Goal: Task Accomplishment & Management: Use online tool/utility

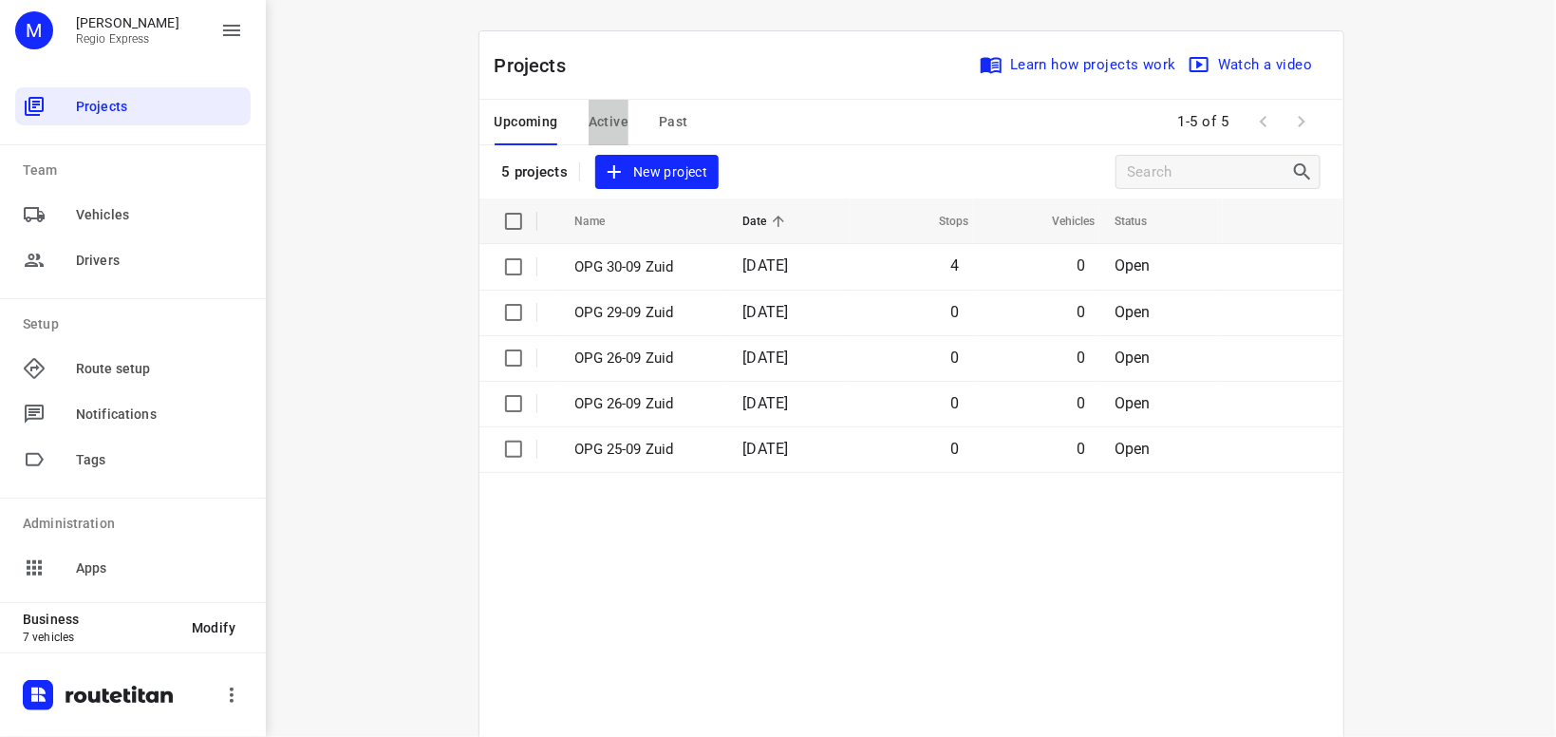
click at [611, 111] on span "Active" at bounding box center [609, 122] width 40 height 24
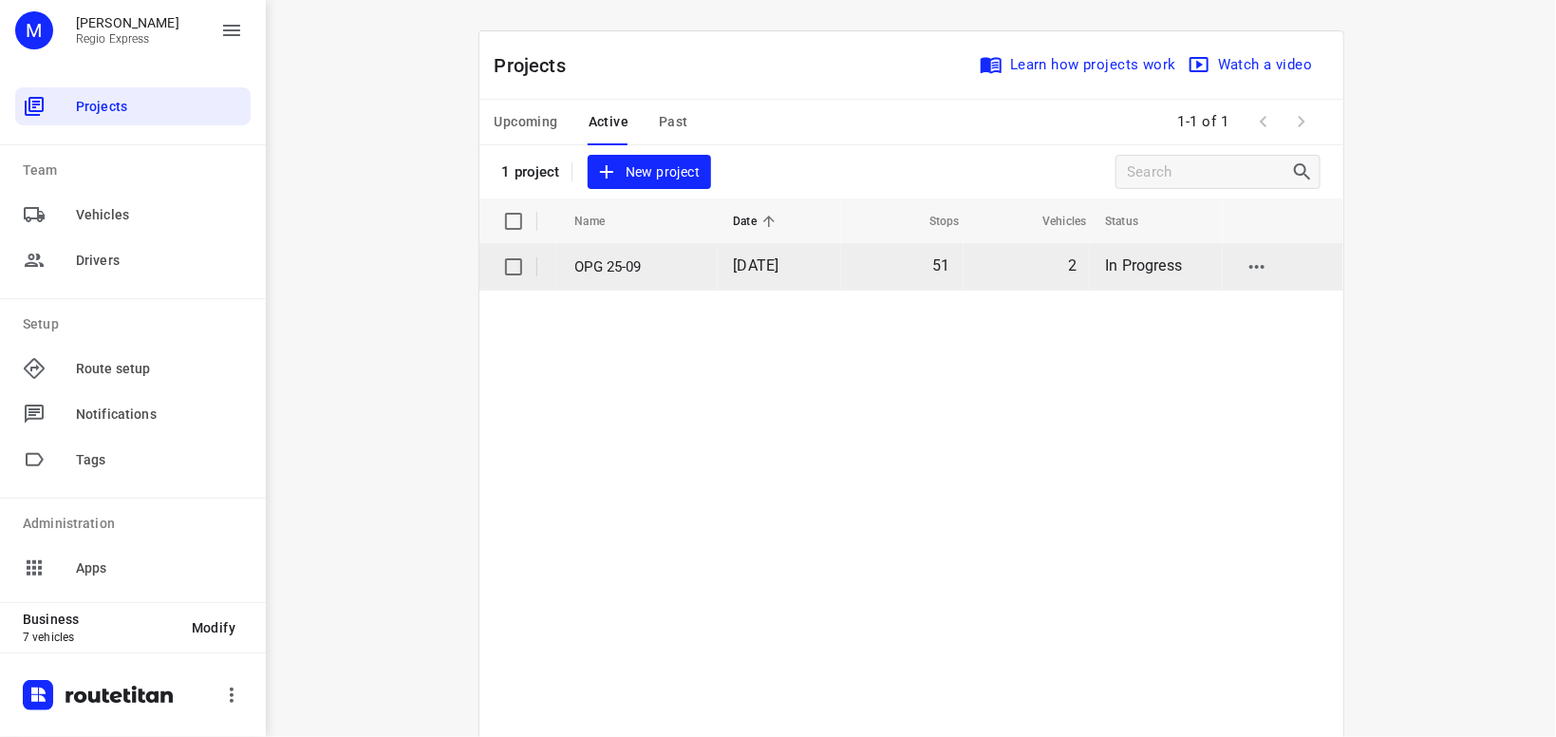
click at [650, 262] on p "OPG 25-09" at bounding box center [640, 267] width 130 height 22
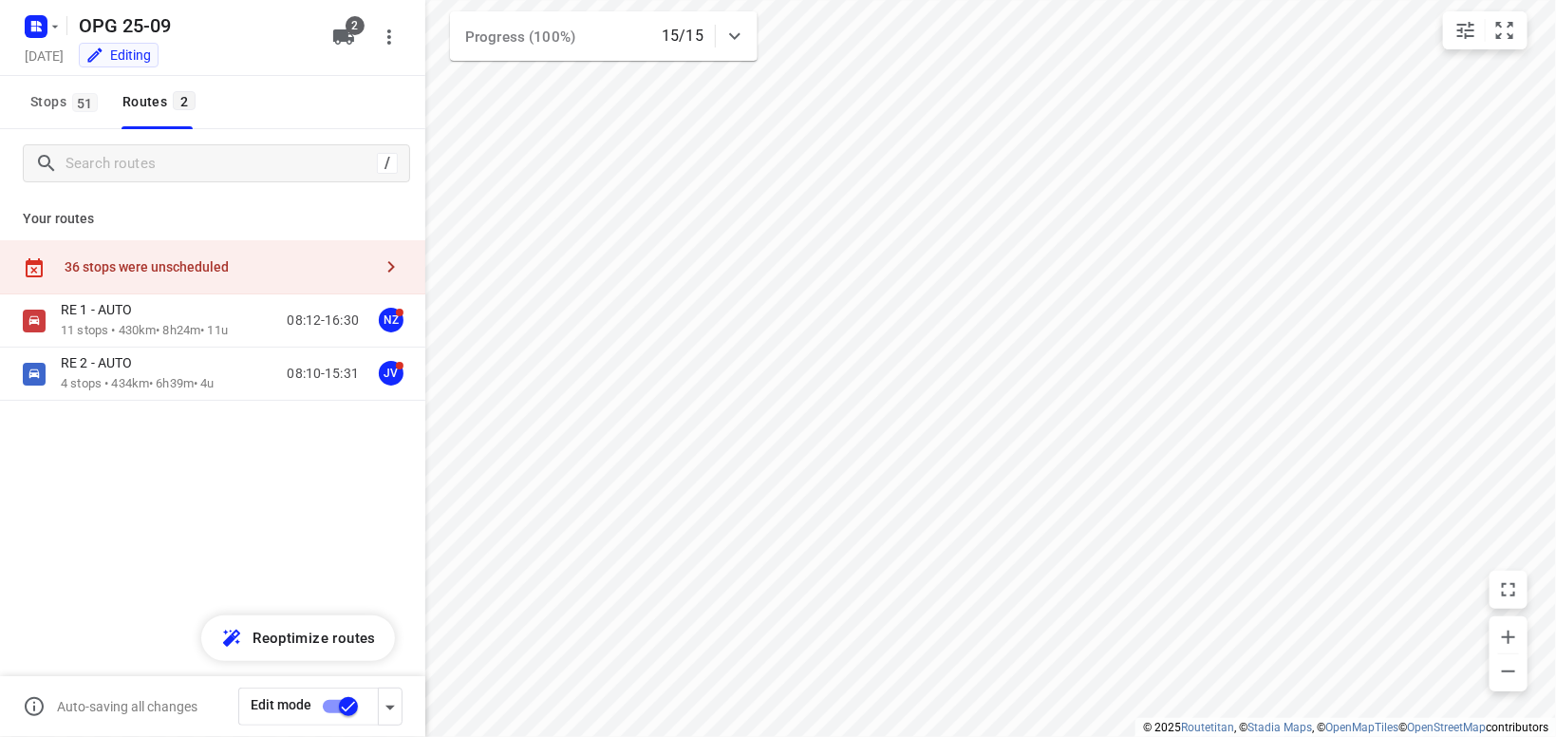
type input "distance"
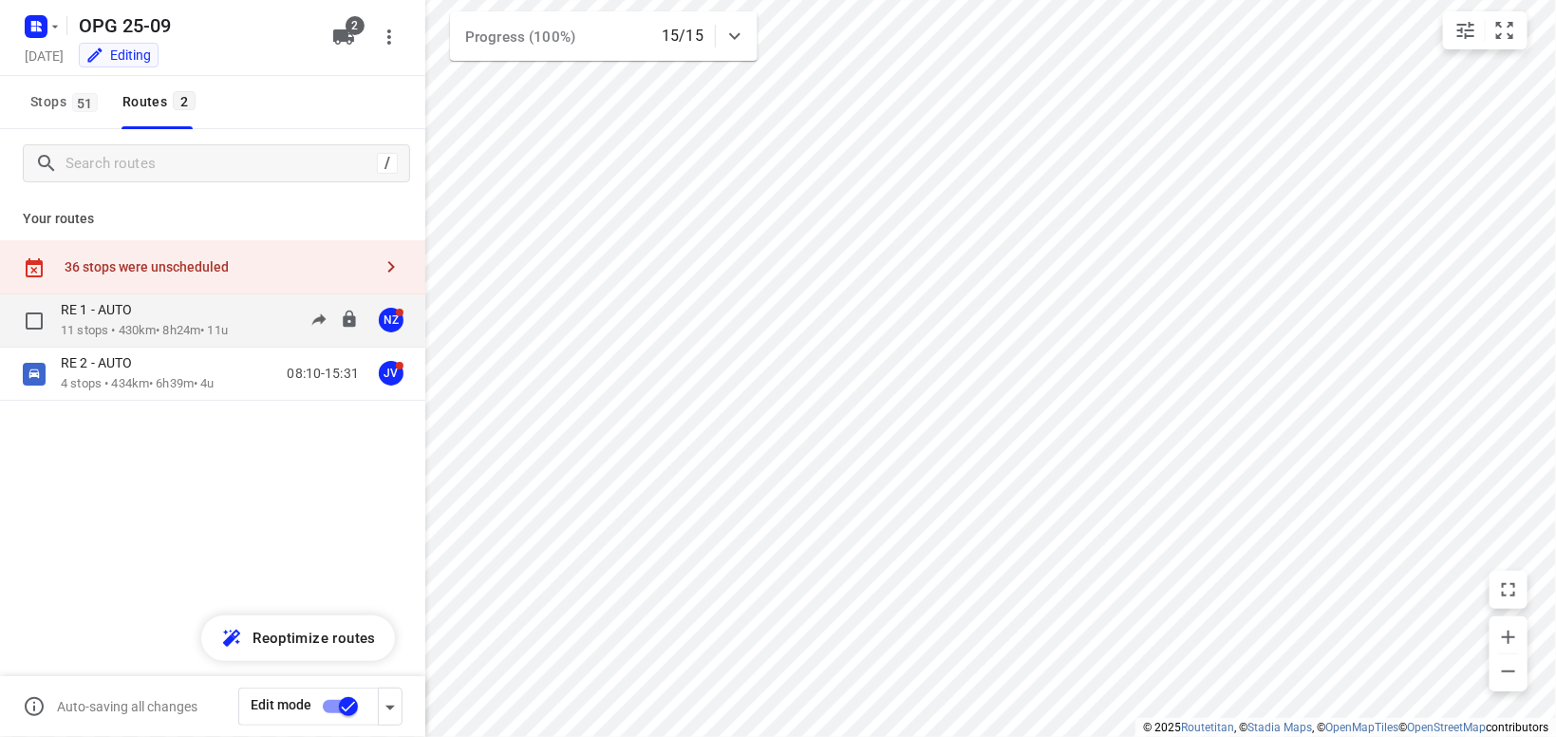
click at [183, 316] on div "RE 1 - AUTO" at bounding box center [144, 311] width 167 height 21
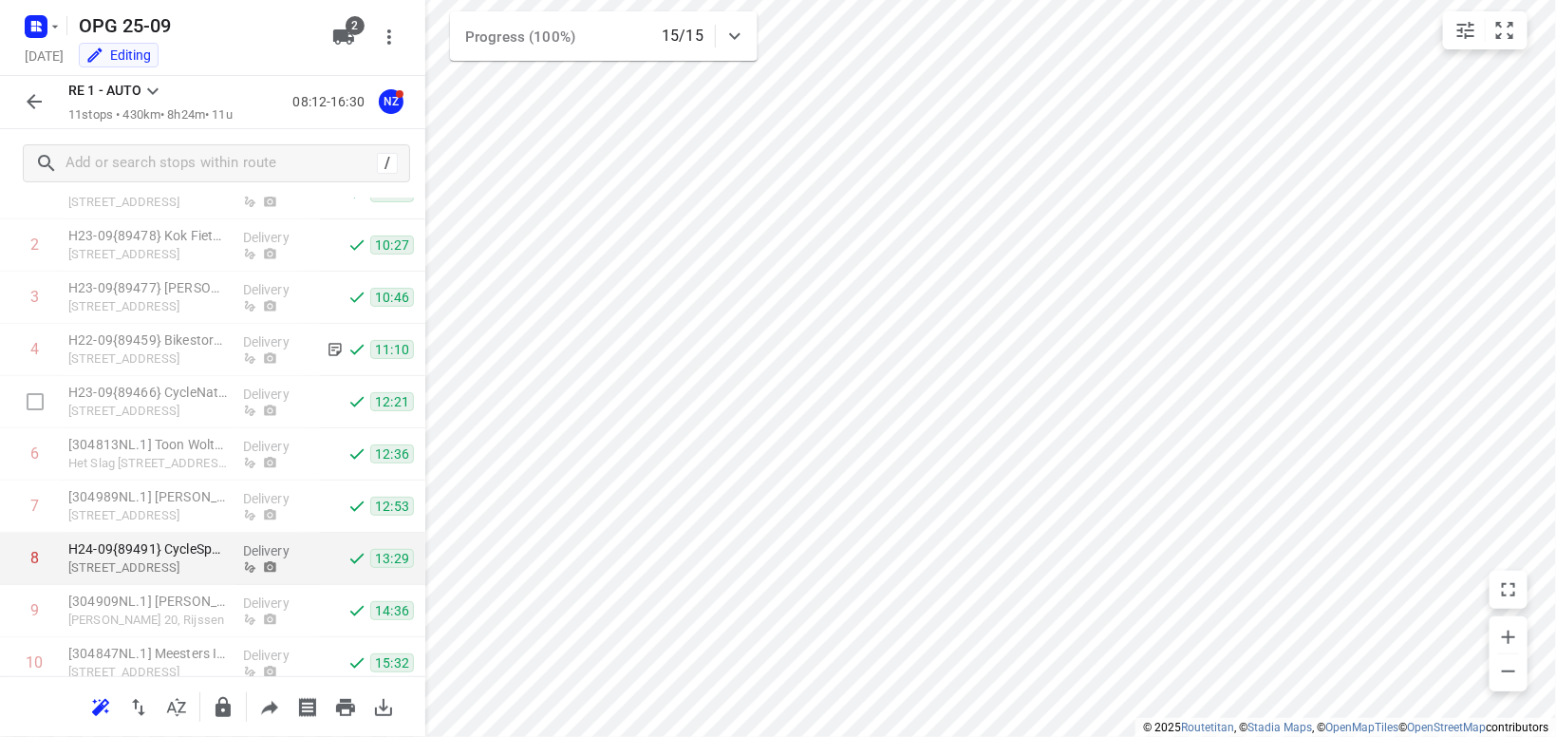
scroll to position [75, 0]
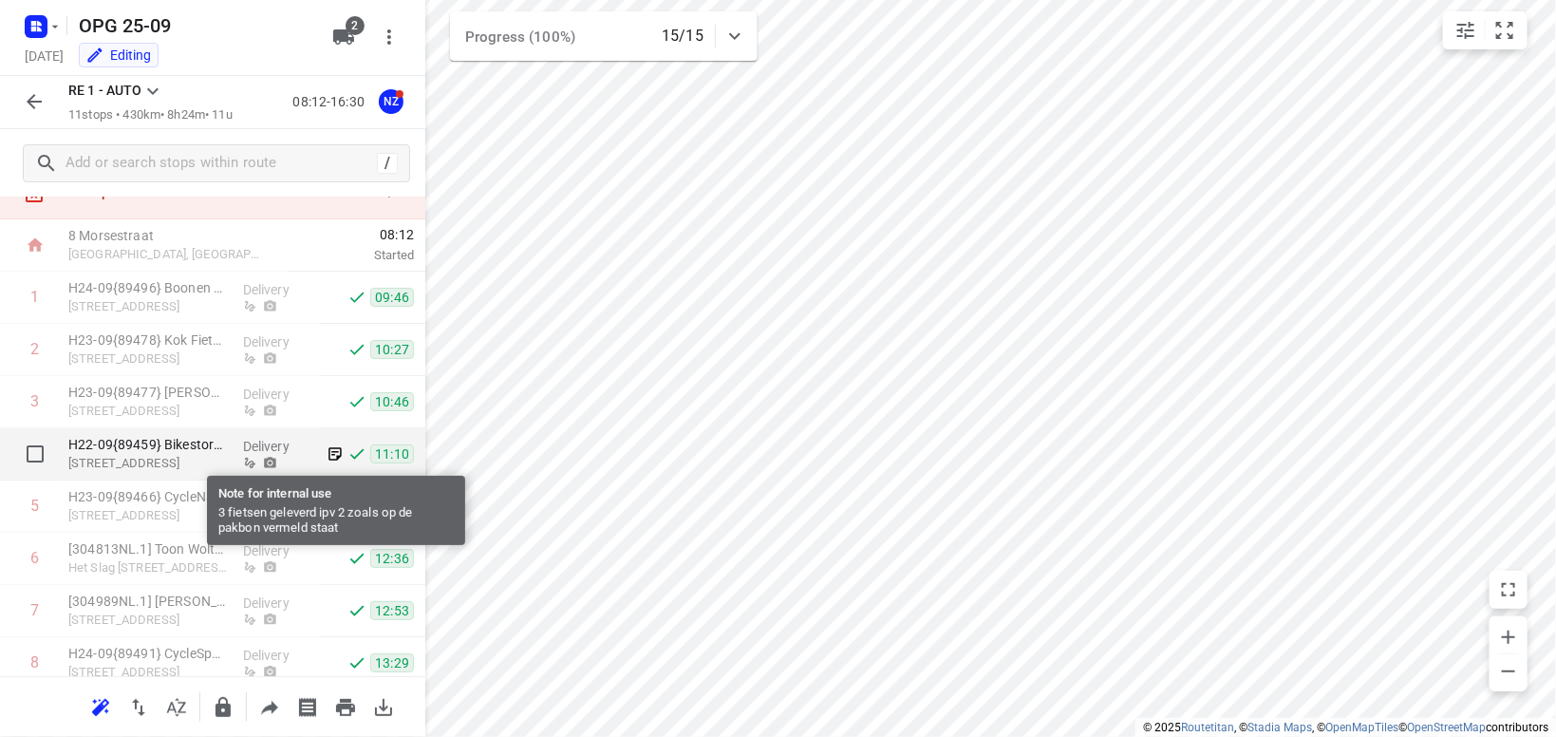
click at [334, 457] on icon at bounding box center [335, 453] width 17 height 17
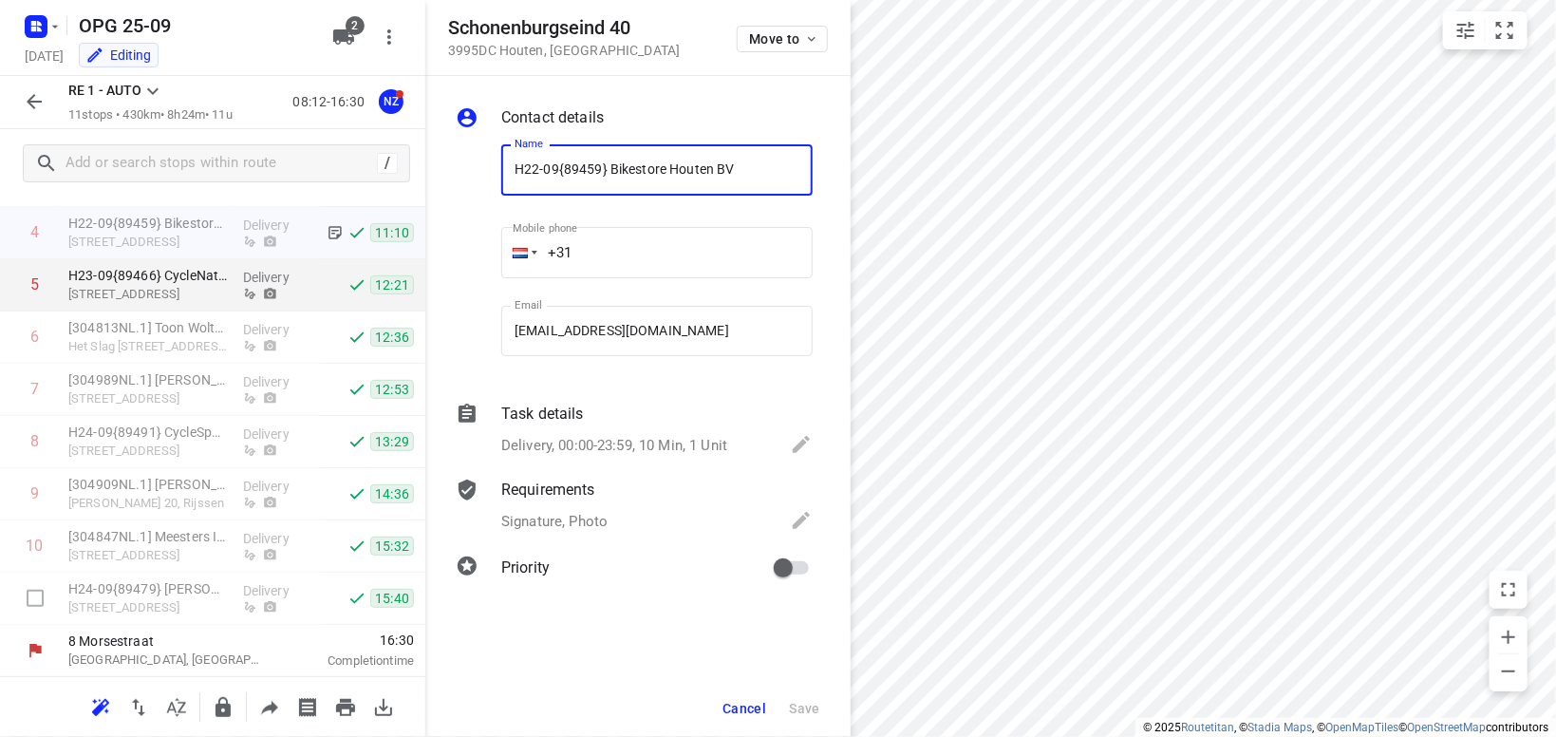
scroll to position [0, 0]
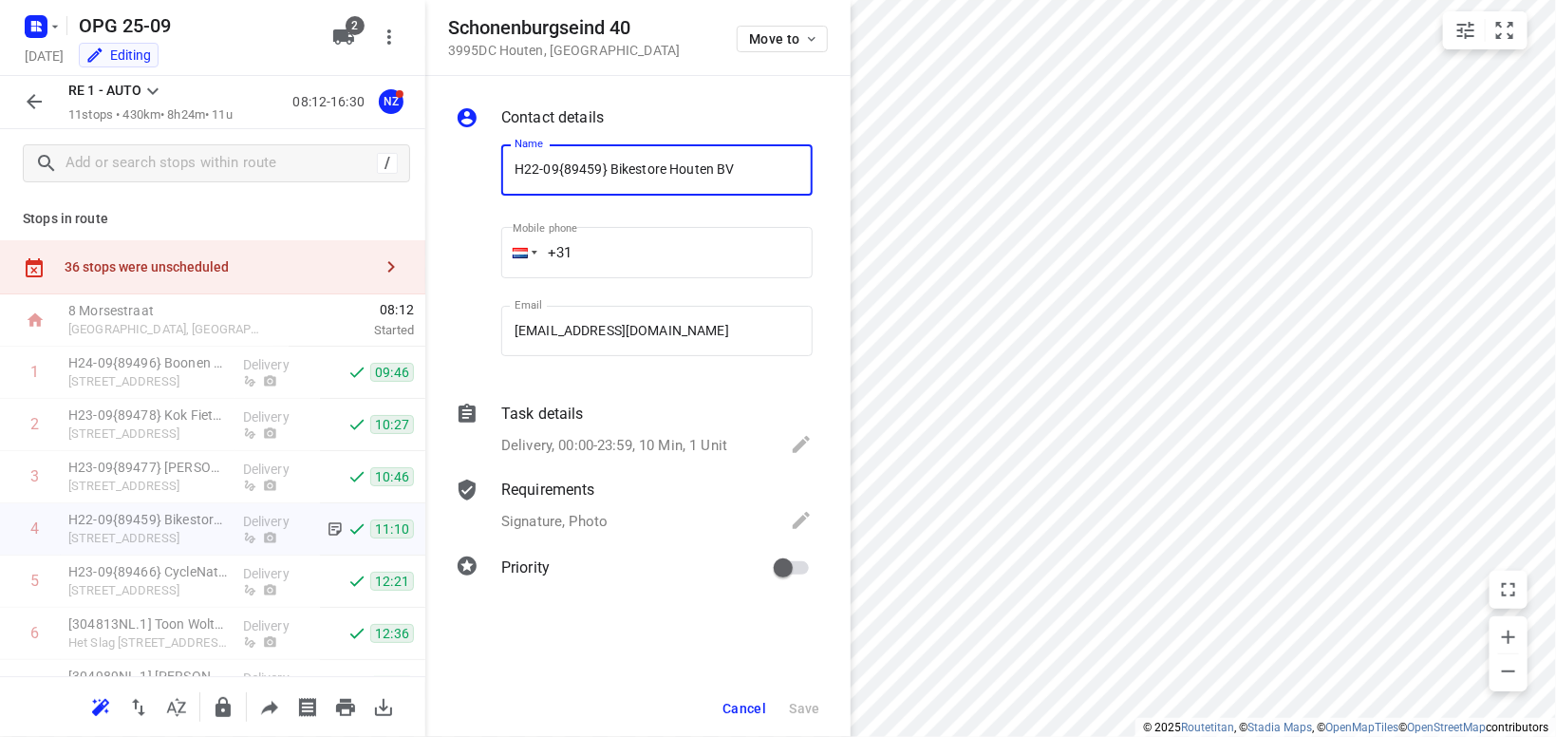
click at [155, 82] on icon at bounding box center [152, 91] width 23 height 23
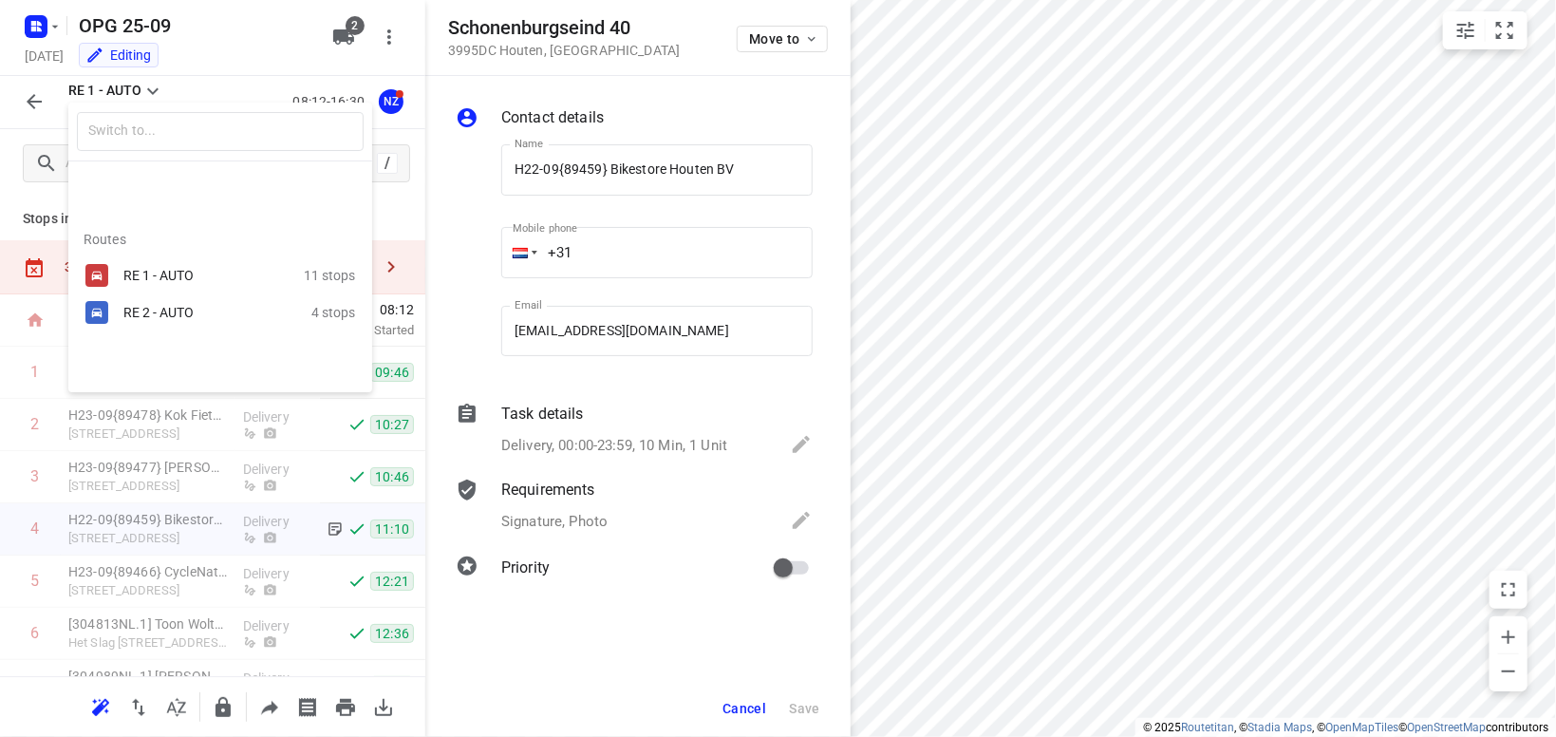
click at [169, 312] on div "RE 2 - AUTO" at bounding box center [203, 312] width 161 height 15
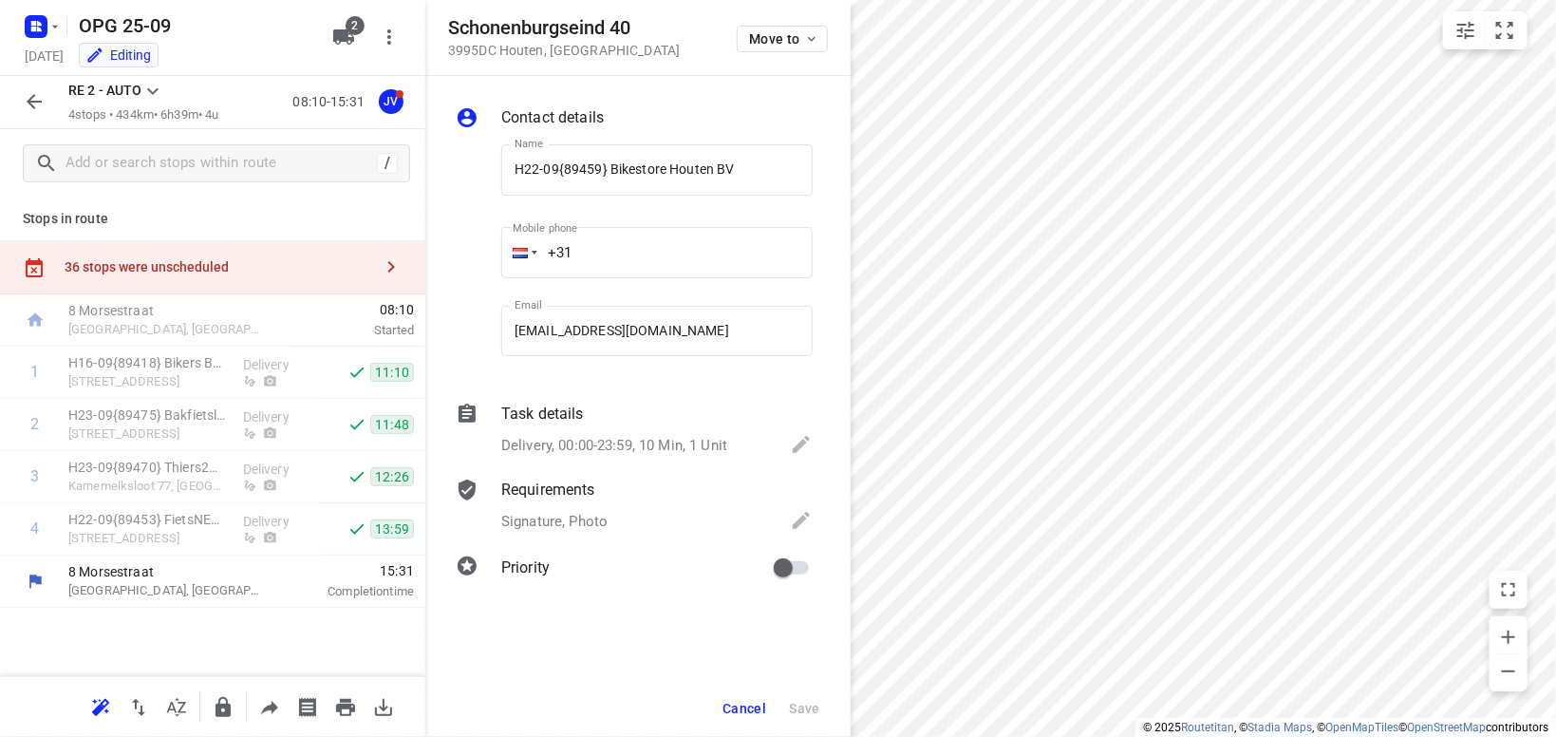
click at [392, 266] on icon "button" at bounding box center [391, 266] width 7 height 11
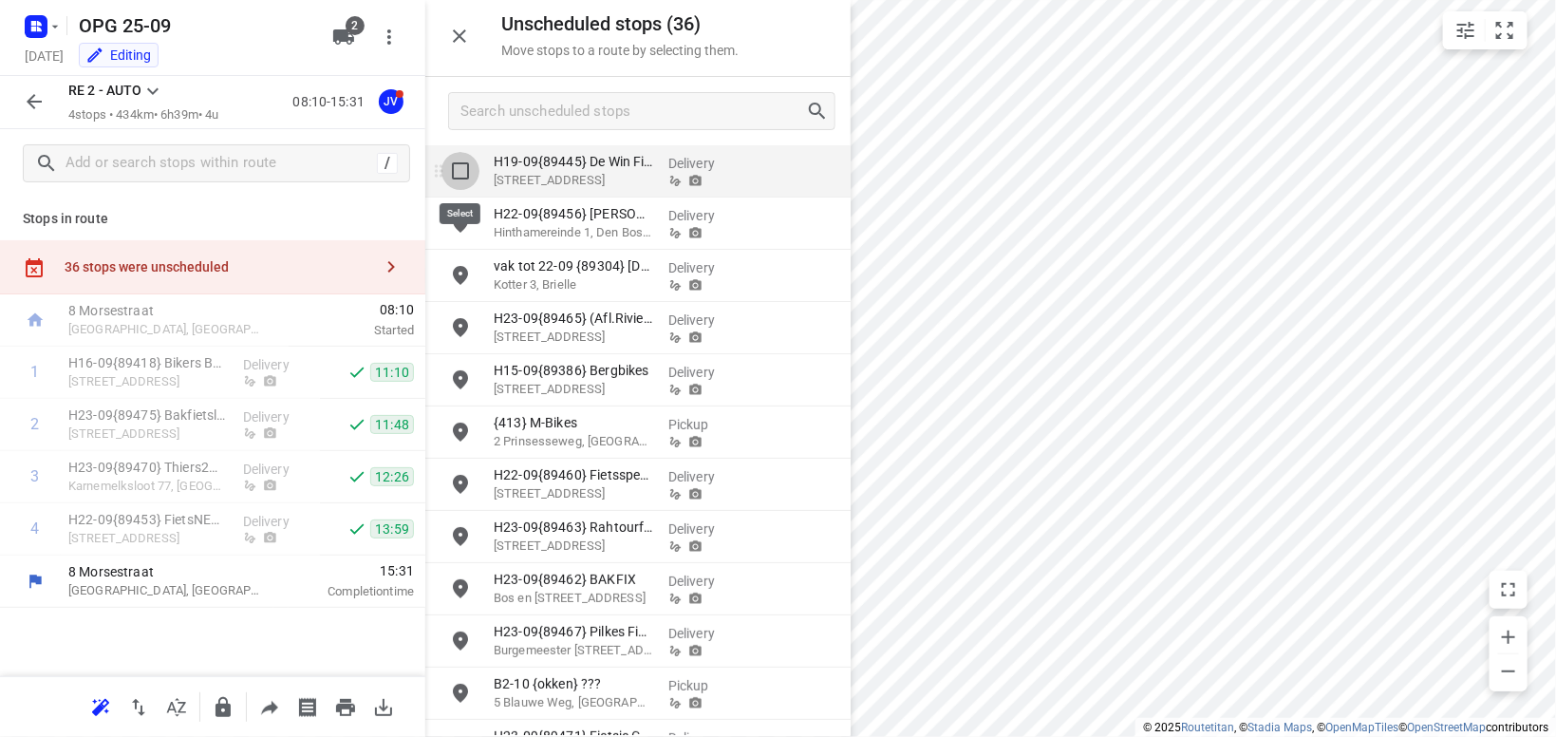
click at [459, 177] on input "grid" at bounding box center [461, 171] width 38 height 38
checkbox input "true"
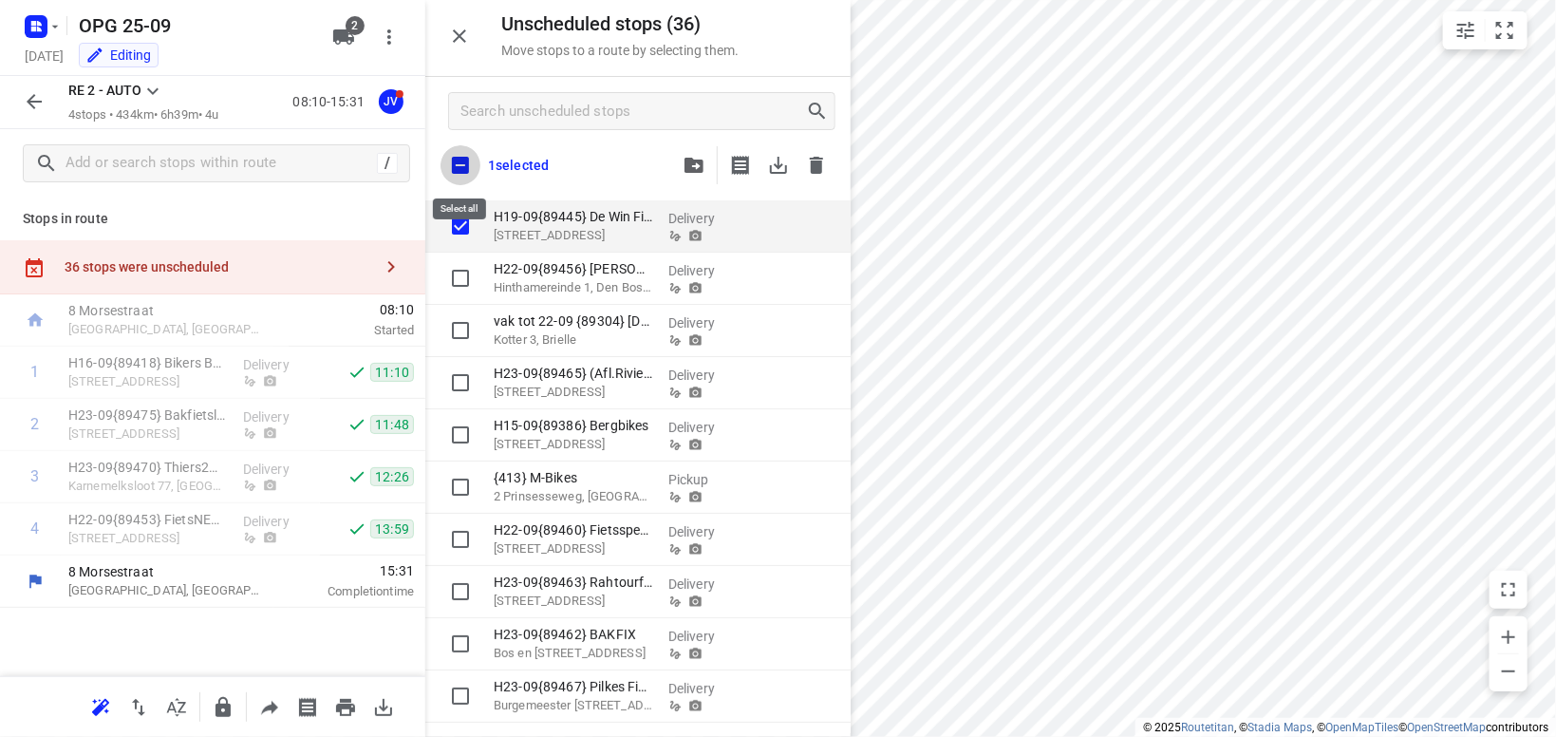
click at [458, 158] on input "checkbox" at bounding box center [461, 165] width 40 height 40
checkbox input "true"
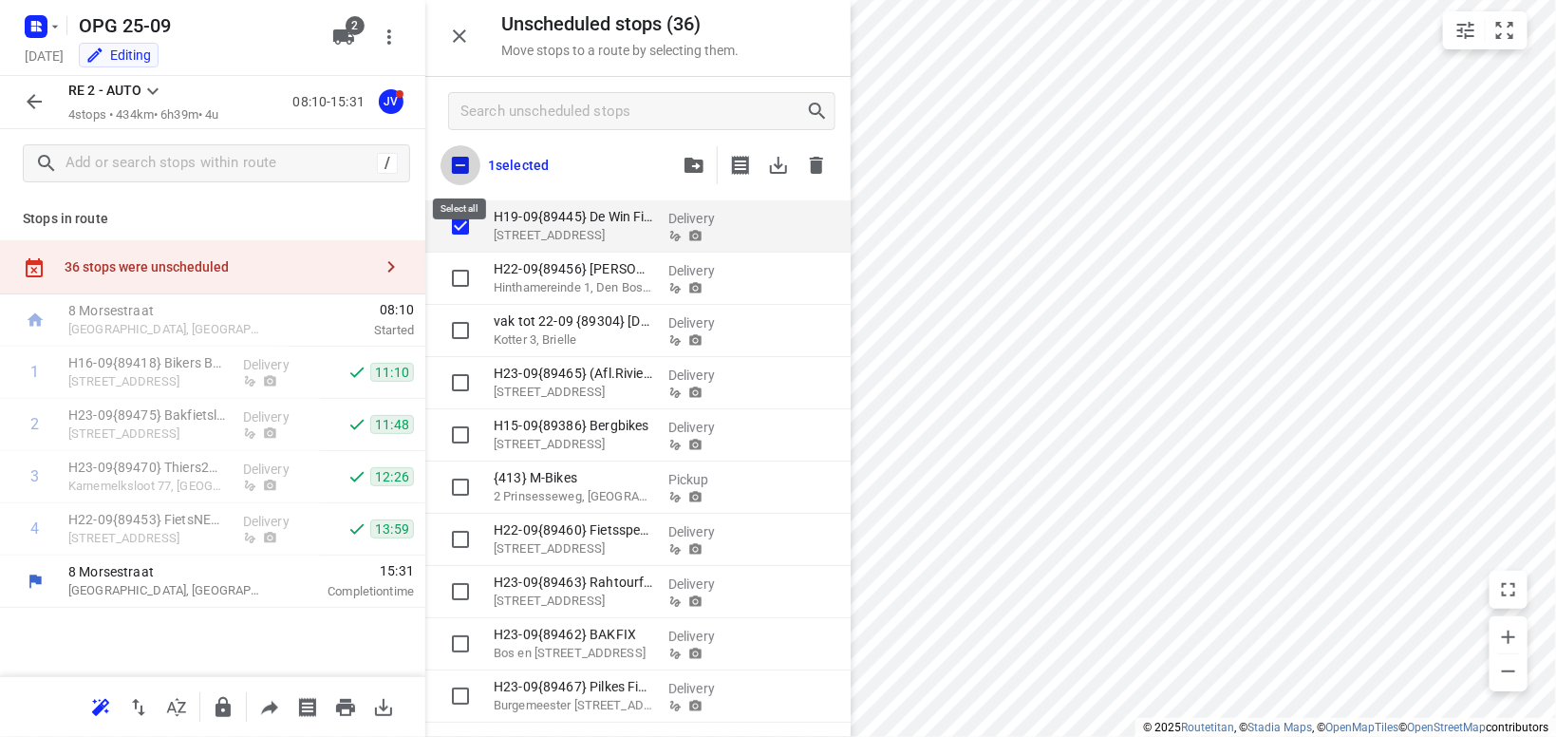
checkbox input "true"
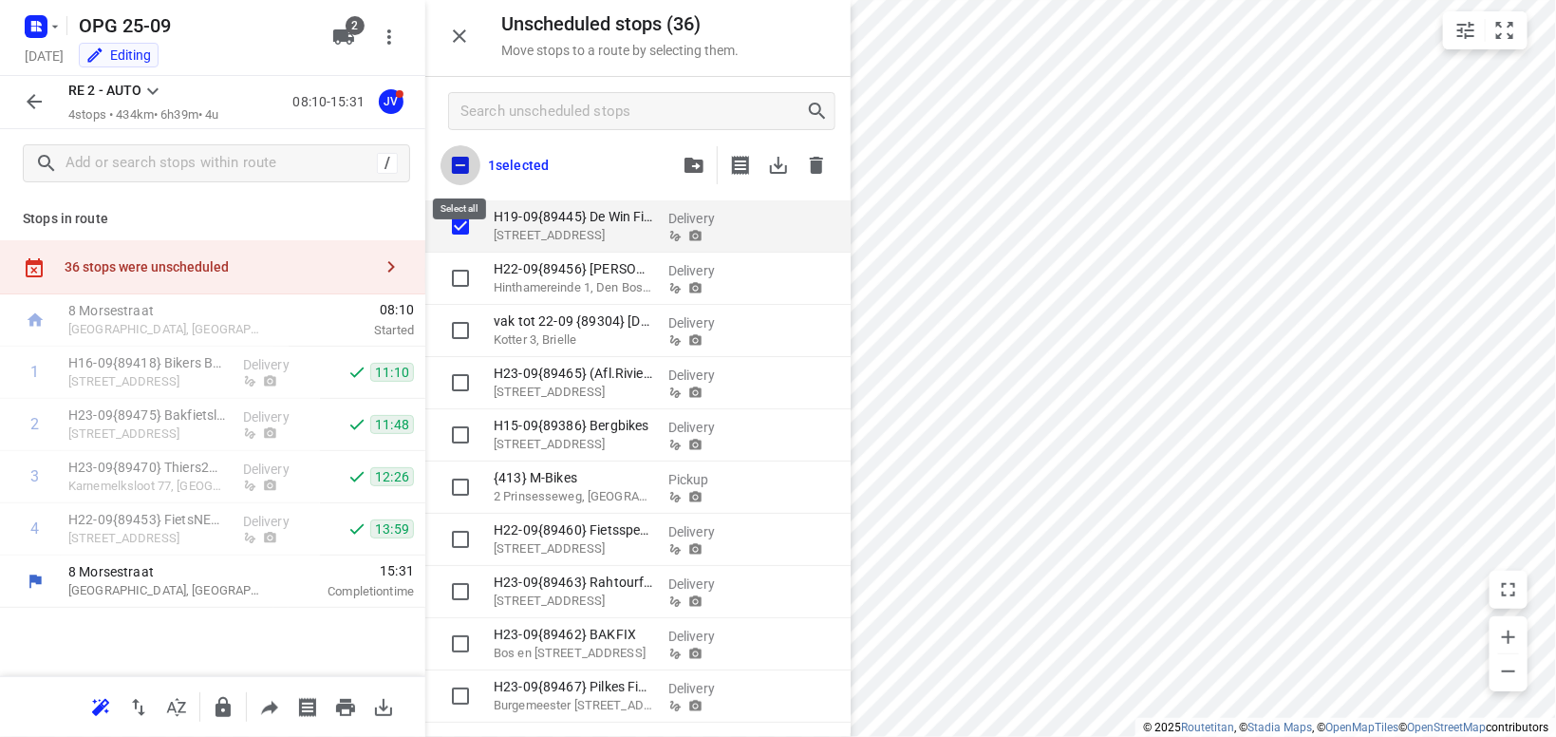
checkbox input "true"
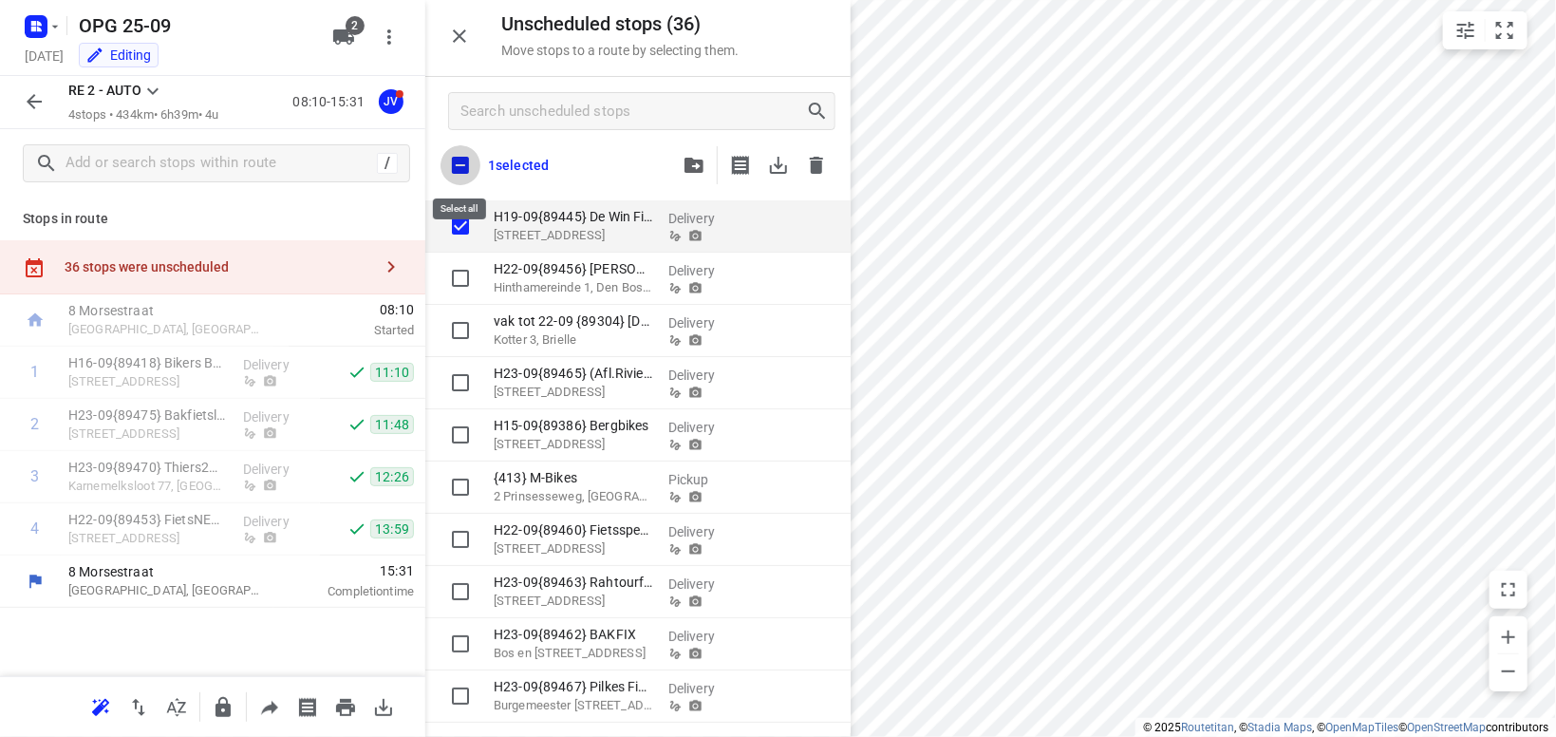
checkbox input "true"
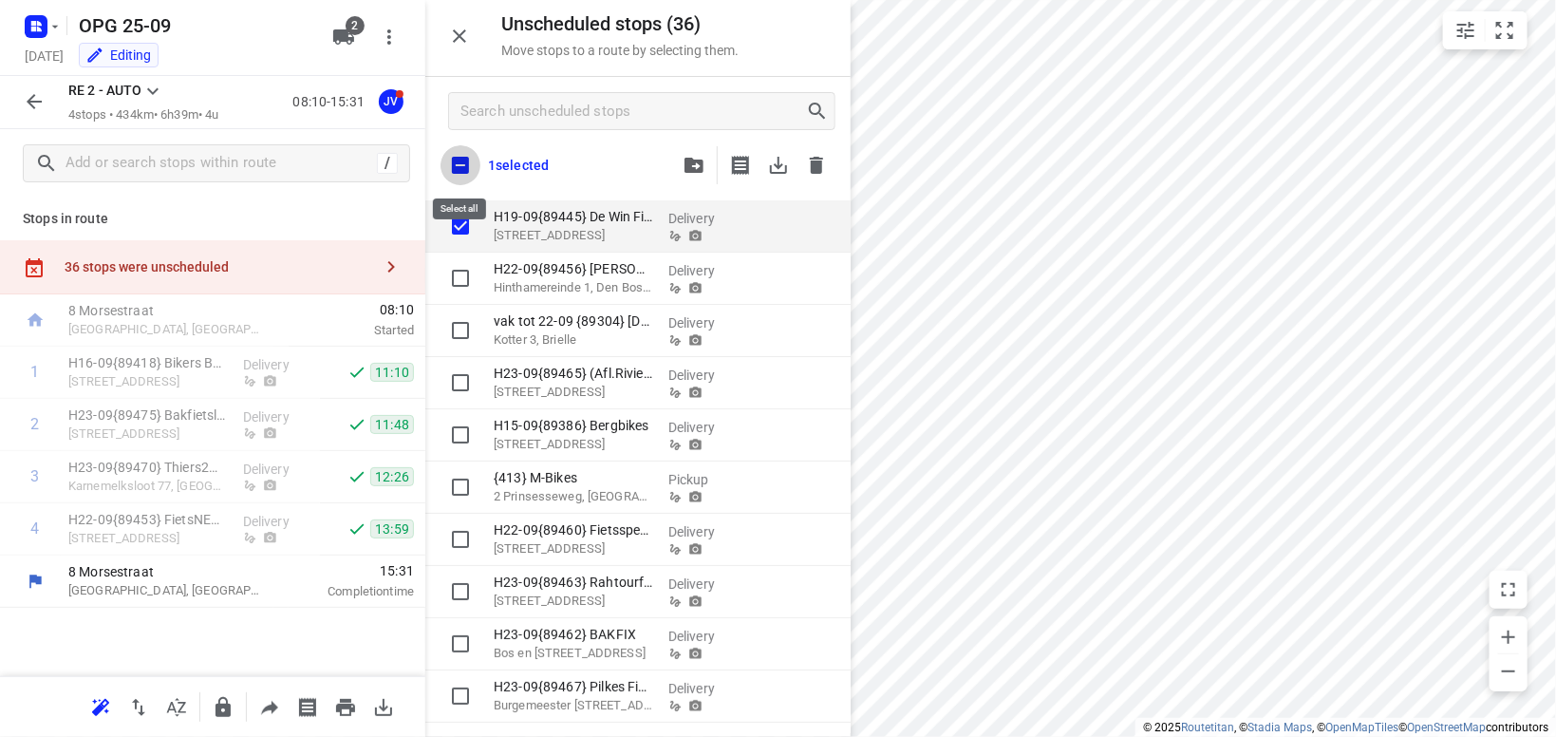
checkbox input "true"
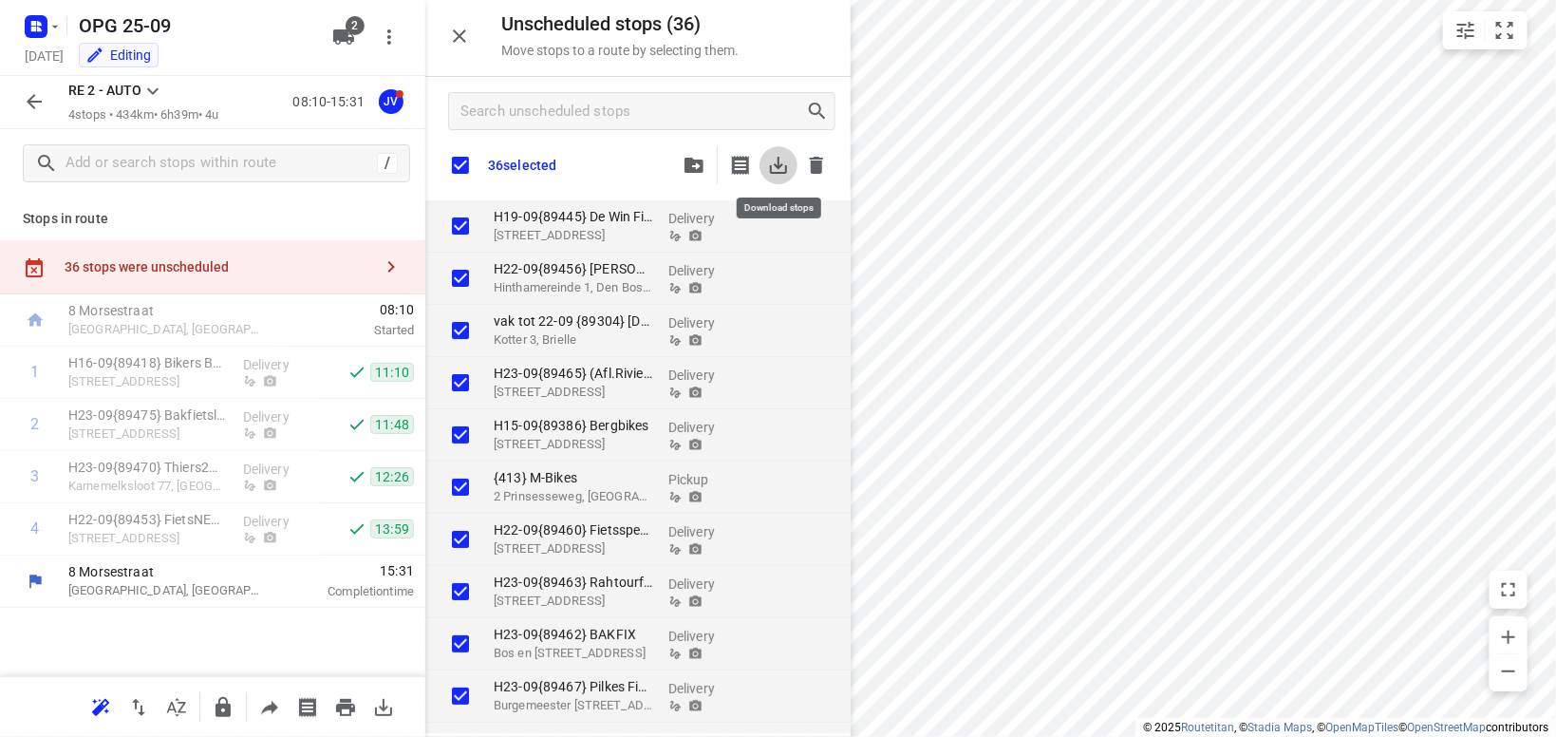
click at [781, 166] on icon "button" at bounding box center [778, 165] width 17 height 17
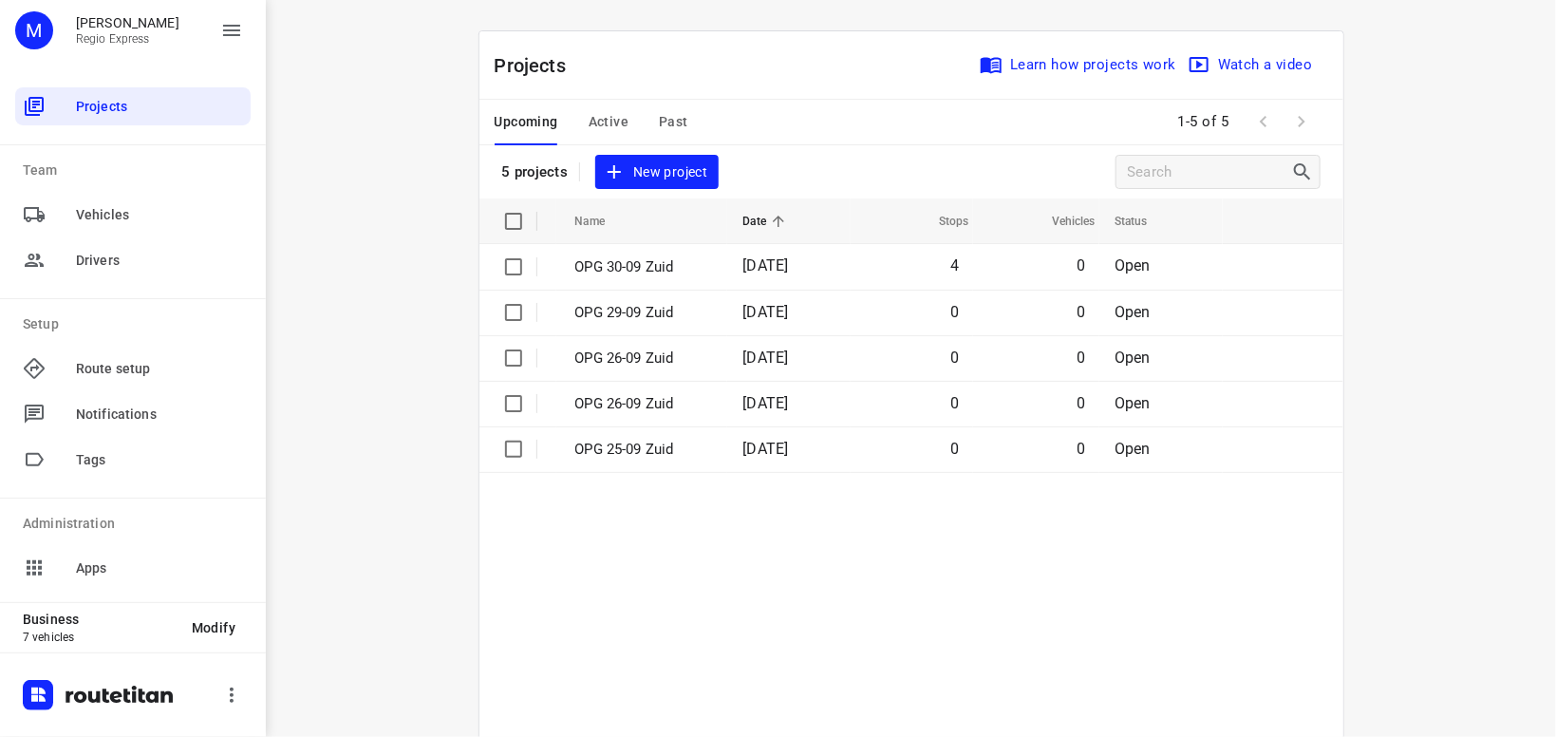
click at [616, 116] on span "Active" at bounding box center [609, 122] width 40 height 24
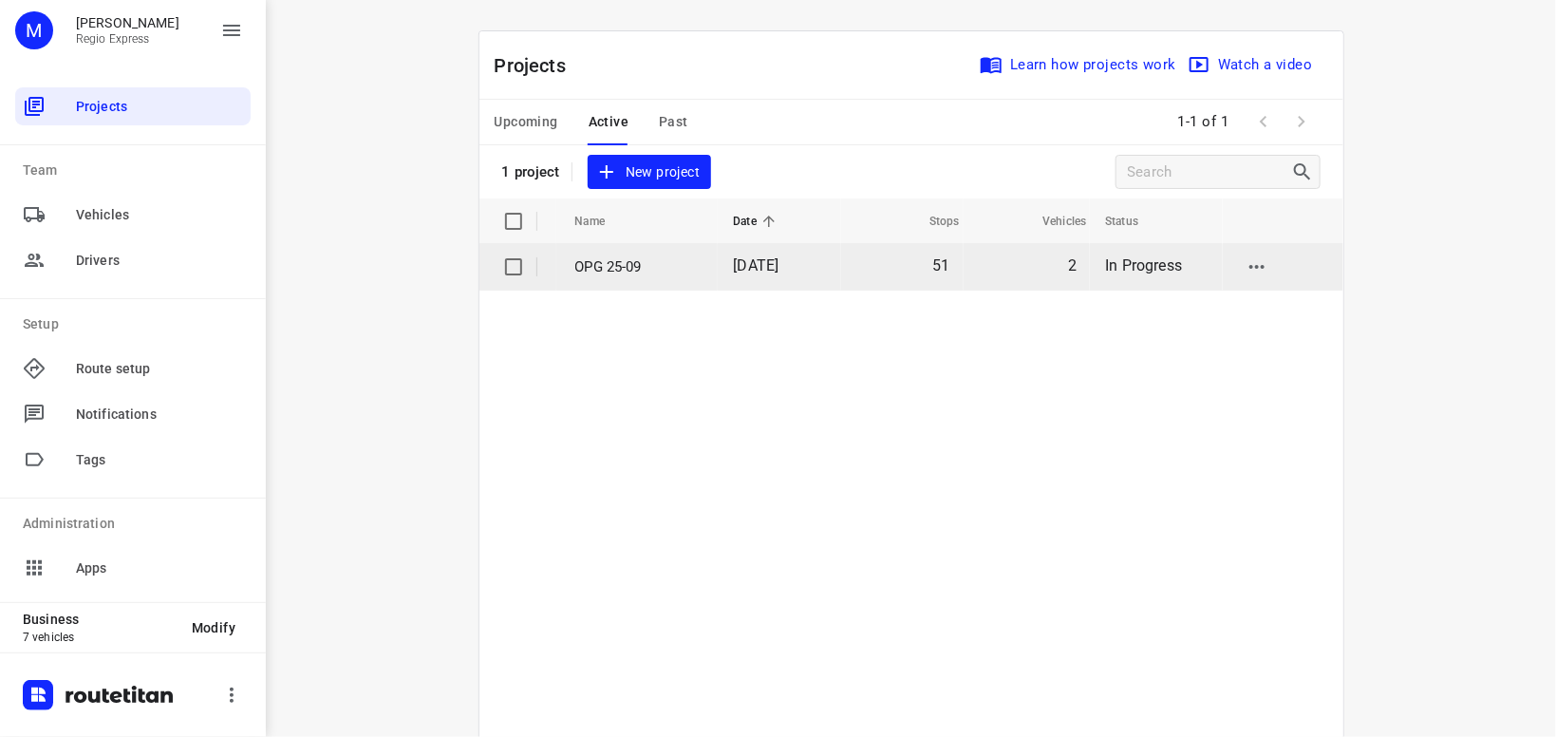
click at [687, 280] on td "OPG 25-09" at bounding box center [637, 267] width 162 height 46
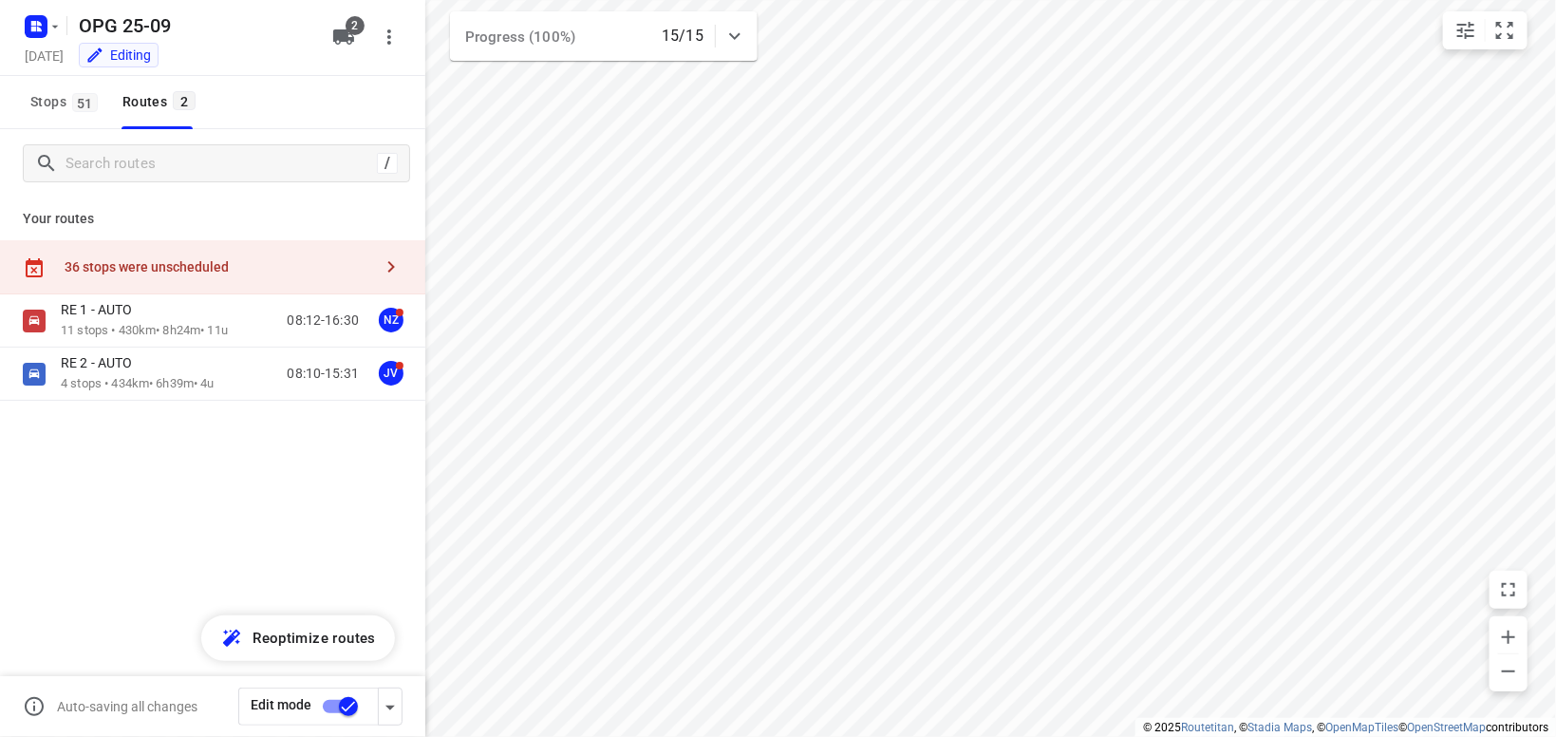
type input "distance"
click at [392, 273] on icon "button" at bounding box center [391, 266] width 23 height 23
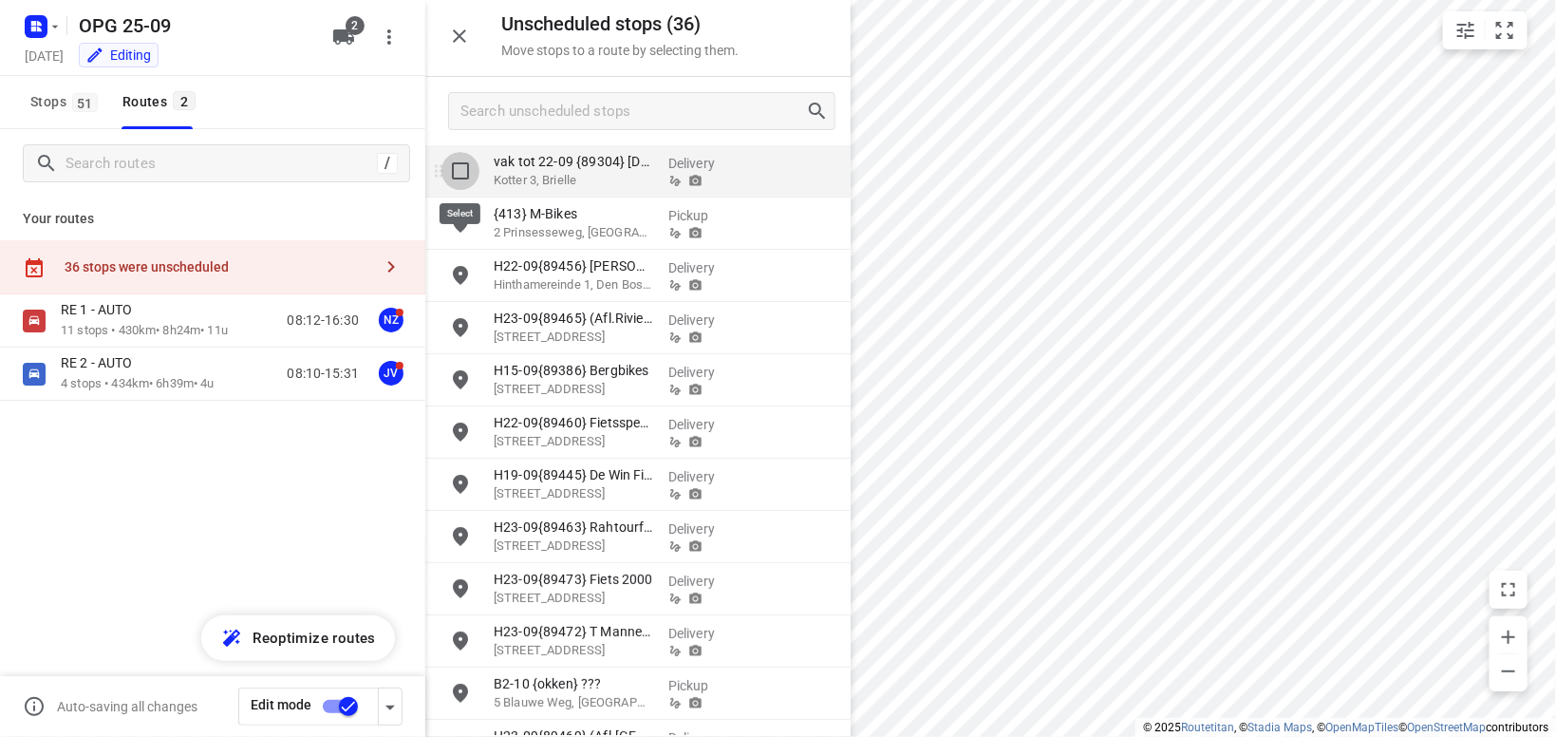
click at [463, 175] on input "grid" at bounding box center [461, 171] width 38 height 38
checkbox input "true"
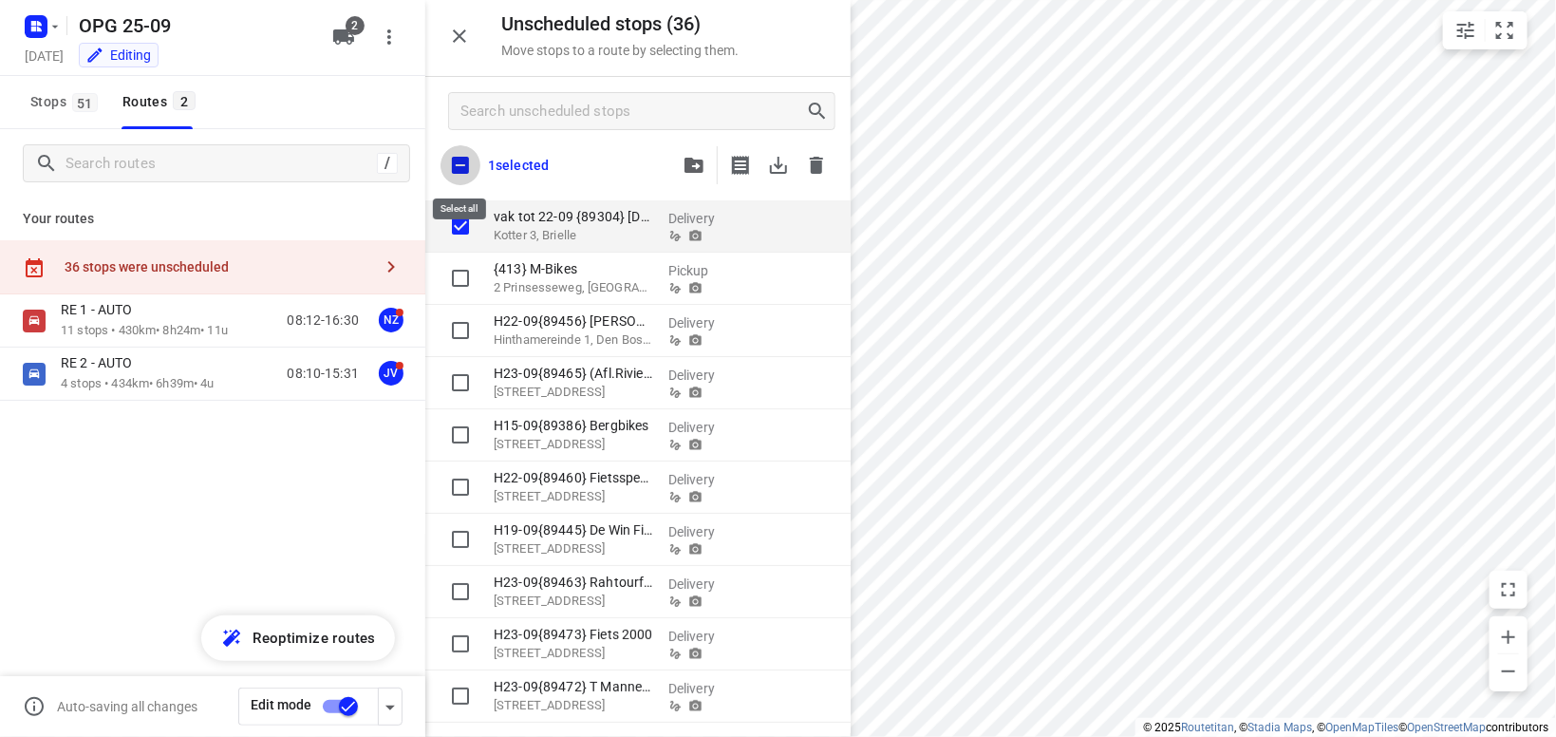
click at [459, 161] on input "checkbox" at bounding box center [461, 165] width 40 height 40
checkbox input "true"
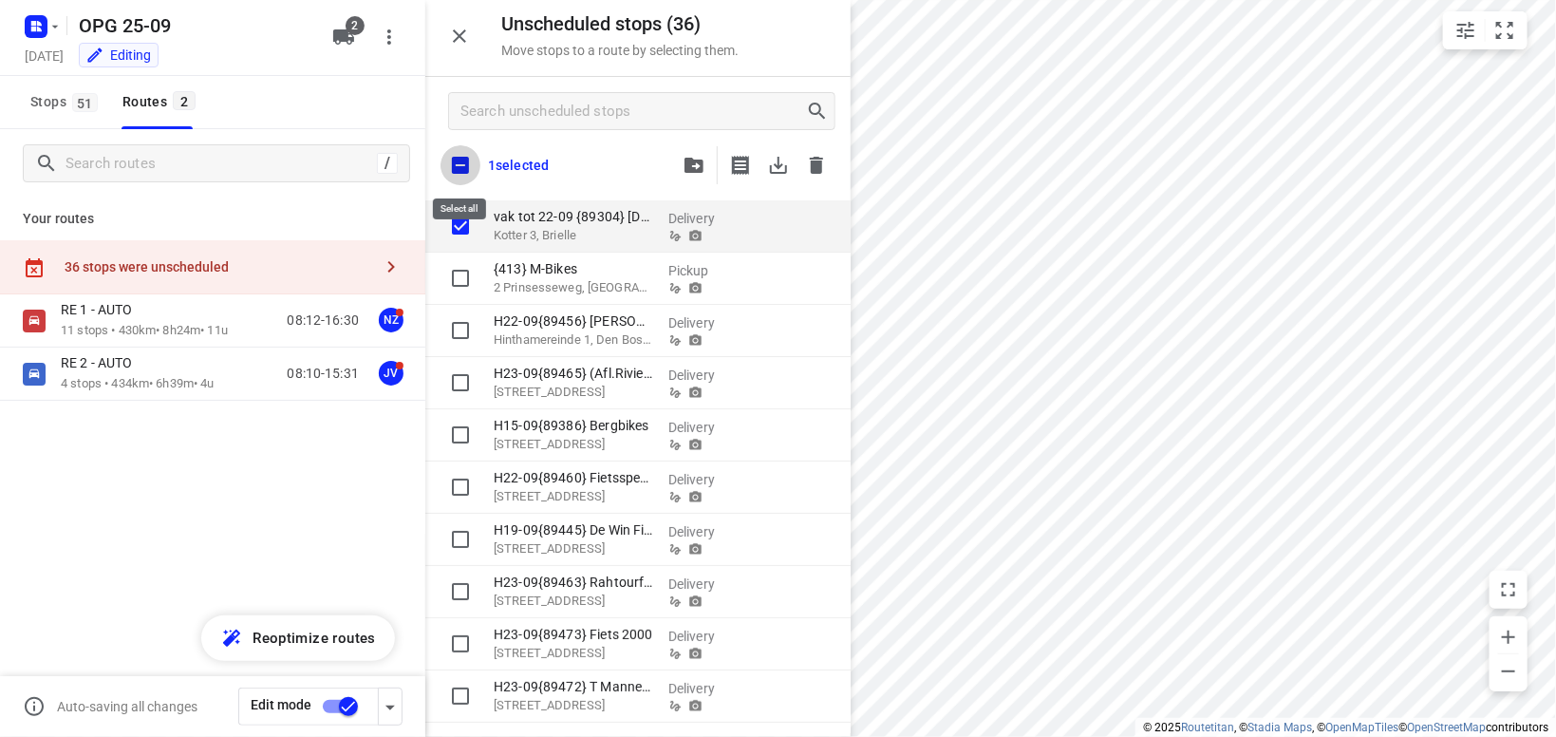
checkbox input "true"
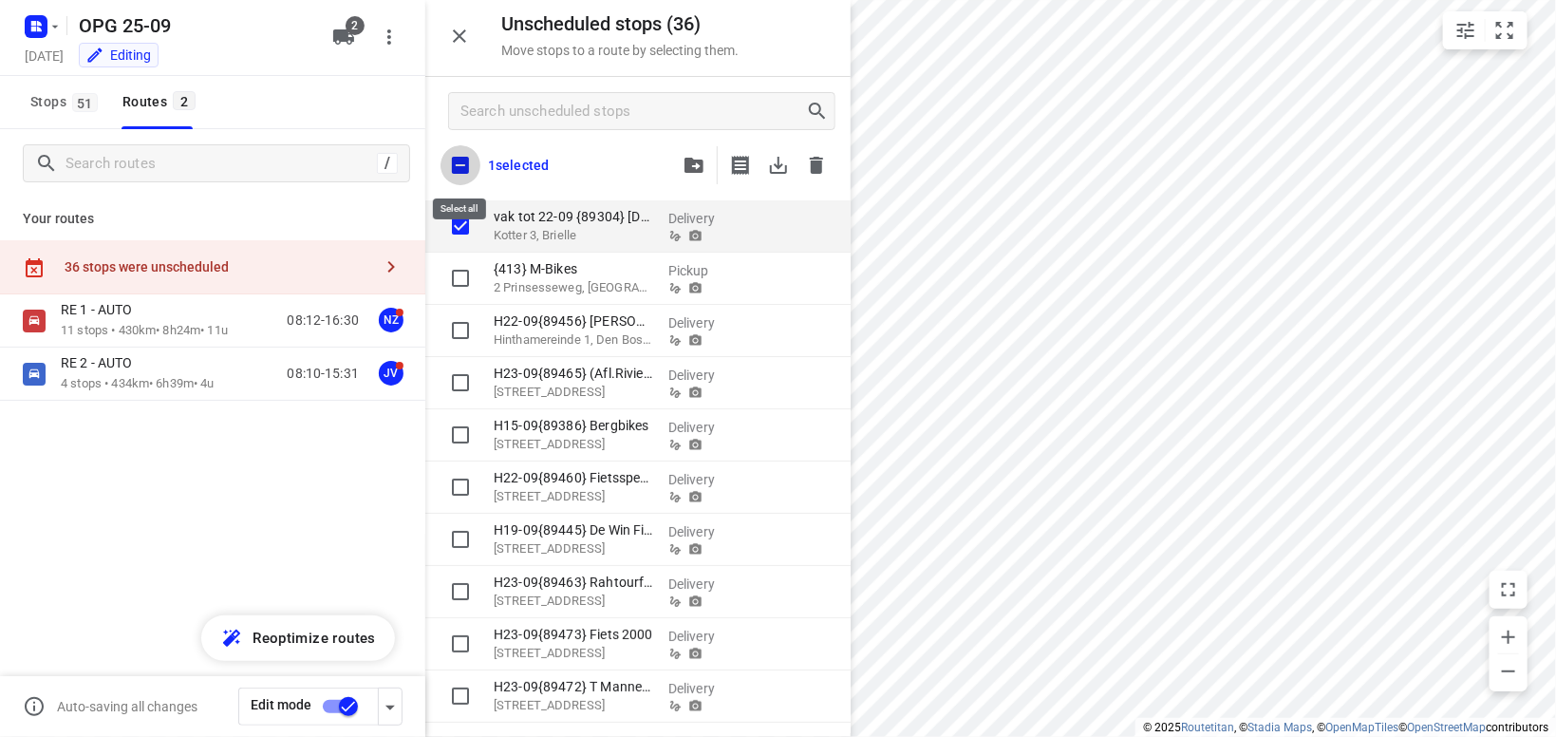
checkbox input "true"
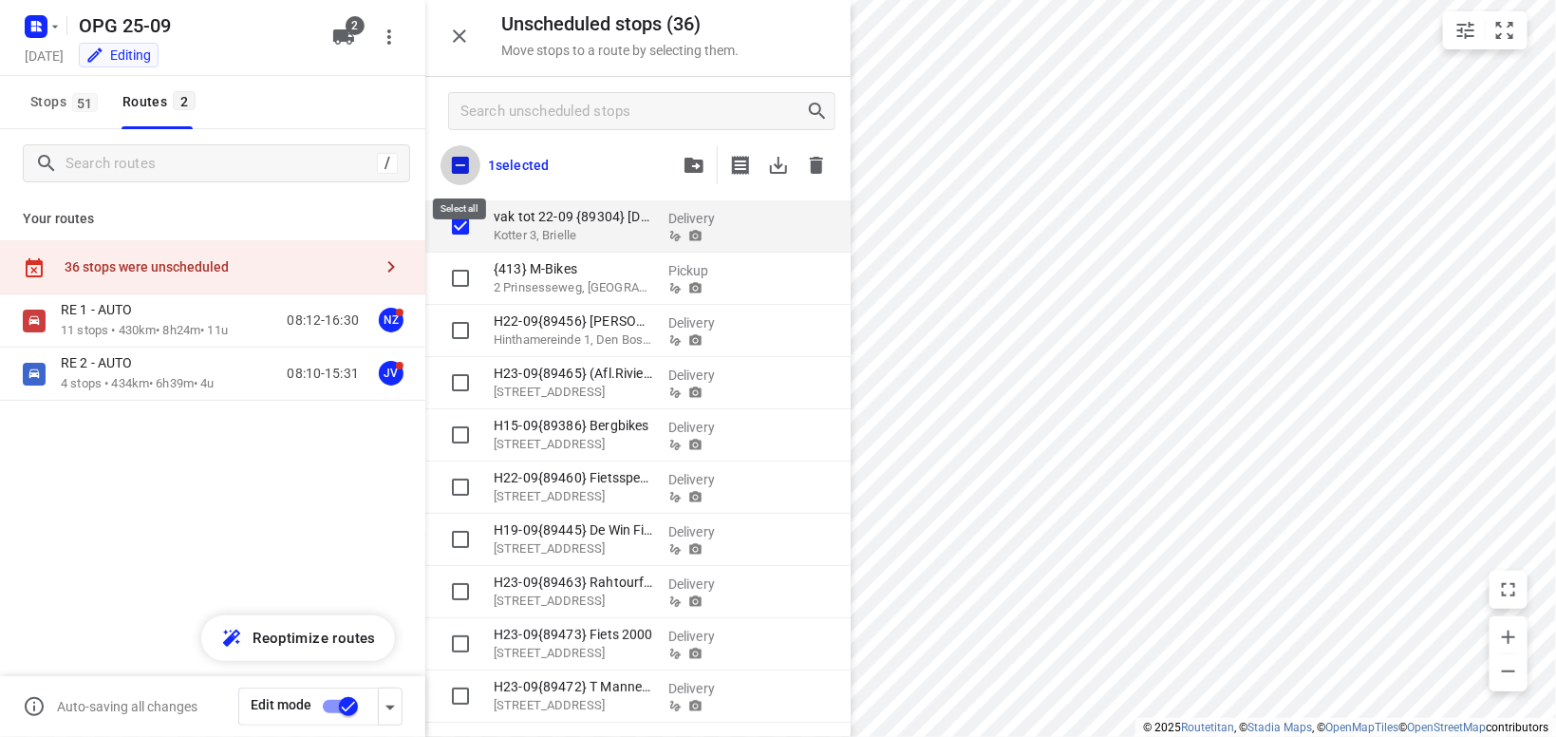
checkbox input "true"
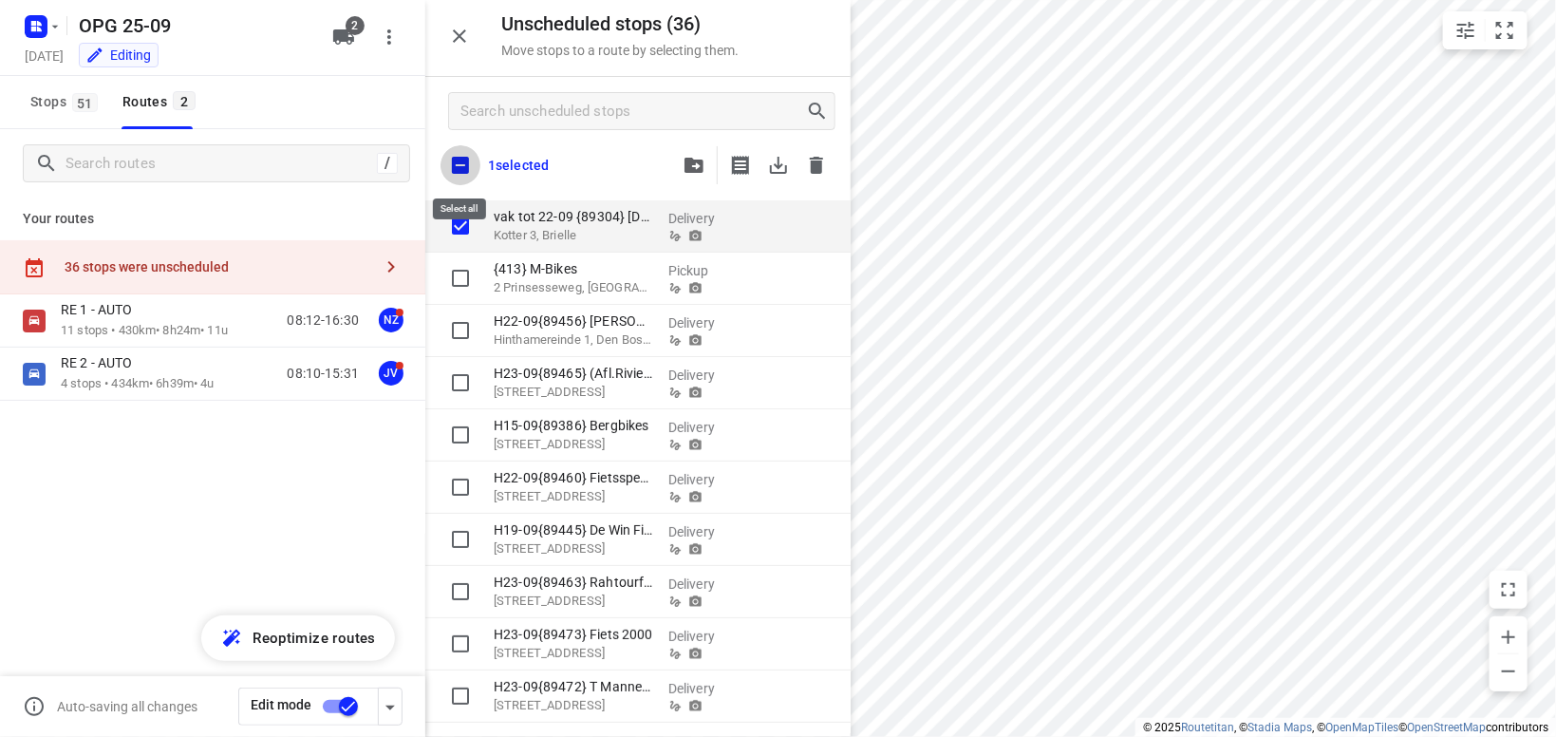
checkbox input "true"
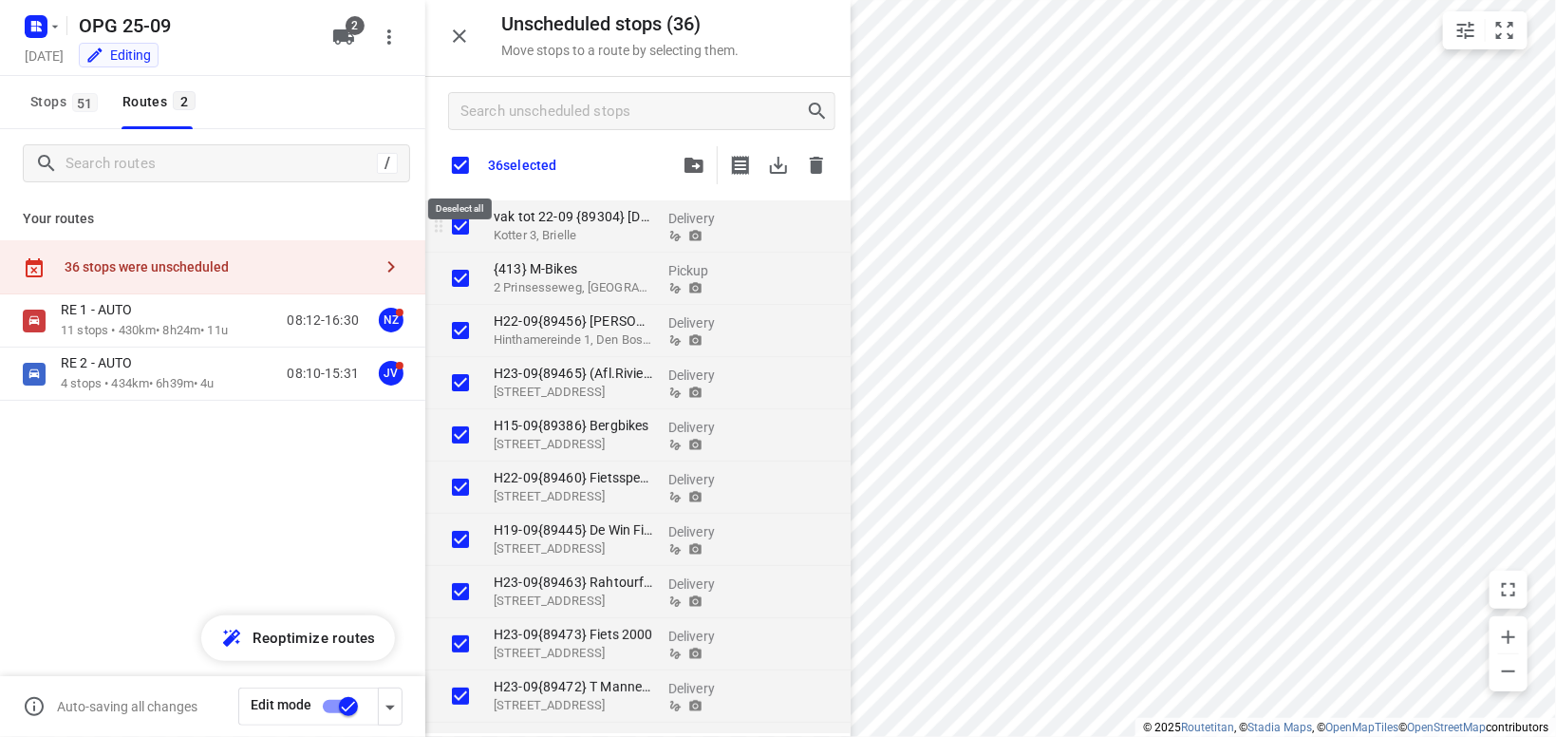
checkbox input "true"
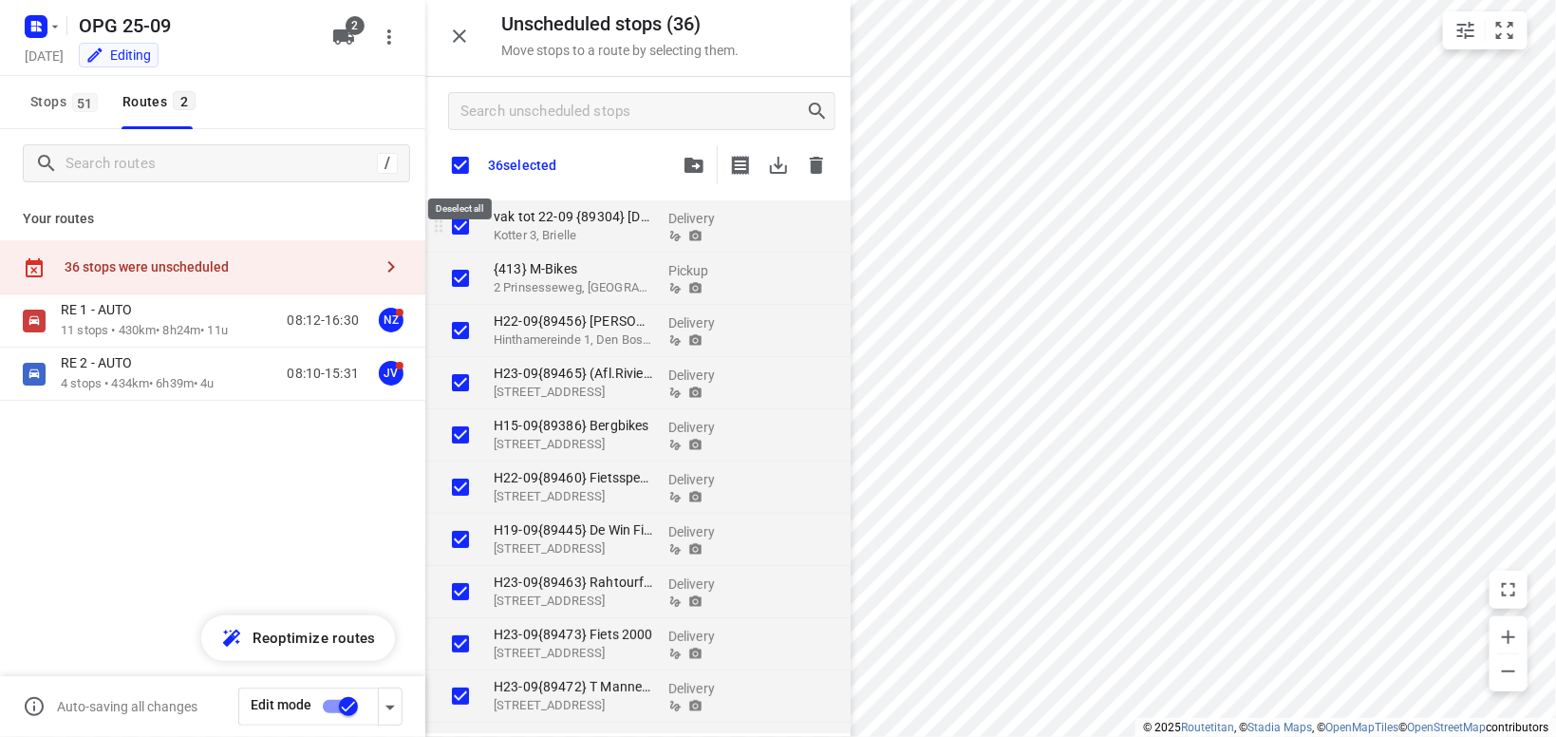
checkbox input "true"
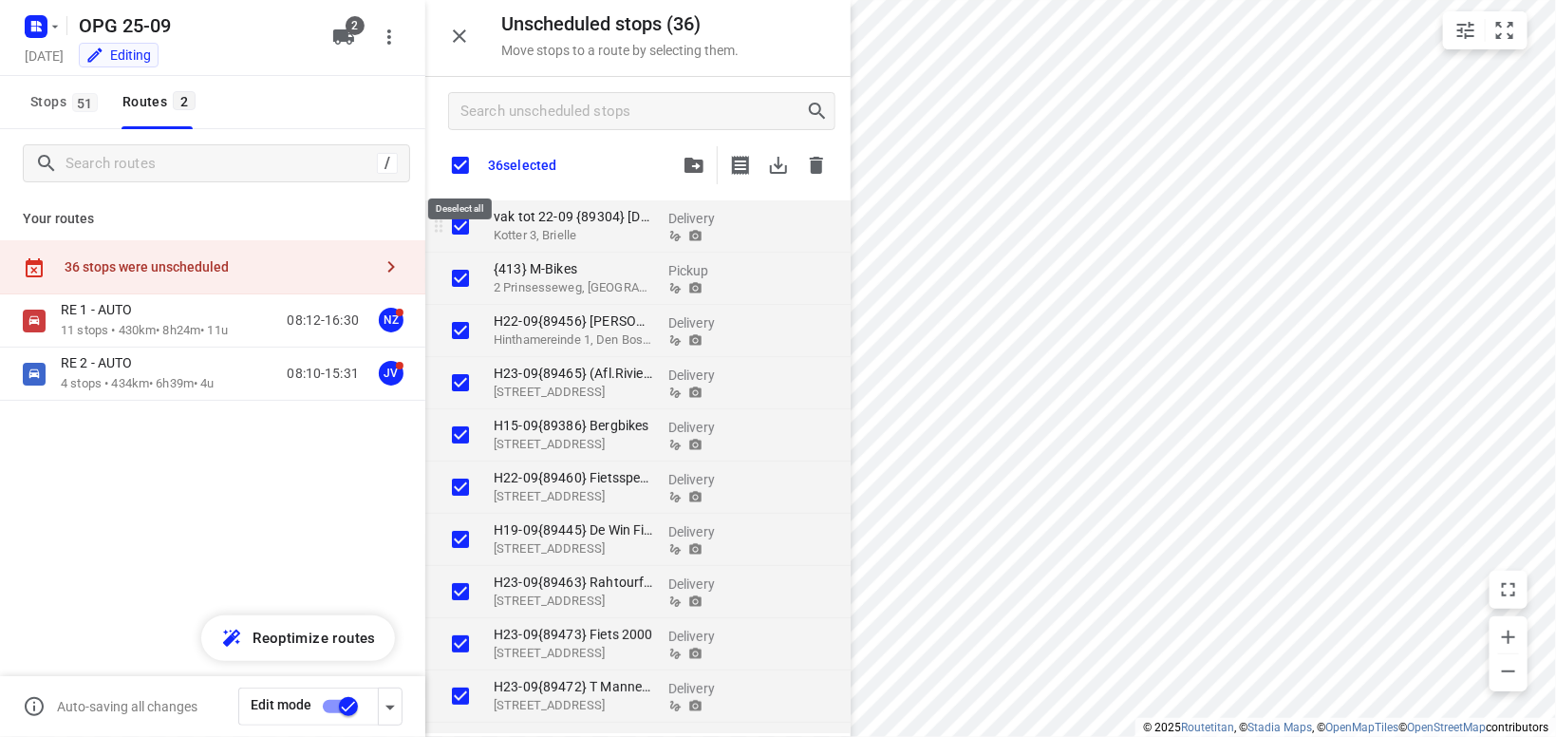
checkbox input "true"
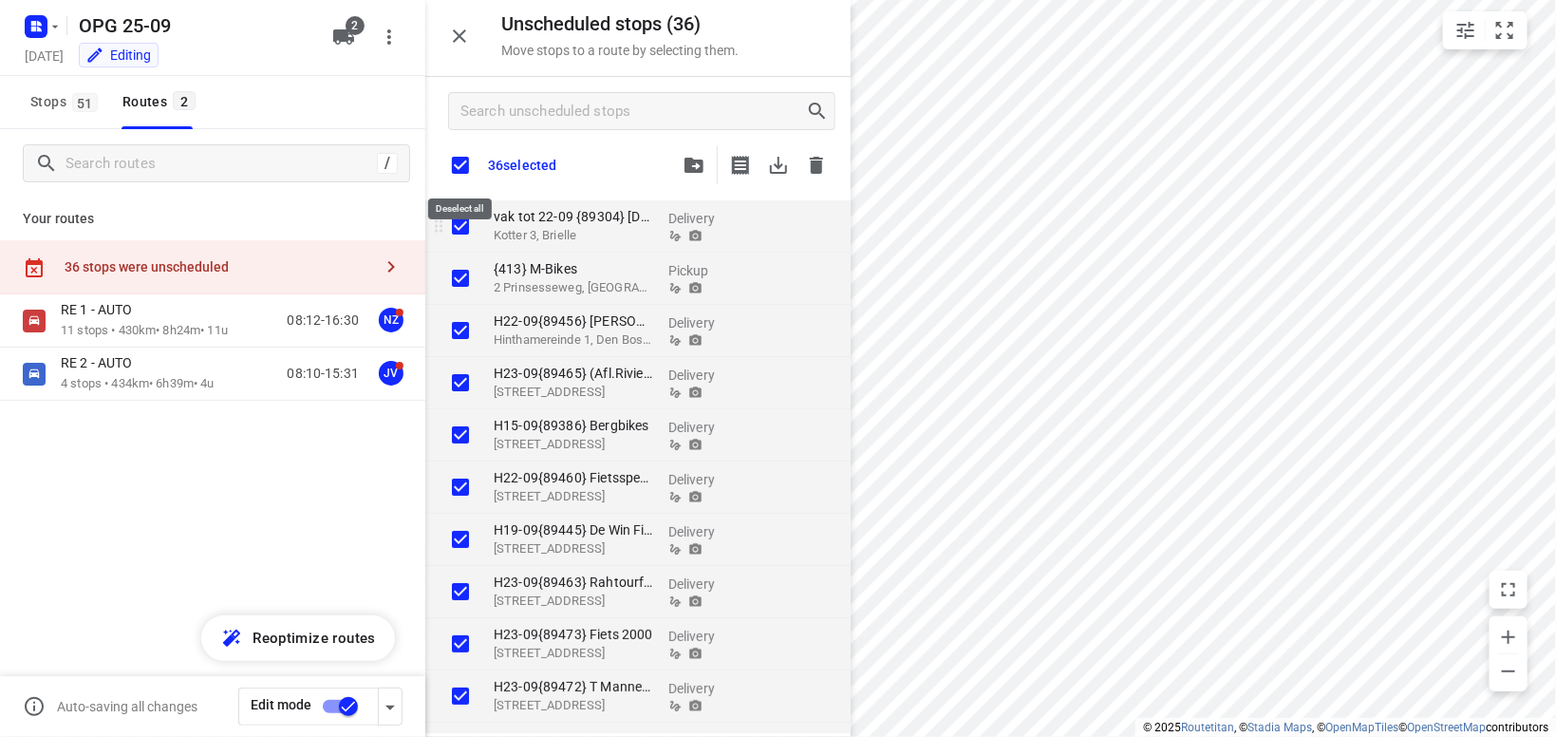
checkbox input "true"
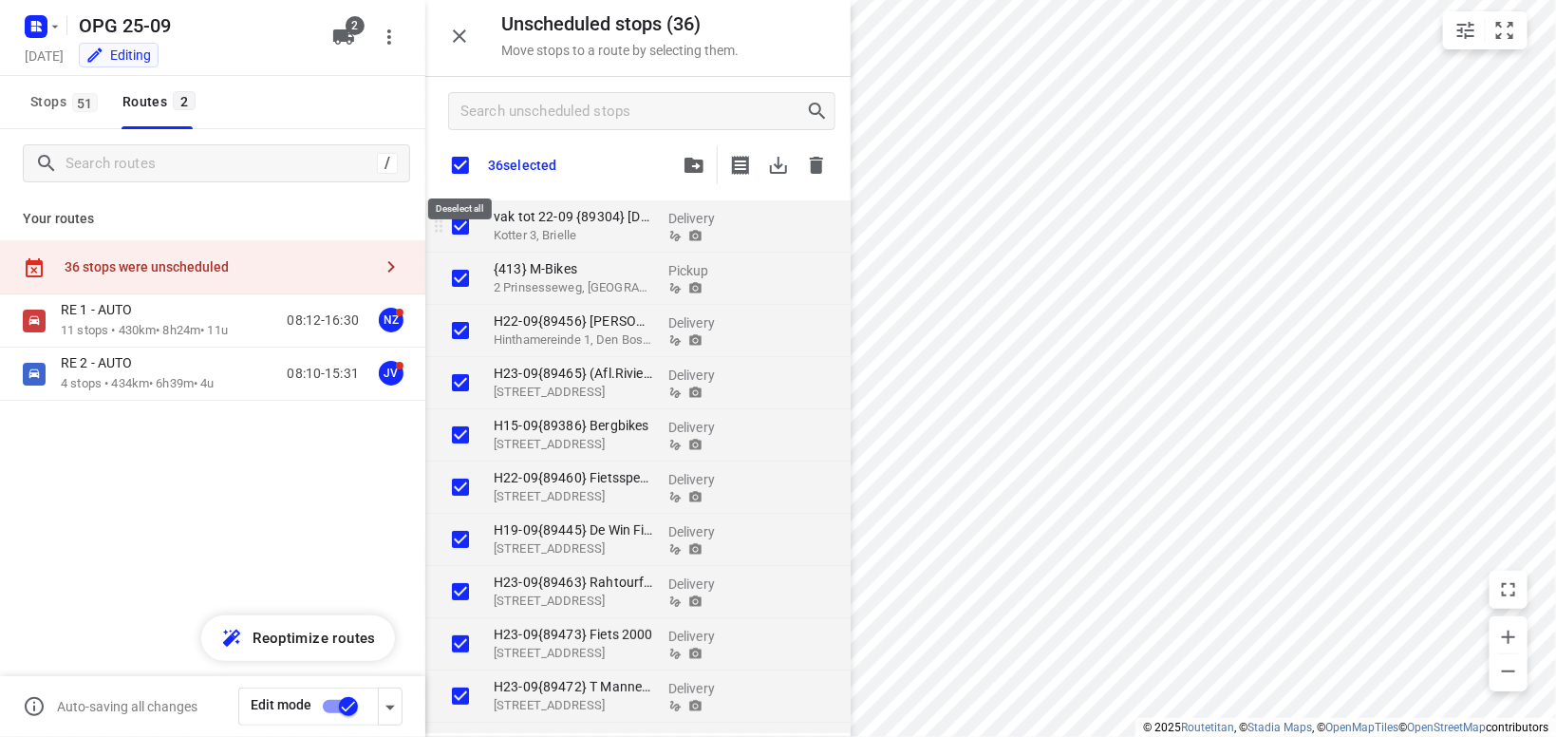
checkbox input "true"
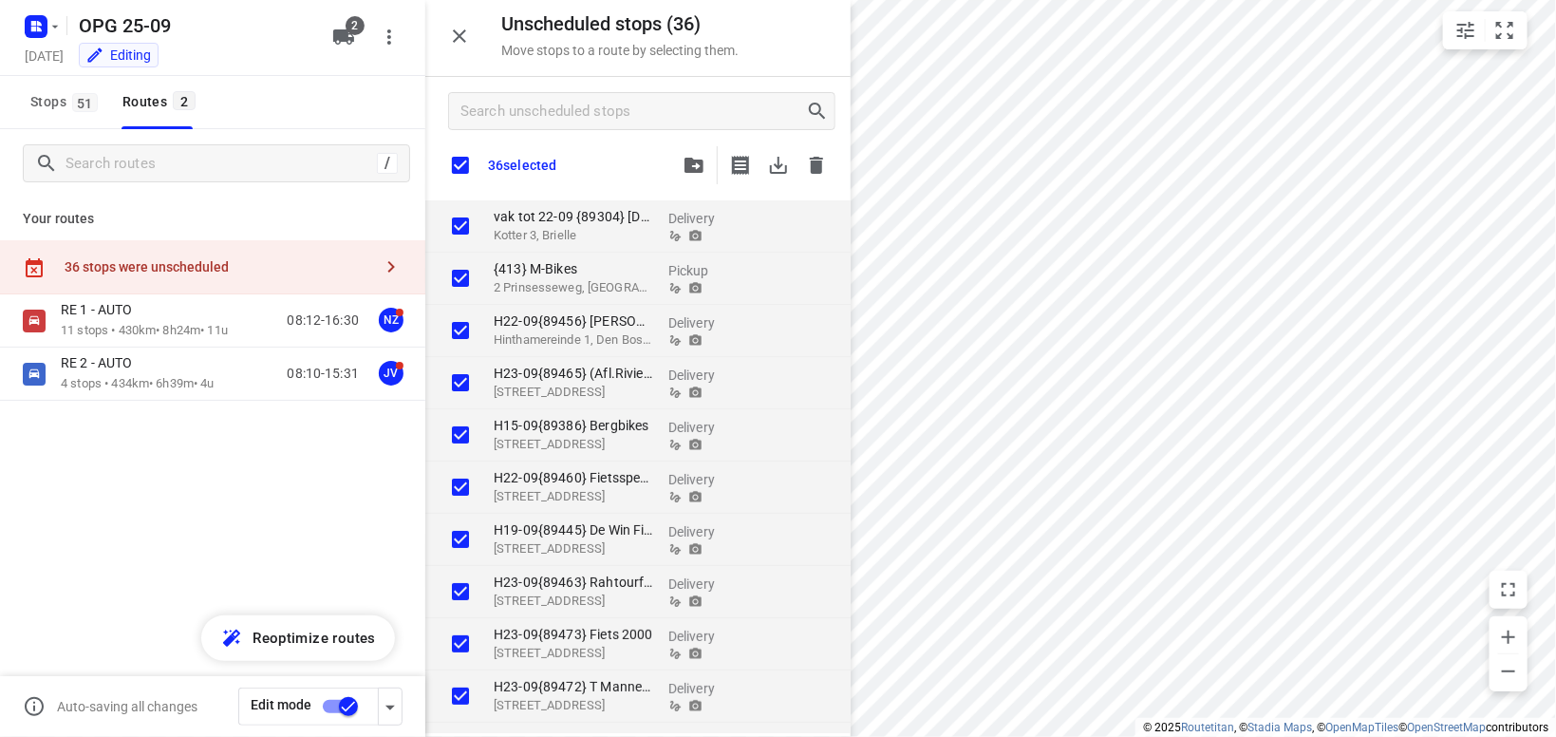
checkbox input "true"
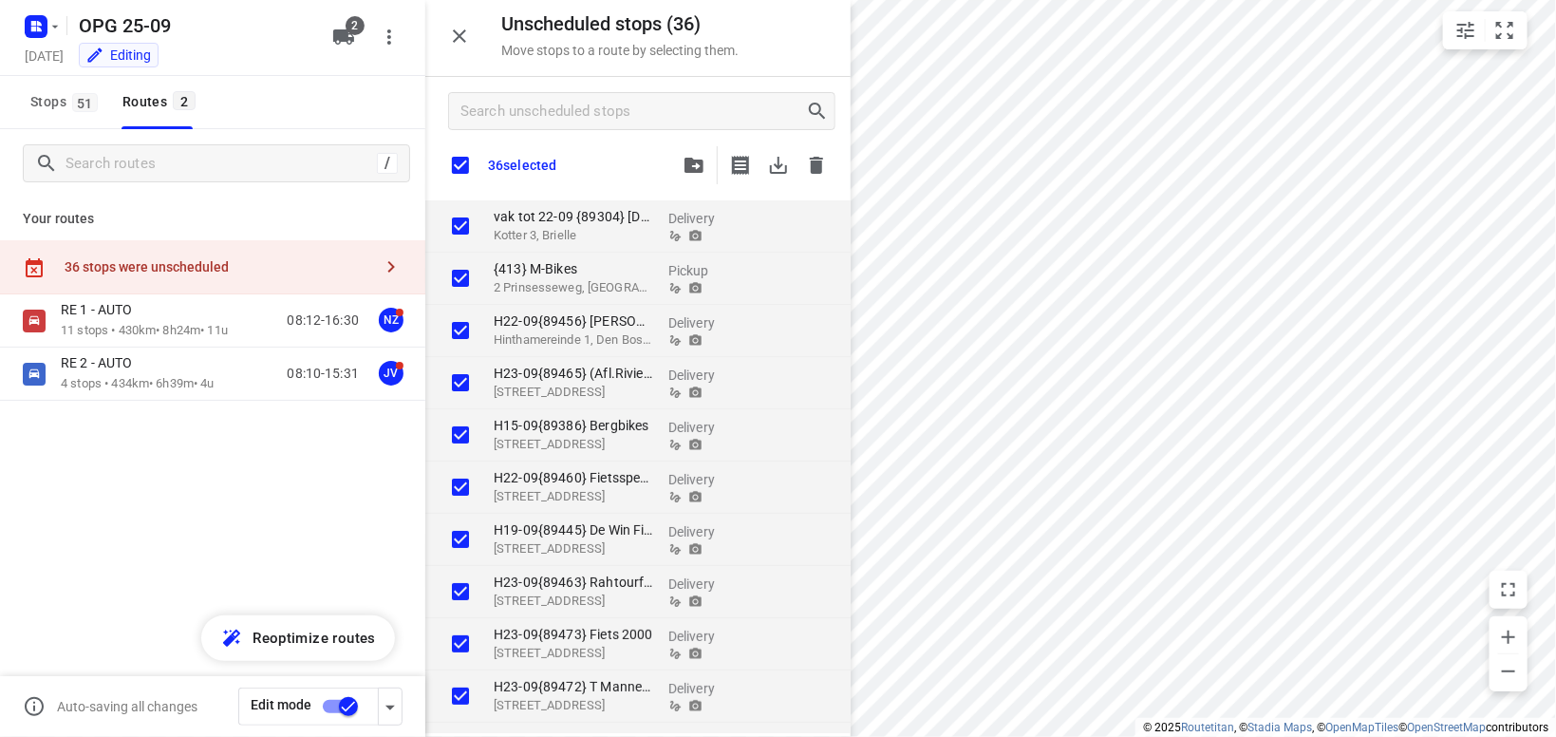
checkbox input "true"
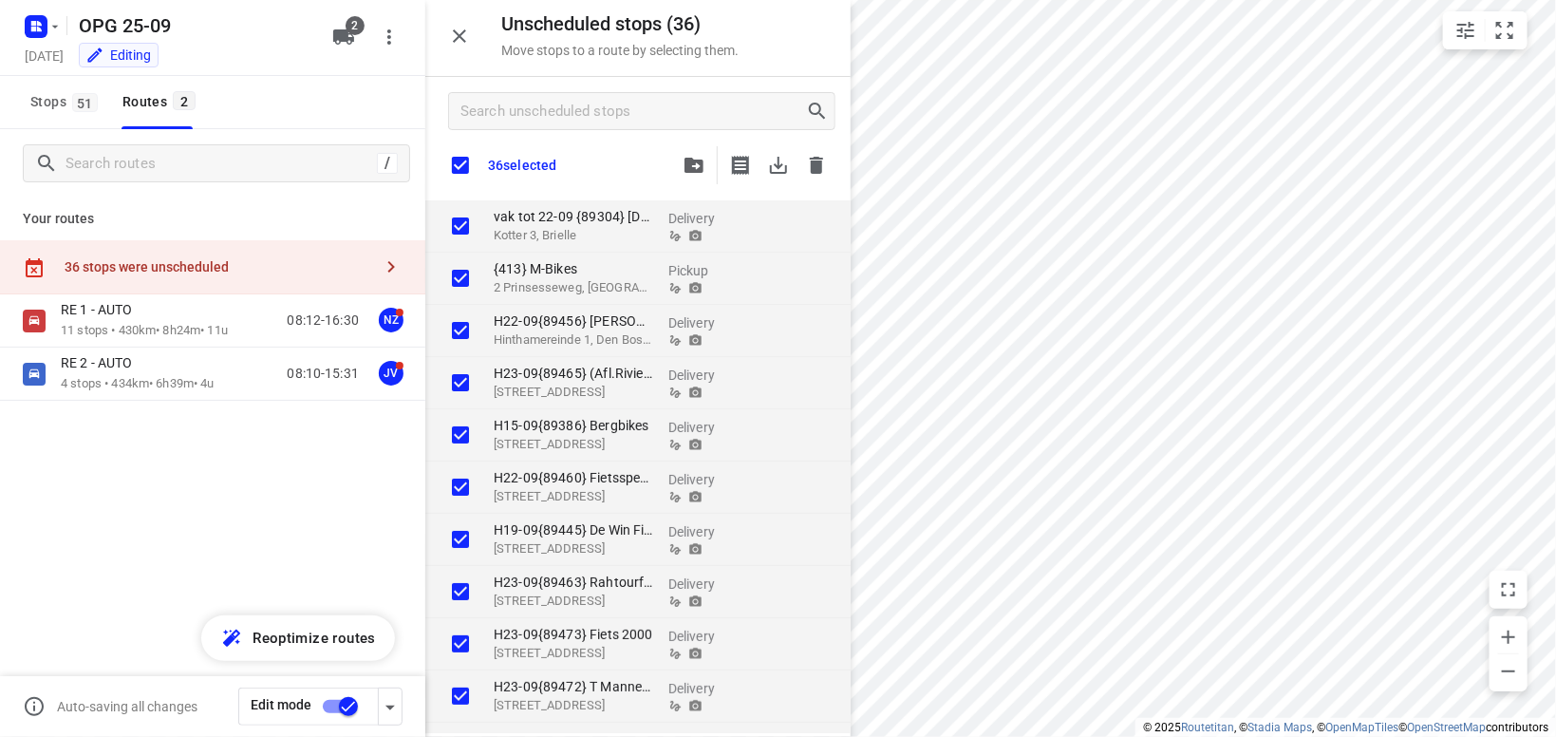
checkbox input "true"
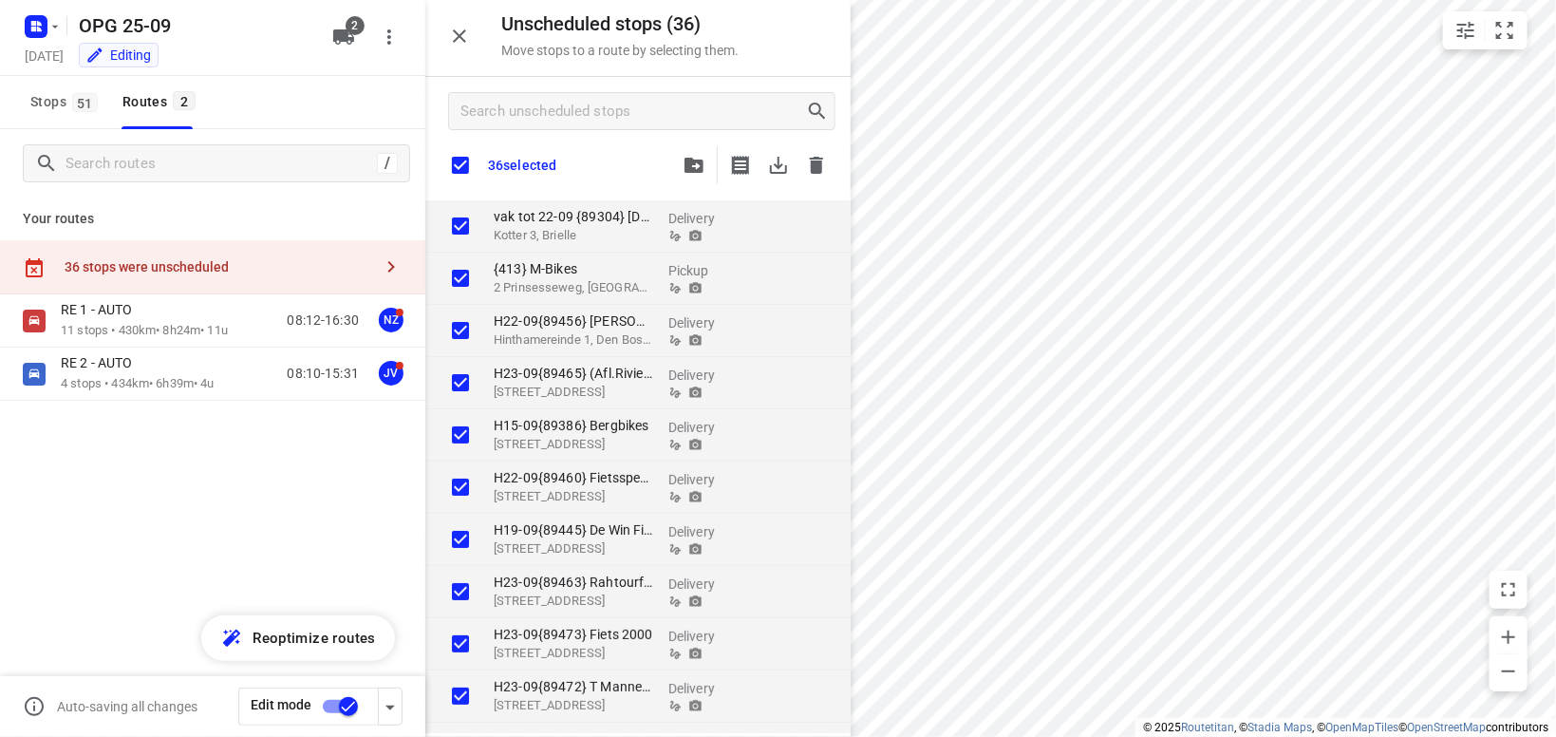
checkbox input "true"
click at [697, 165] on icon "button" at bounding box center [694, 165] width 19 height 15
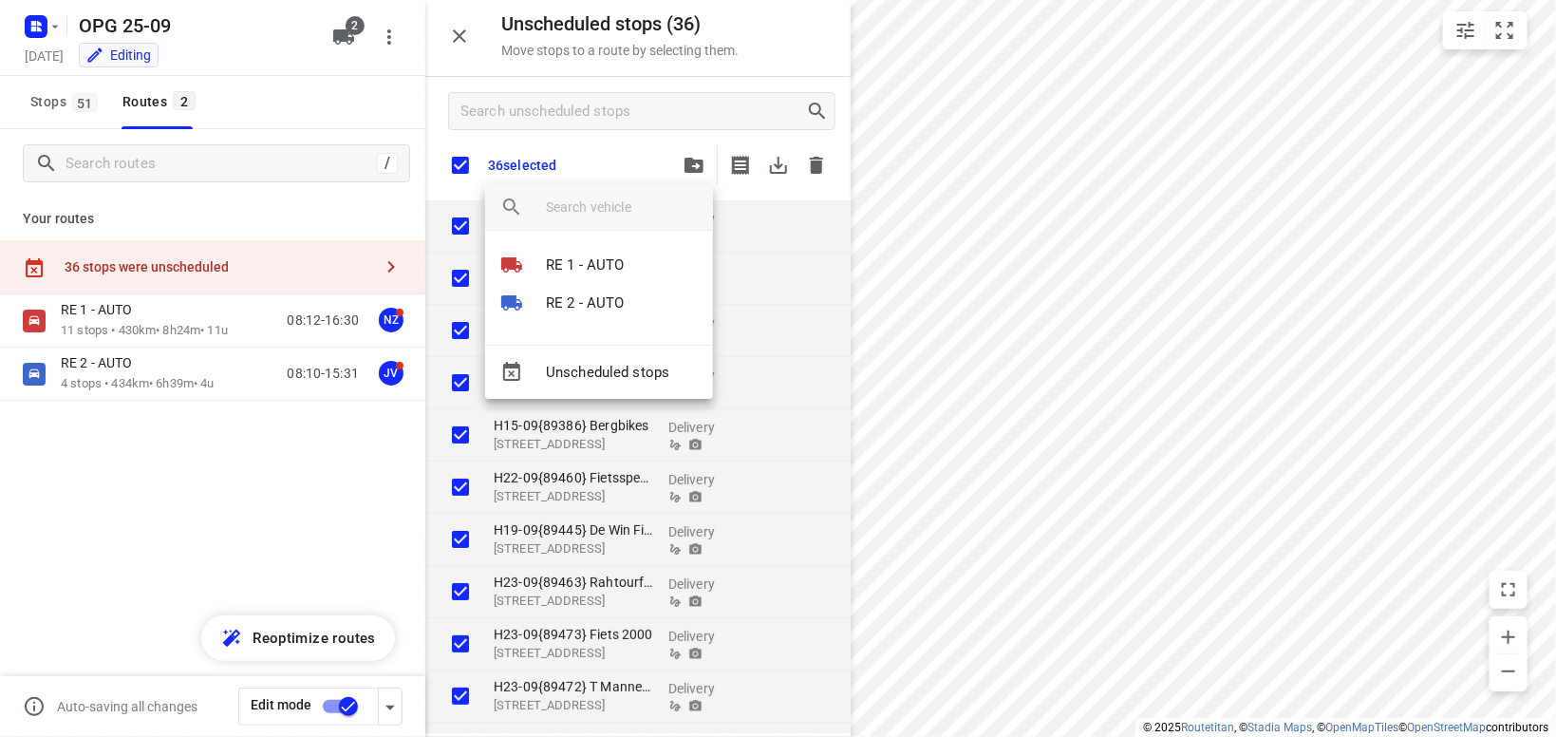
drag, startPoint x: 789, startPoint y: 251, endPoint x: 793, endPoint y: 230, distance: 21.2
click at [791, 245] on div at bounding box center [778, 368] width 1556 height 737
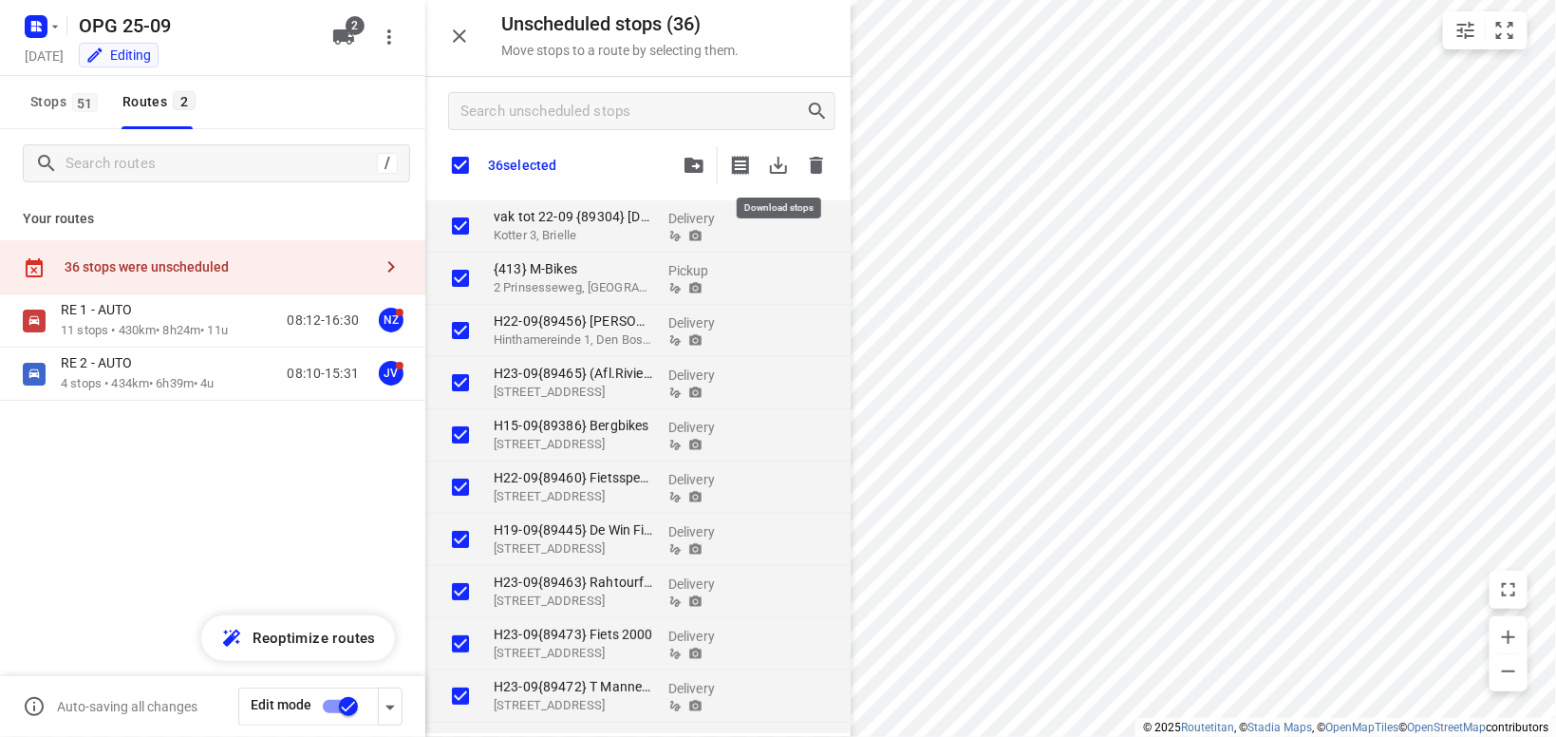
click at [781, 160] on icon "button" at bounding box center [778, 165] width 23 height 23
checkbox input "true"
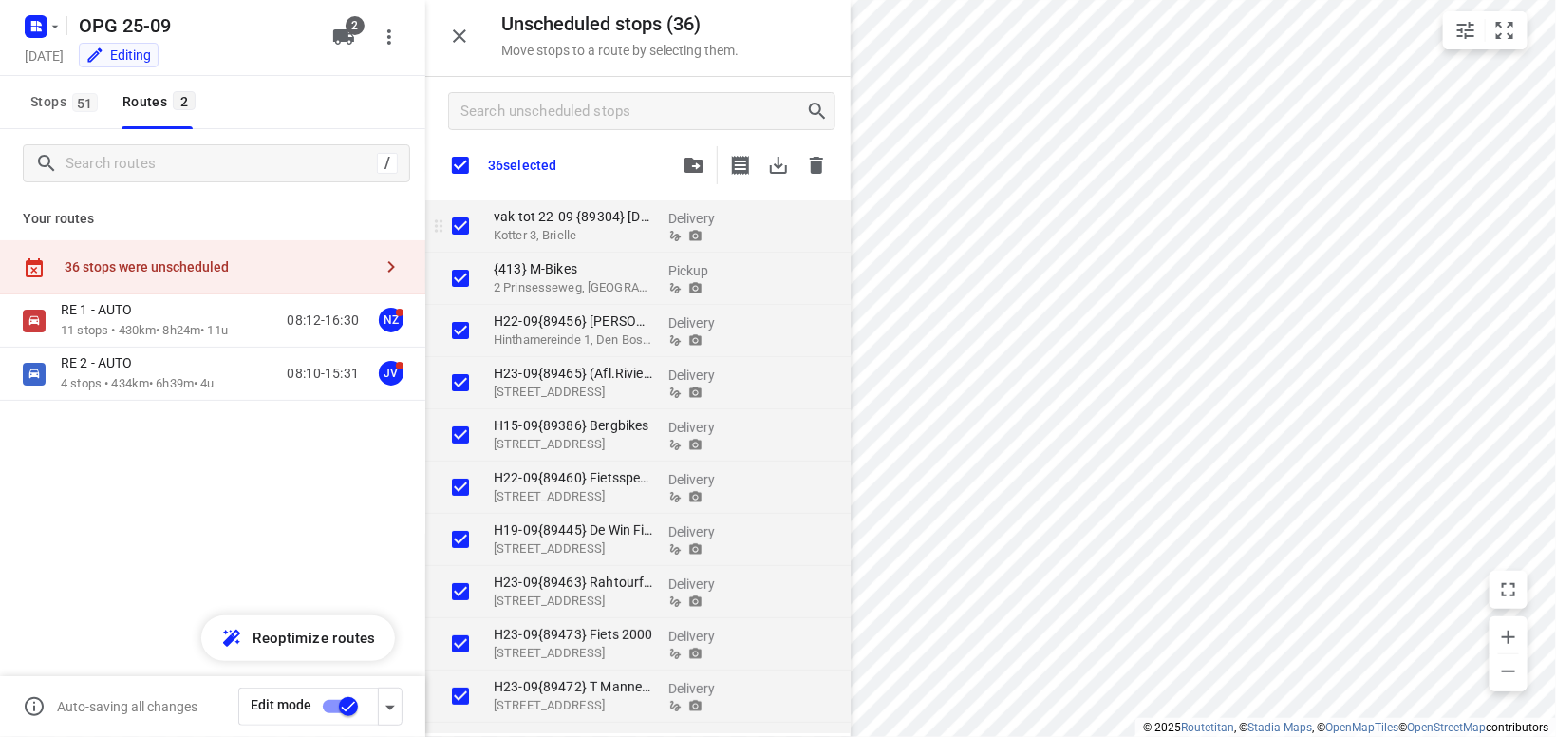
checkbox input "true"
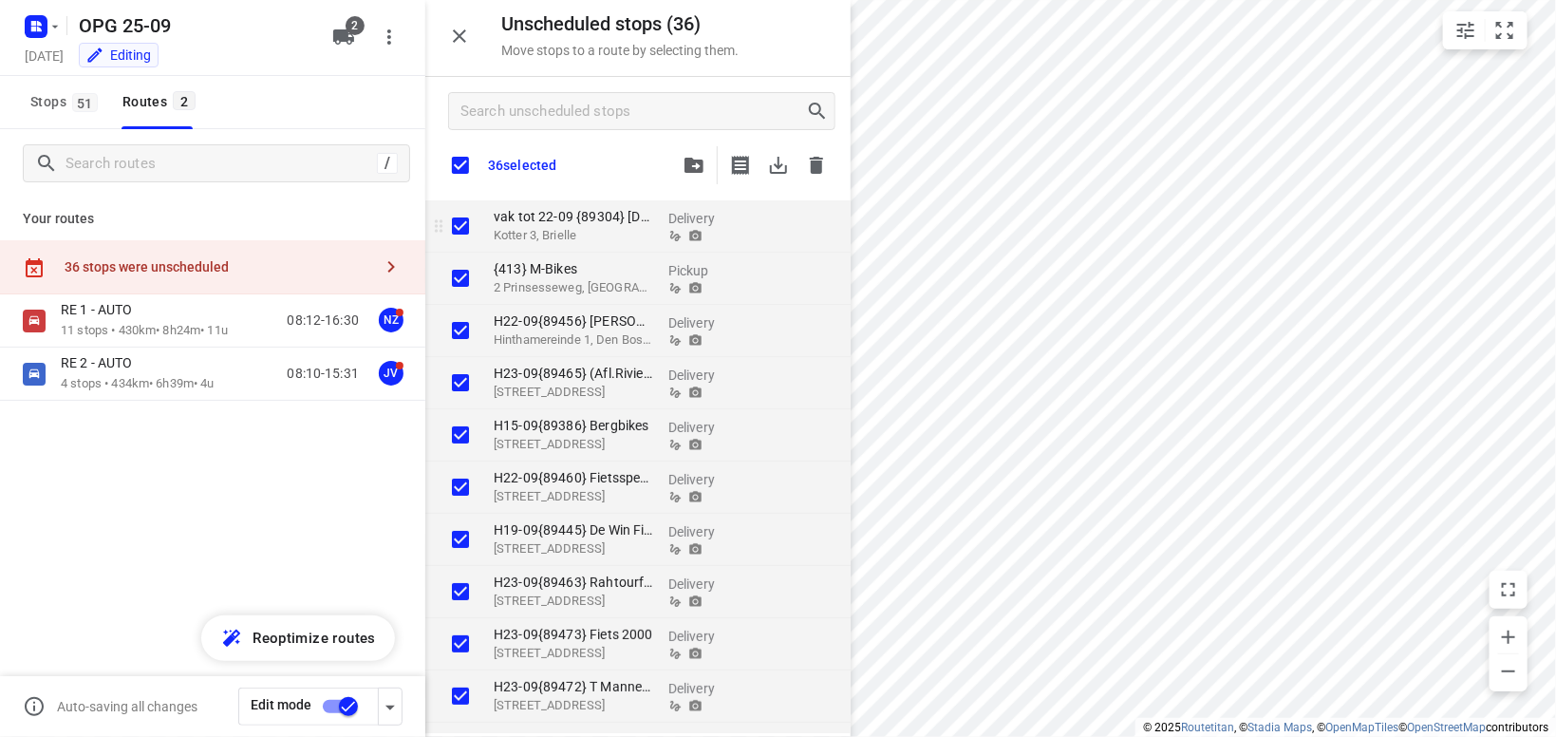
checkbox input "true"
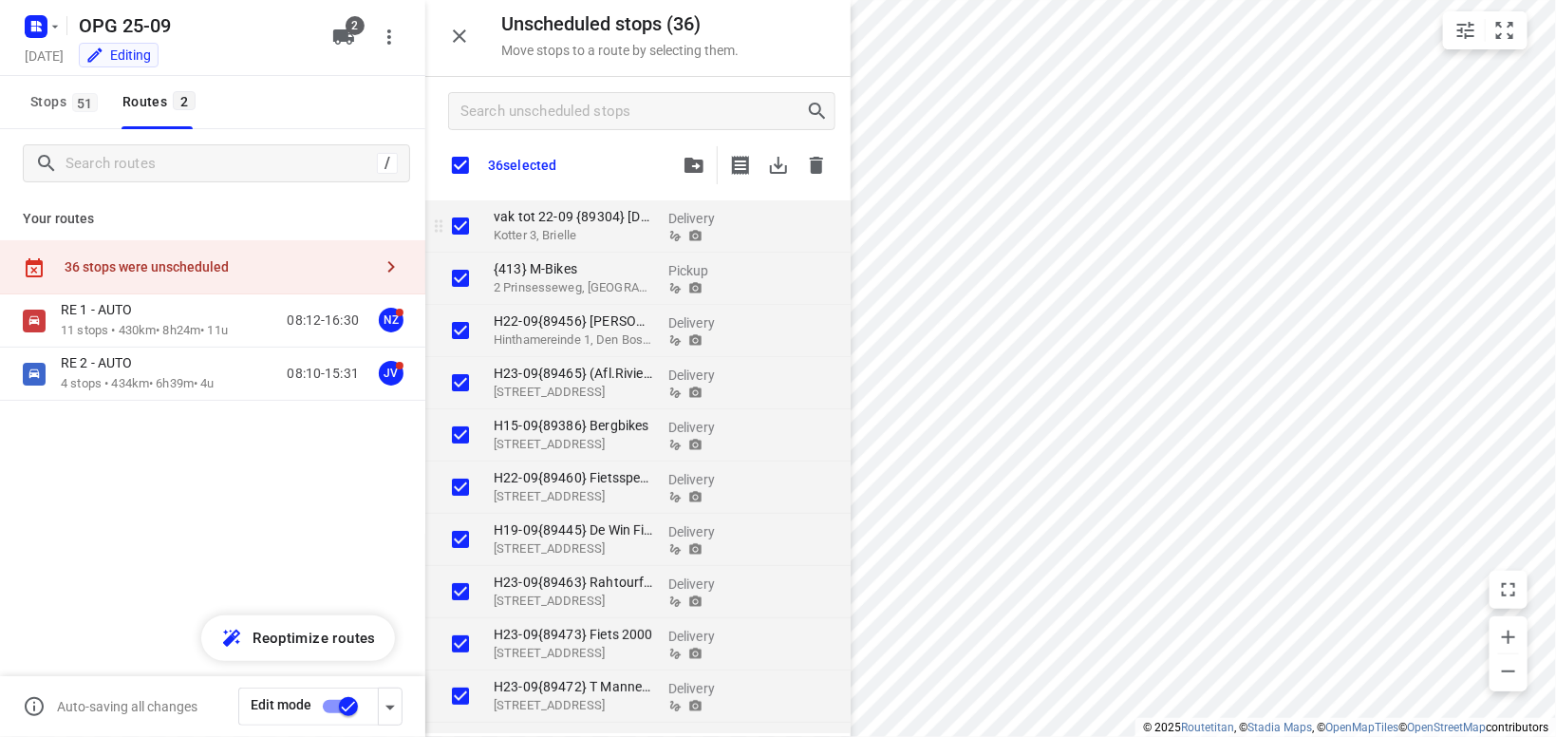
checkbox input "true"
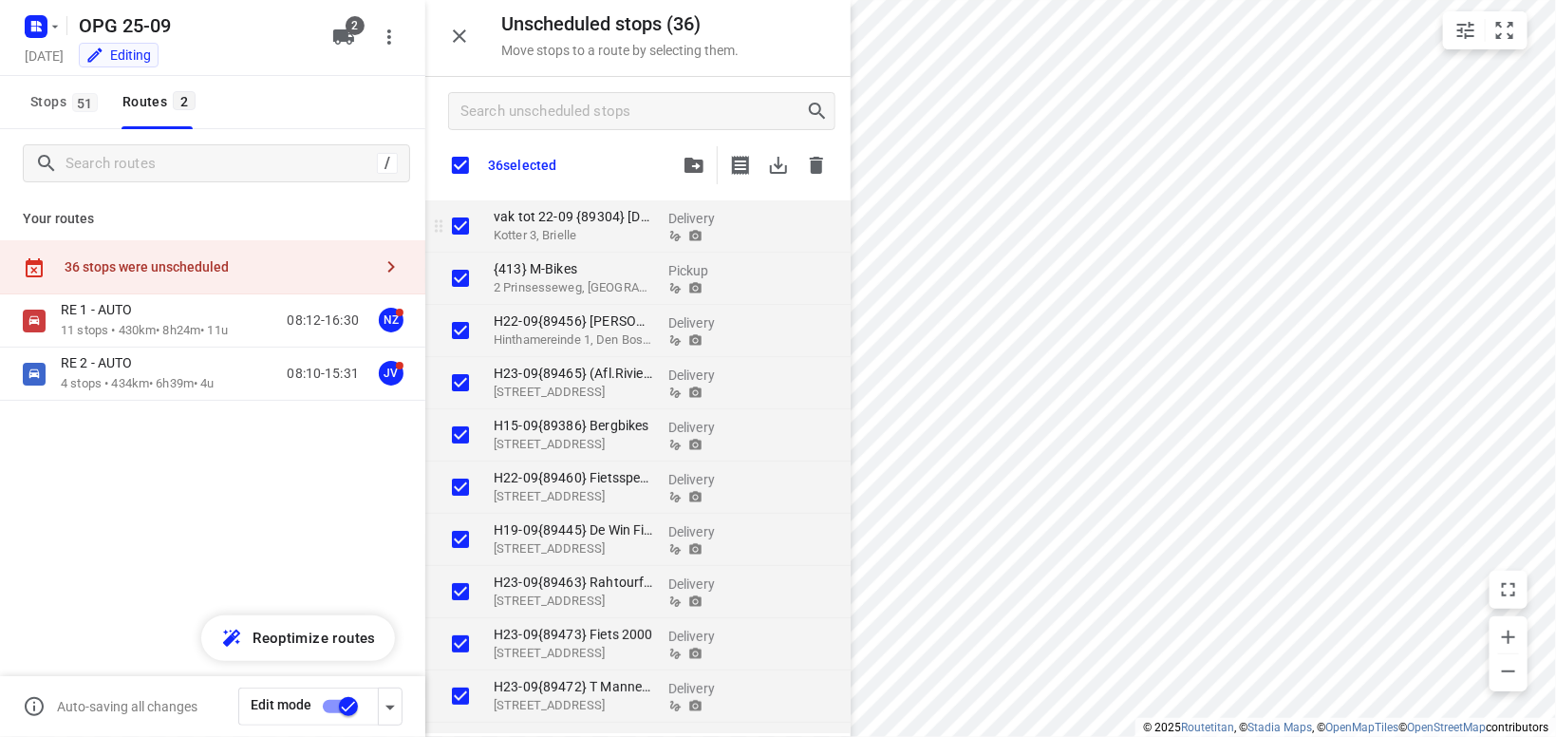
checkbox input "true"
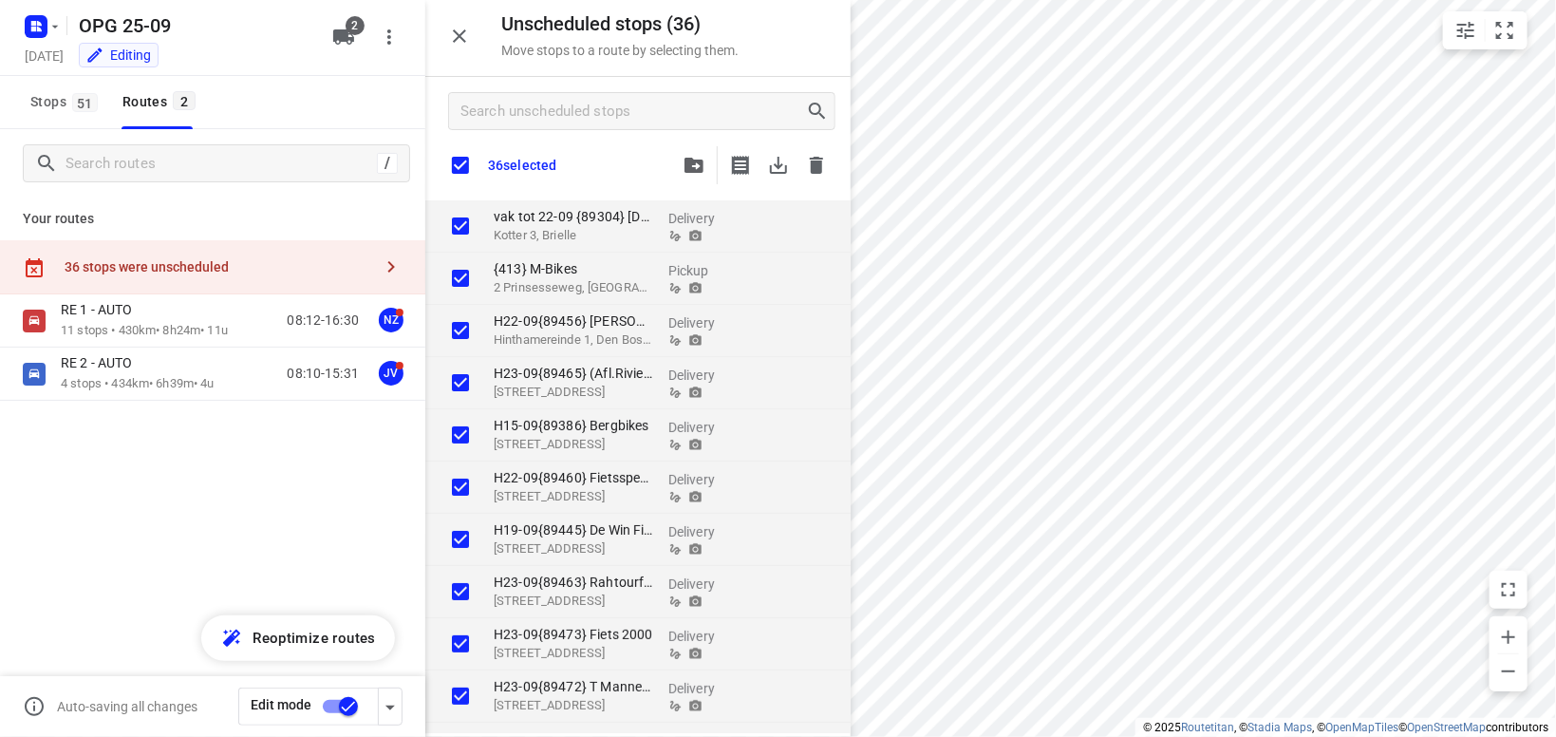
checkbox input "true"
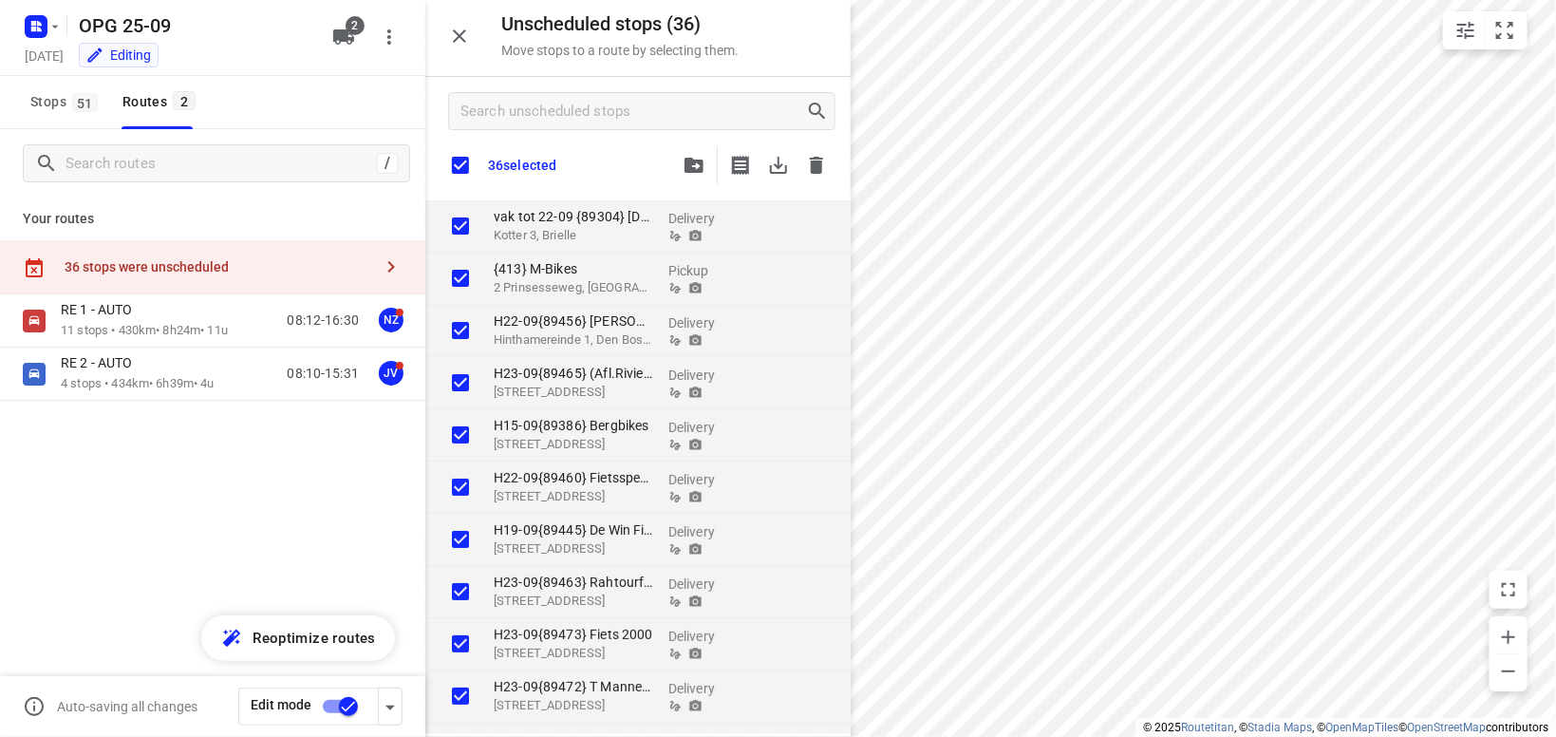
checkbox input "true"
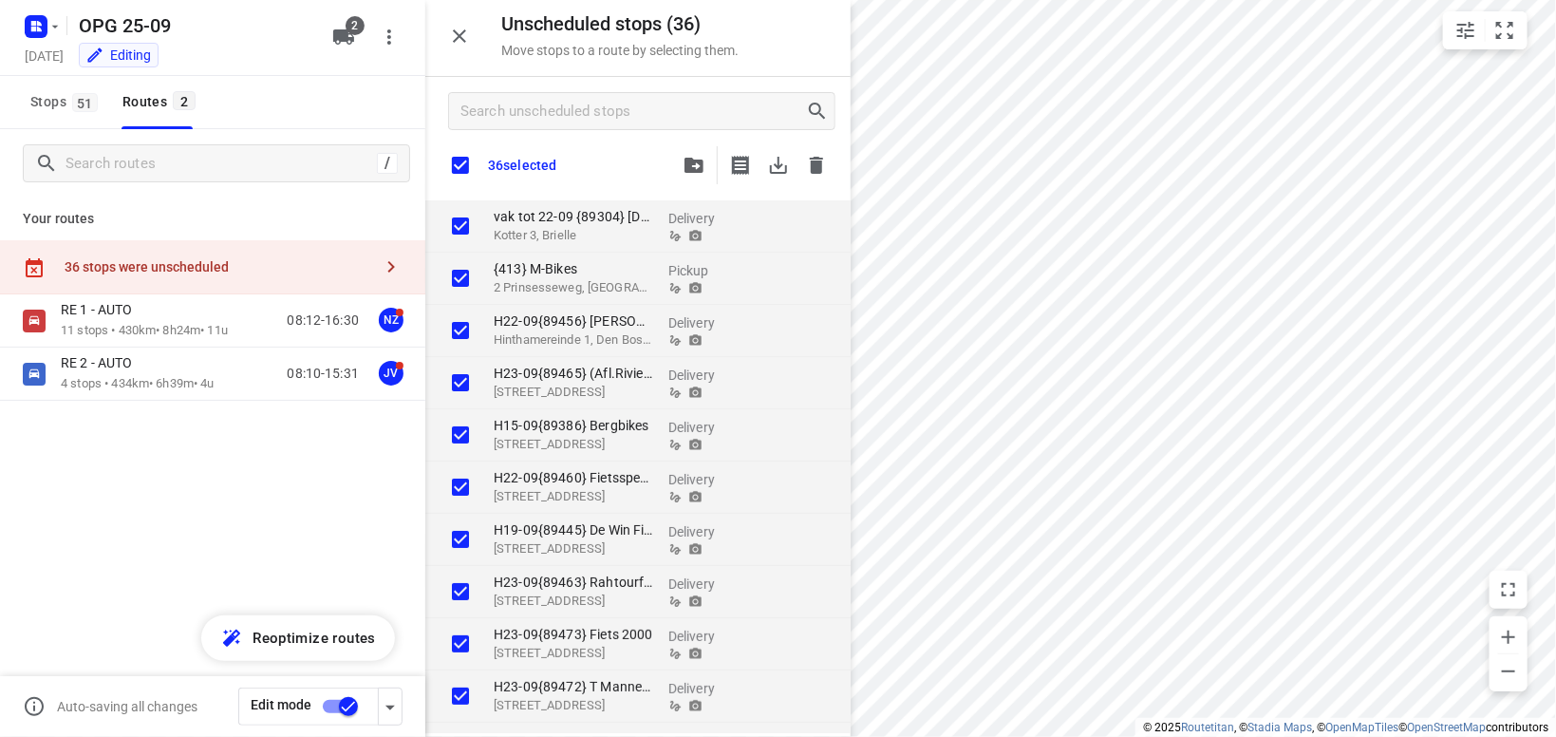
checkbox input "true"
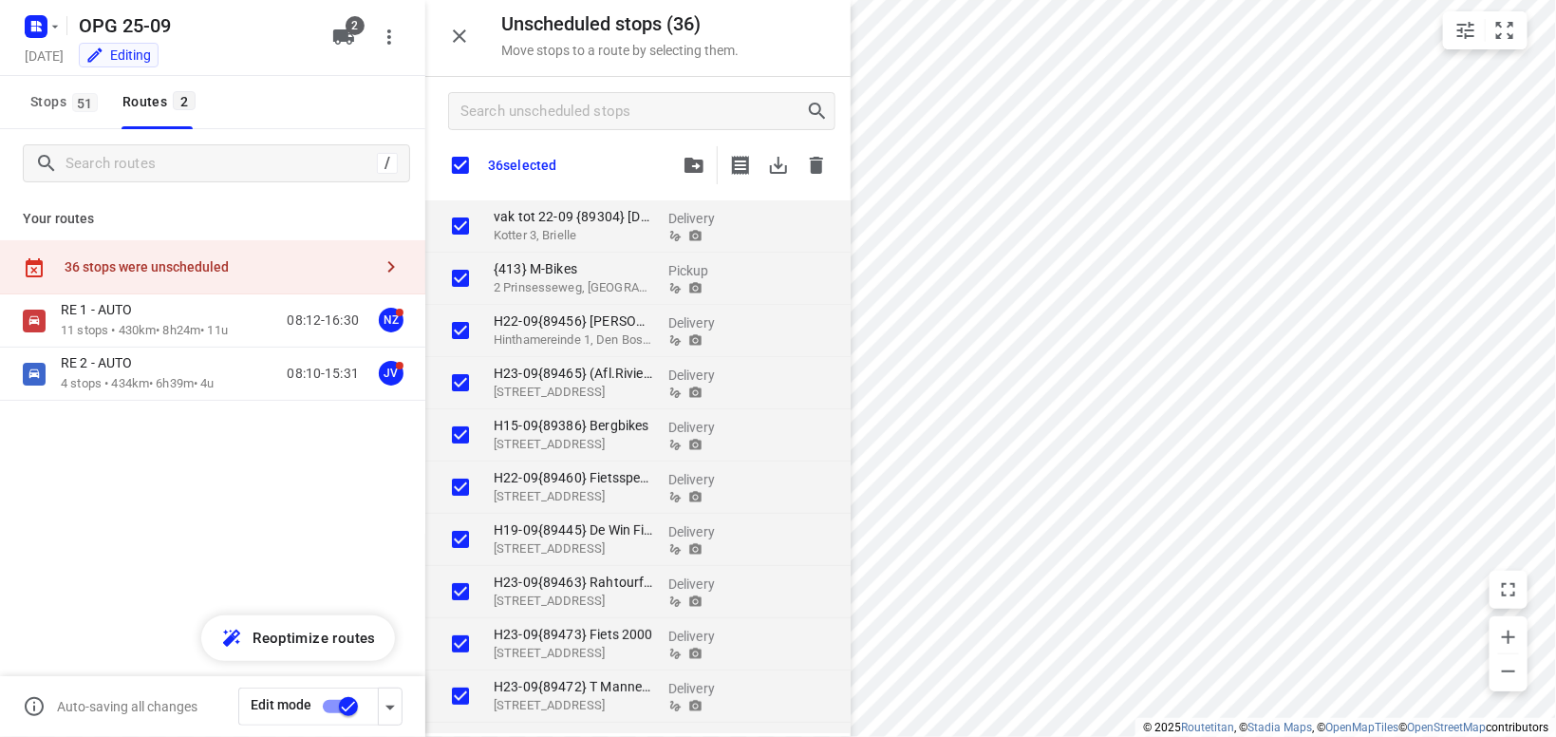
checkbox input "true"
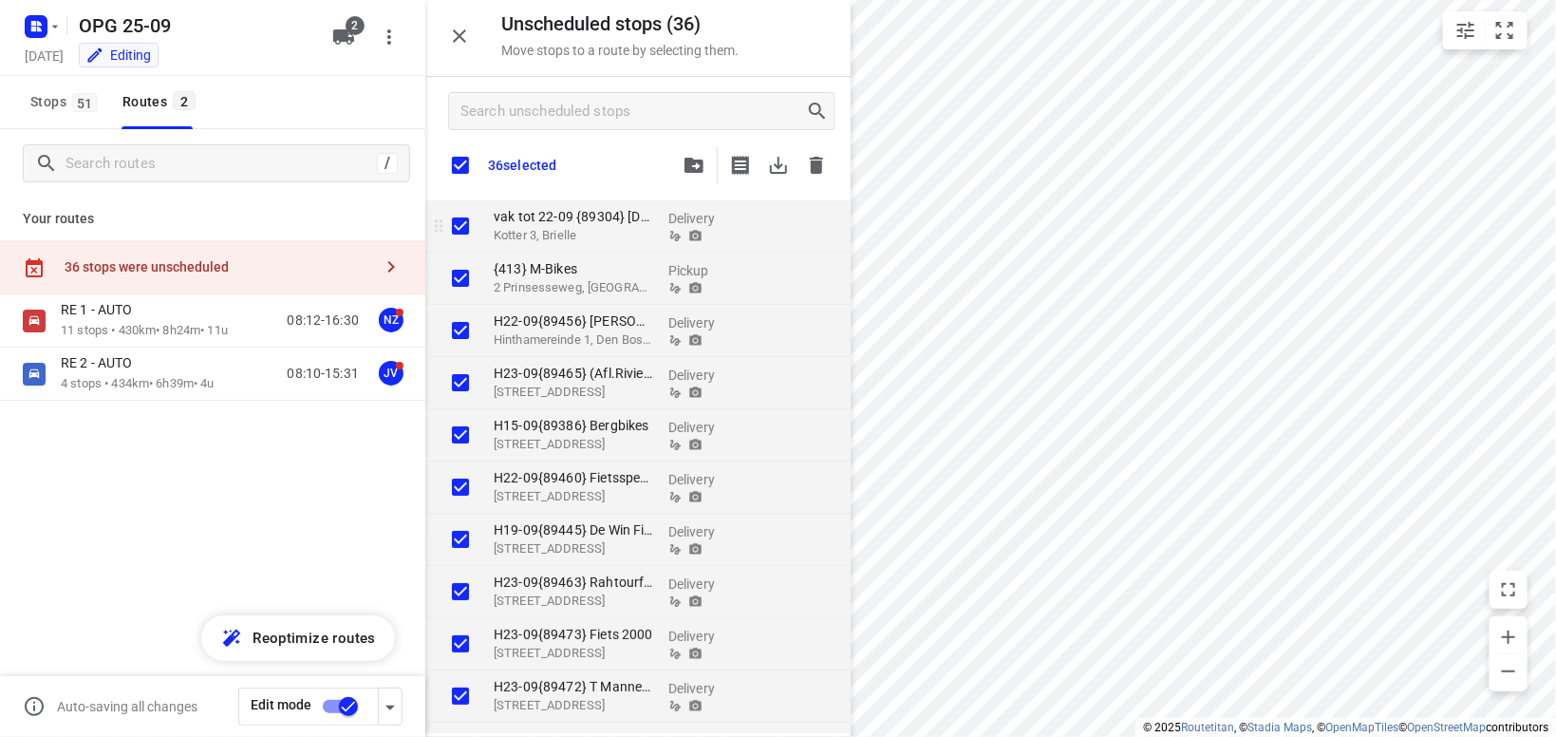
checkbox input "true"
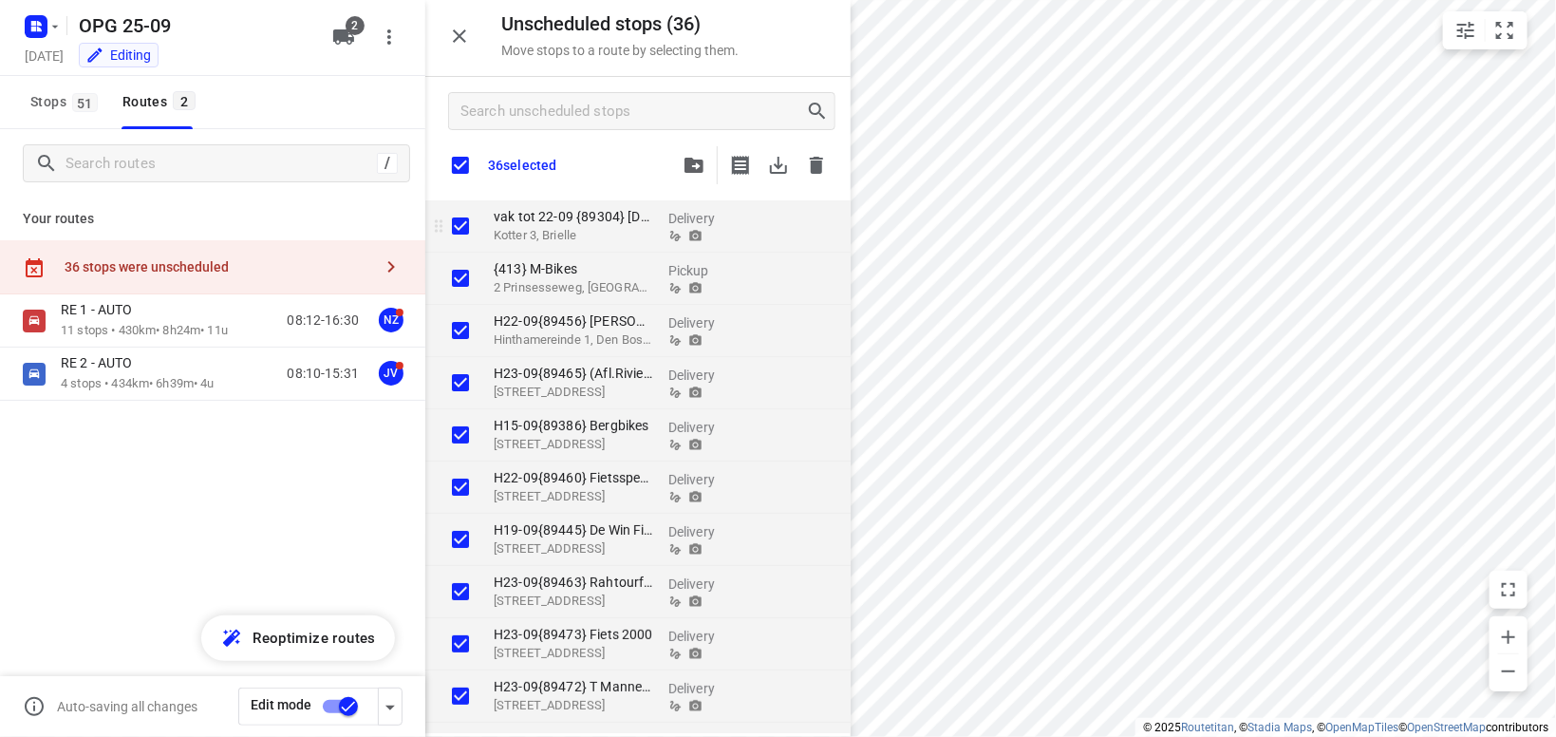
checkbox input "true"
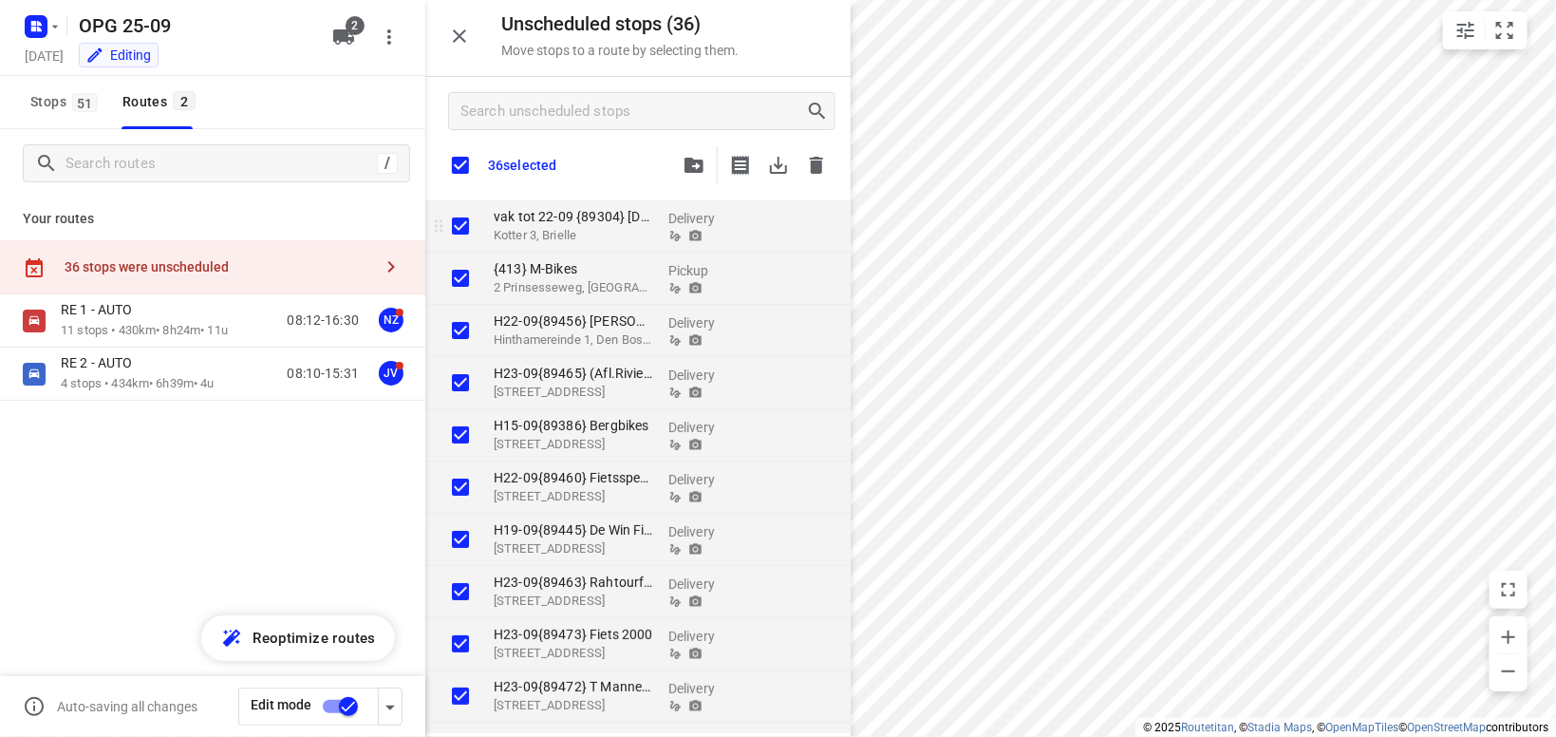
checkbox input "true"
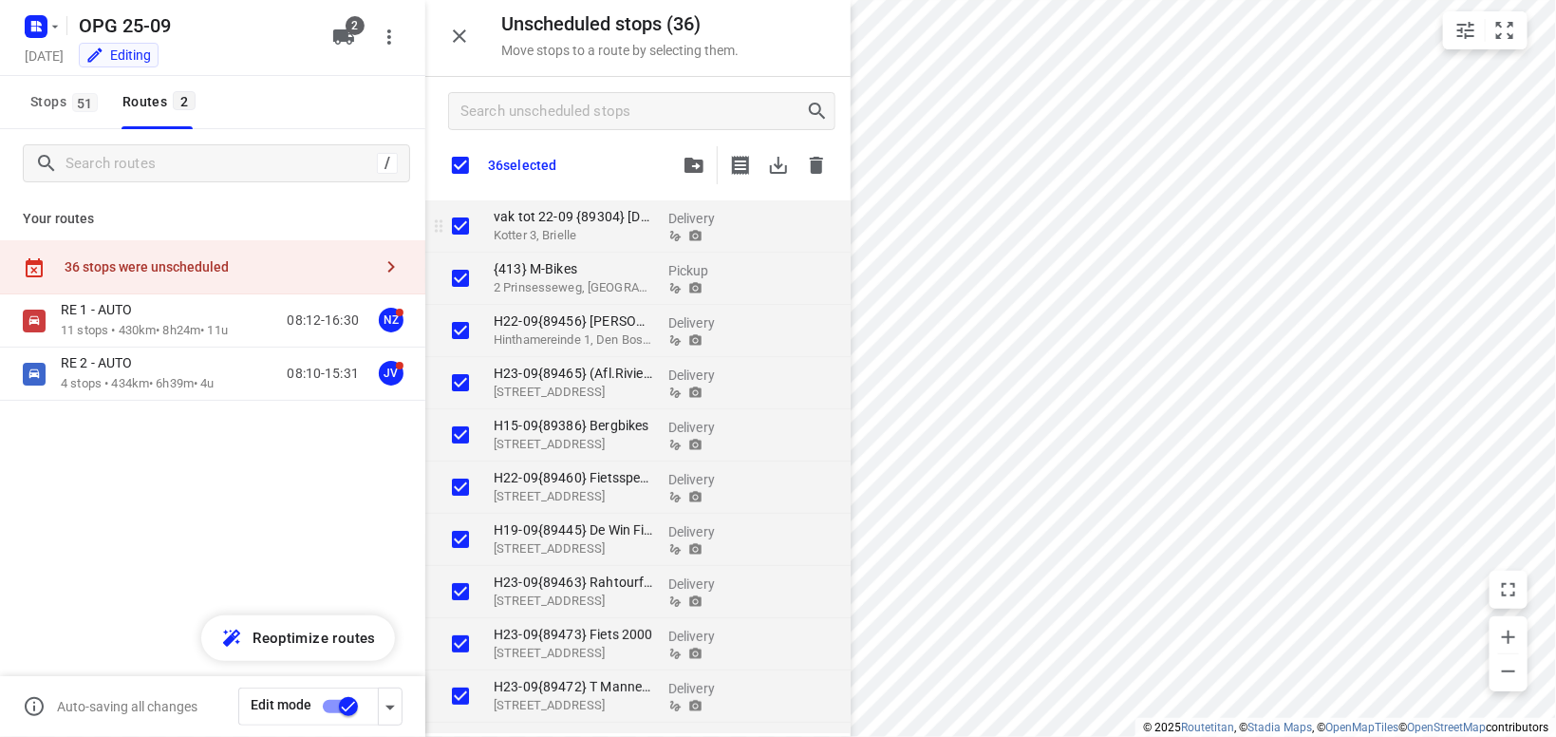
checkbox input "true"
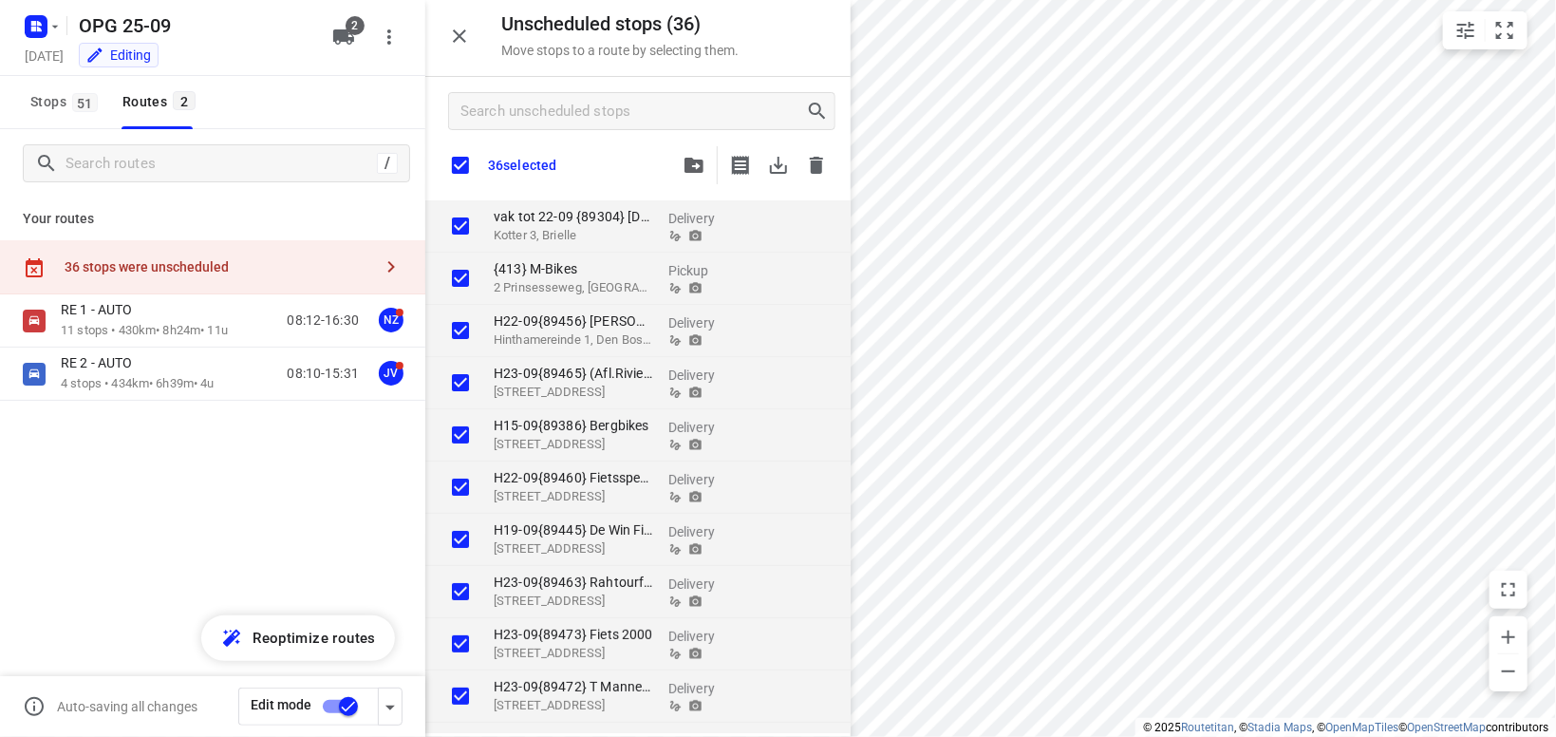
checkbox input "true"
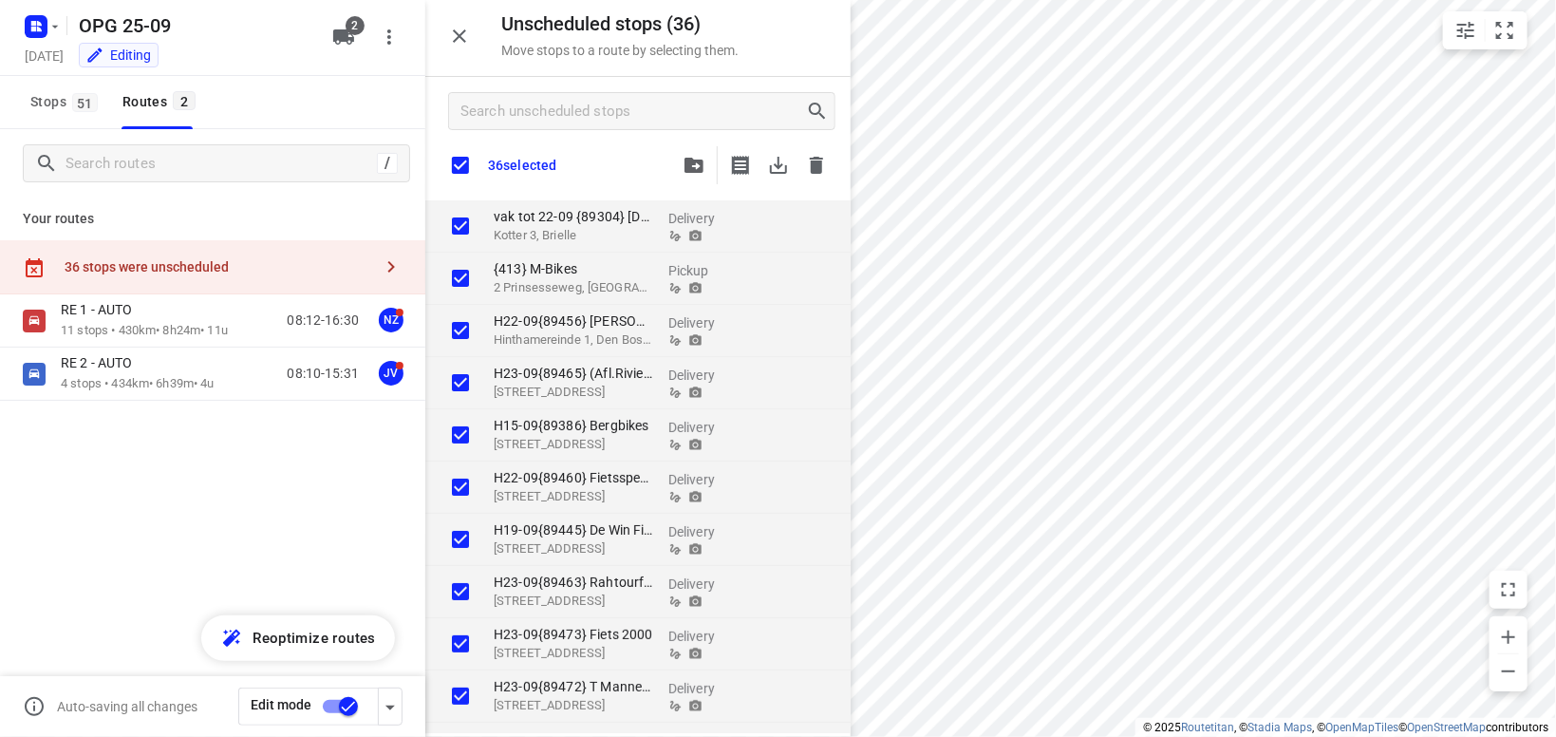
checkbox input "true"
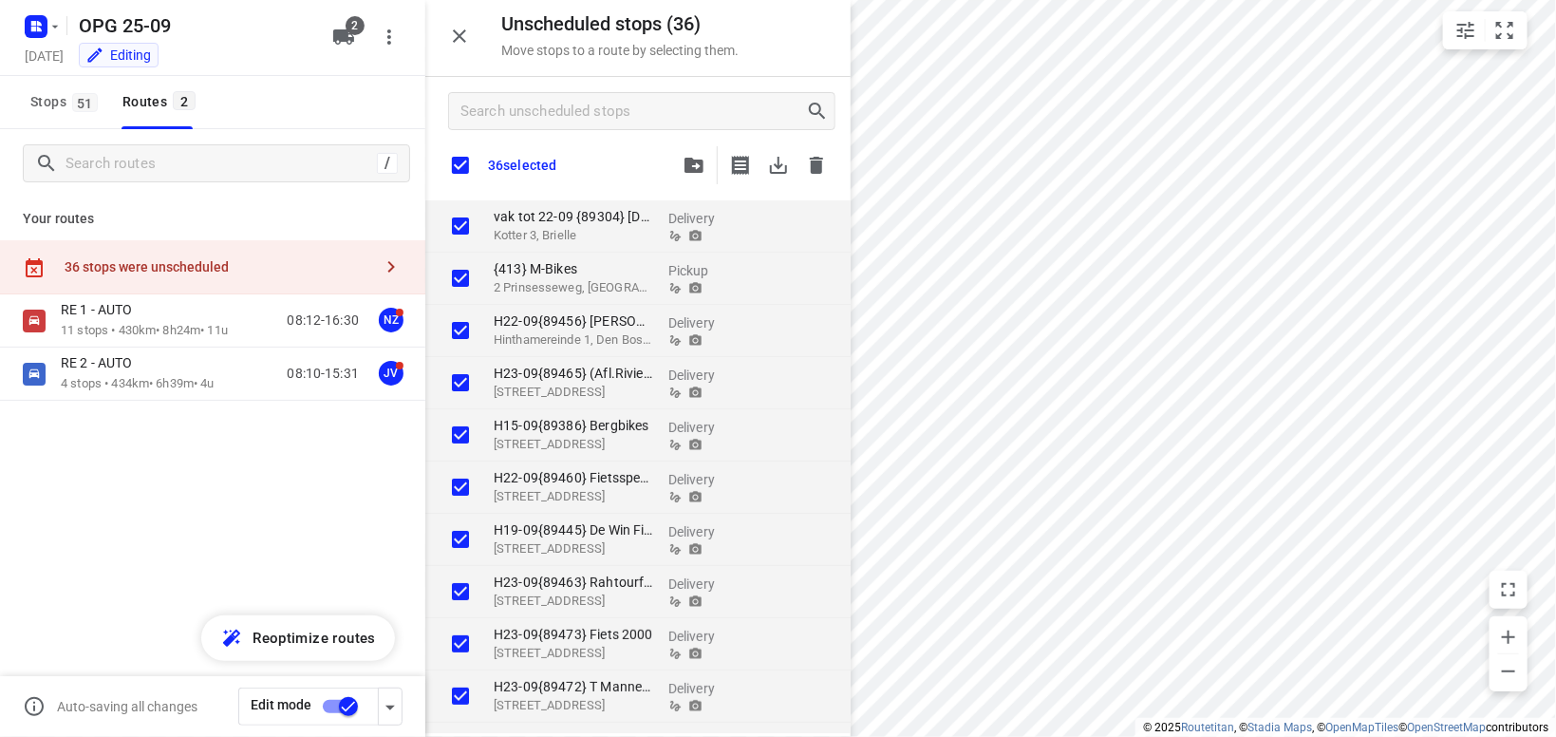
checkbox input "true"
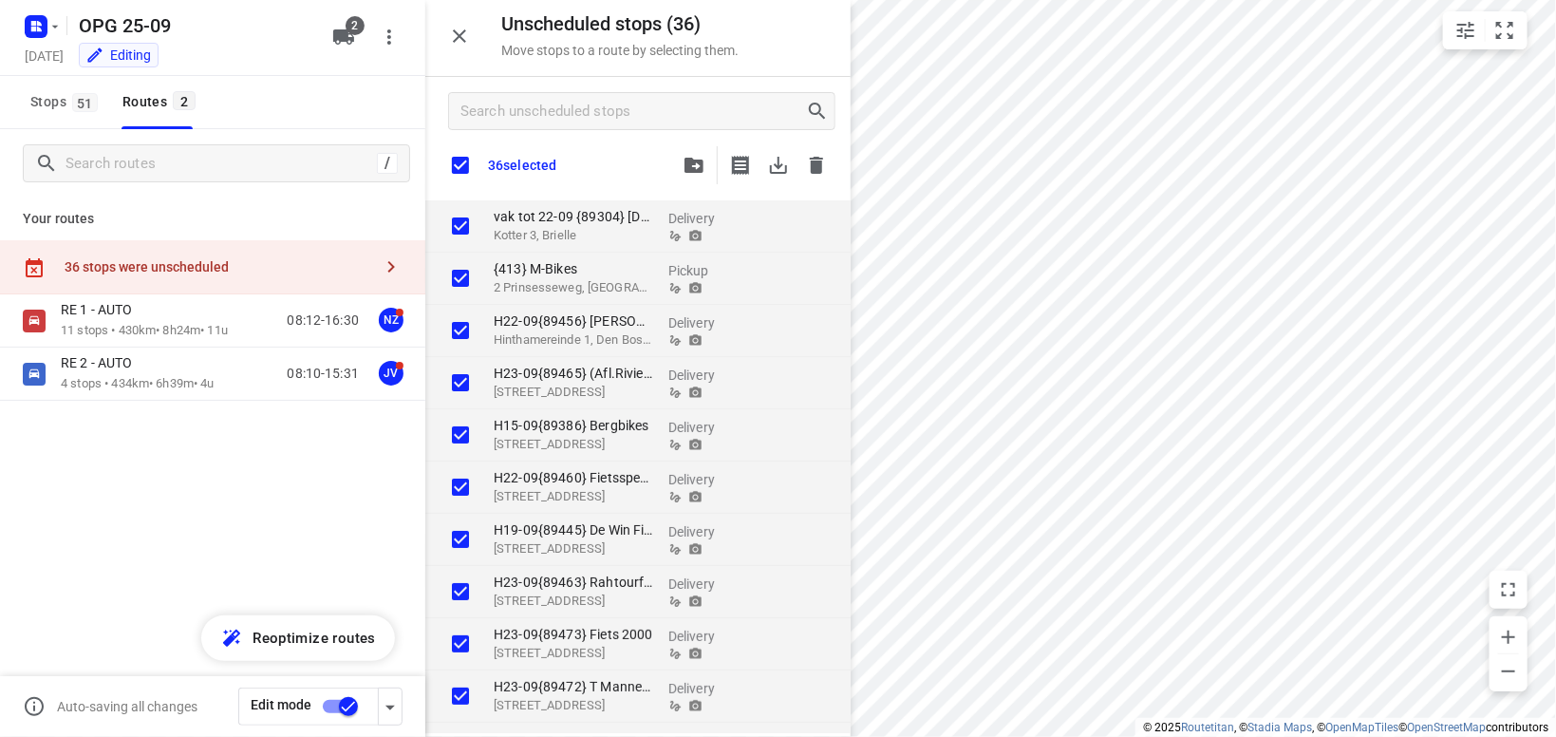
checkbox input "true"
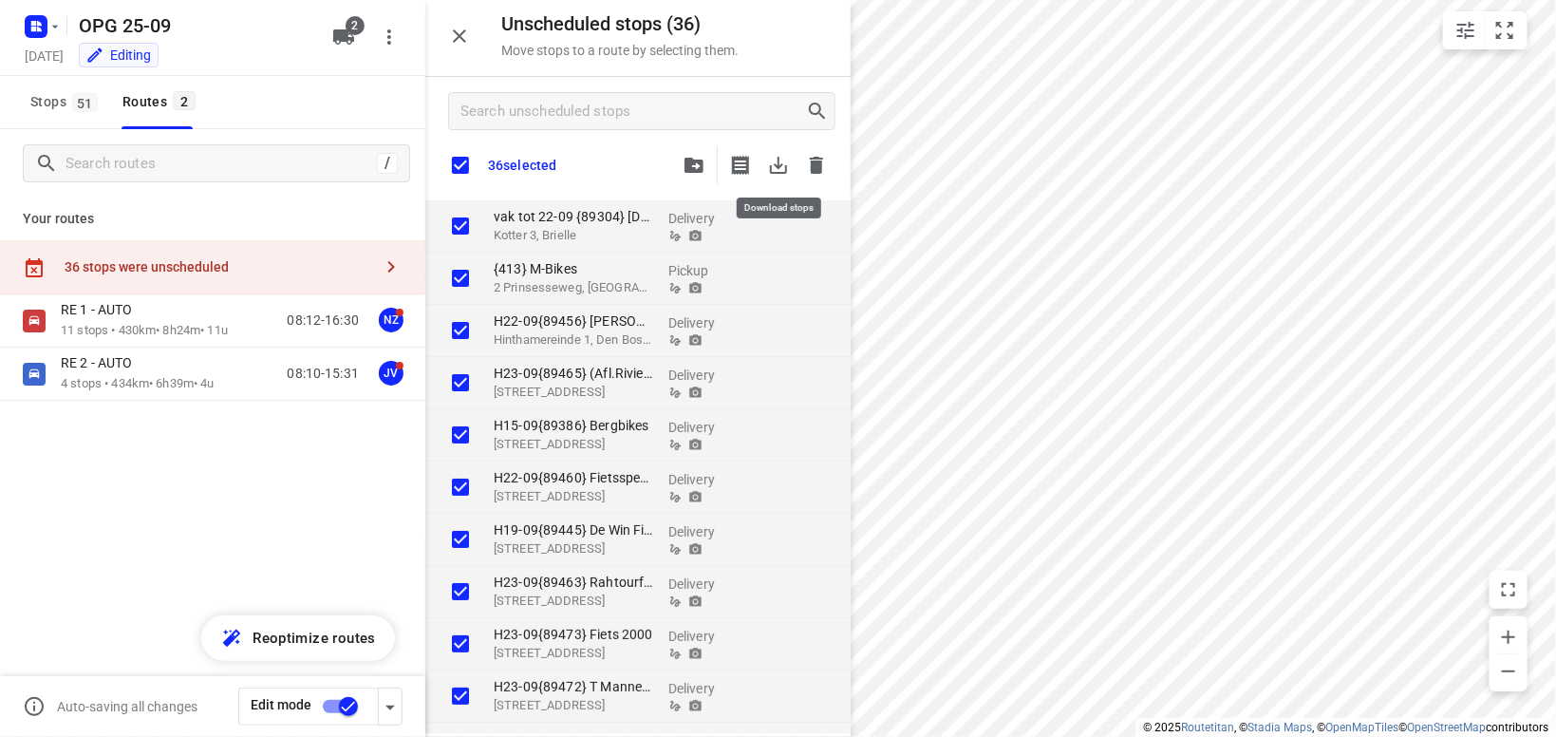
click at [775, 166] on icon "button" at bounding box center [778, 165] width 23 height 23
checkbox input "true"
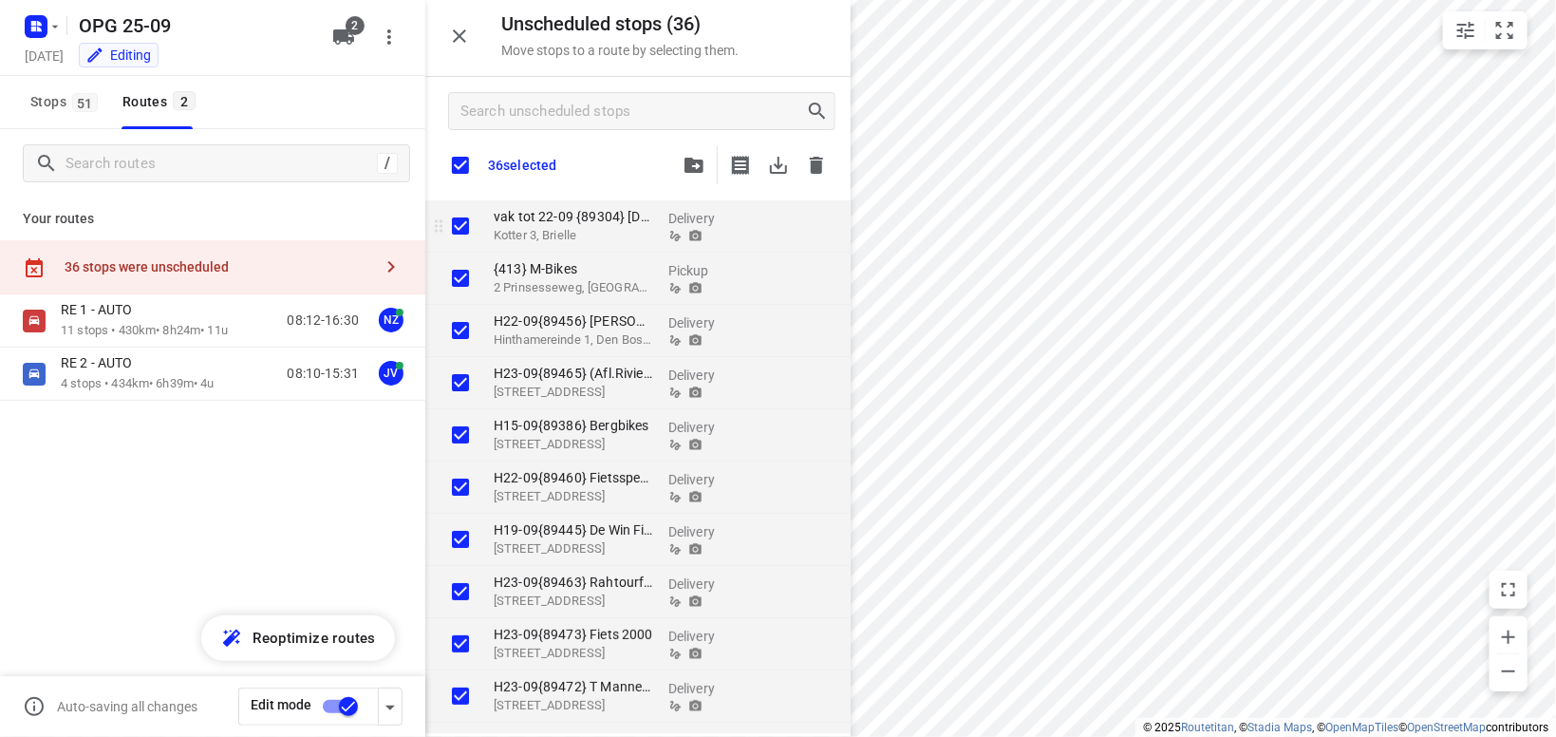
checkbox input "true"
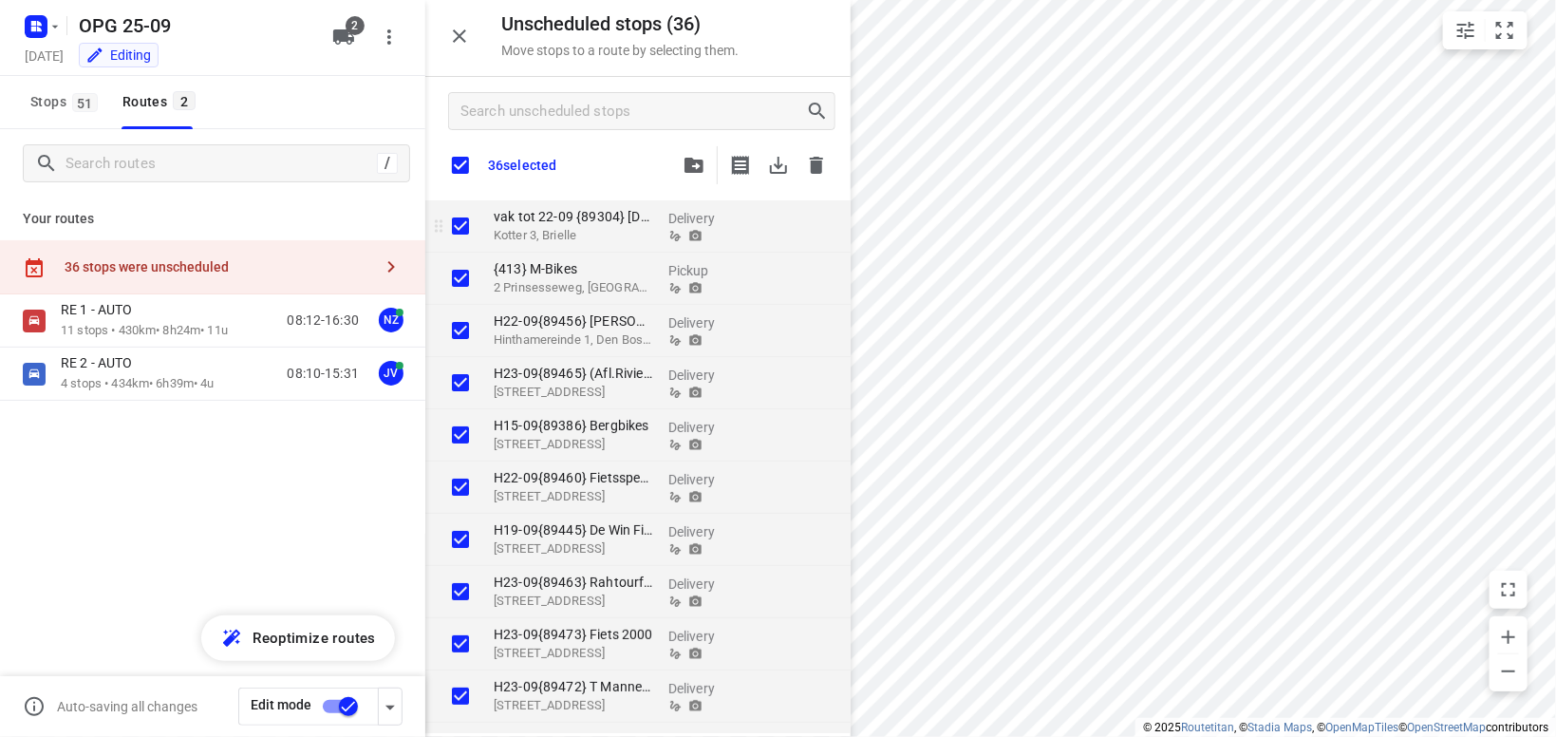
checkbox input "true"
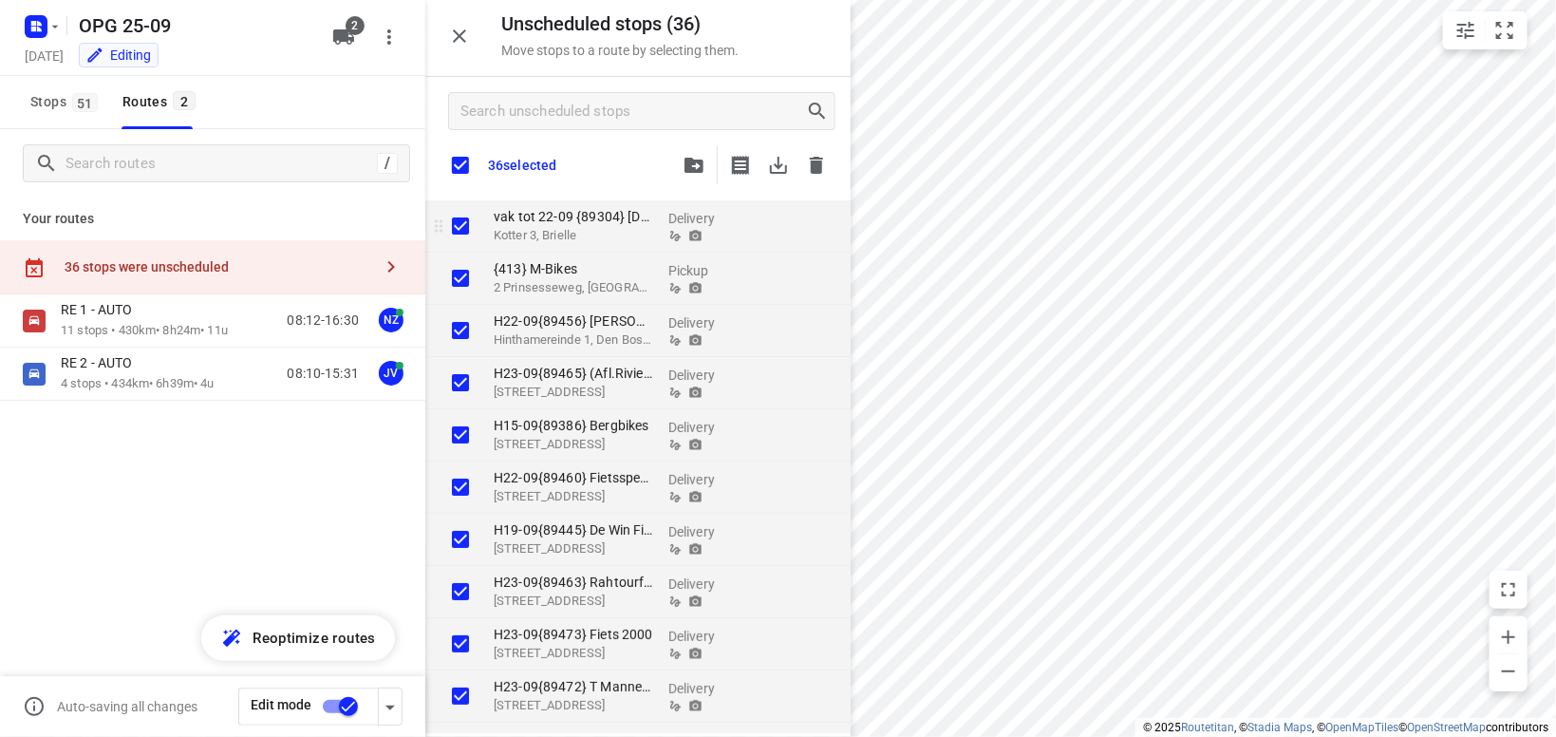
checkbox input "true"
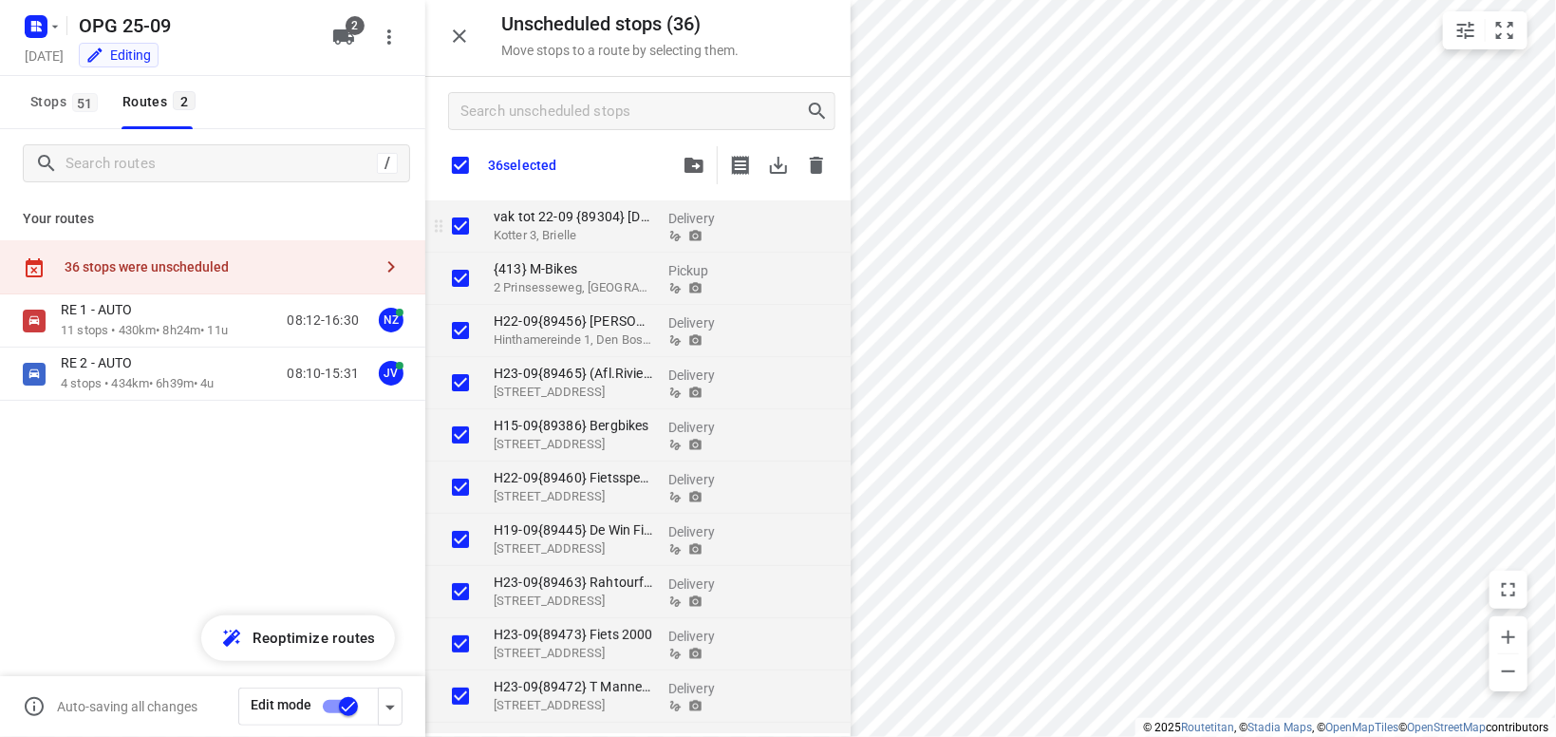
checkbox input "true"
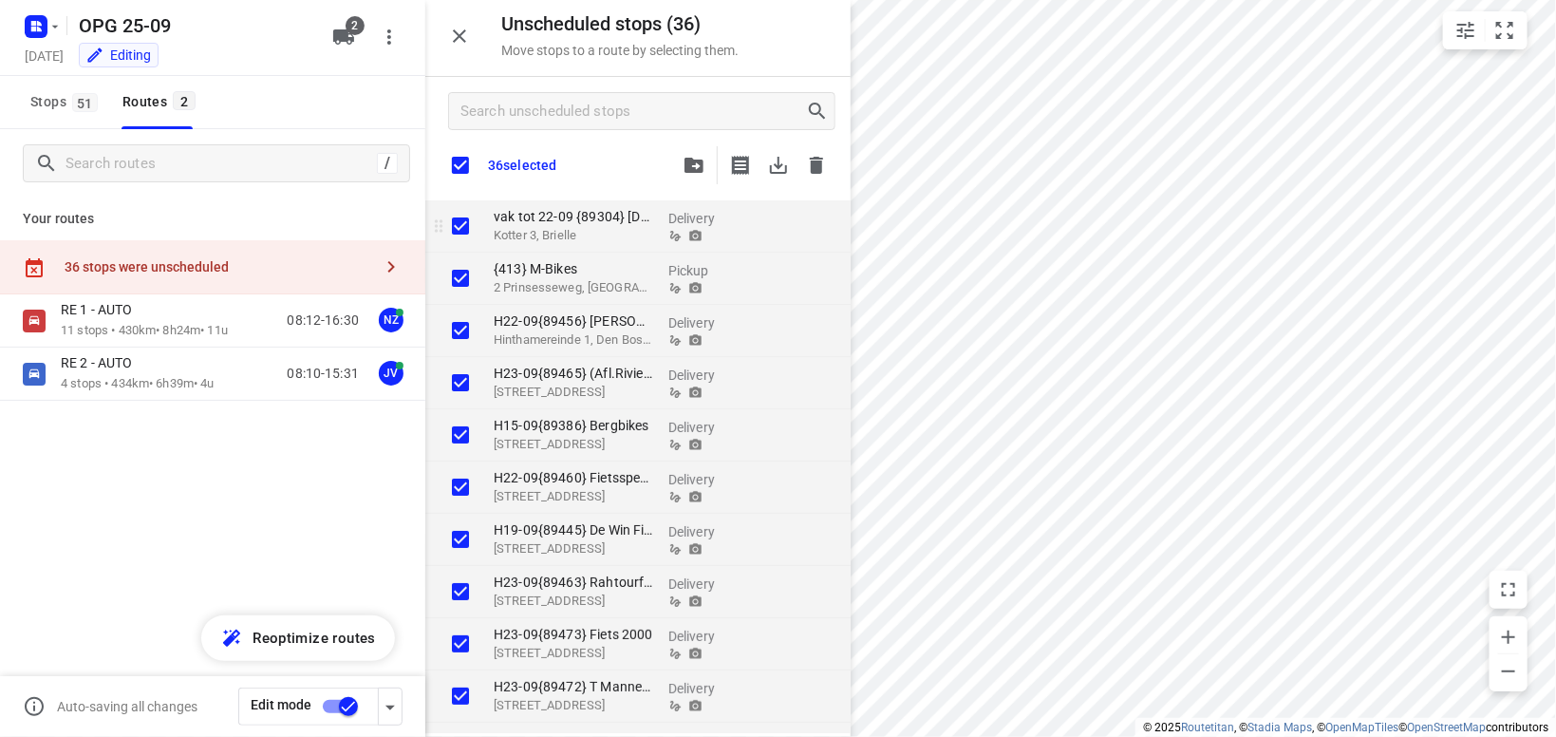
checkbox input "true"
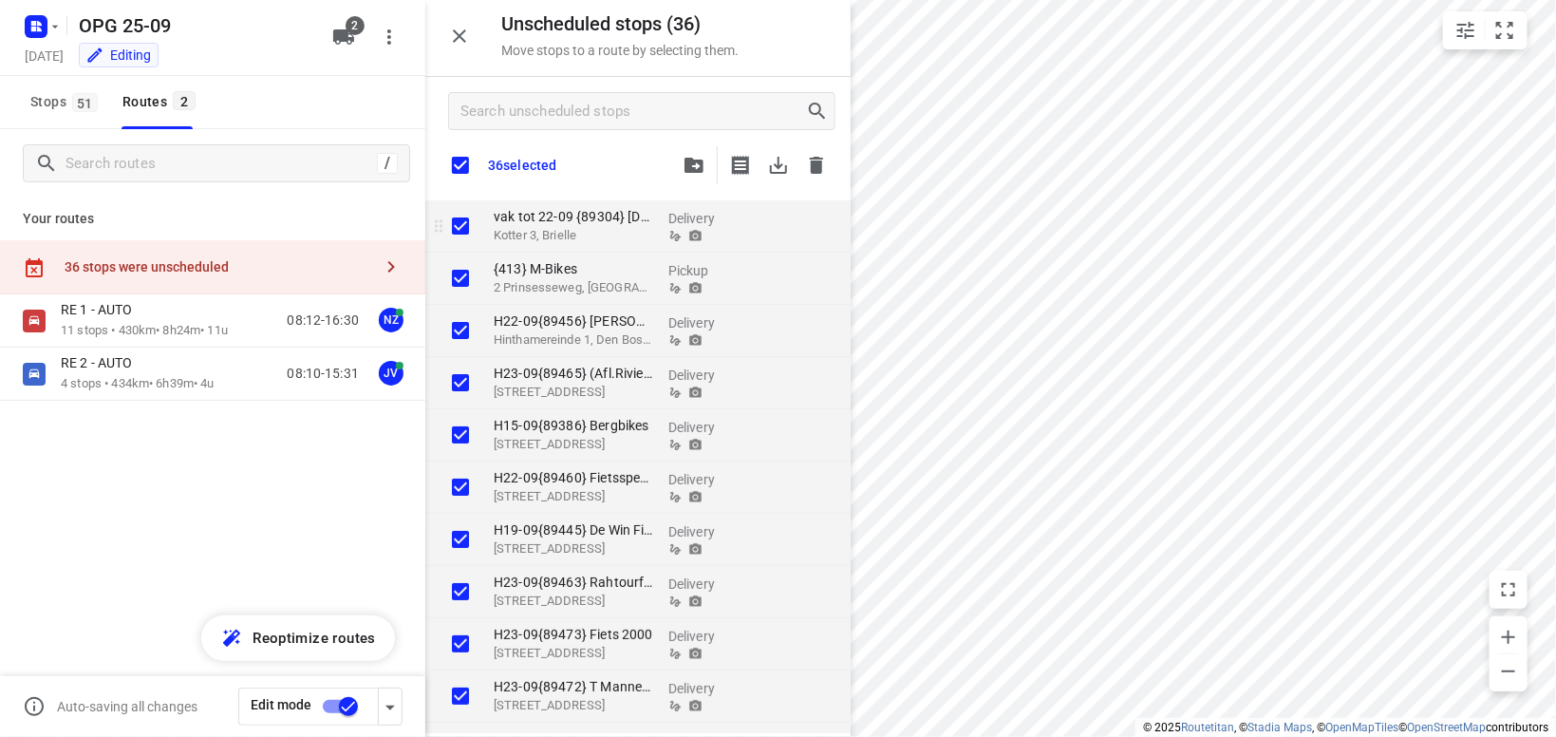
checkbox input "true"
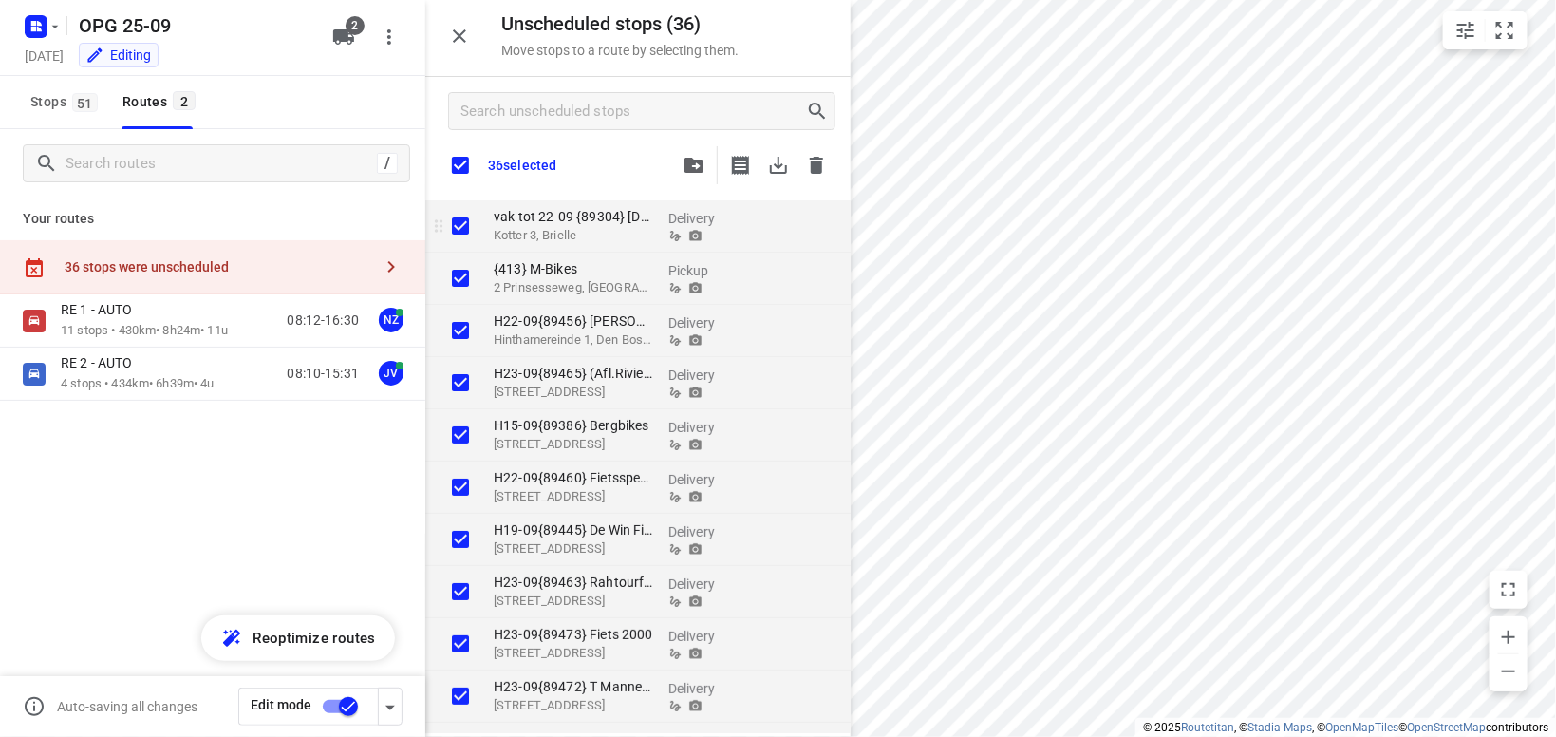
checkbox input "true"
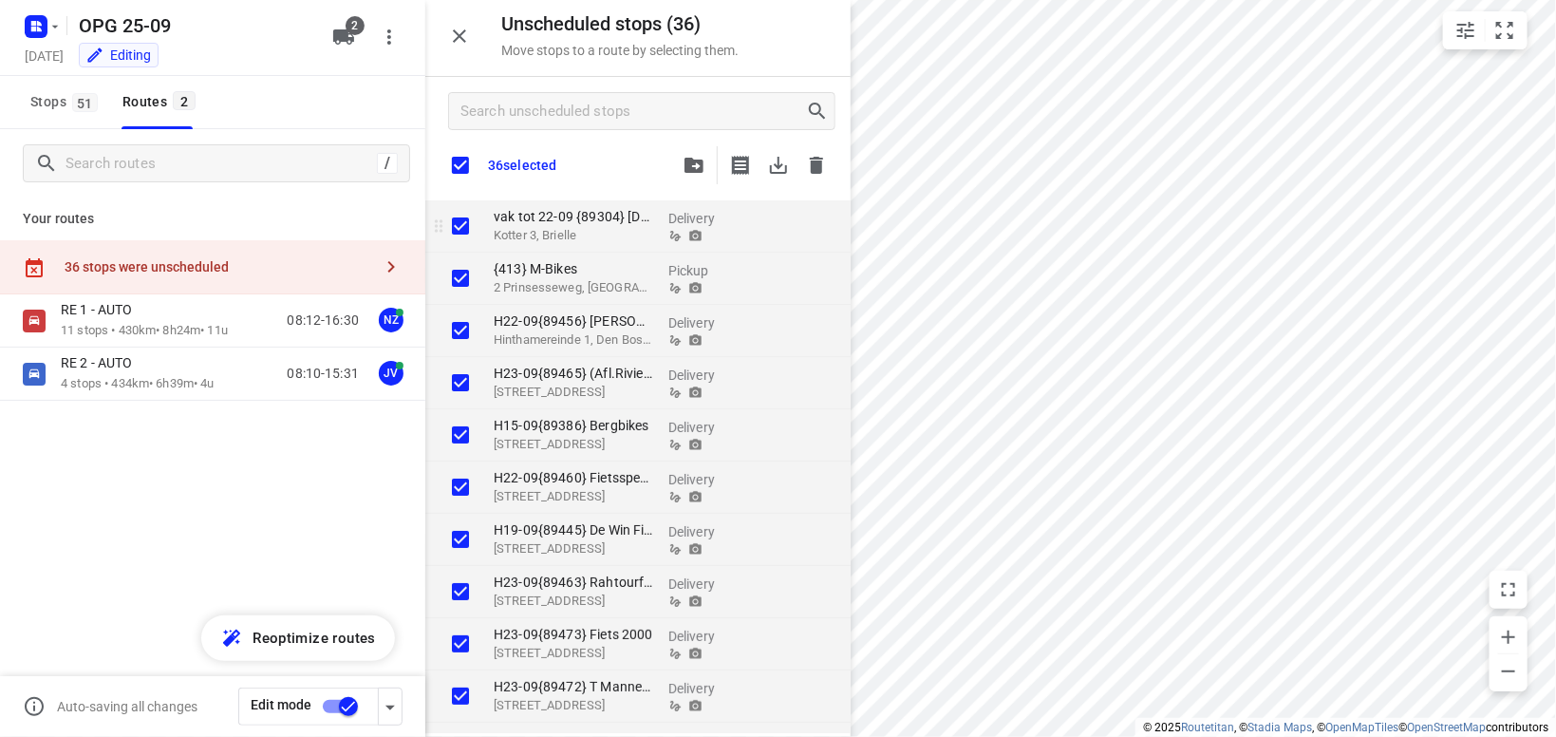
checkbox input "true"
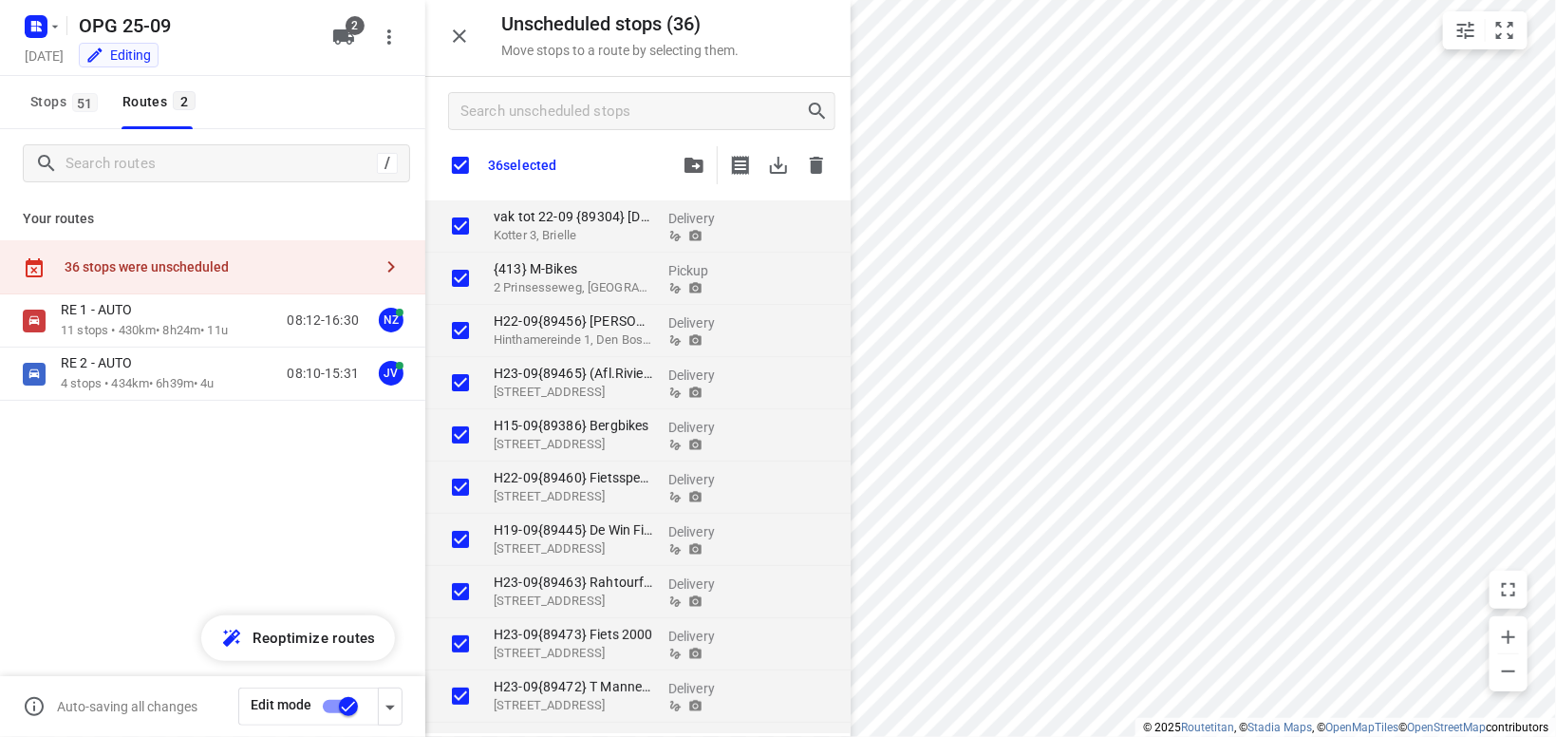
checkbox input "true"
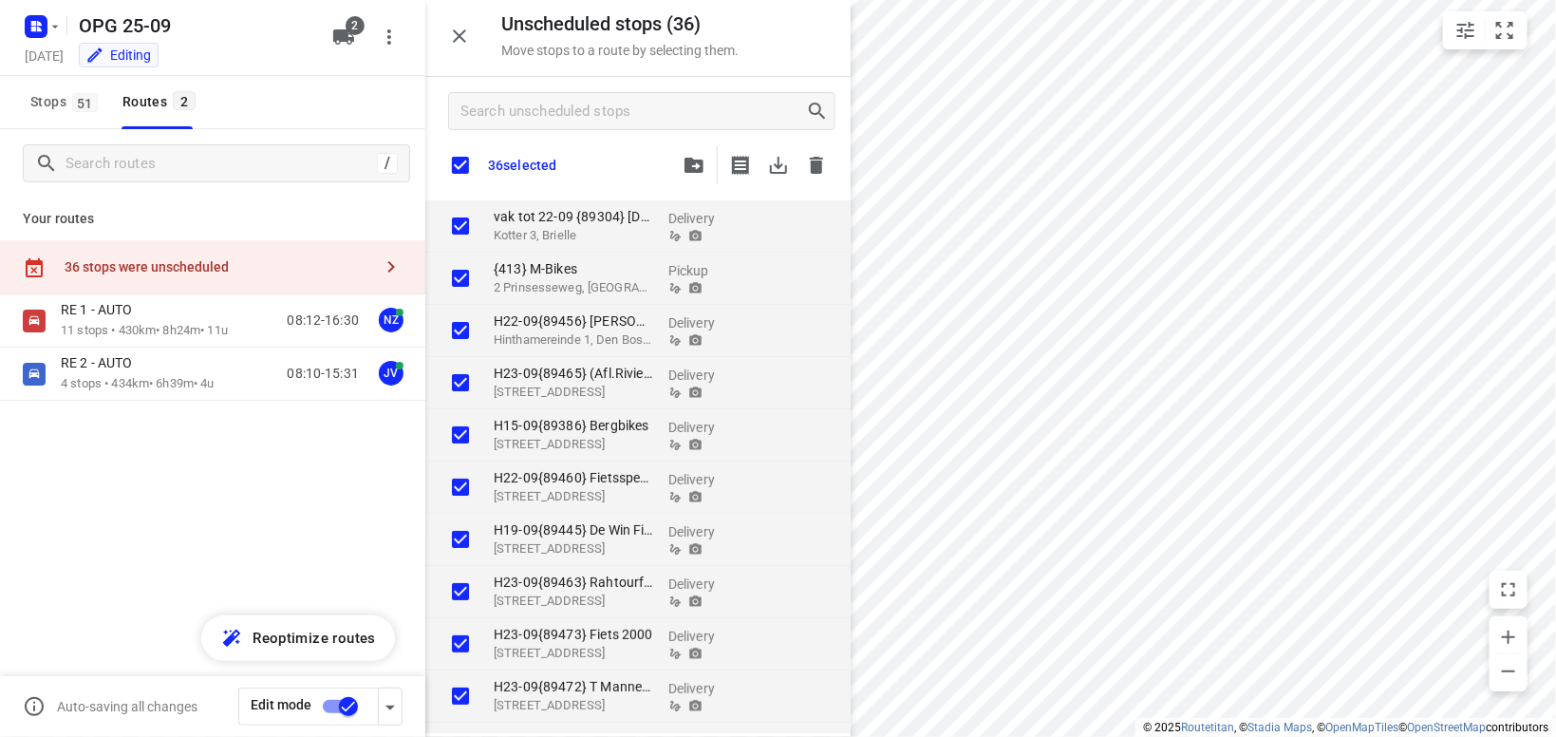
checkbox input "true"
click at [784, 161] on icon "button" at bounding box center [778, 165] width 23 height 23
click at [812, 163] on icon "button" at bounding box center [816, 165] width 13 height 17
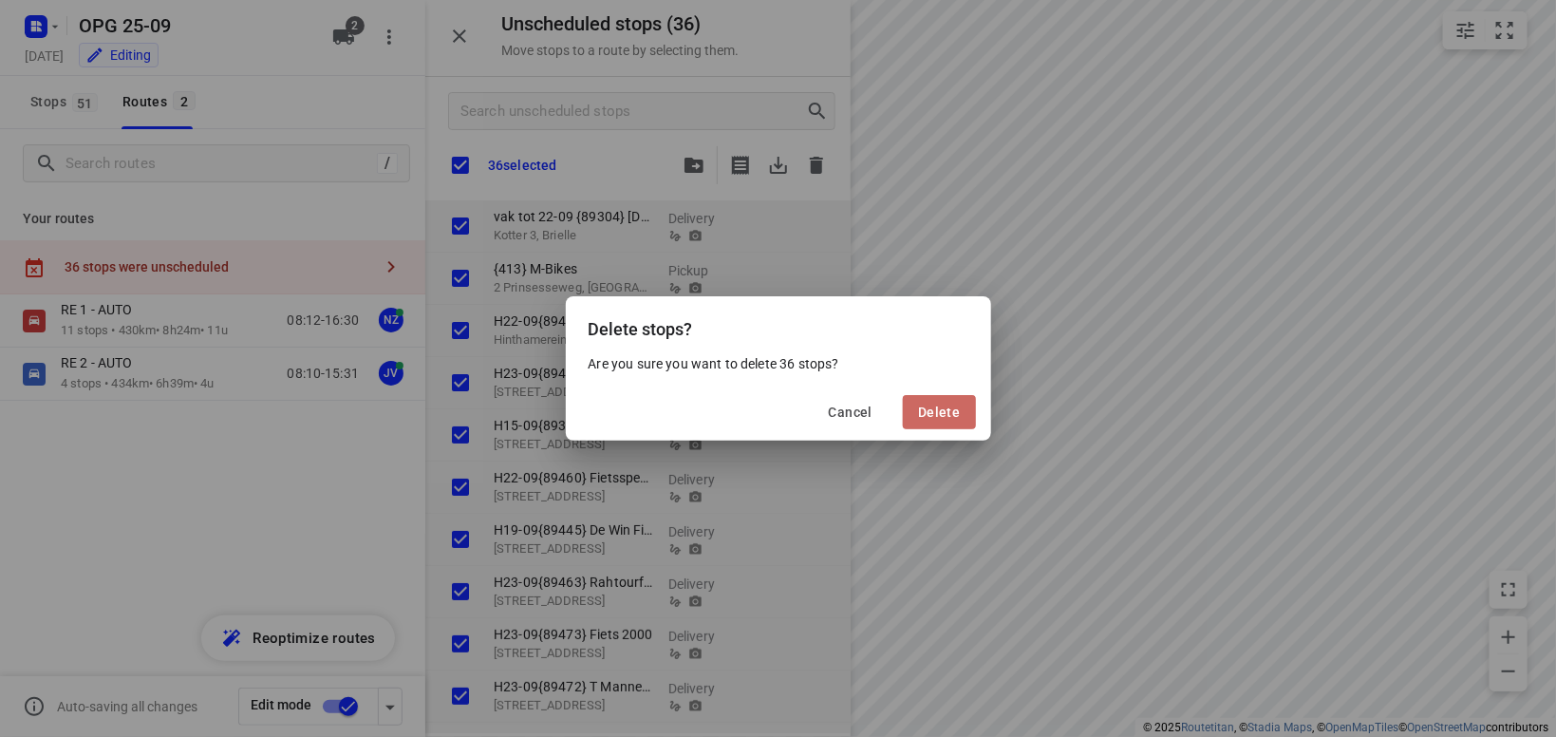
click at [944, 415] on span "Delete" at bounding box center [939, 412] width 42 height 15
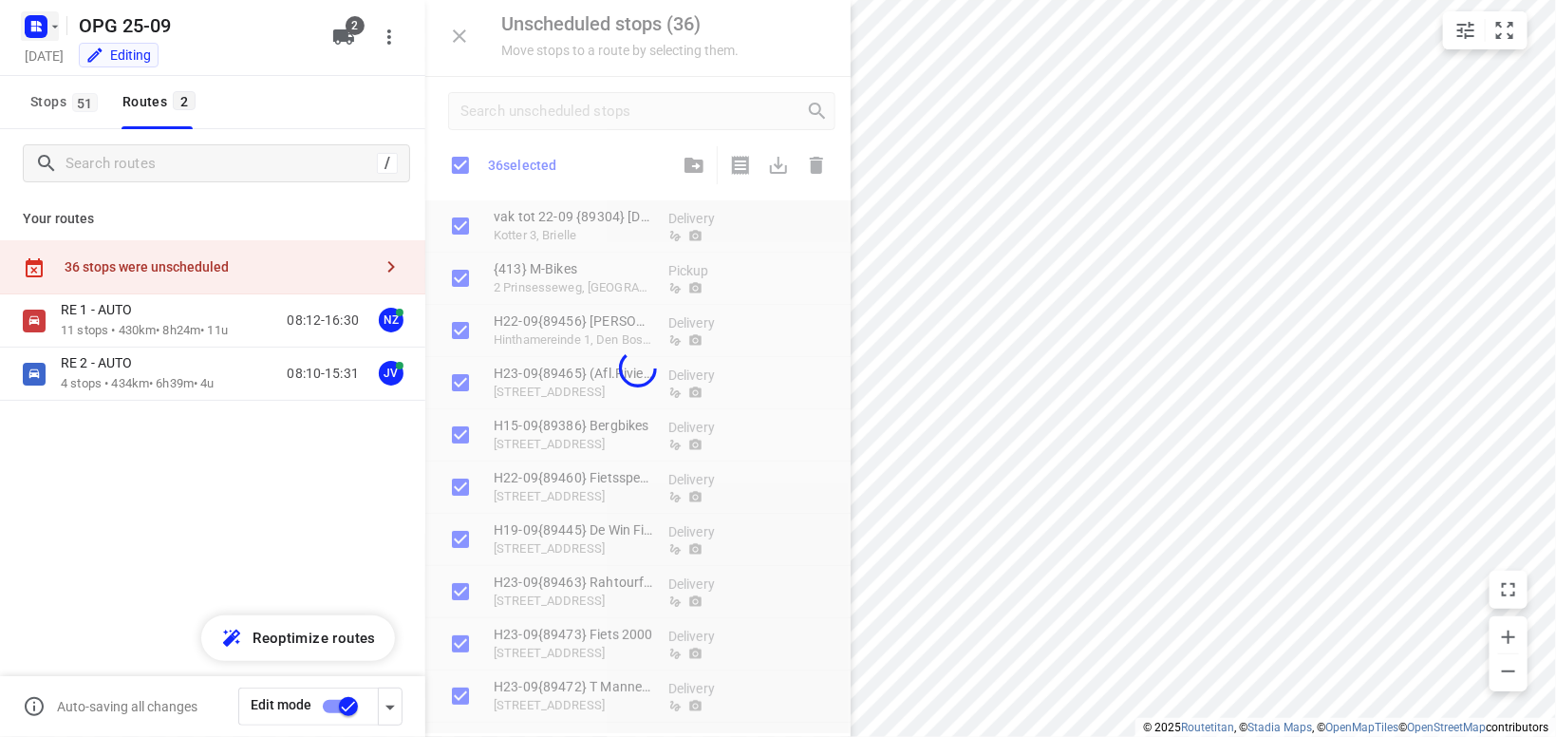
click at [56, 25] on icon "button" at bounding box center [54, 26] width 15 height 15
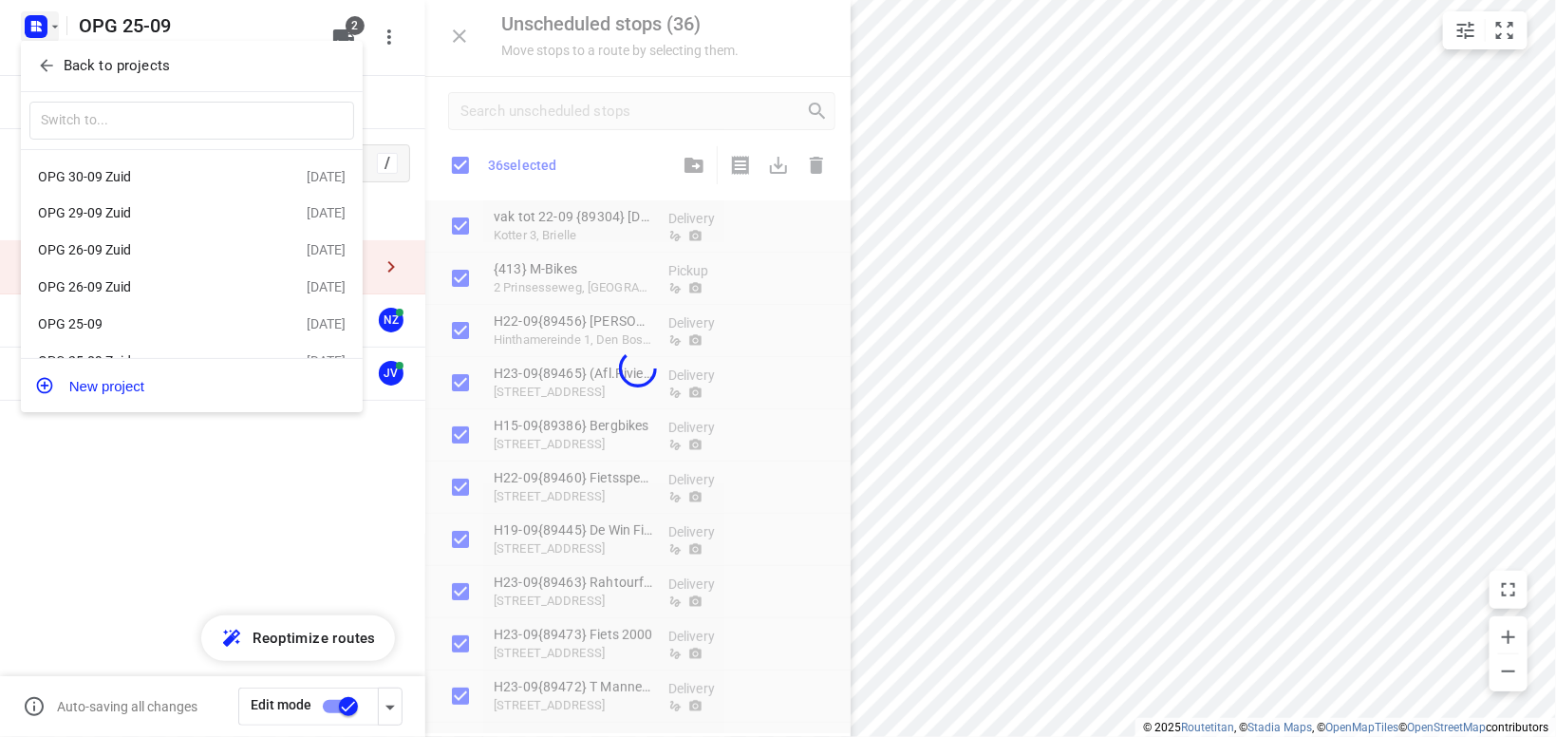
click at [91, 173] on div "OPG 30-09 Zuid" at bounding box center [147, 176] width 218 height 15
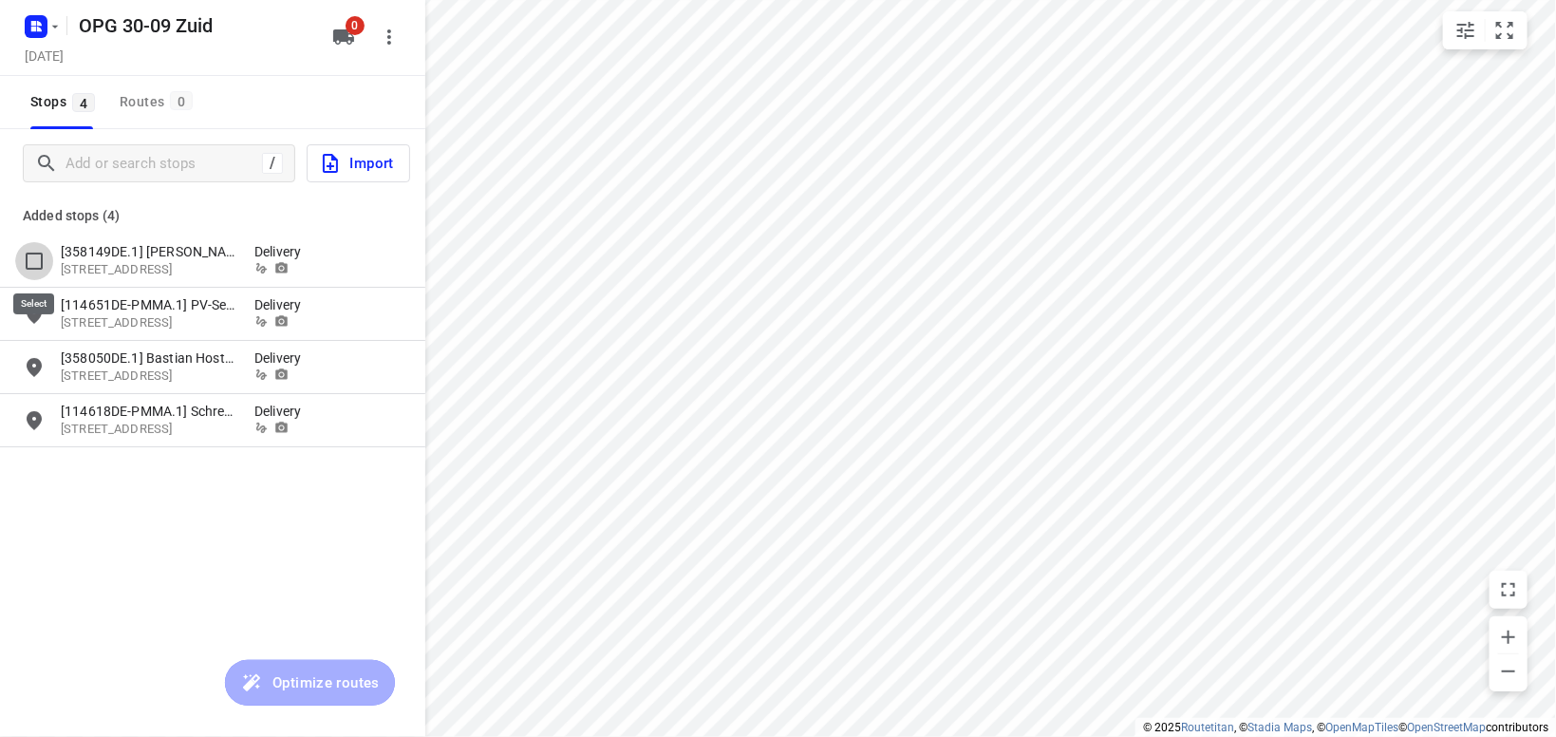
click at [30, 251] on input "grid" at bounding box center [34, 261] width 38 height 38
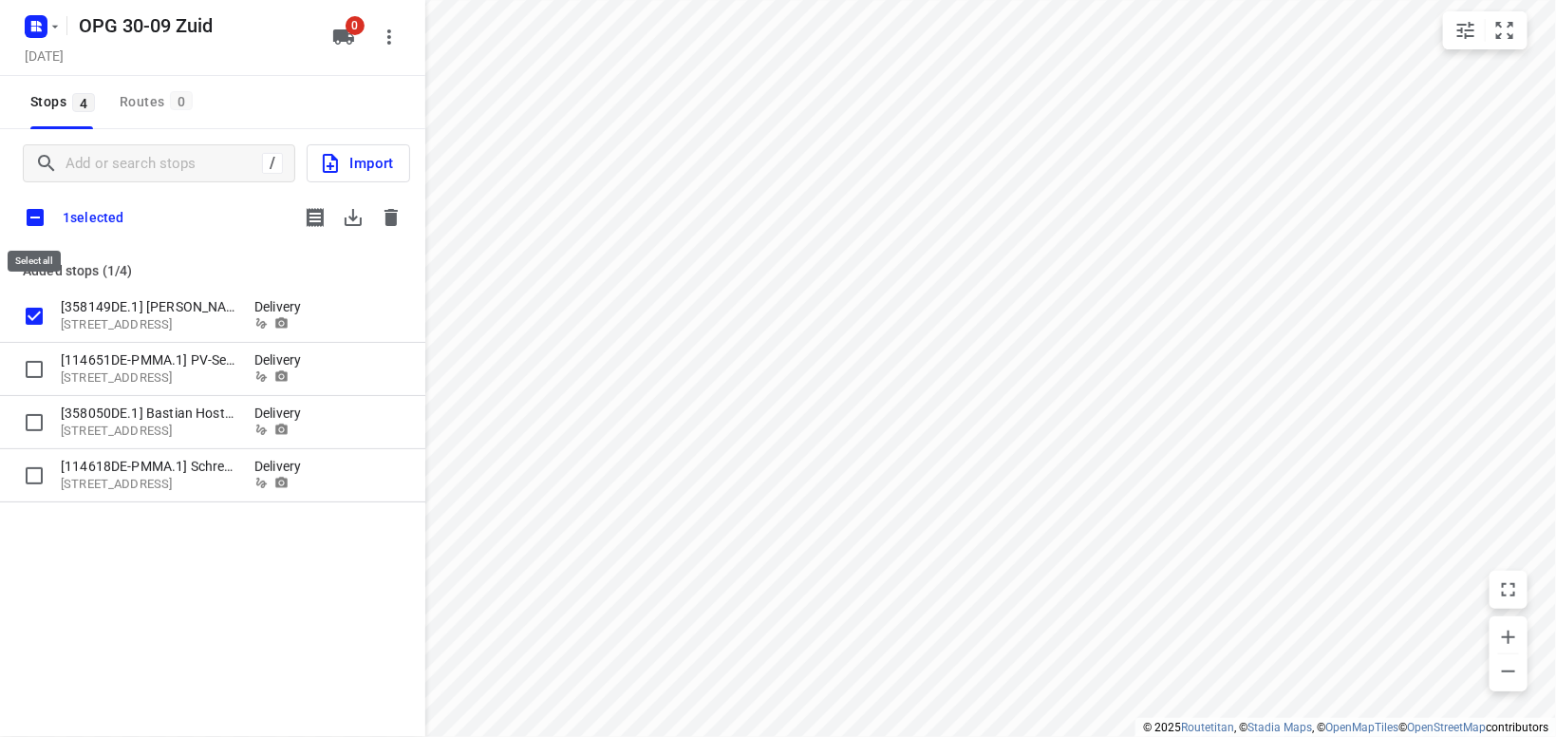
drag, startPoint x: 32, startPoint y: 214, endPoint x: 45, endPoint y: 208, distance: 13.6
click at [38, 211] on input "checkbox" at bounding box center [35, 218] width 40 height 40
click at [362, 212] on icon "button" at bounding box center [353, 217] width 23 height 23
click at [393, 219] on icon "button" at bounding box center [391, 217] width 13 height 17
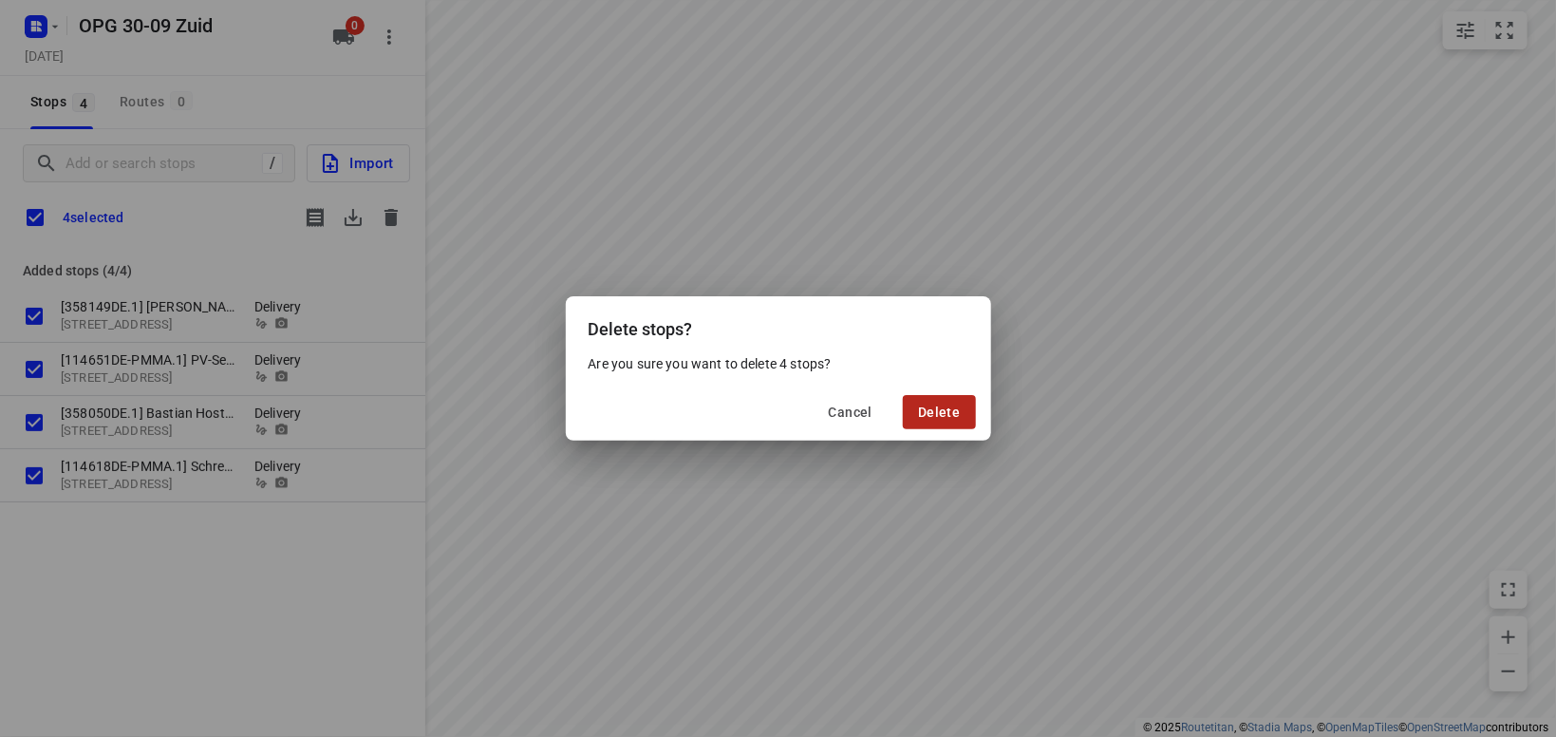
click at [934, 400] on button "Delete" at bounding box center [939, 412] width 72 height 34
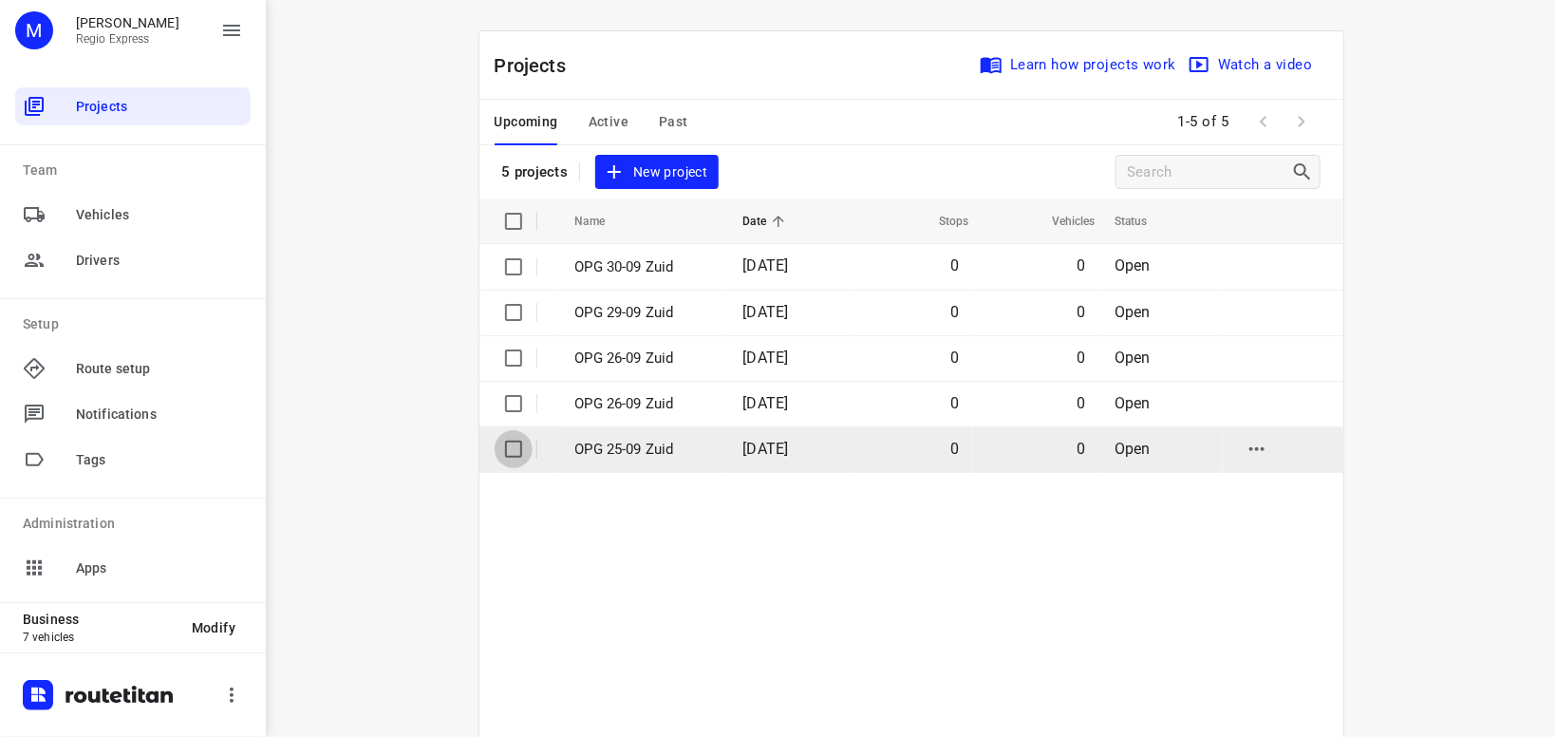
click at [507, 445] on input "checkbox" at bounding box center [514, 449] width 38 height 38
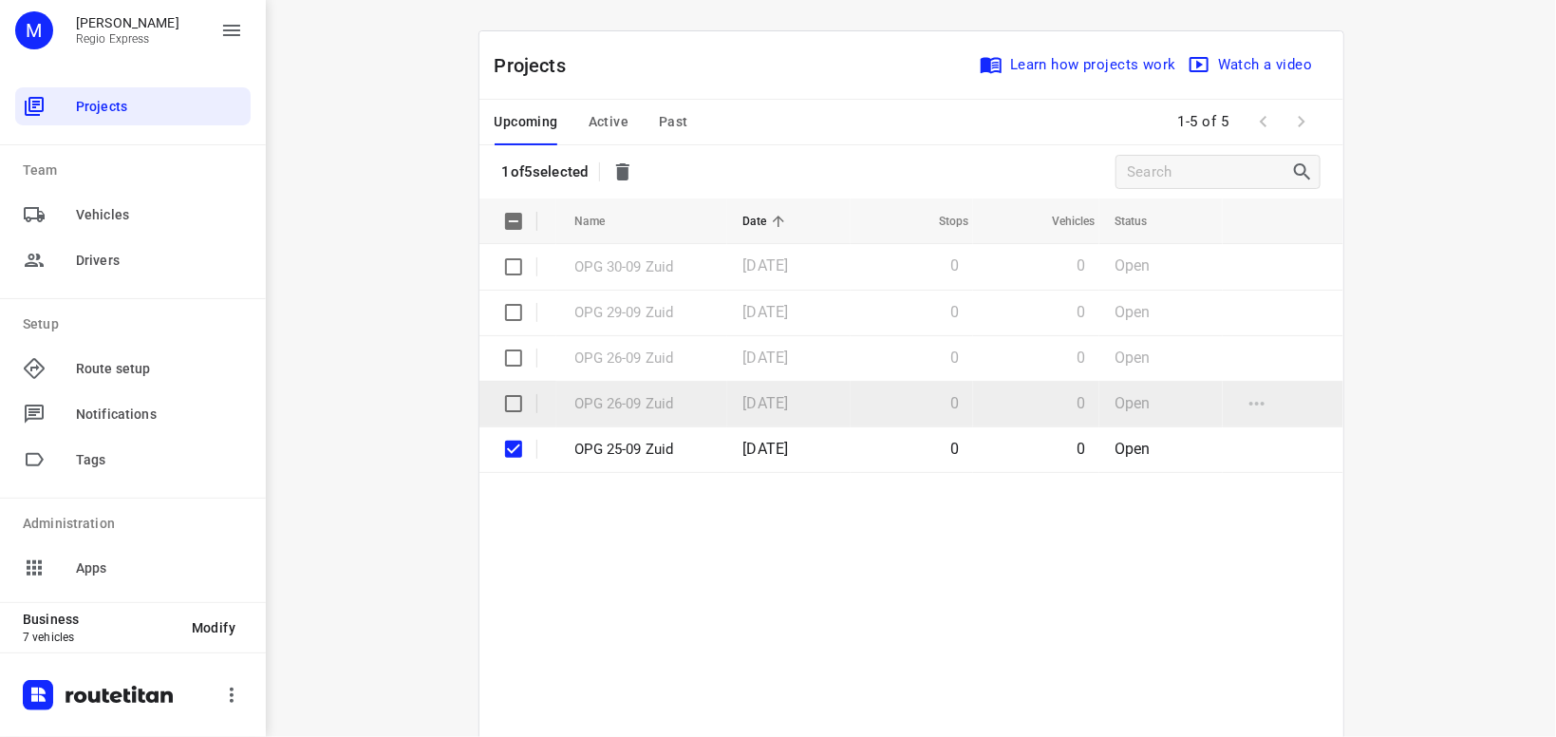
click at [514, 405] on input "checkbox" at bounding box center [514, 404] width 38 height 38
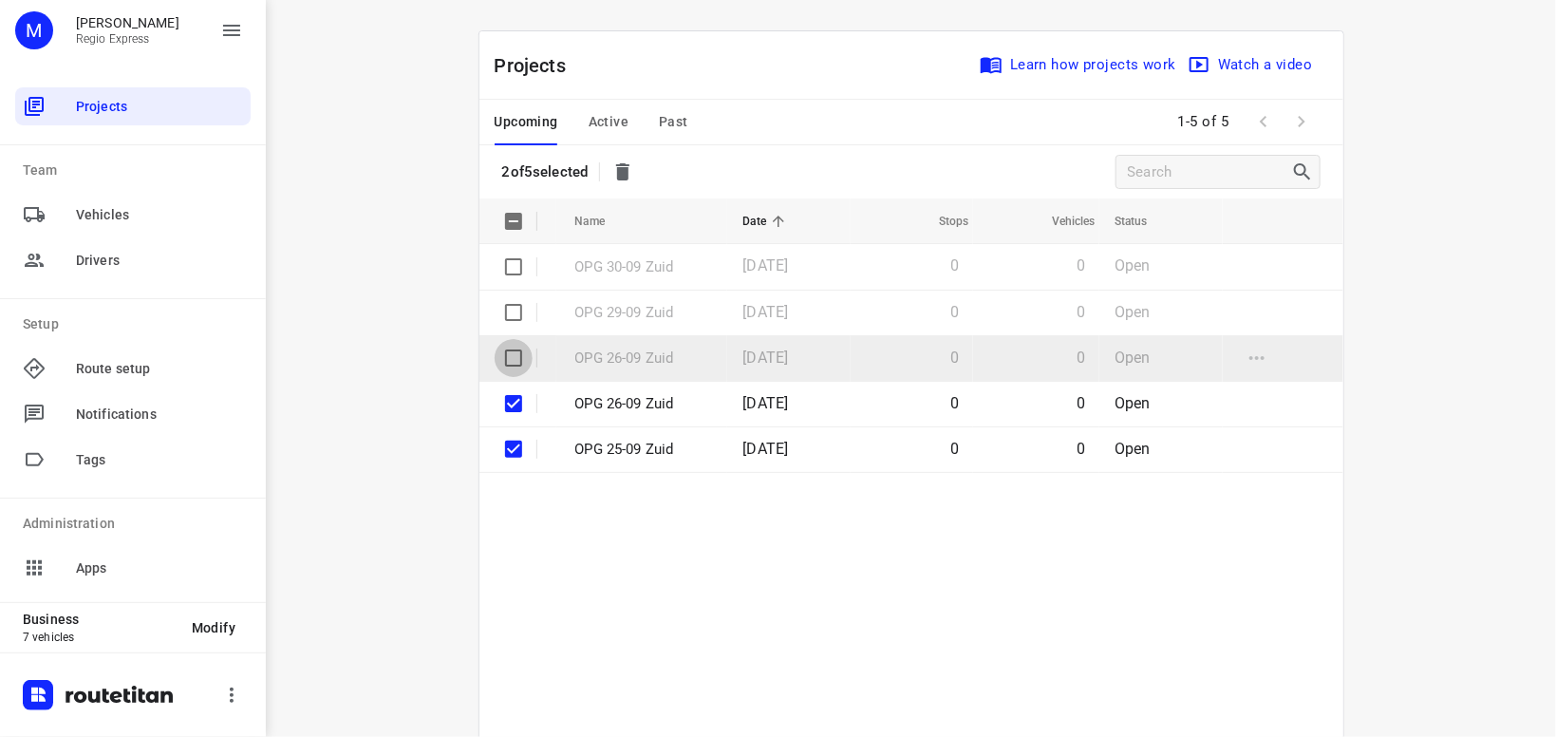
click at [507, 355] on input "checkbox" at bounding box center [514, 358] width 38 height 38
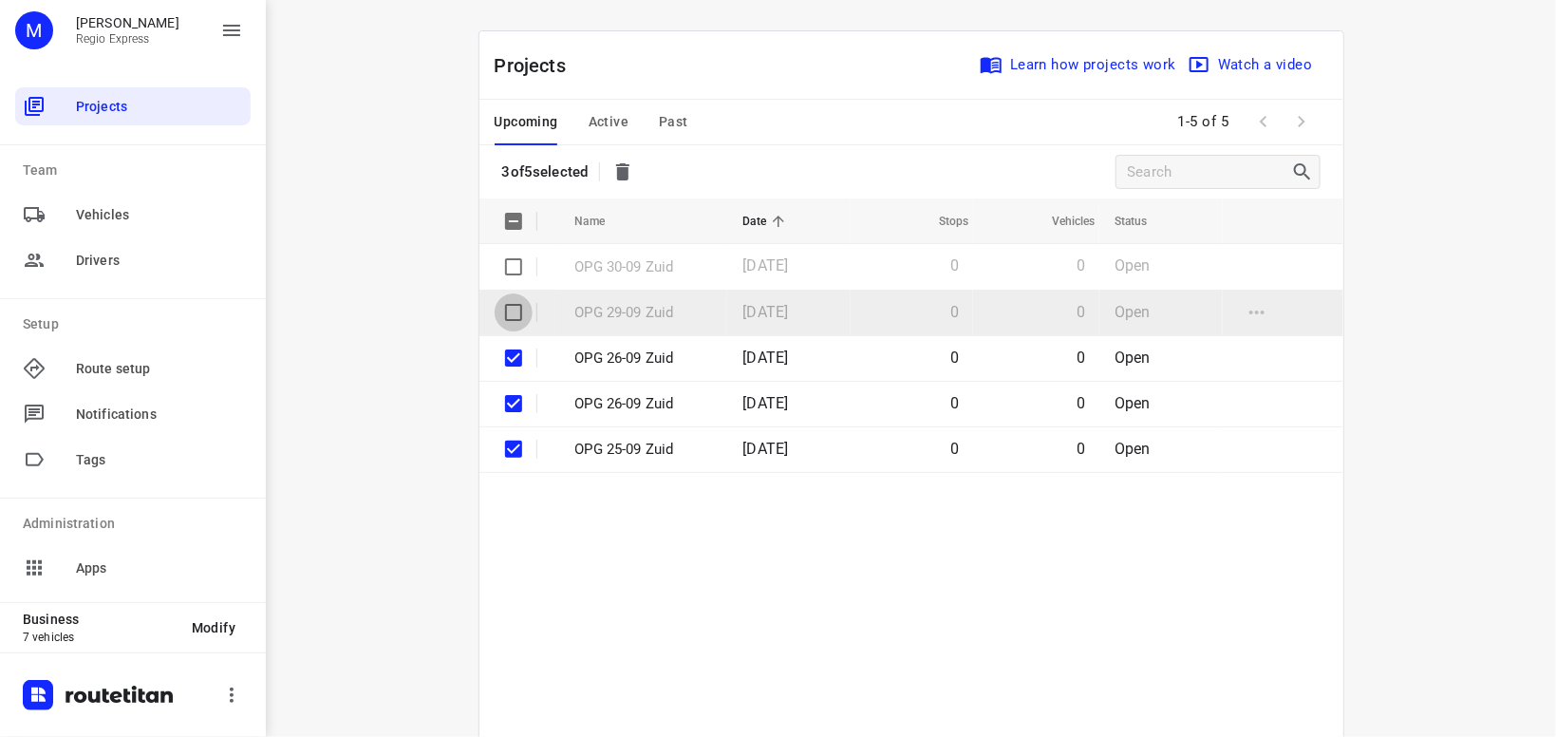
click at [515, 305] on input "checkbox" at bounding box center [514, 312] width 38 height 38
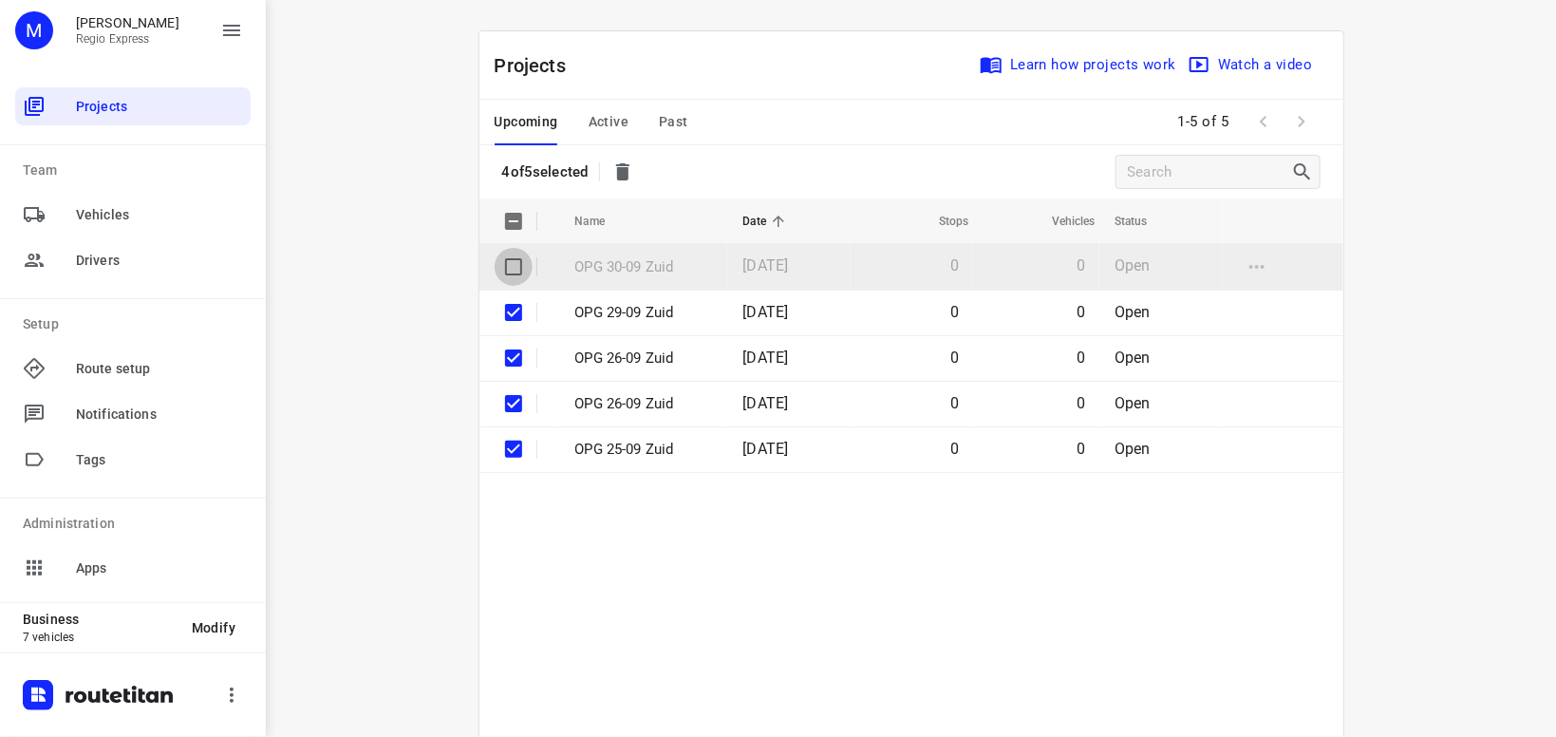
click at [517, 261] on input "checkbox" at bounding box center [514, 267] width 38 height 38
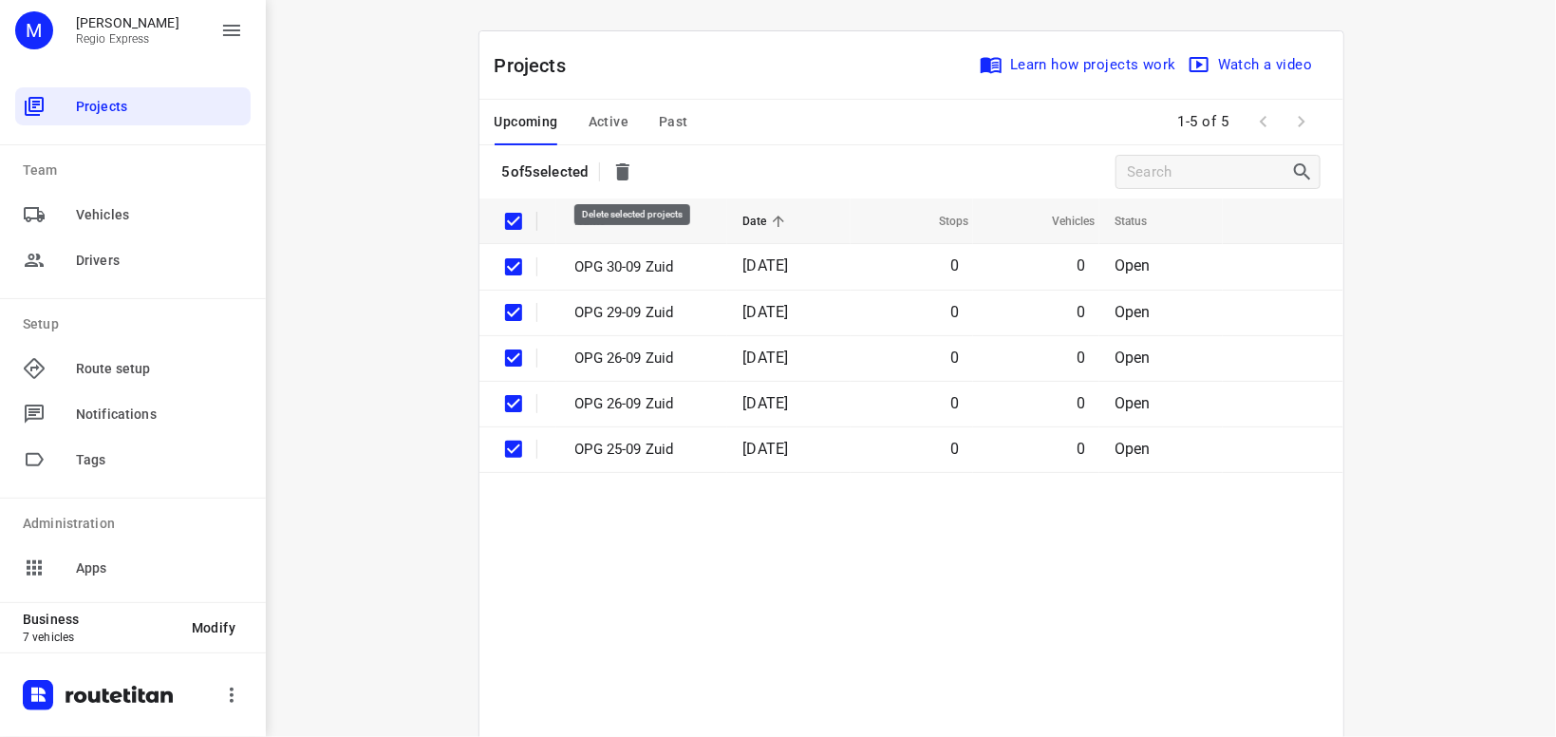
click at [630, 169] on icon "button" at bounding box center [622, 171] width 13 height 17
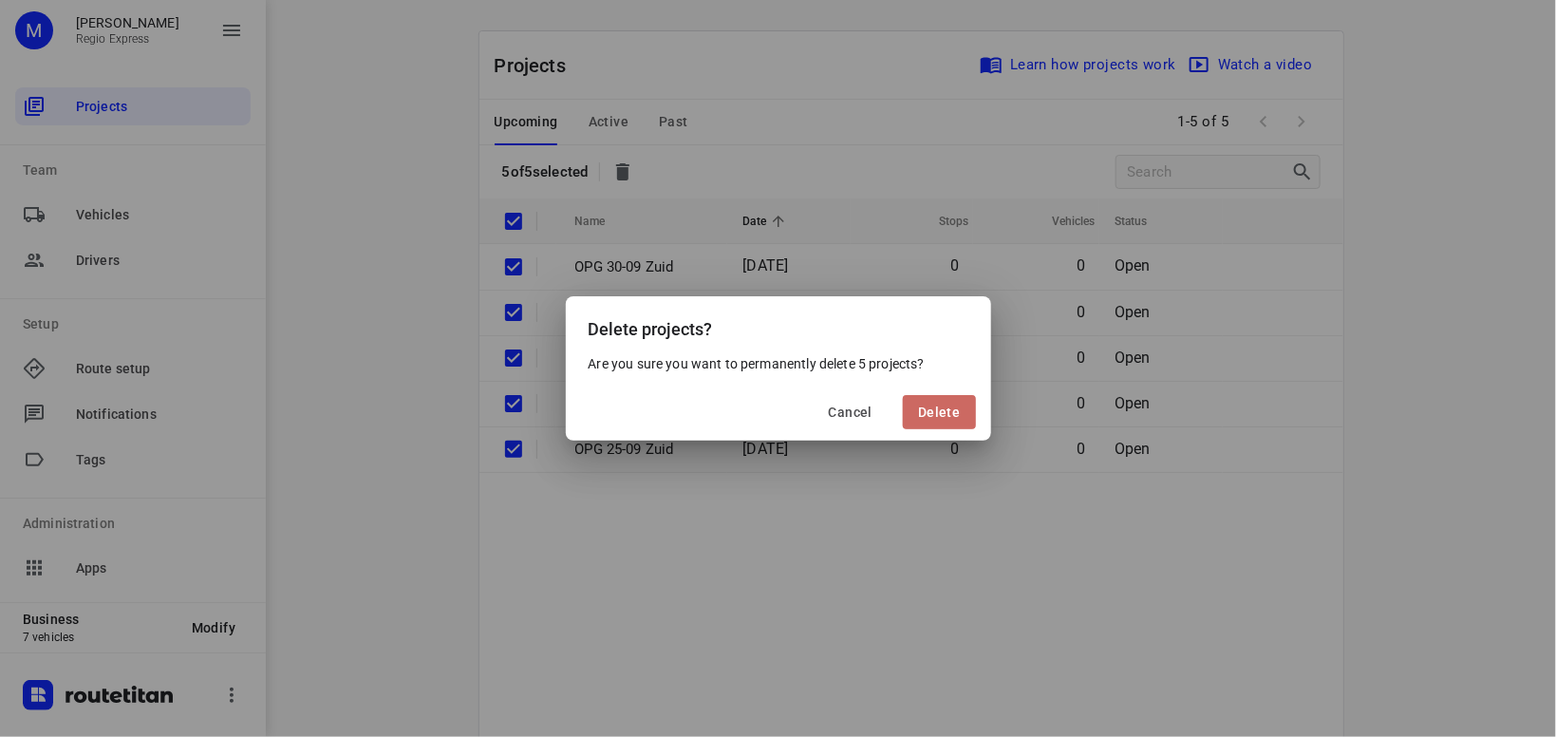
click at [943, 413] on span "Delete" at bounding box center [939, 412] width 42 height 15
checkbox input "false"
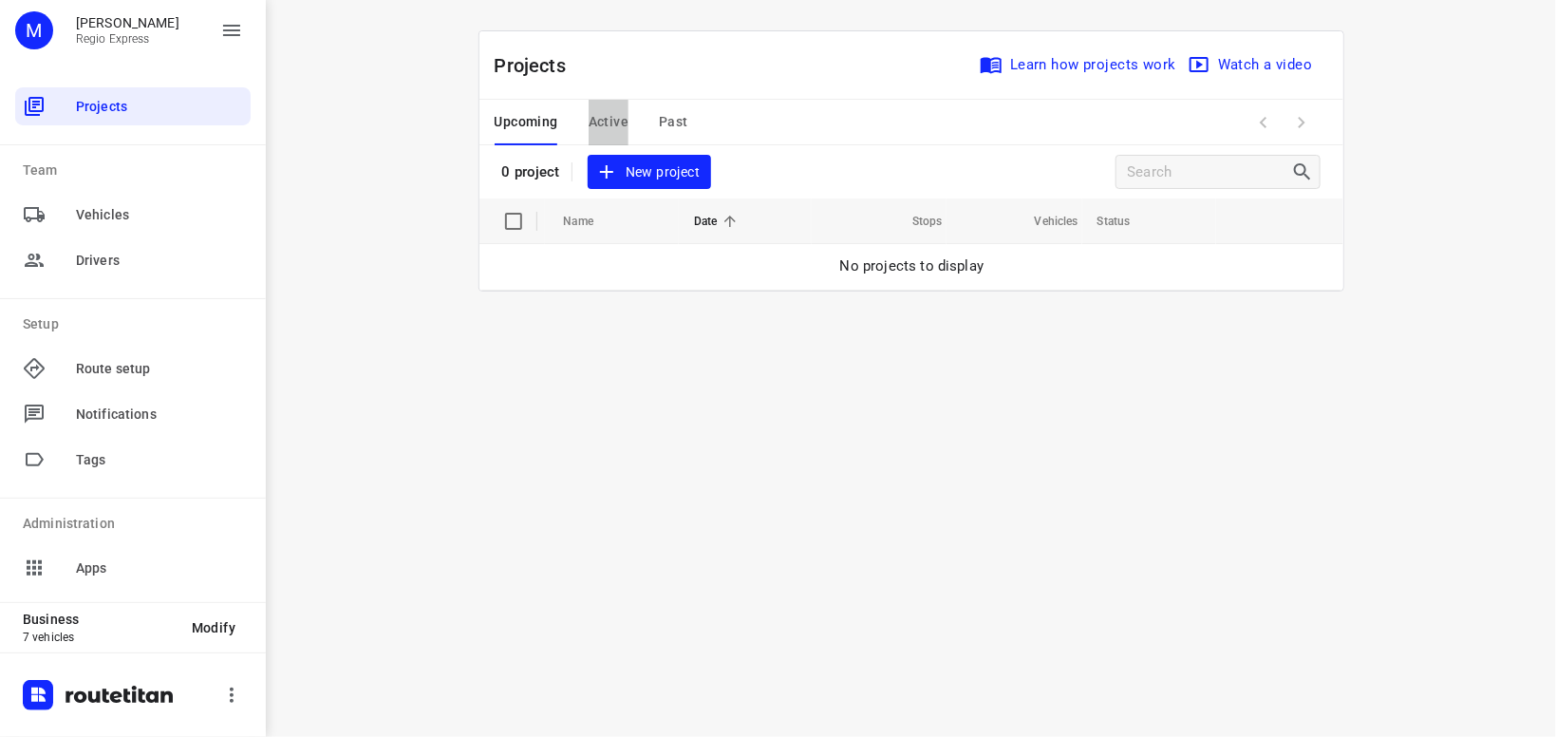
click at [613, 120] on span "Active" at bounding box center [609, 122] width 40 height 24
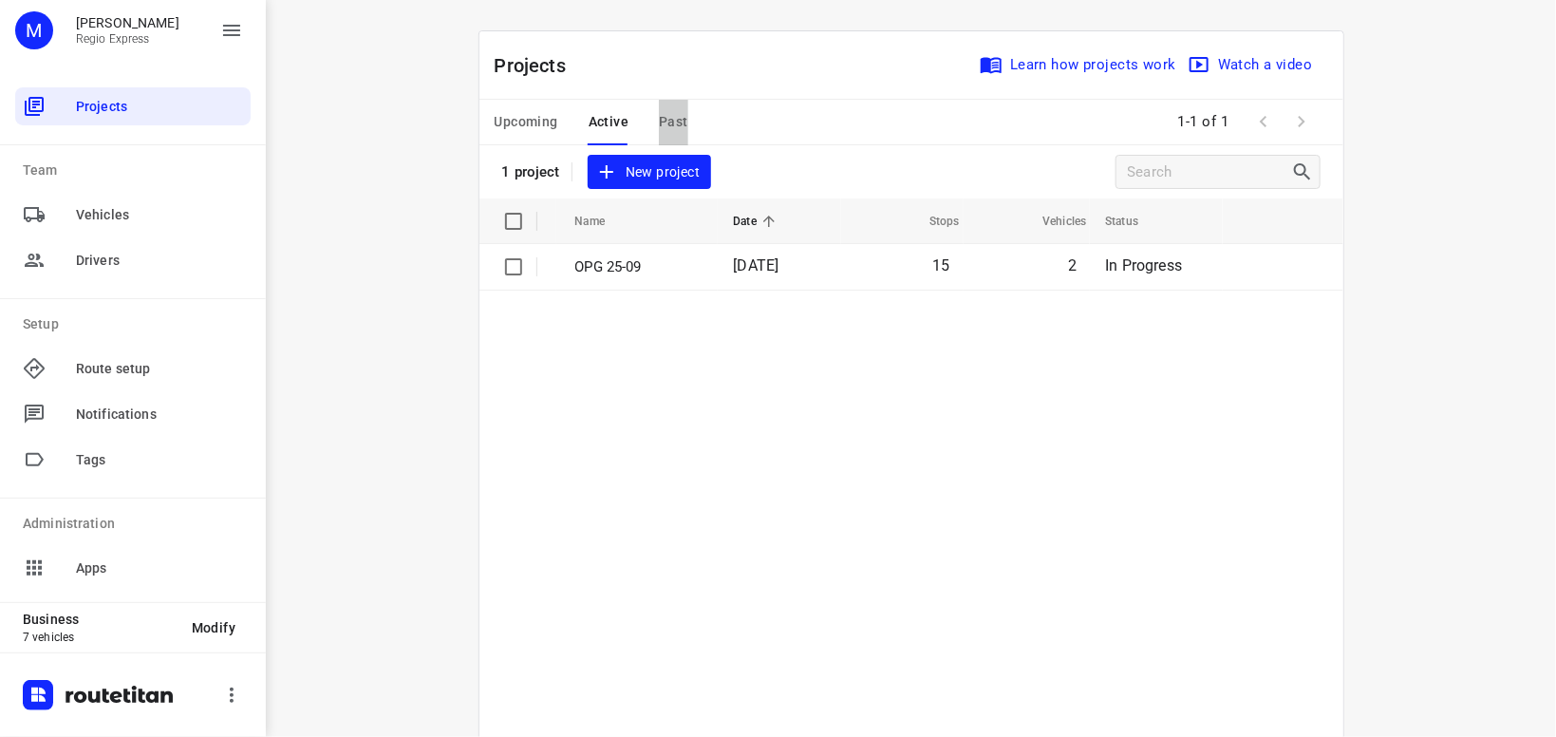
click at [674, 122] on span "Past" at bounding box center [673, 122] width 29 height 24
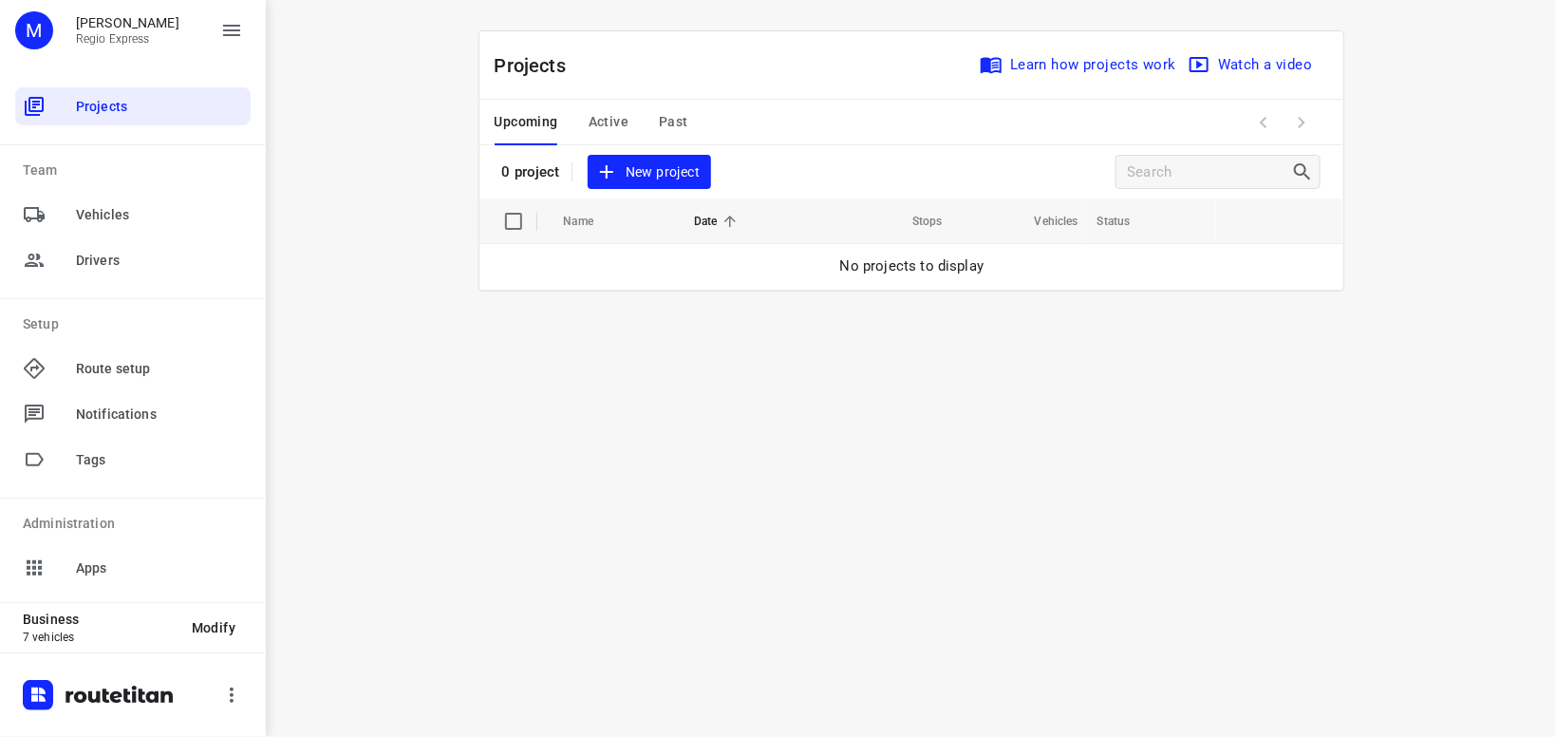
click at [381, 63] on div "i © 2025 Routetitan , © Stadia Maps , © OpenMapTiles © OpenStreetMap contributo…" at bounding box center [911, 368] width 1290 height 737
click at [363, 214] on div "i © 2025 Routetitan , © Stadia Maps , © OpenMapTiles © OpenStreetMap contributo…" at bounding box center [911, 368] width 1290 height 737
click at [678, 434] on div "i © 2025 Routetitan , © Stadia Maps , © OpenMapTiles © OpenStreetMap contributo…" at bounding box center [911, 368] width 1290 height 737
click at [114, 108] on span "Projects" at bounding box center [159, 107] width 167 height 20
click at [392, 121] on div "i © 2025 Routetitan , © Stadia Maps , © OpenMapTiles © OpenStreetMap contributo…" at bounding box center [911, 368] width 1290 height 737
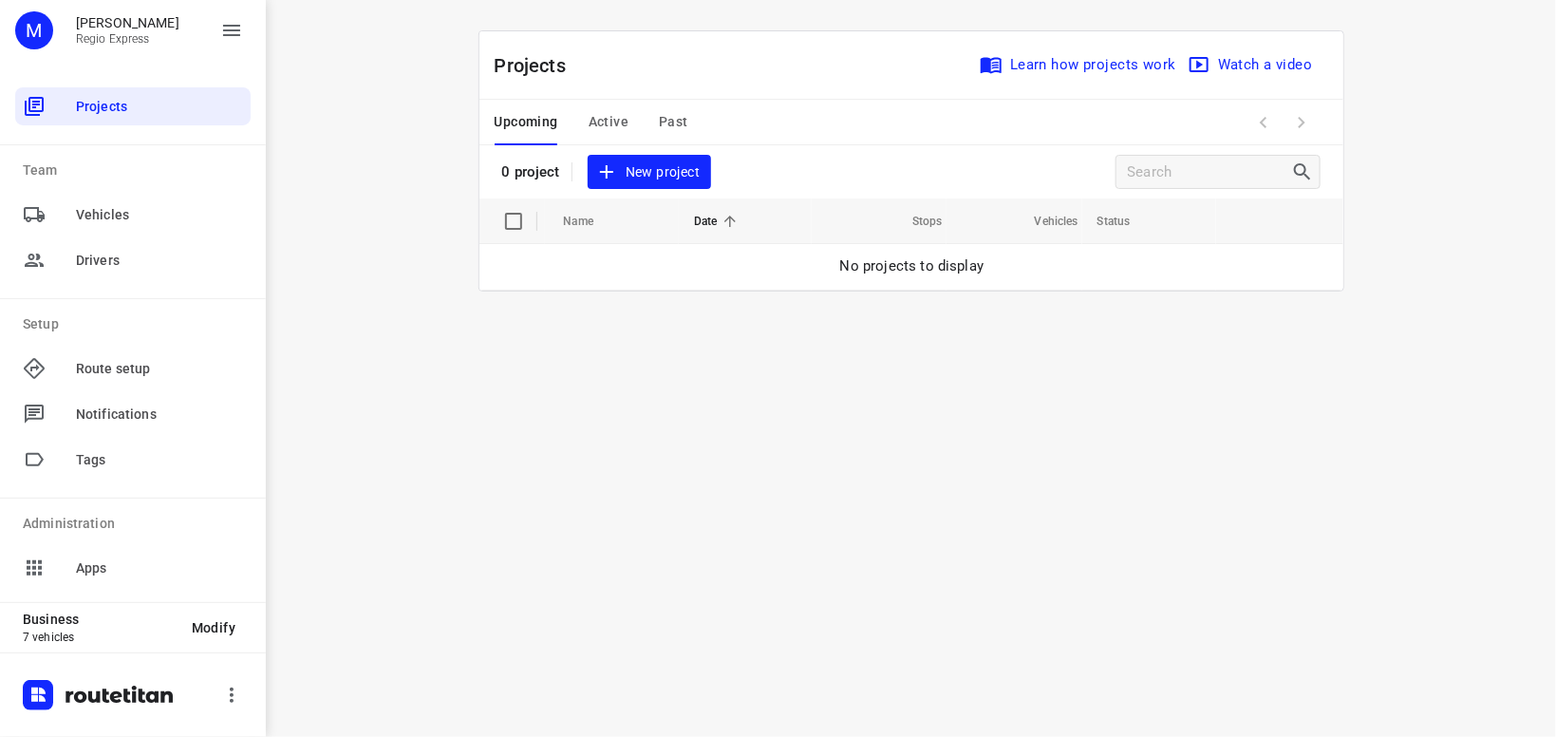
click at [93, 32] on div "Max Bisseling Regio Express" at bounding box center [116, 30] width 126 height 30
click at [232, 28] on icon "button" at bounding box center [231, 30] width 23 height 23
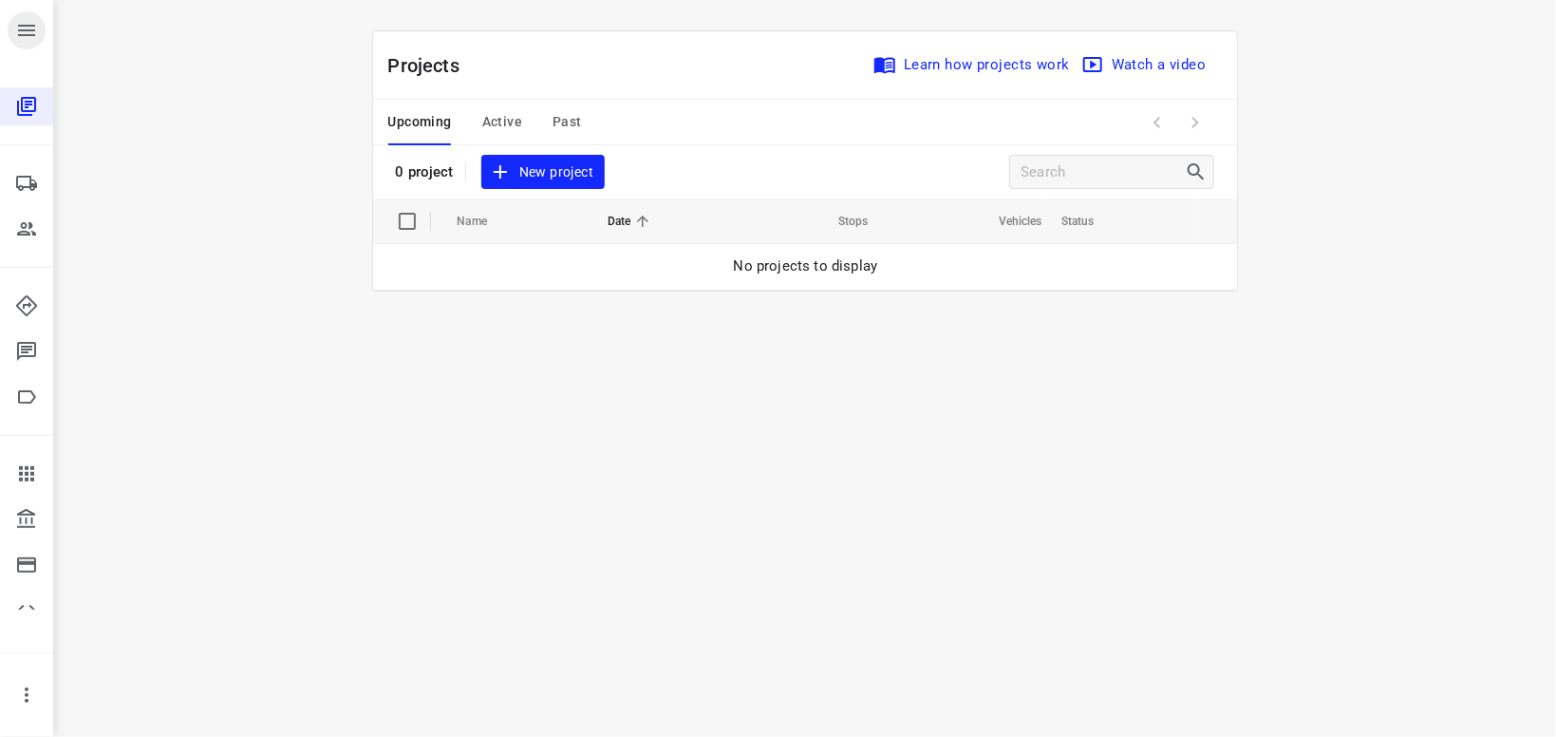
click at [20, 21] on icon "button" at bounding box center [26, 30] width 23 height 23
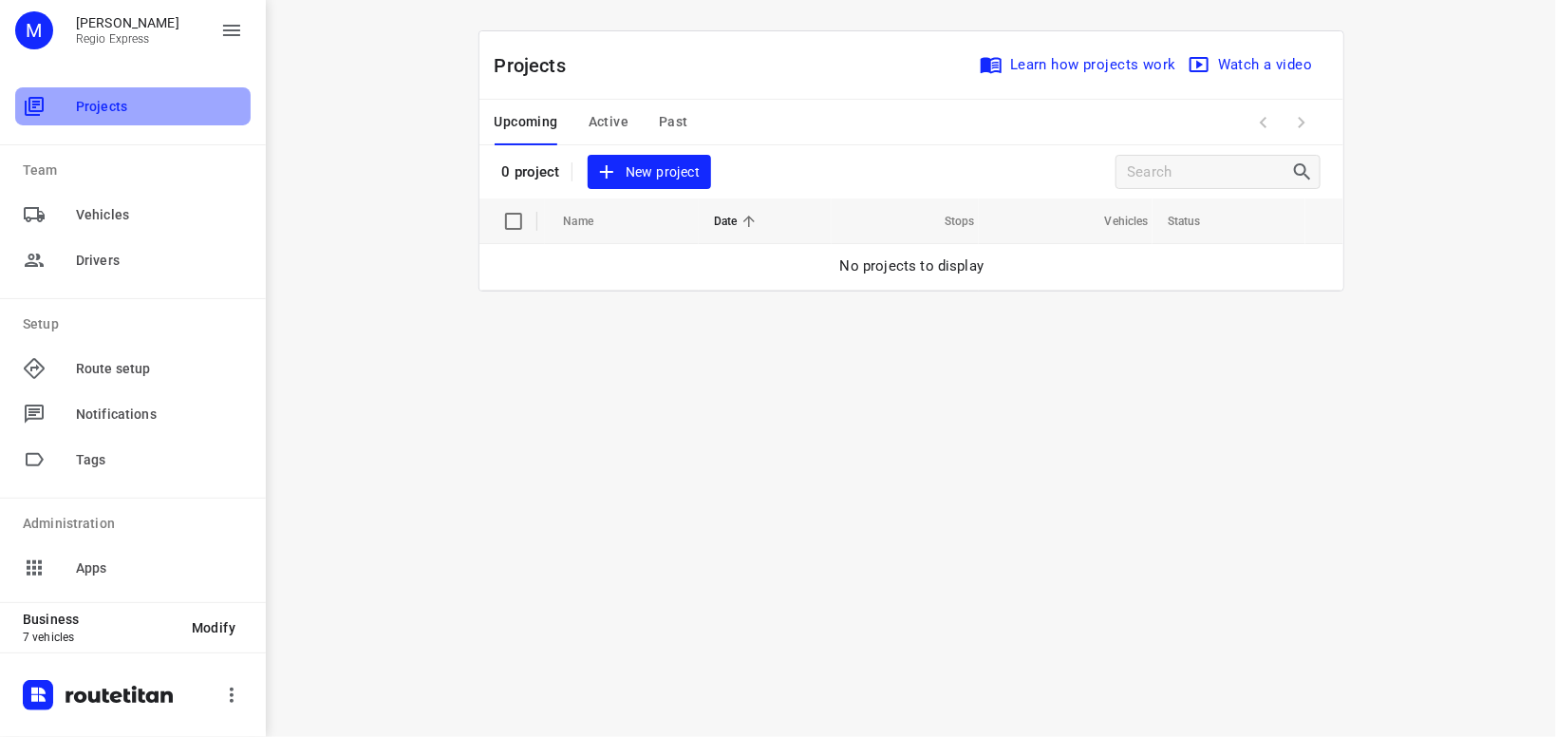
click at [111, 103] on span "Projects" at bounding box center [159, 107] width 167 height 20
click at [532, 59] on p "Projects" at bounding box center [538, 65] width 87 height 28
click at [343, 111] on div "i © 2025 Routetitan , © Stadia Maps , © OpenMapTiles © OpenStreetMap contributo…" at bounding box center [911, 368] width 1290 height 737
click at [514, 473] on div "i © 2025 Routetitan , © Stadia Maps , © OpenMapTiles © OpenStreetMap contributo…" at bounding box center [911, 368] width 1290 height 737
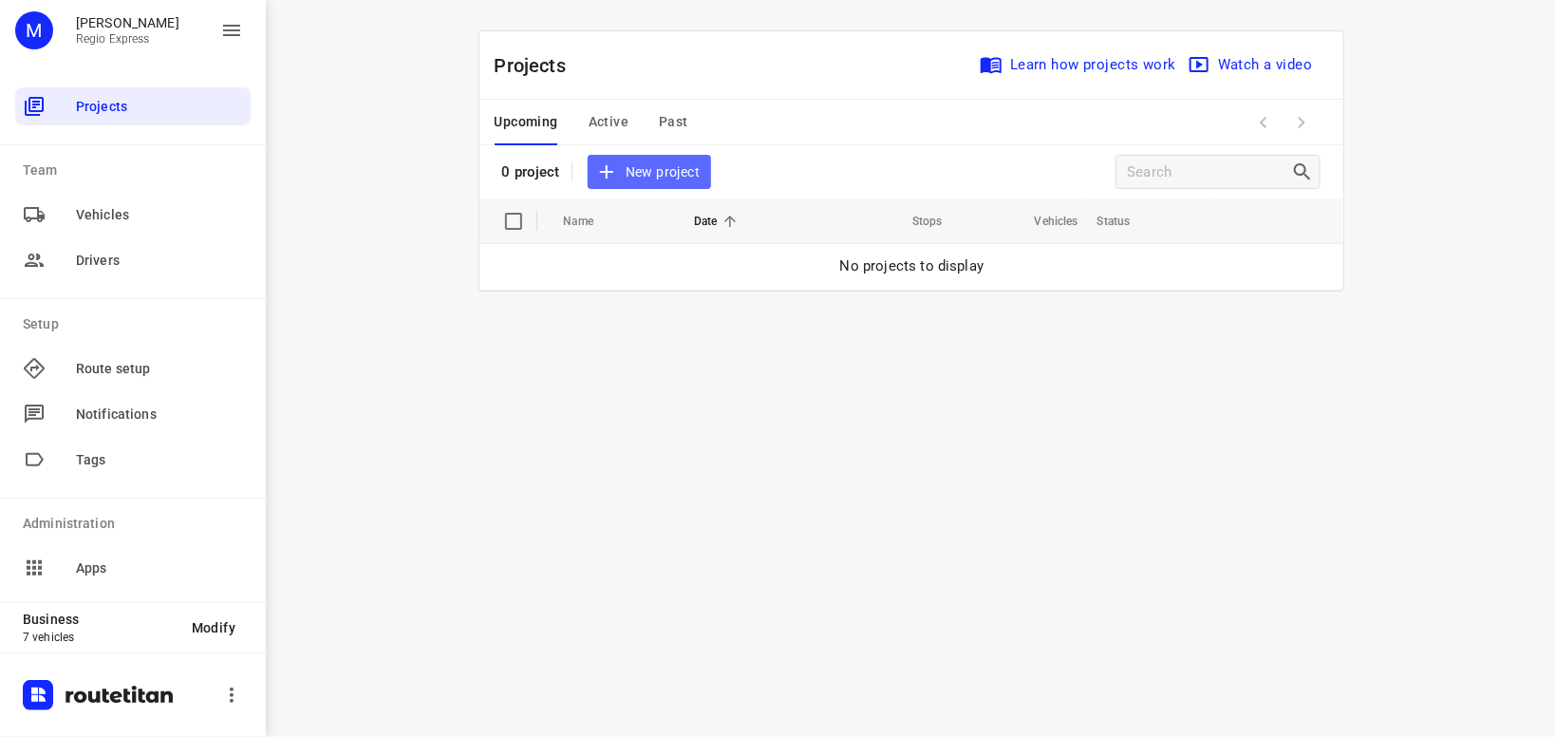
click at [665, 165] on span "New project" at bounding box center [649, 172] width 101 height 24
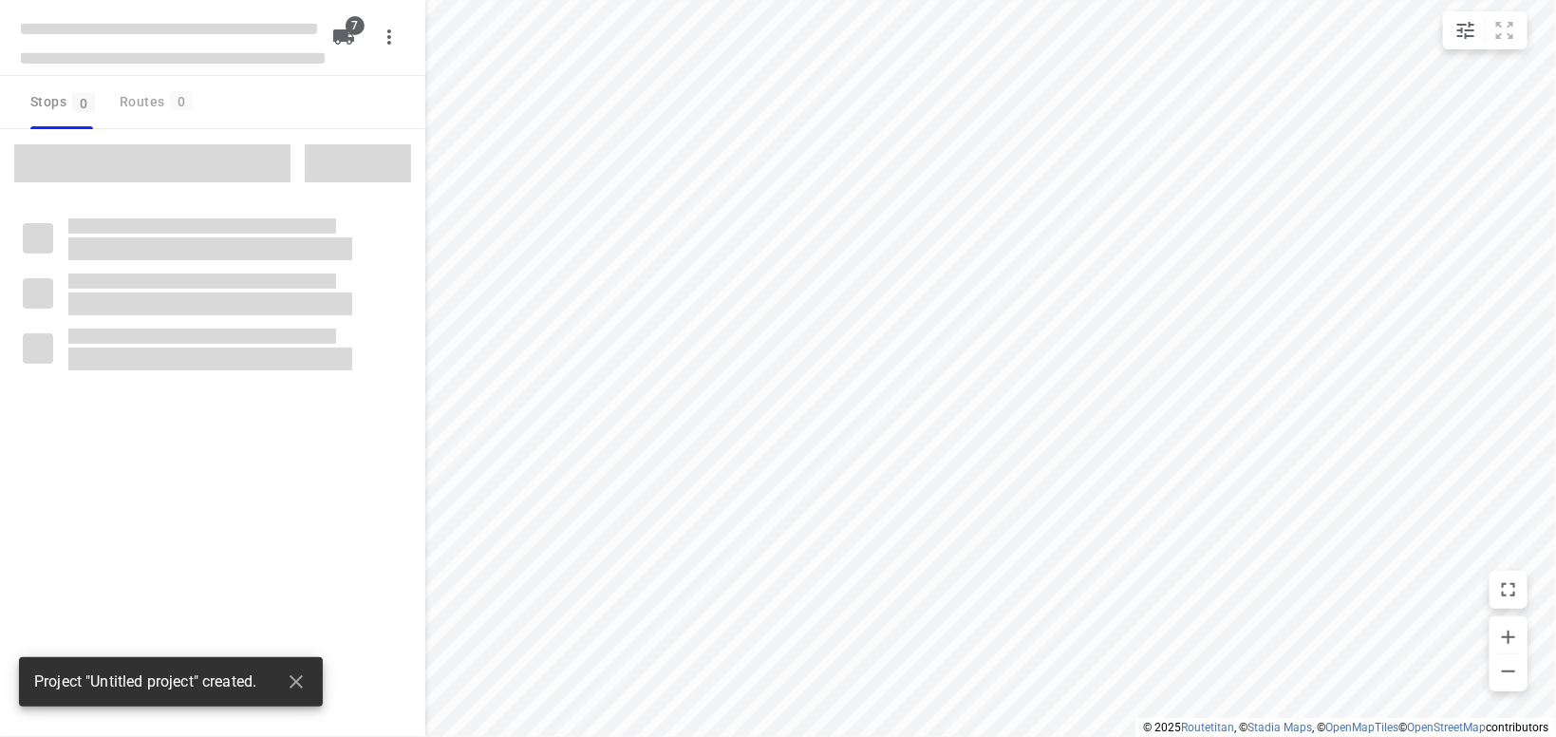
type input "distance"
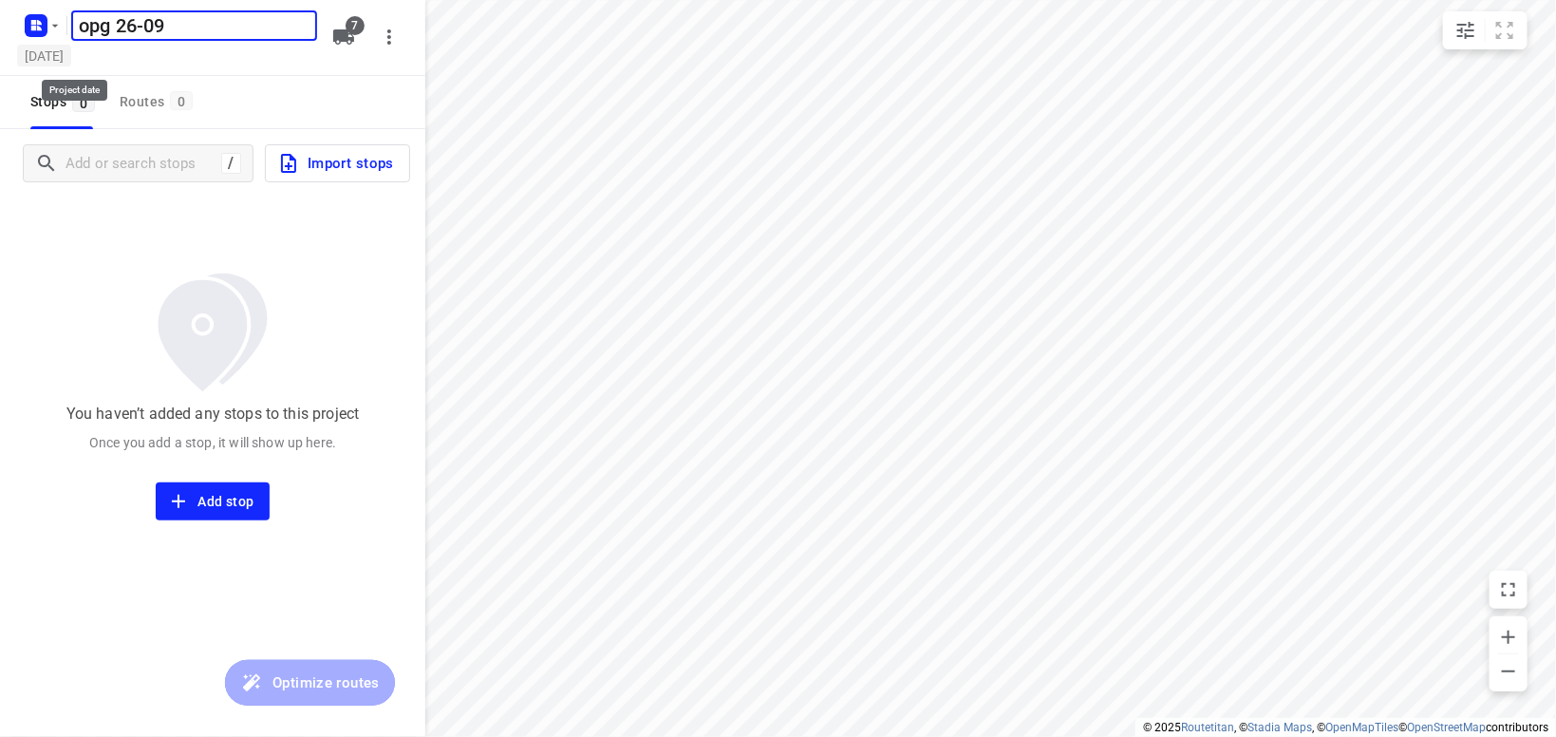
type input "opg 26-09"
click at [66, 47] on h5 "Thursday, Sep 25" at bounding box center [44, 56] width 54 height 22
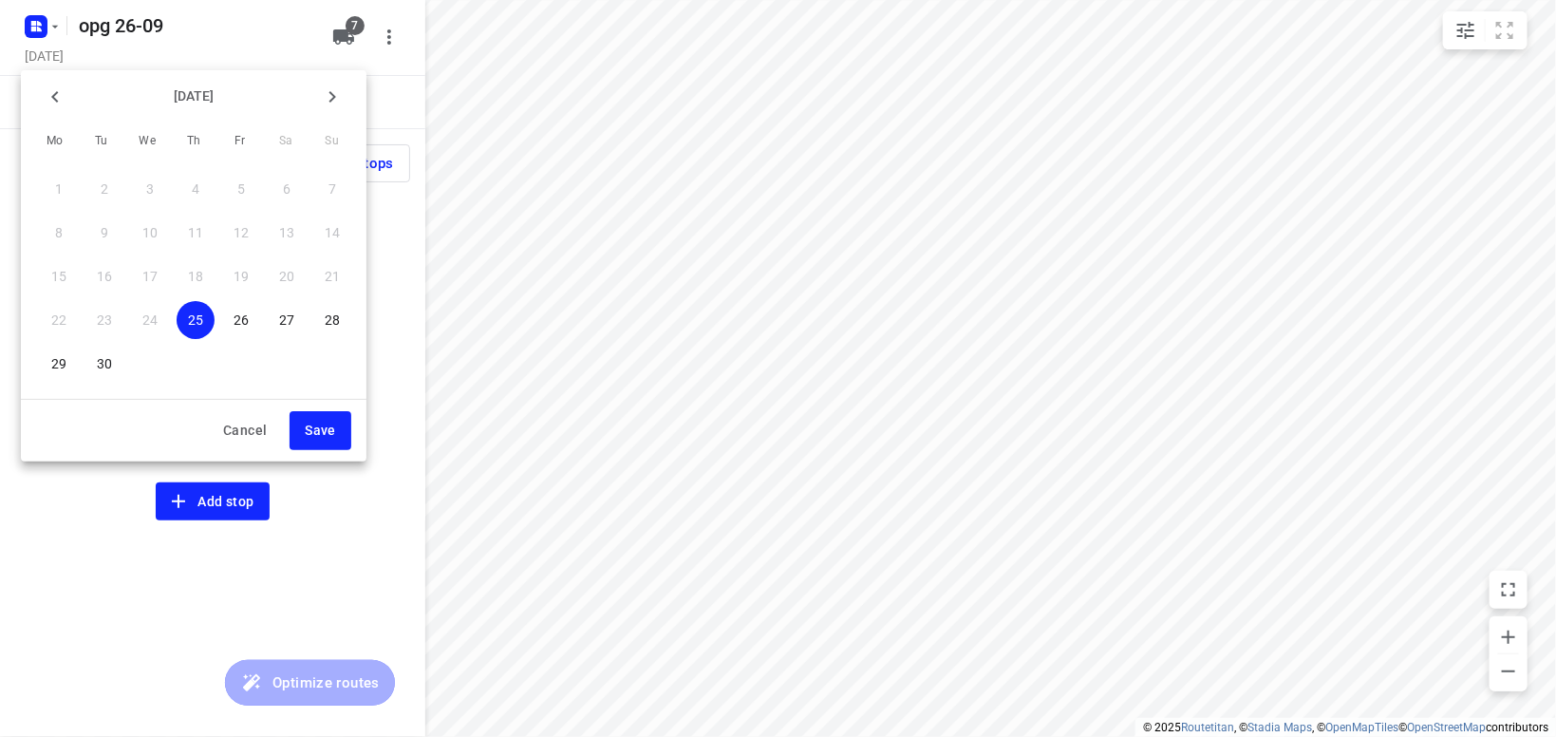
click at [242, 328] on p "26" at bounding box center [241, 319] width 15 height 19
click at [310, 423] on span "Save" at bounding box center [320, 431] width 31 height 24
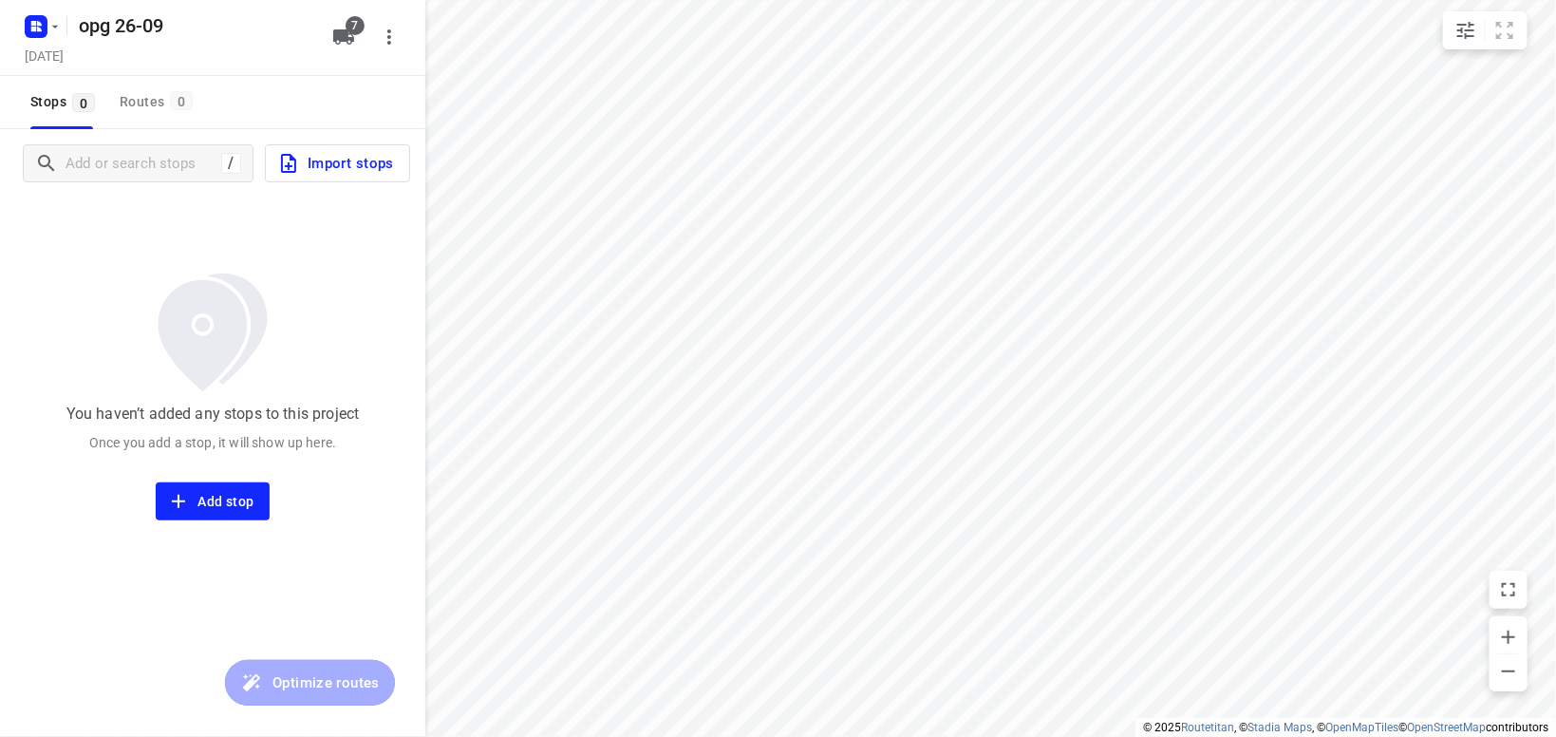
click at [362, 162] on span "Import stops" at bounding box center [335, 163] width 117 height 25
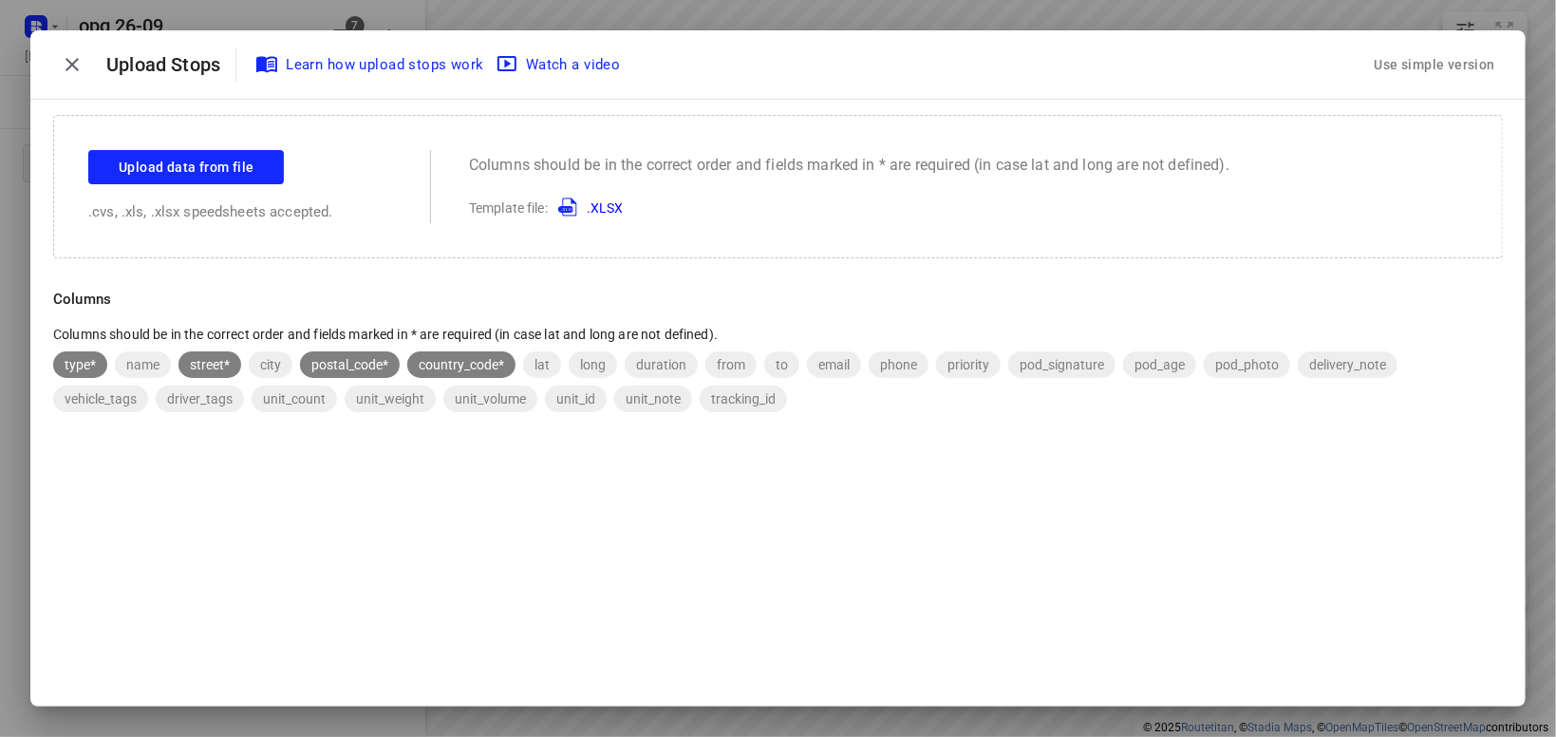
click at [1458, 55] on div "Use simple version" at bounding box center [1435, 64] width 128 height 31
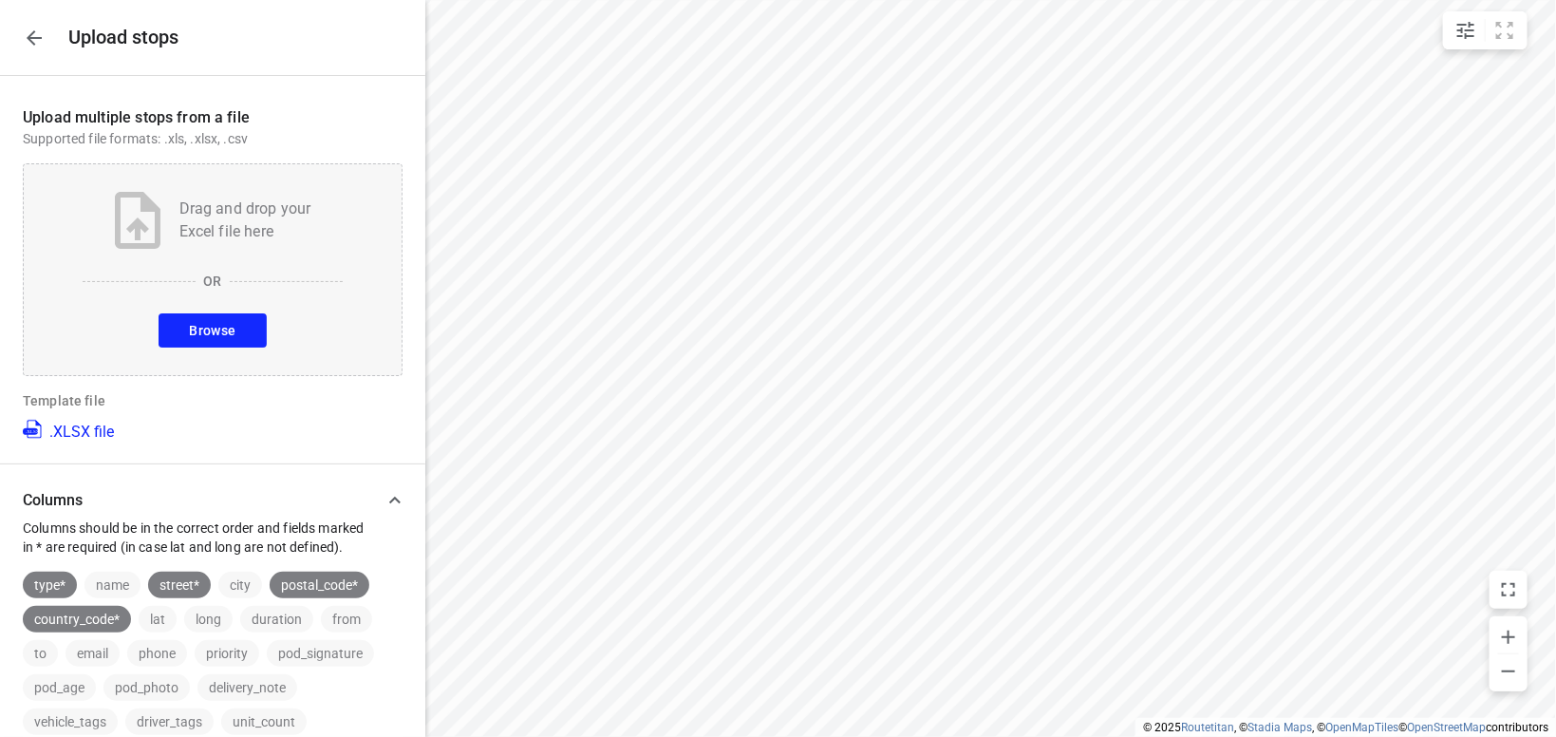
click at [237, 334] on button "Browse" at bounding box center [212, 330] width 107 height 34
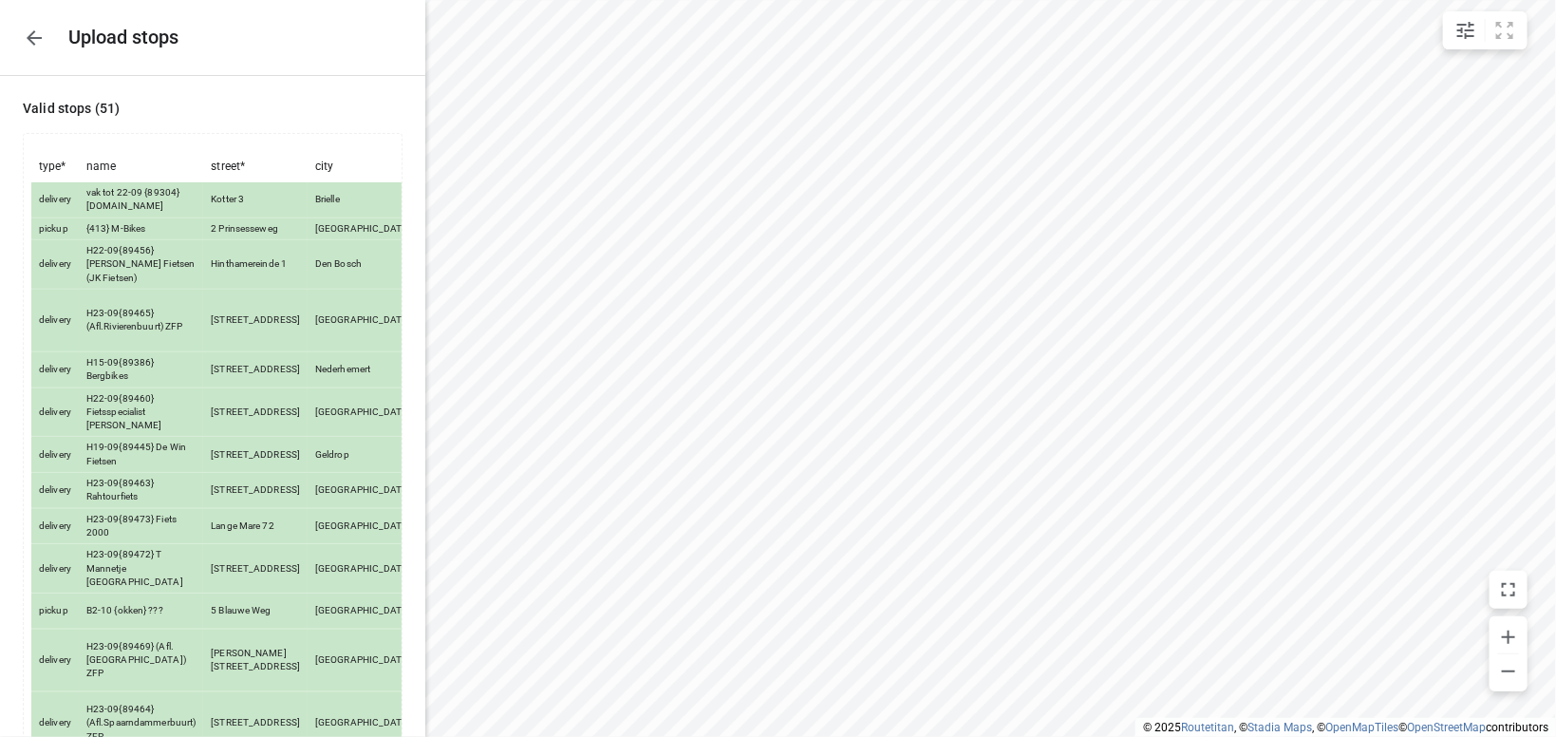
scroll to position [1453, 0]
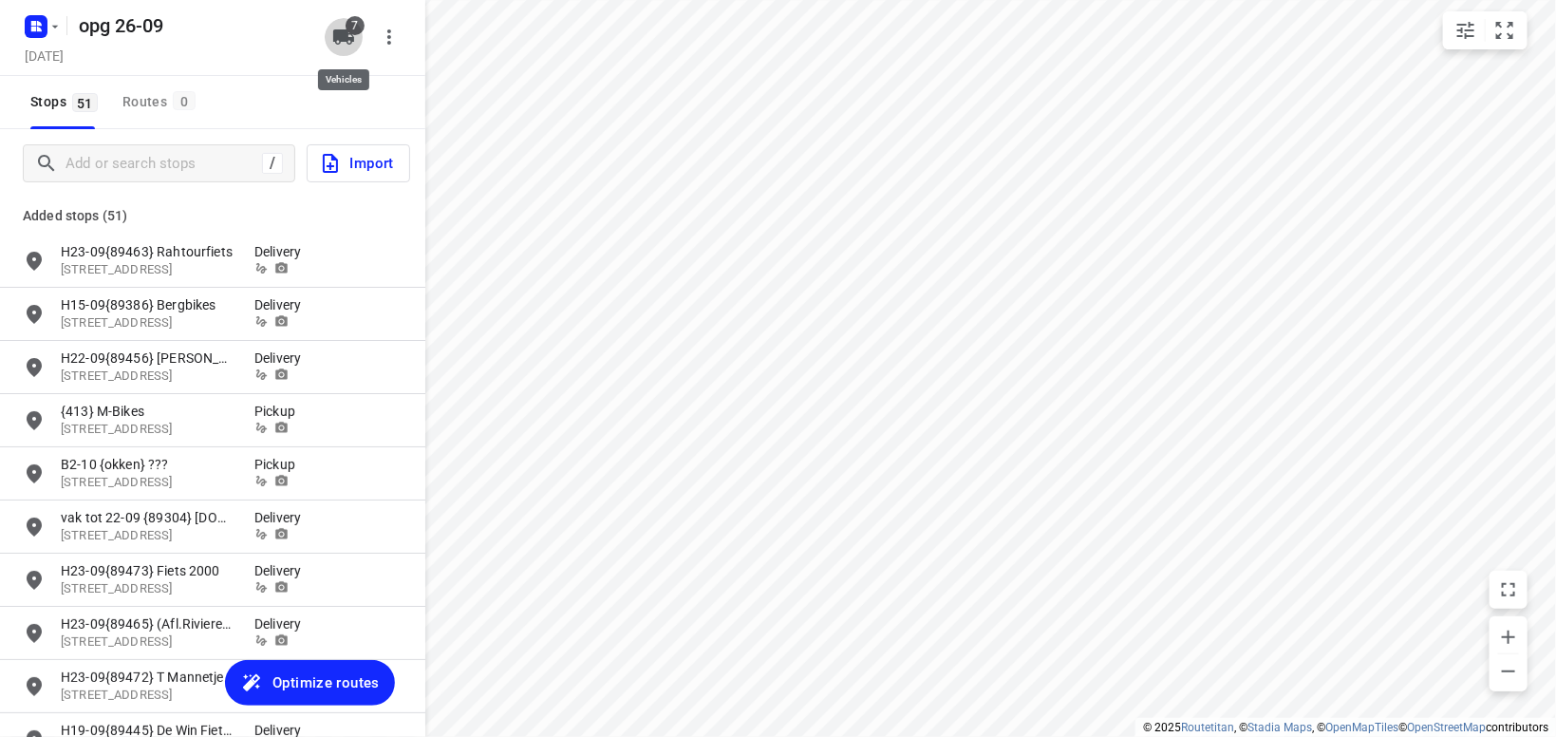
click at [341, 27] on icon "button" at bounding box center [343, 37] width 23 height 23
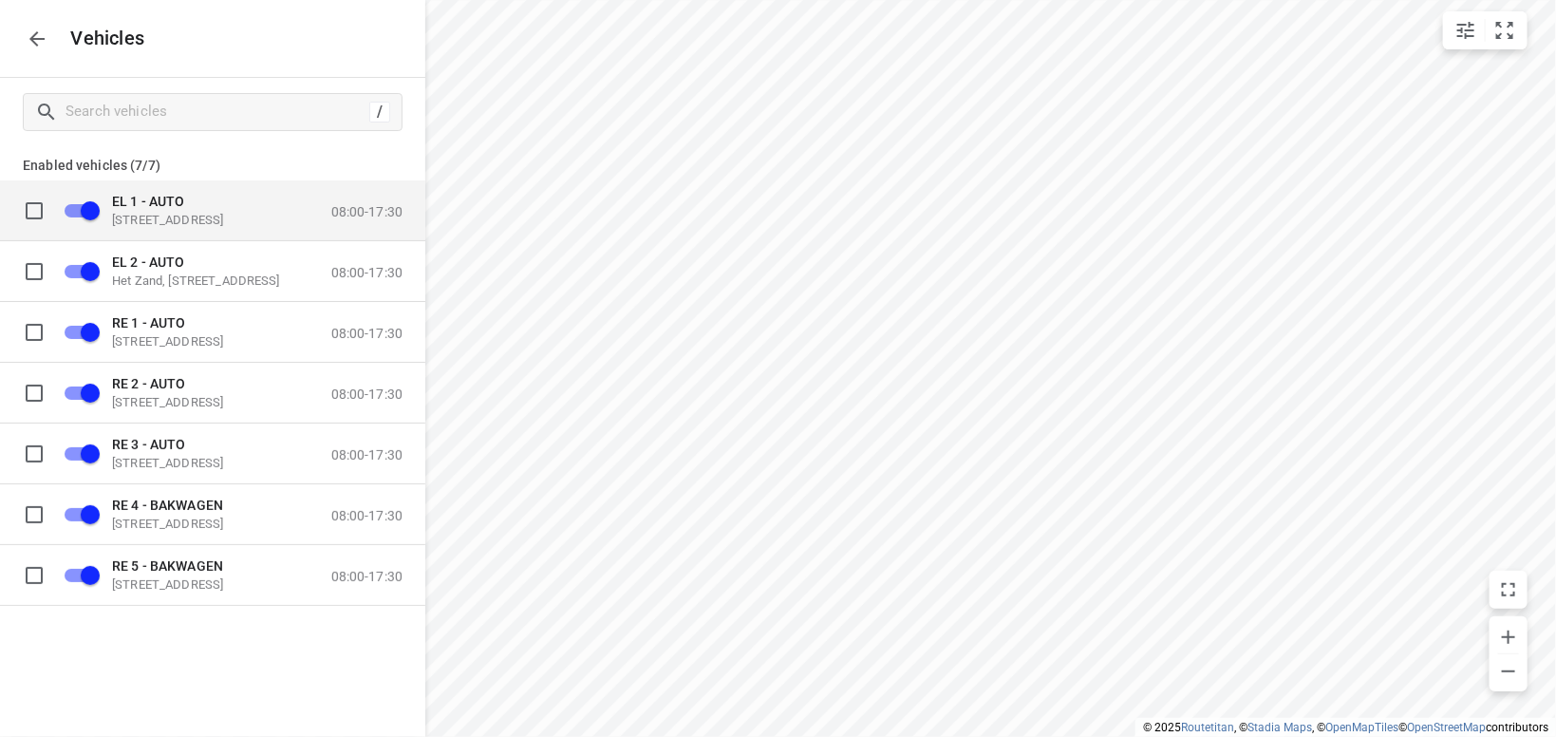
click at [34, 210] on input "grid" at bounding box center [34, 210] width 38 height 38
checkbox input "true"
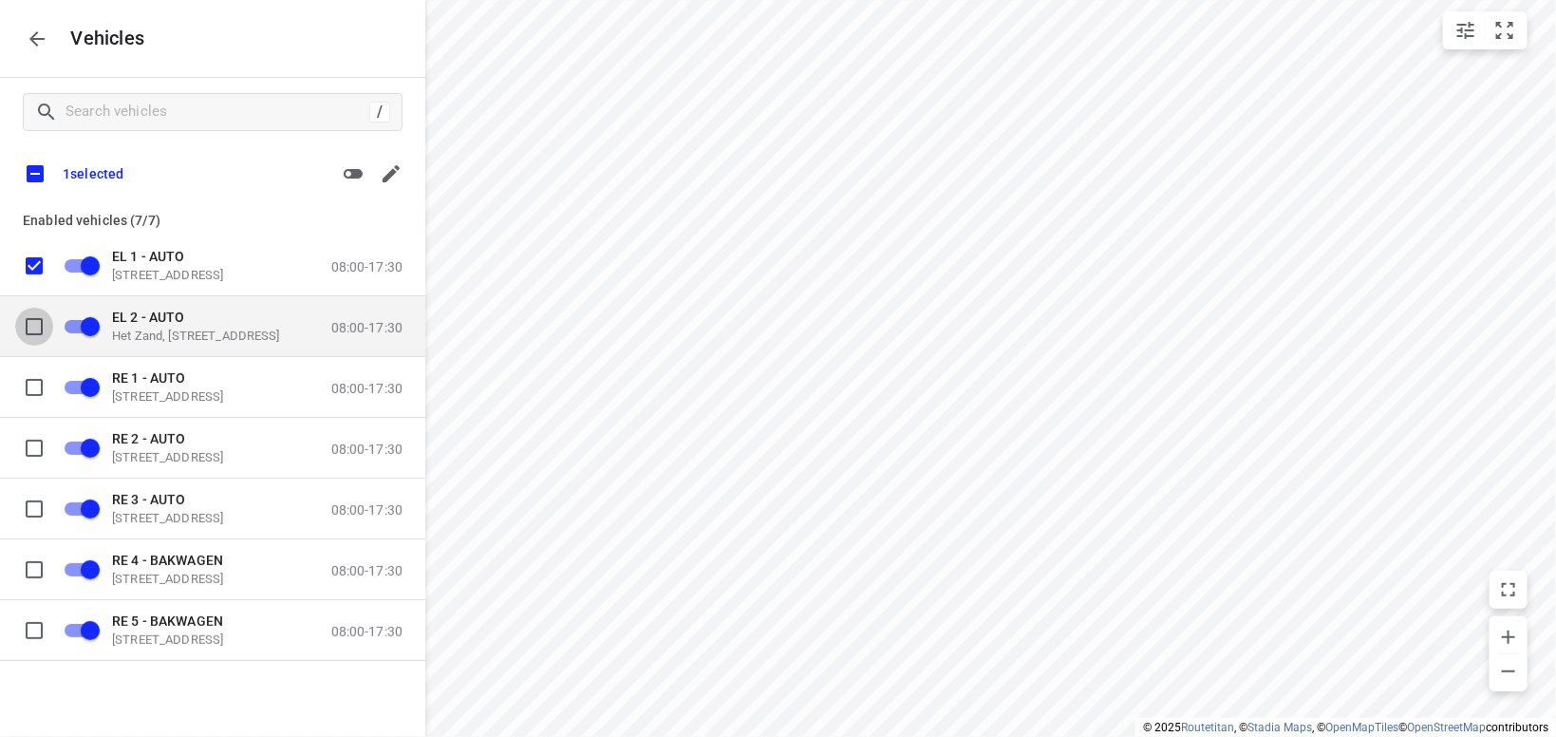
click at [39, 328] on input "grid" at bounding box center [34, 326] width 38 height 38
checkbox input "true"
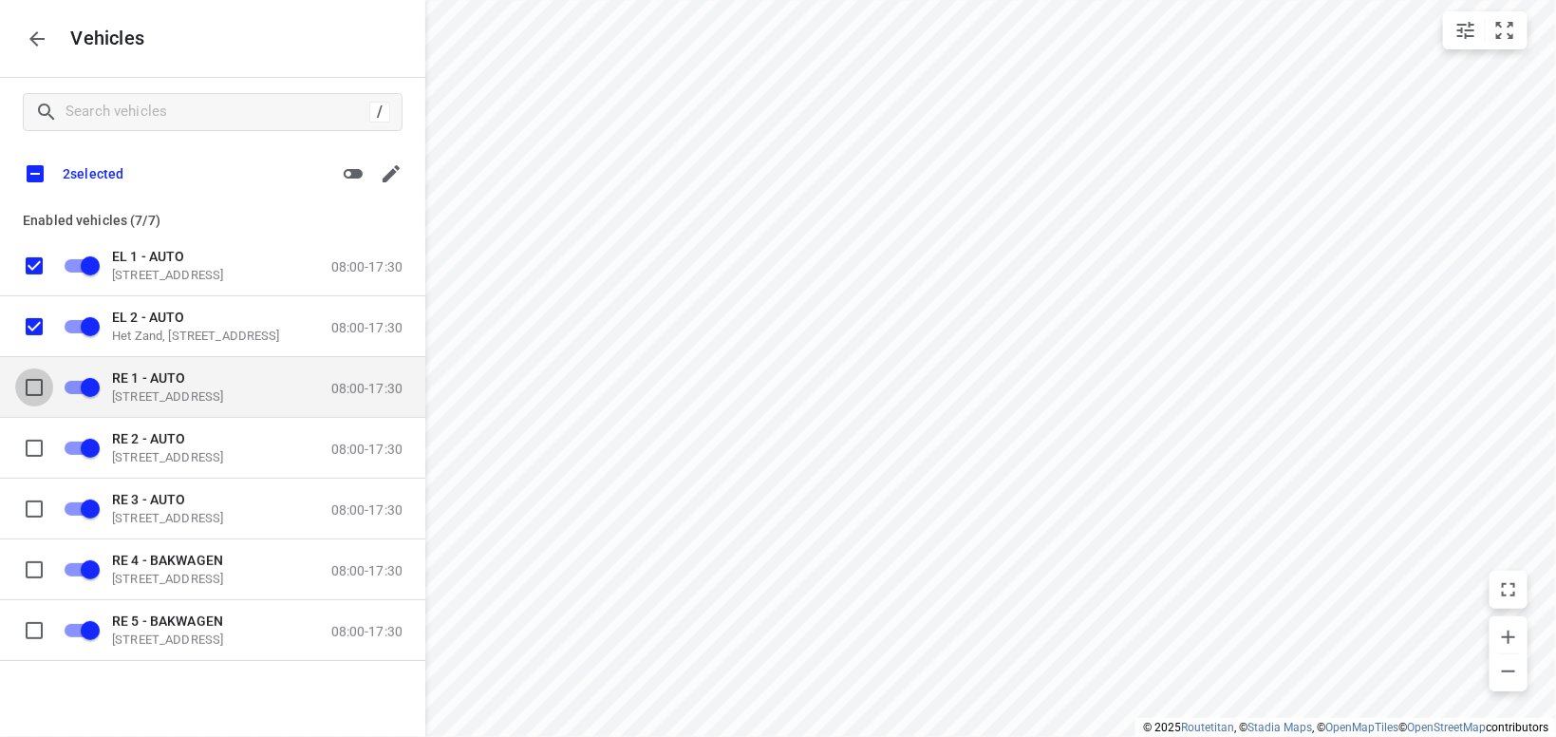
click at [34, 380] on input "grid" at bounding box center [34, 386] width 38 height 38
checkbox input "true"
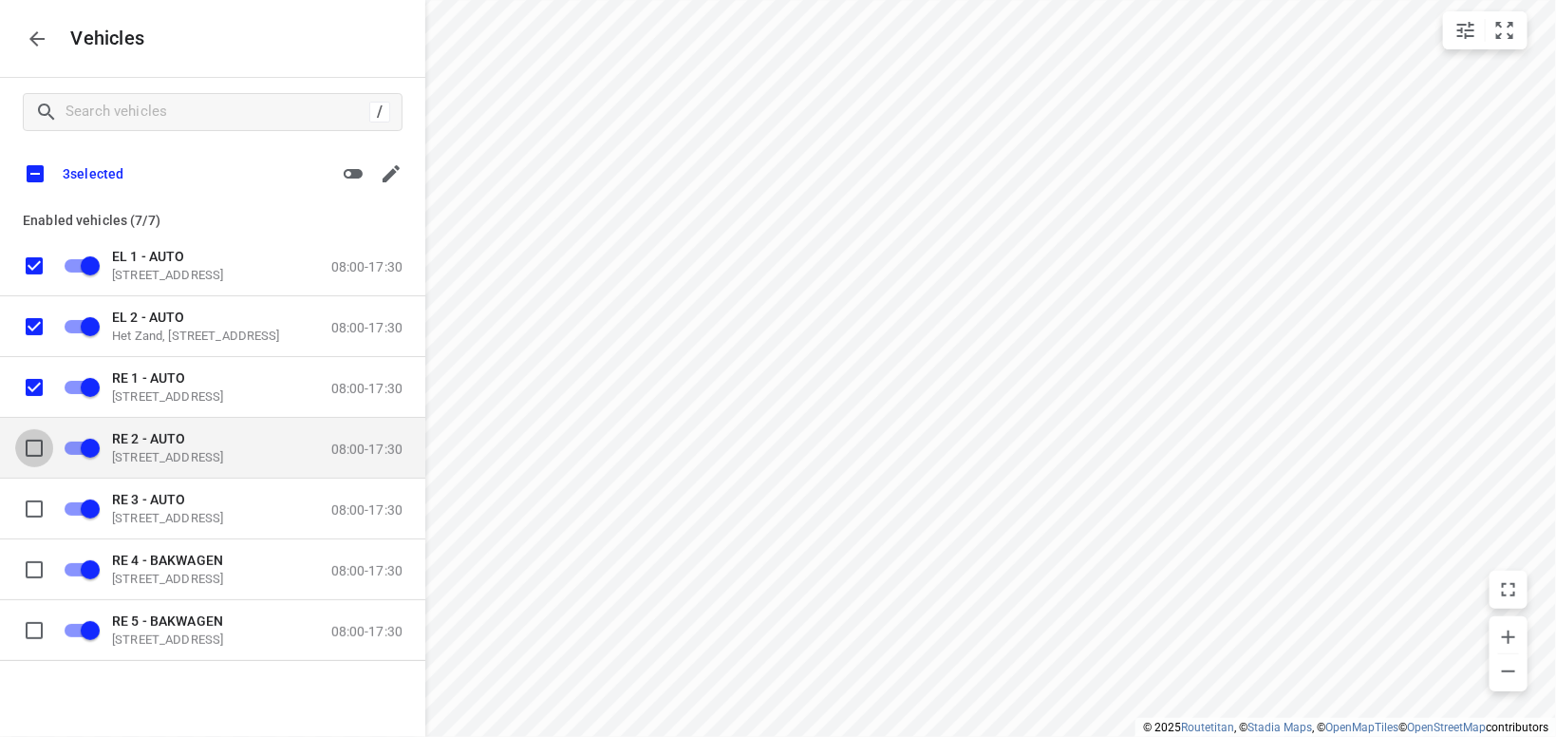
click at [32, 443] on input "grid" at bounding box center [34, 447] width 38 height 38
checkbox input "true"
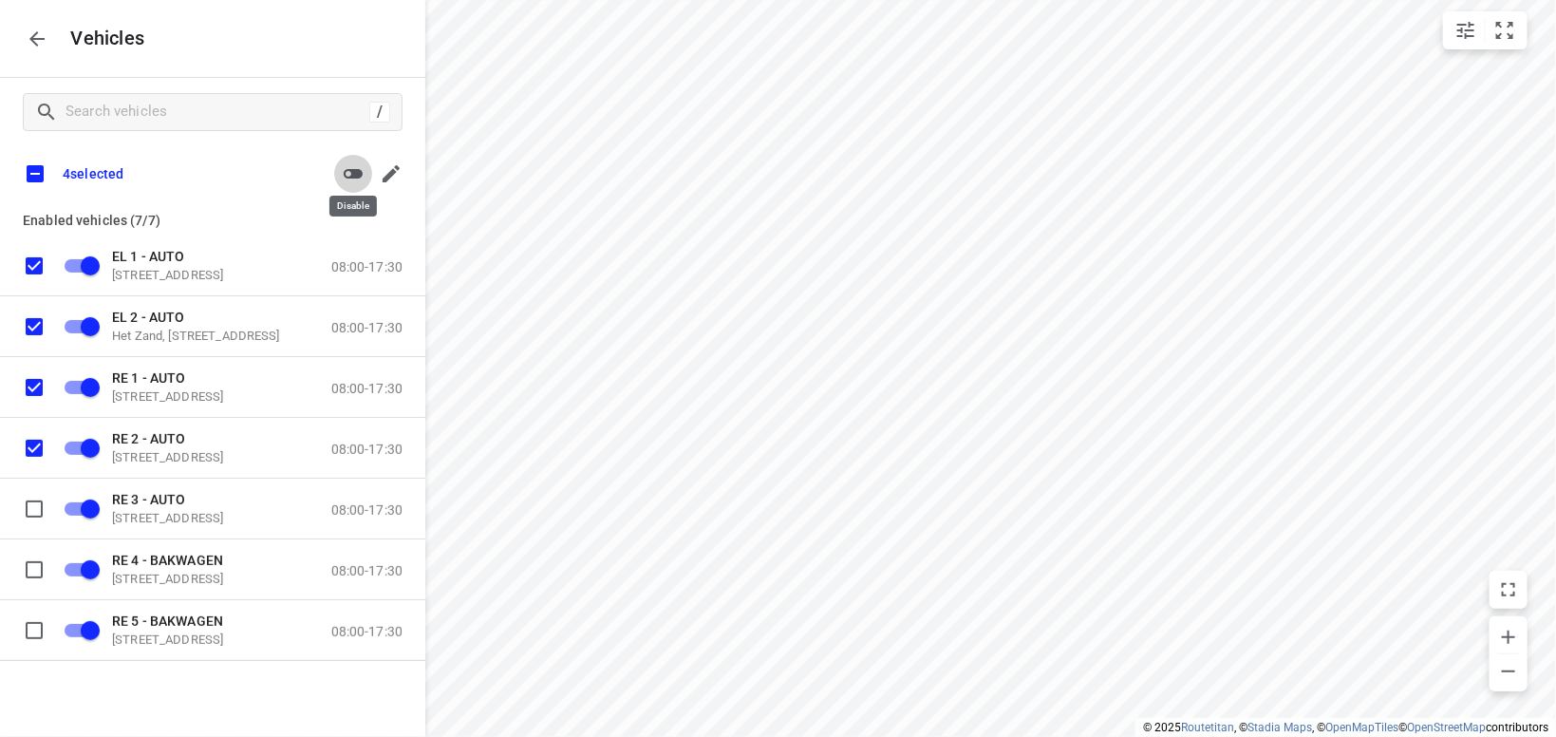
click at [363, 179] on icon "button" at bounding box center [353, 173] width 23 height 23
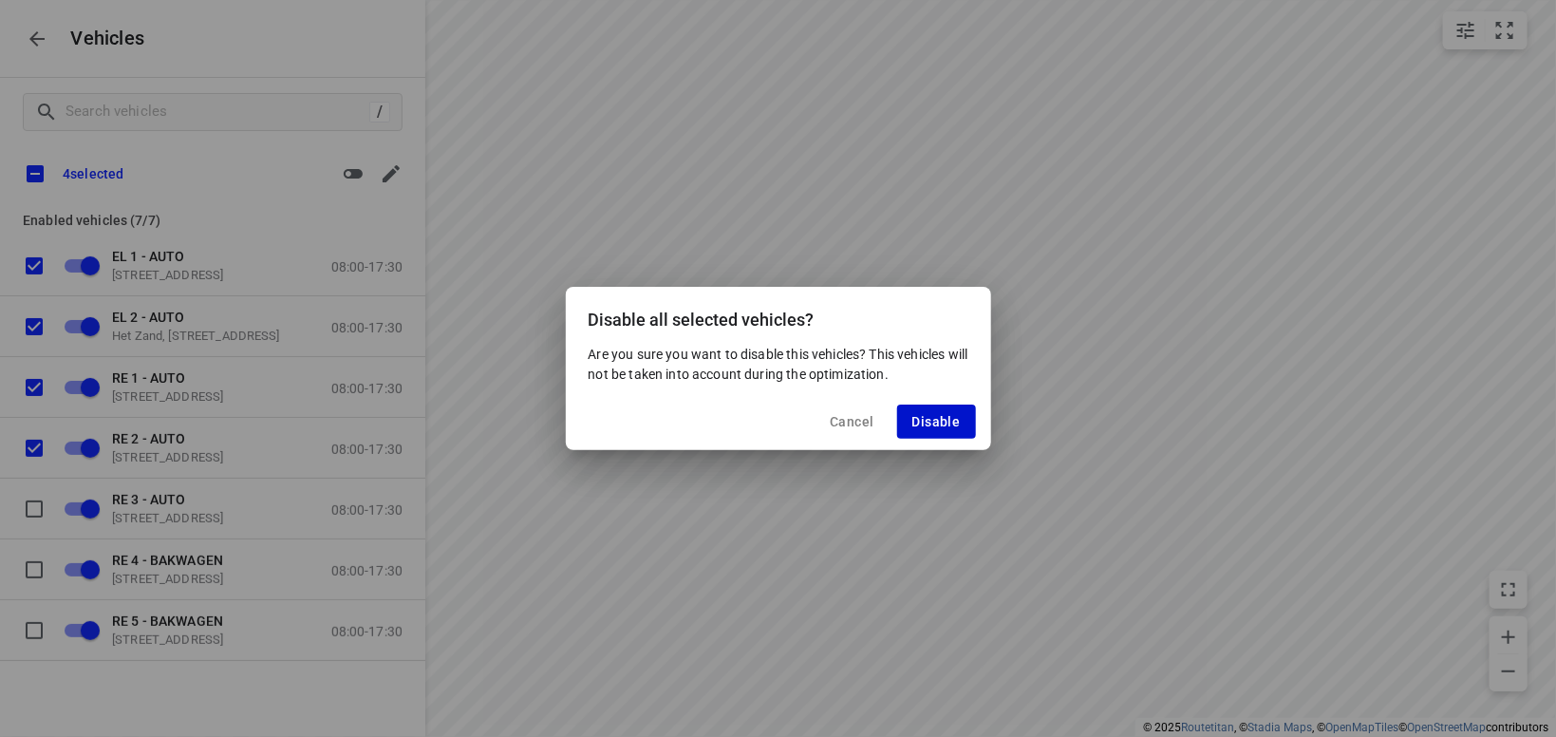
click at [921, 425] on span "Disable" at bounding box center [937, 421] width 48 height 15
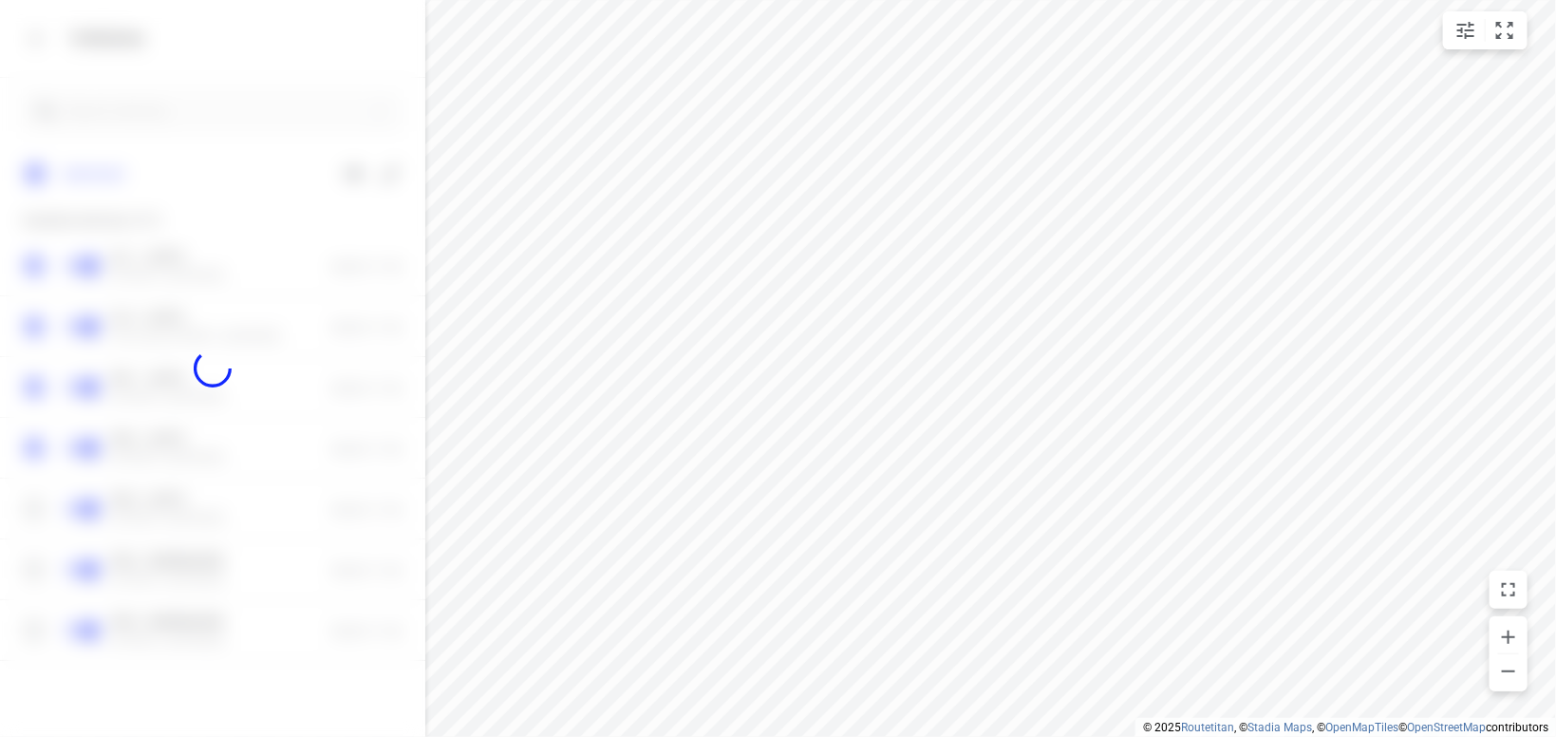
checkbox input "false"
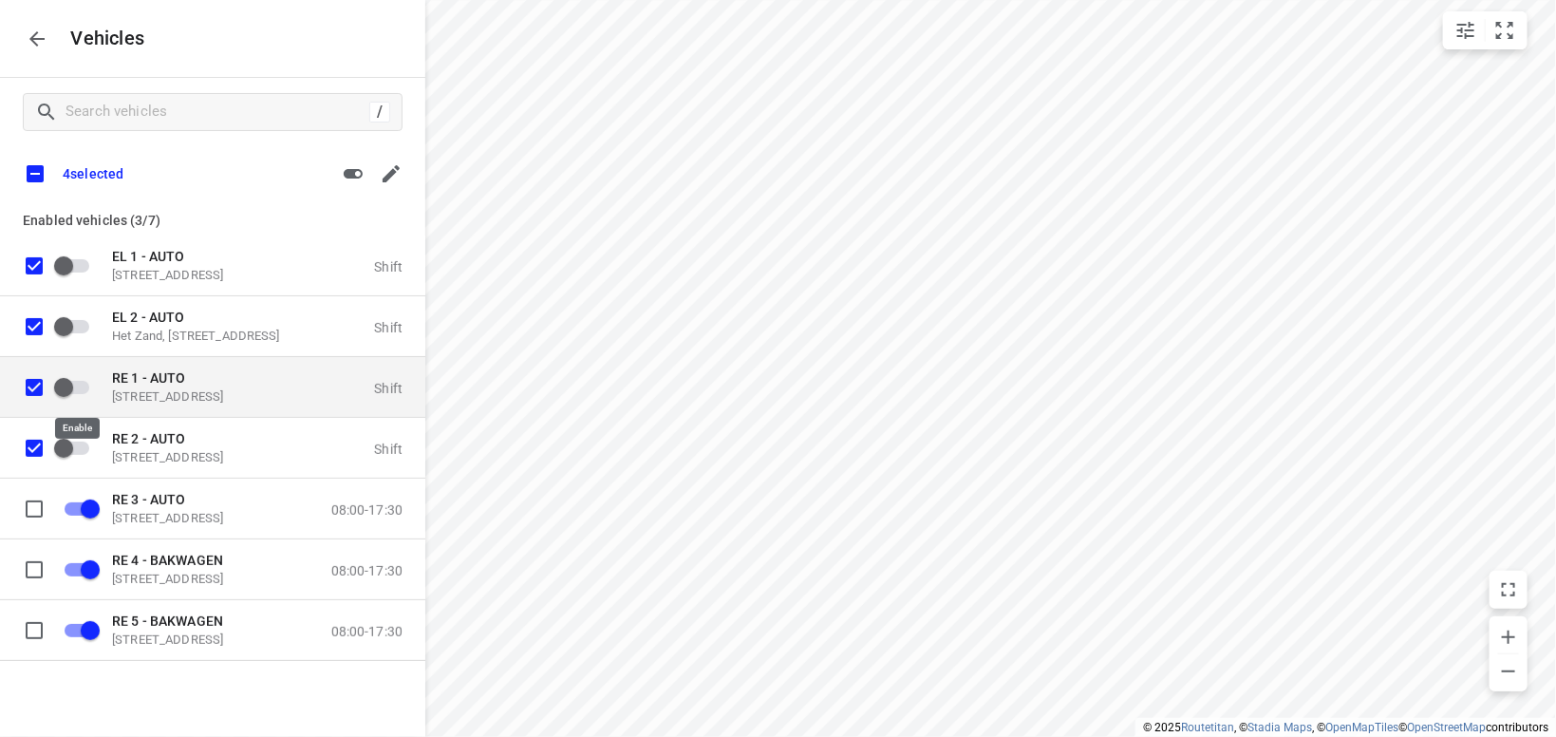
click at [95, 383] on input "grid" at bounding box center [63, 386] width 108 height 36
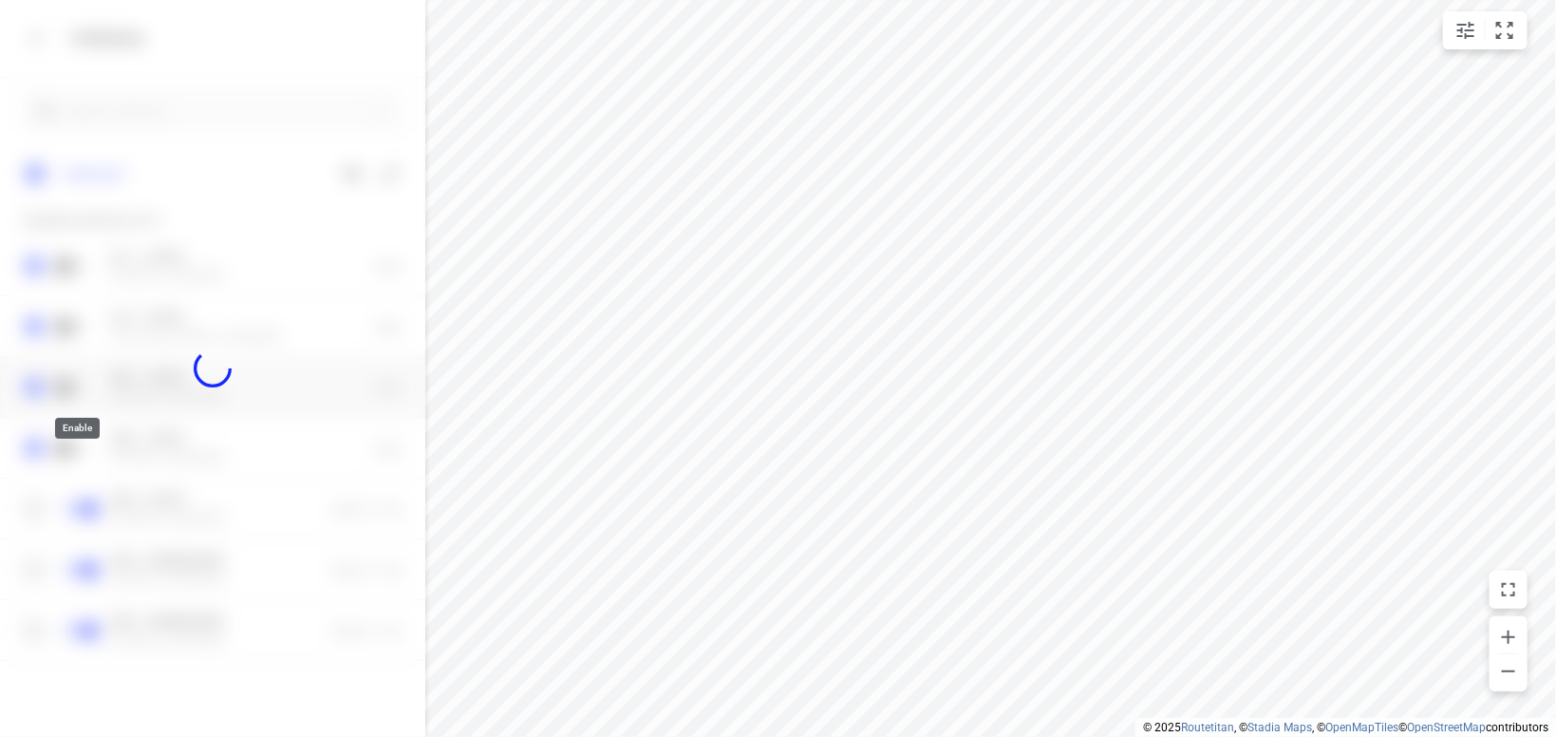
checkbox input "true"
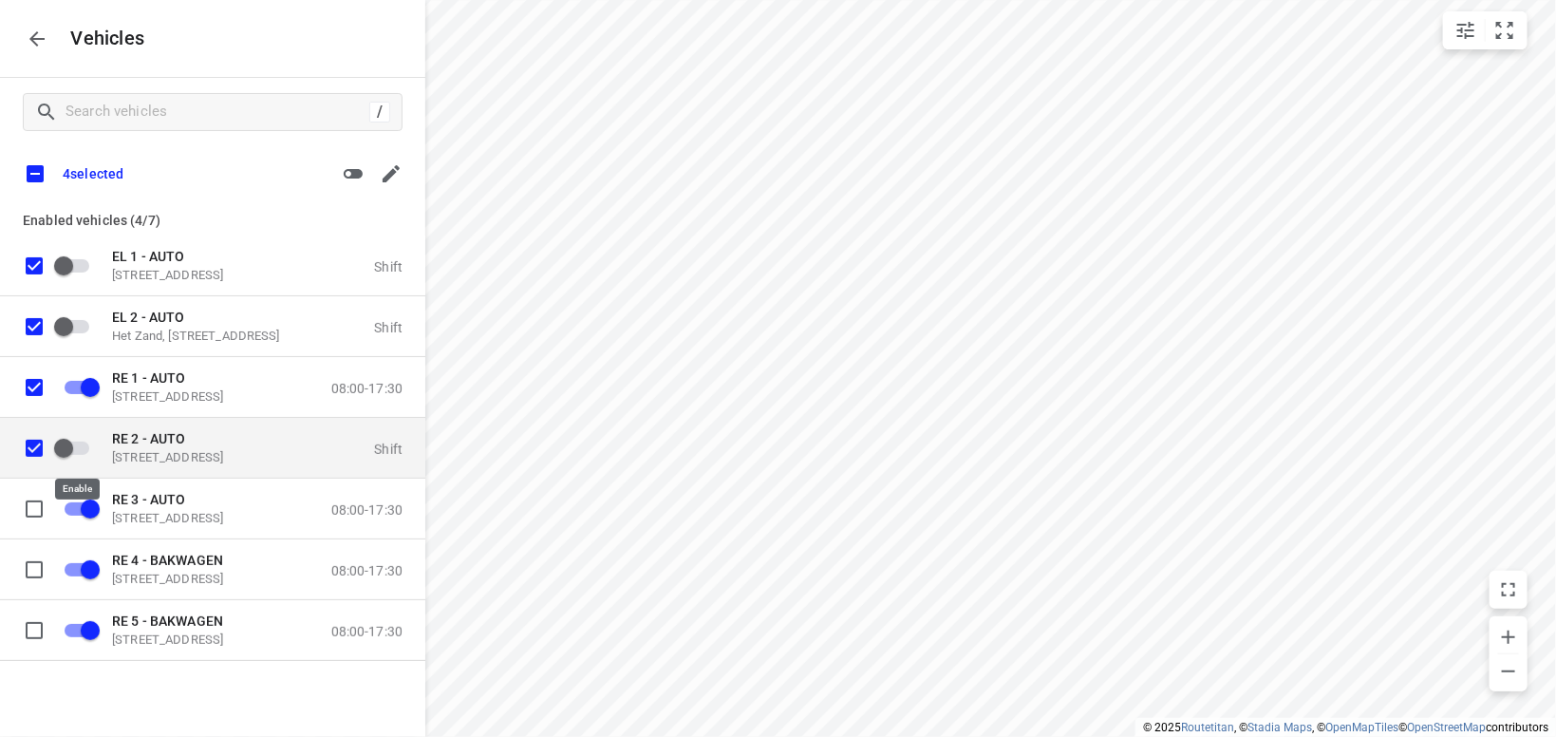
click at [85, 451] on input "grid" at bounding box center [63, 447] width 108 height 36
checkbox input "true"
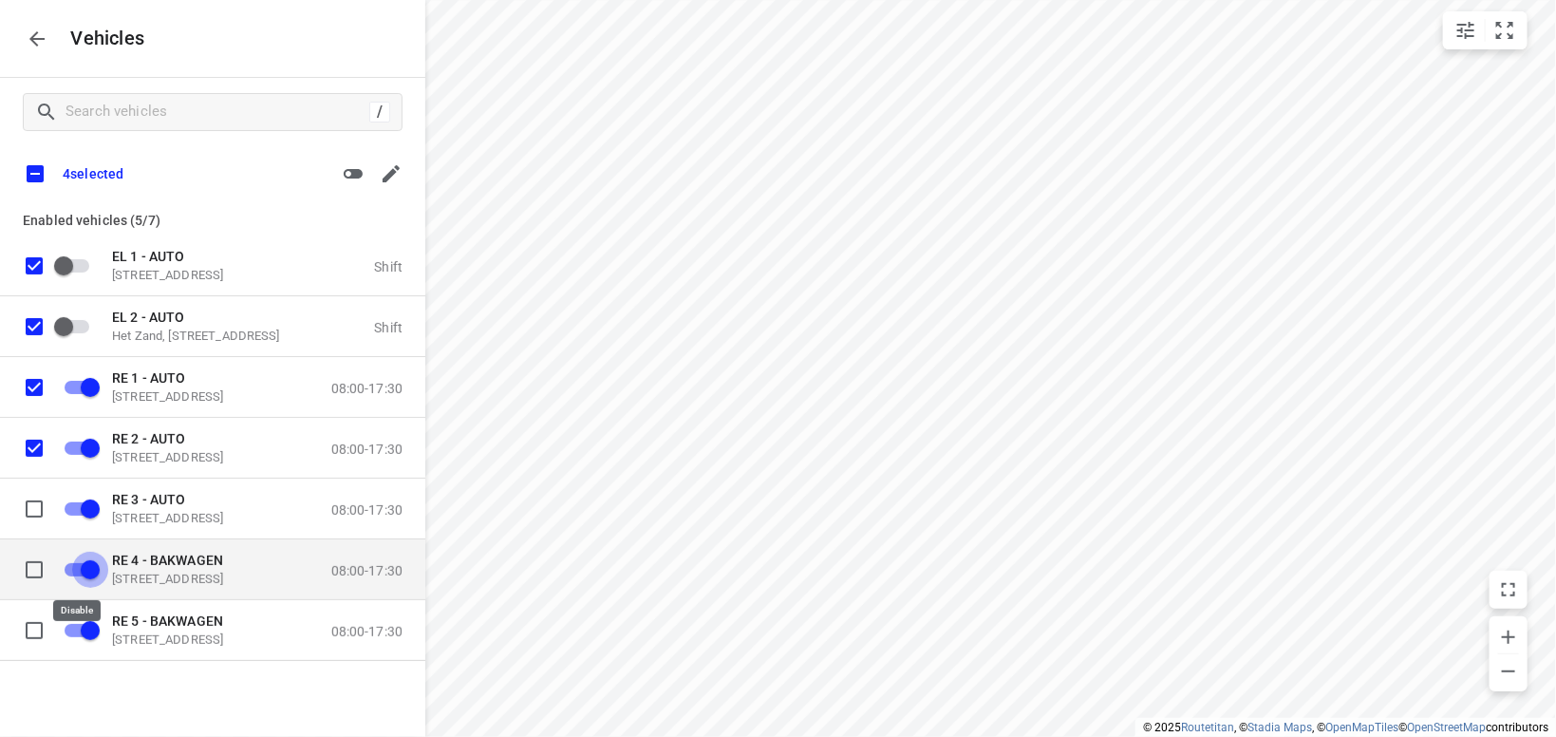
click at [77, 563] on input "grid" at bounding box center [90, 569] width 108 height 36
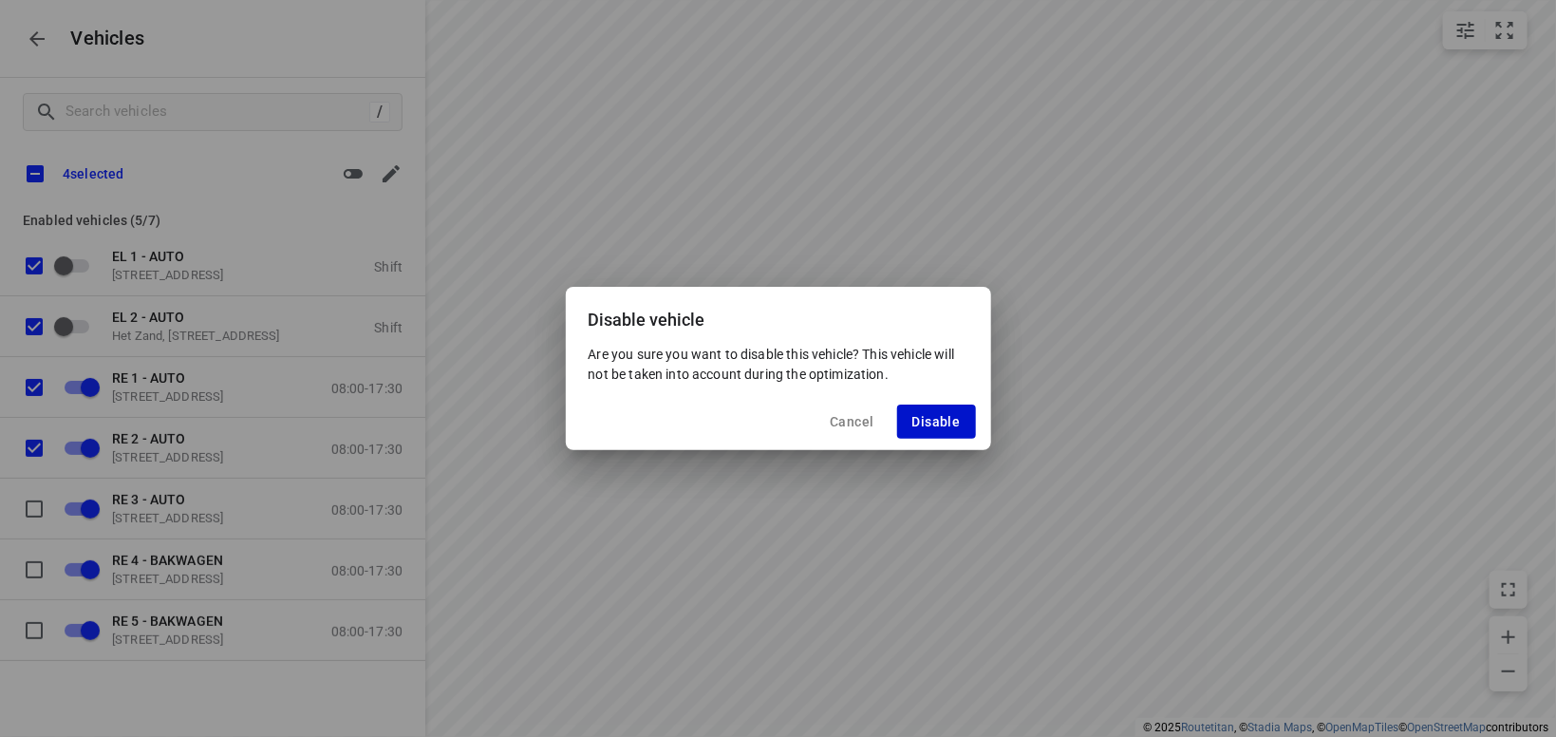
click at [917, 436] on button "Disable" at bounding box center [936, 422] width 79 height 34
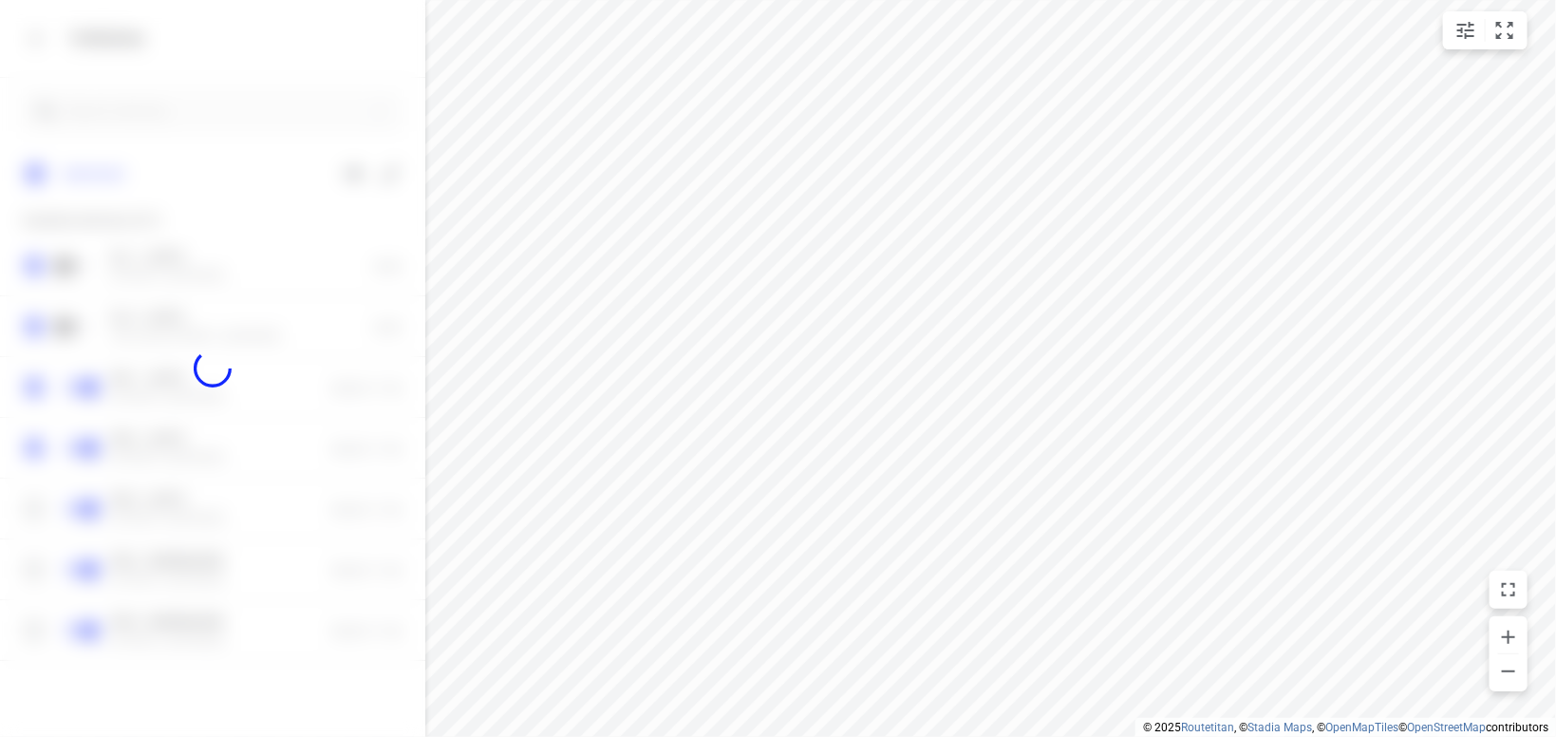
checkbox input "false"
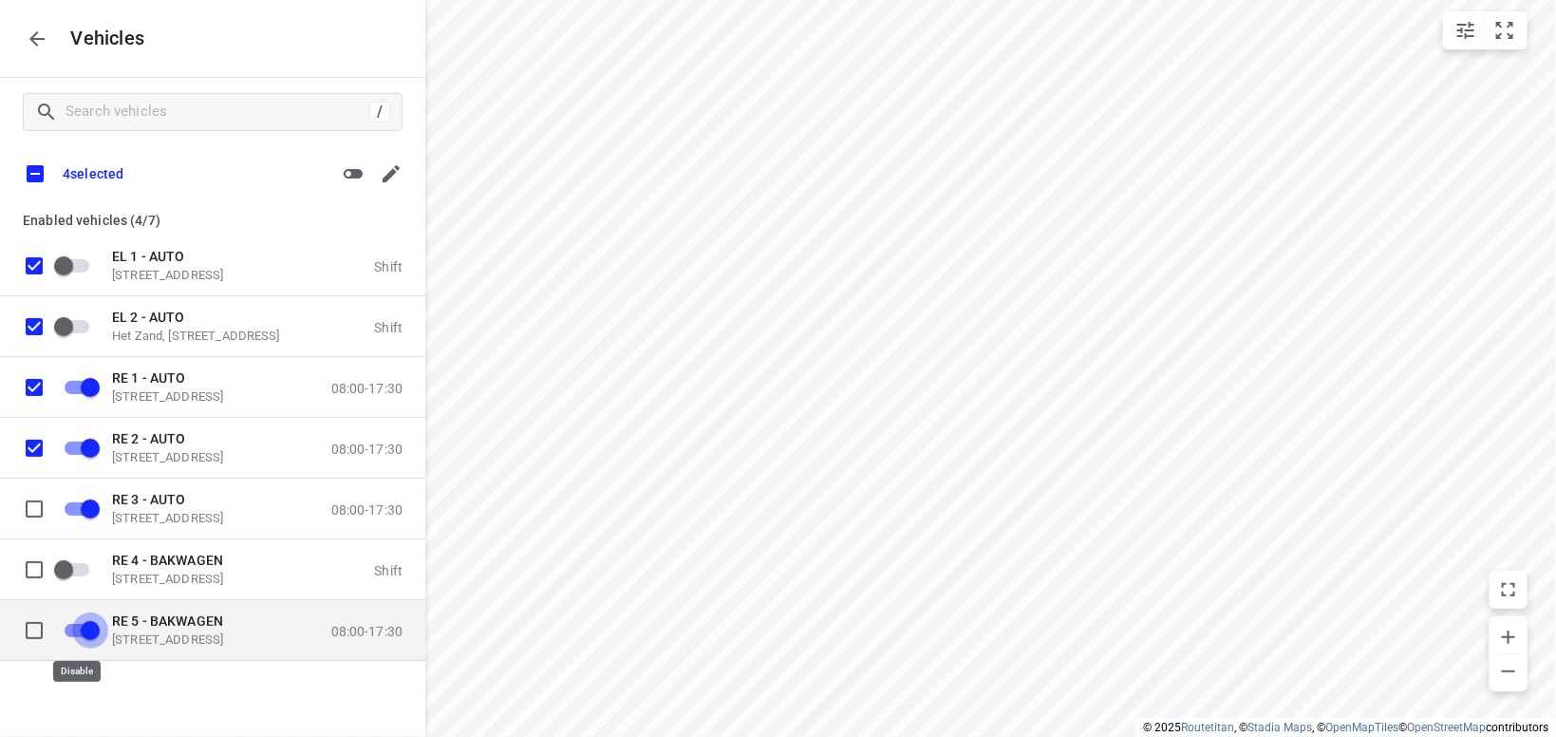
click at [74, 630] on input "grid" at bounding box center [90, 630] width 108 height 36
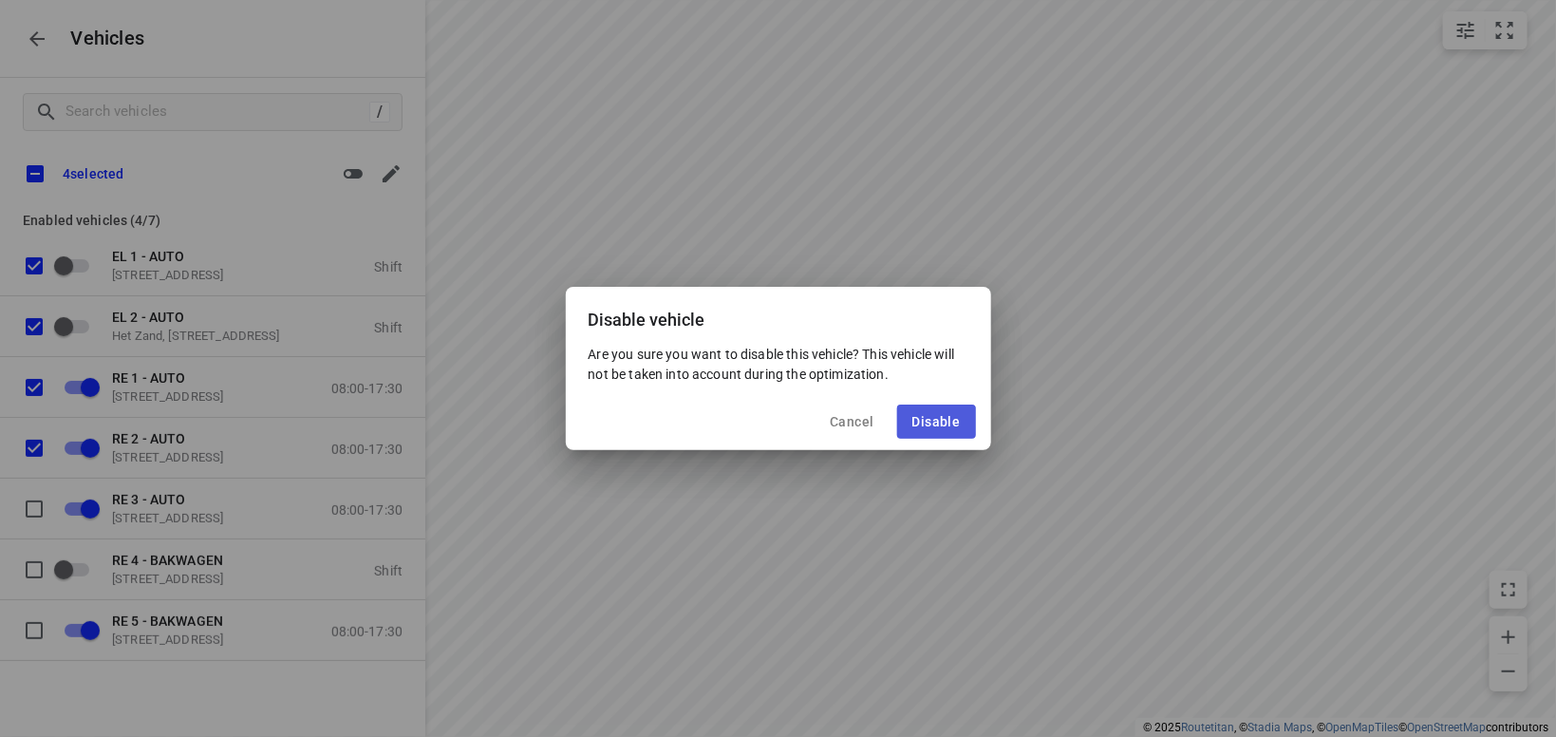
click at [918, 423] on span "Disable" at bounding box center [937, 421] width 48 height 15
checkbox input "false"
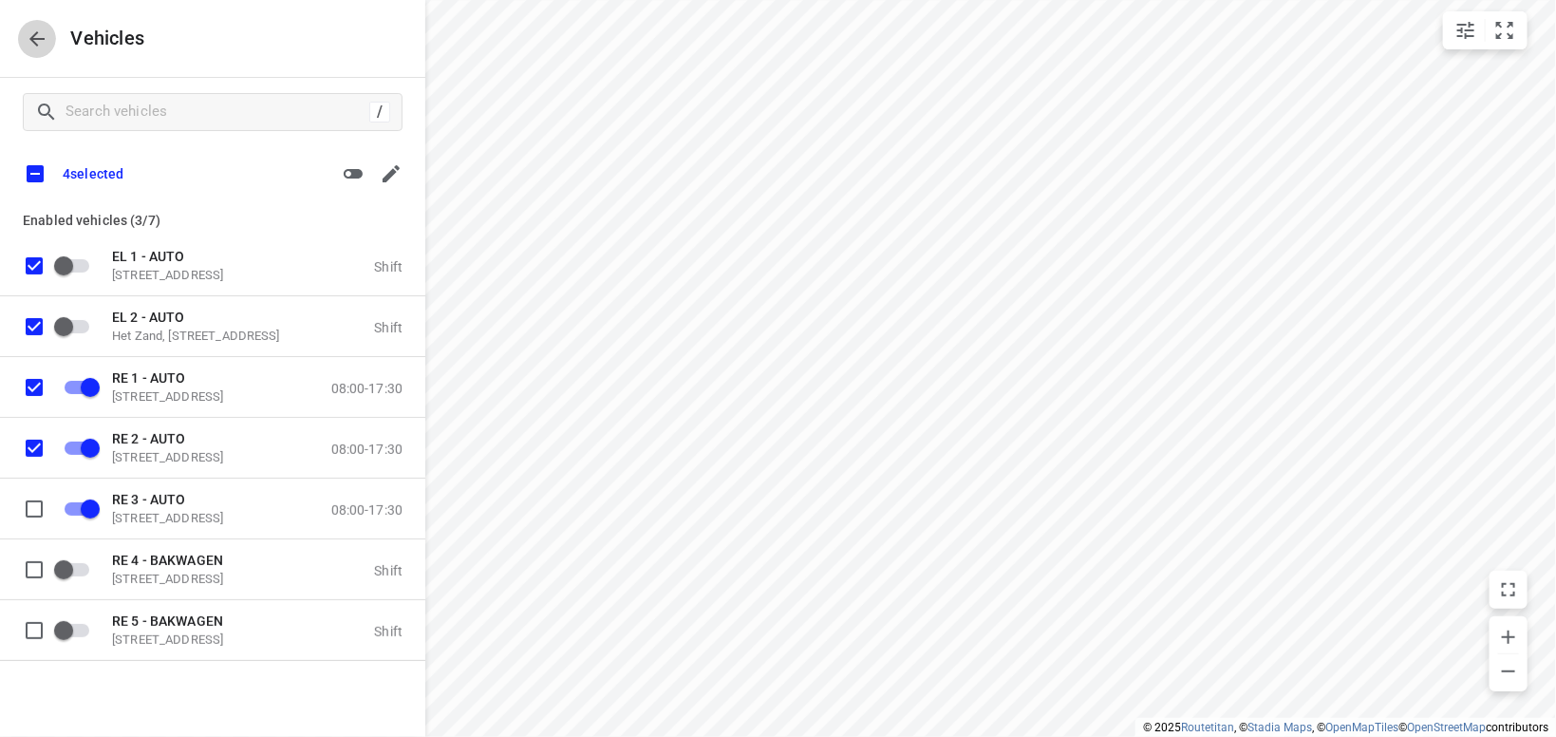
click at [38, 36] on icon "button" at bounding box center [37, 39] width 23 height 23
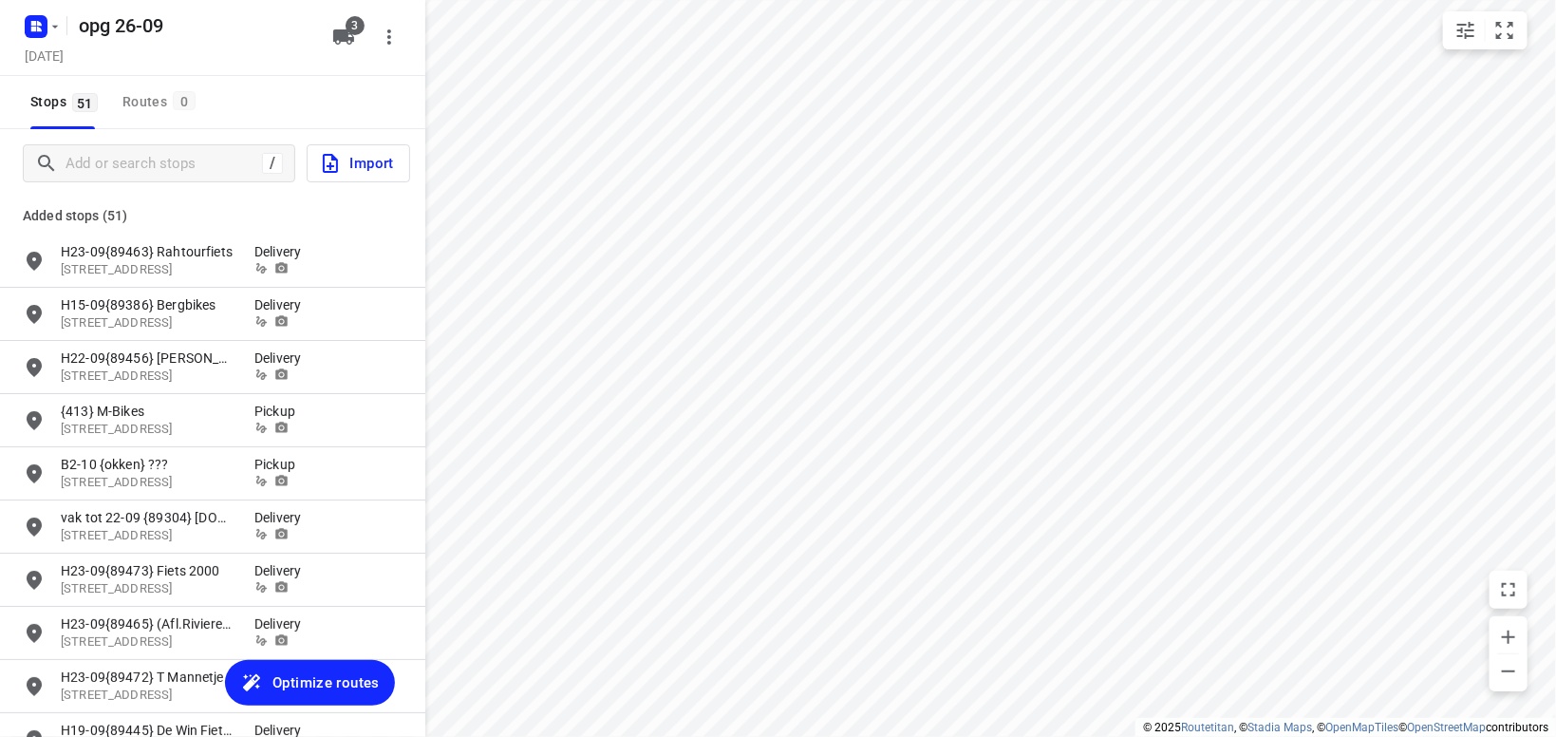
click at [281, 685] on span "Optimize routes" at bounding box center [326, 682] width 107 height 25
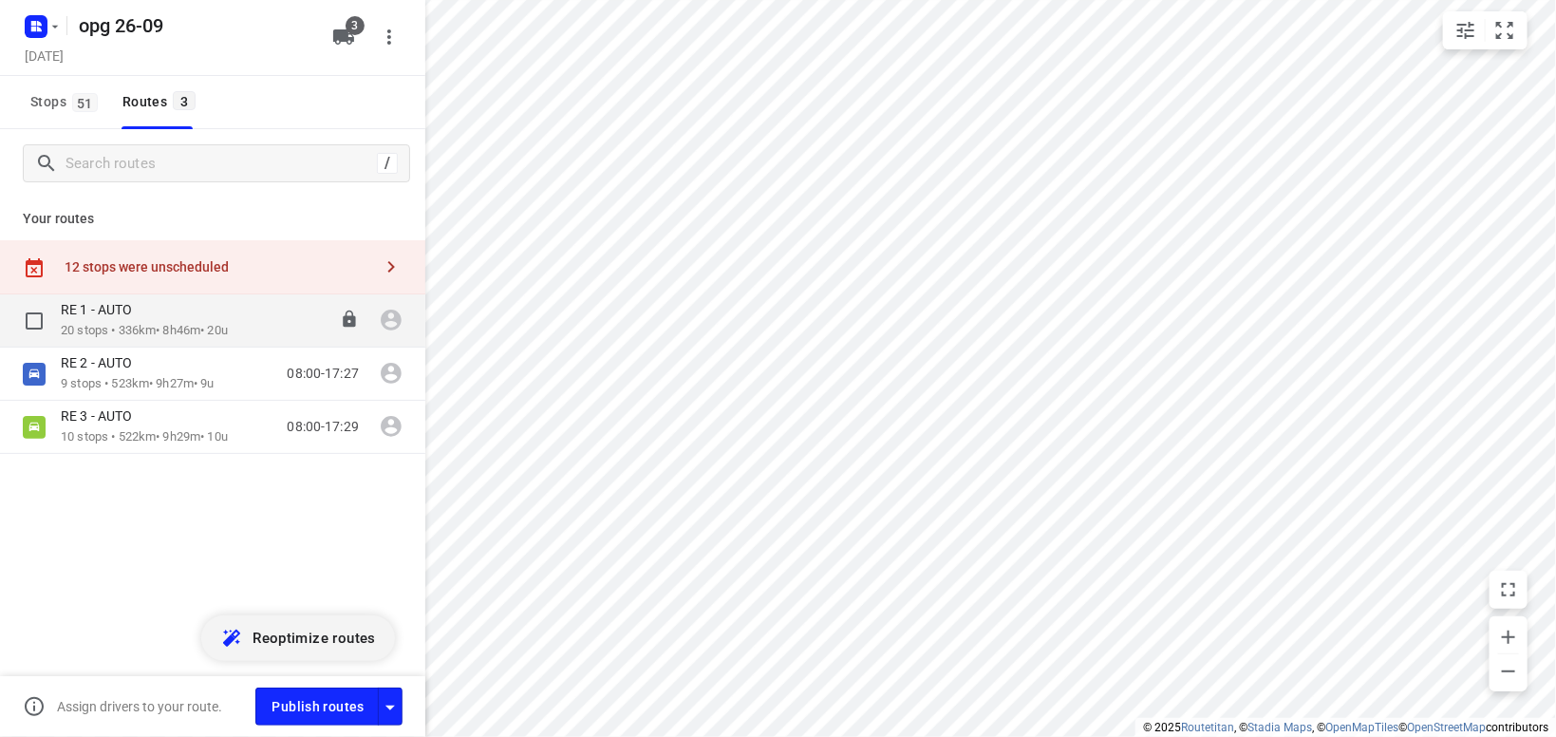
click at [241, 322] on div "RE 1 - AUTO 20 stops • 336km • 8h46m • 20u 08:00-16:46" at bounding box center [243, 320] width 365 height 39
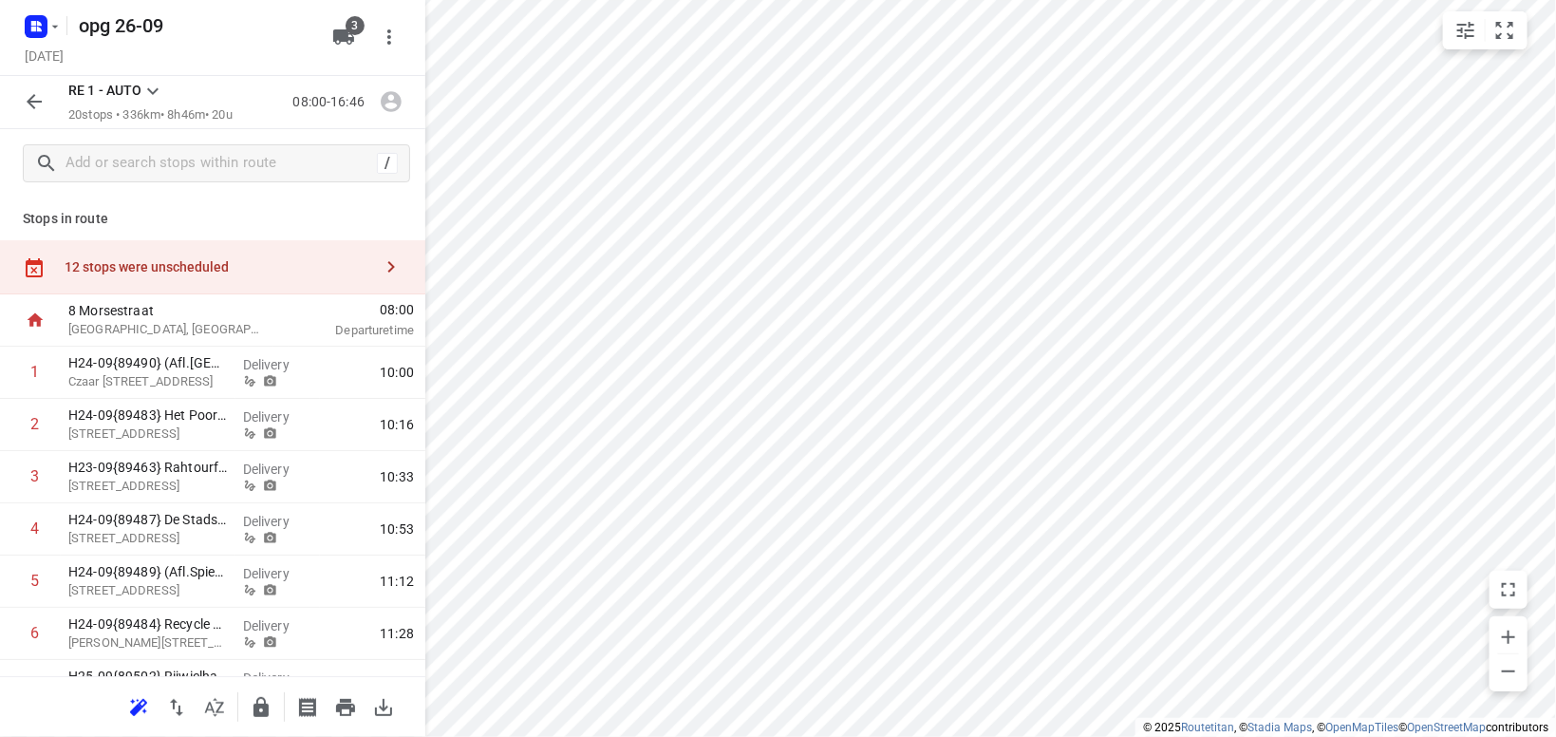
click at [151, 85] on icon at bounding box center [152, 91] width 23 height 23
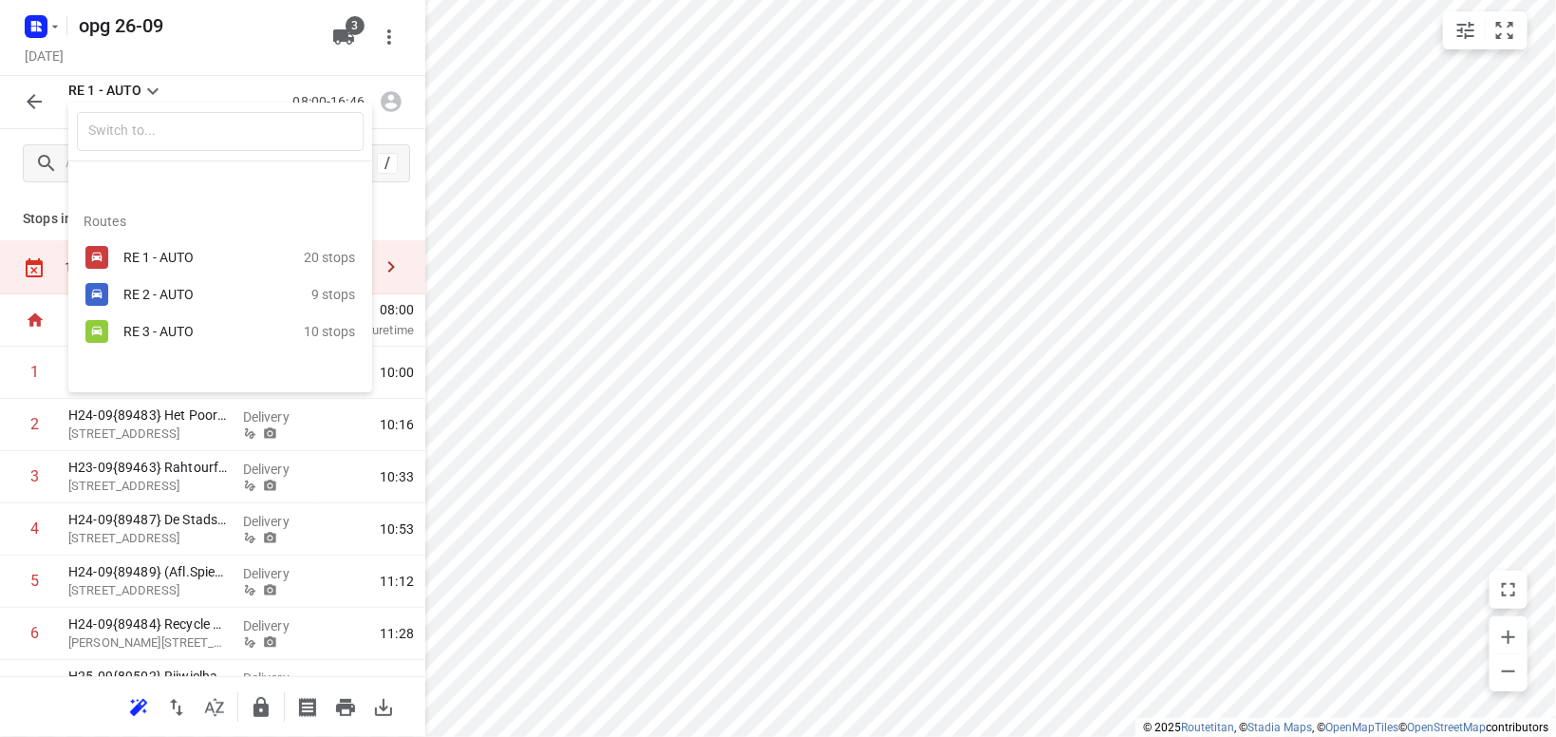
click at [141, 292] on div "RE 2 - AUTO" at bounding box center [203, 294] width 161 height 15
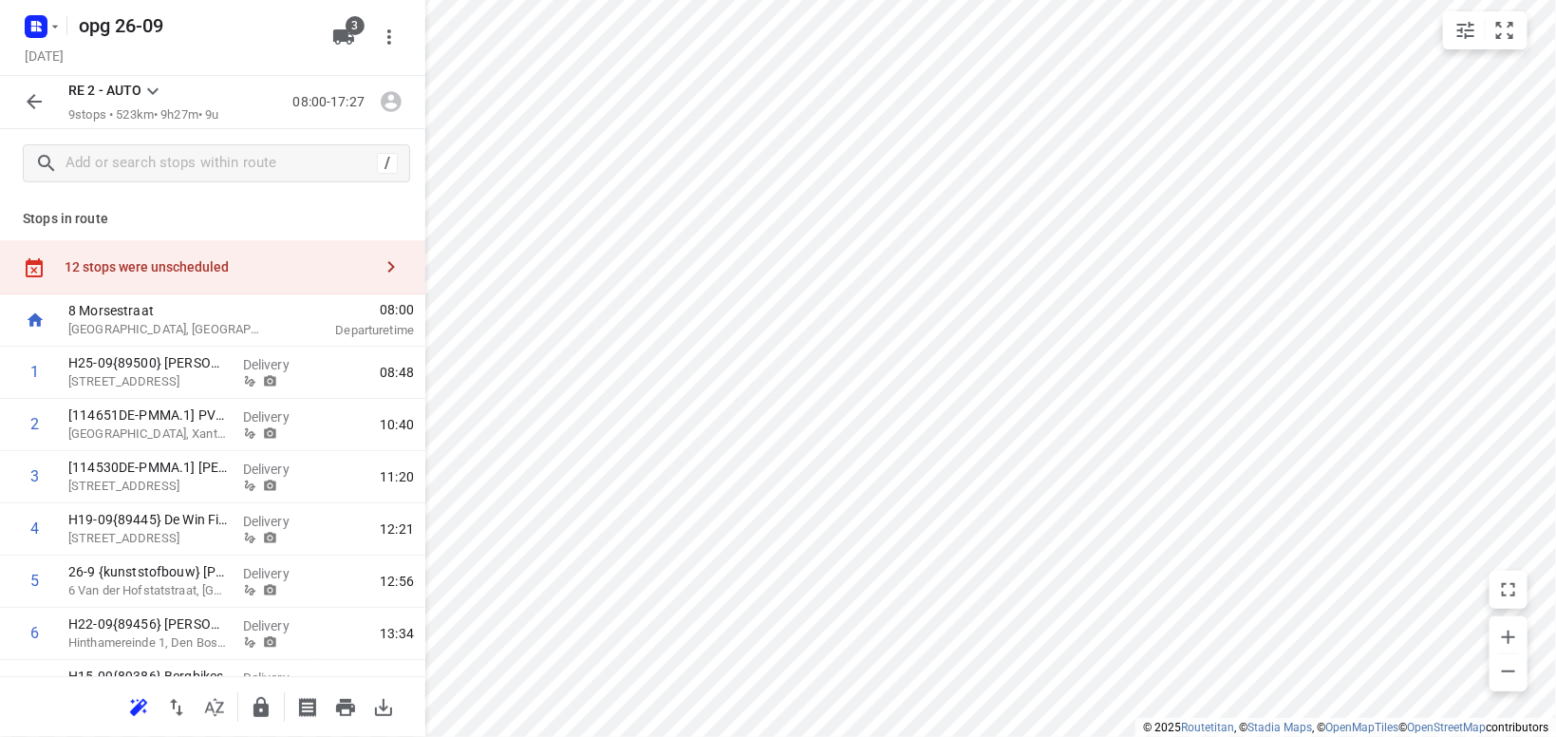
click at [154, 92] on icon at bounding box center [152, 91] width 11 height 7
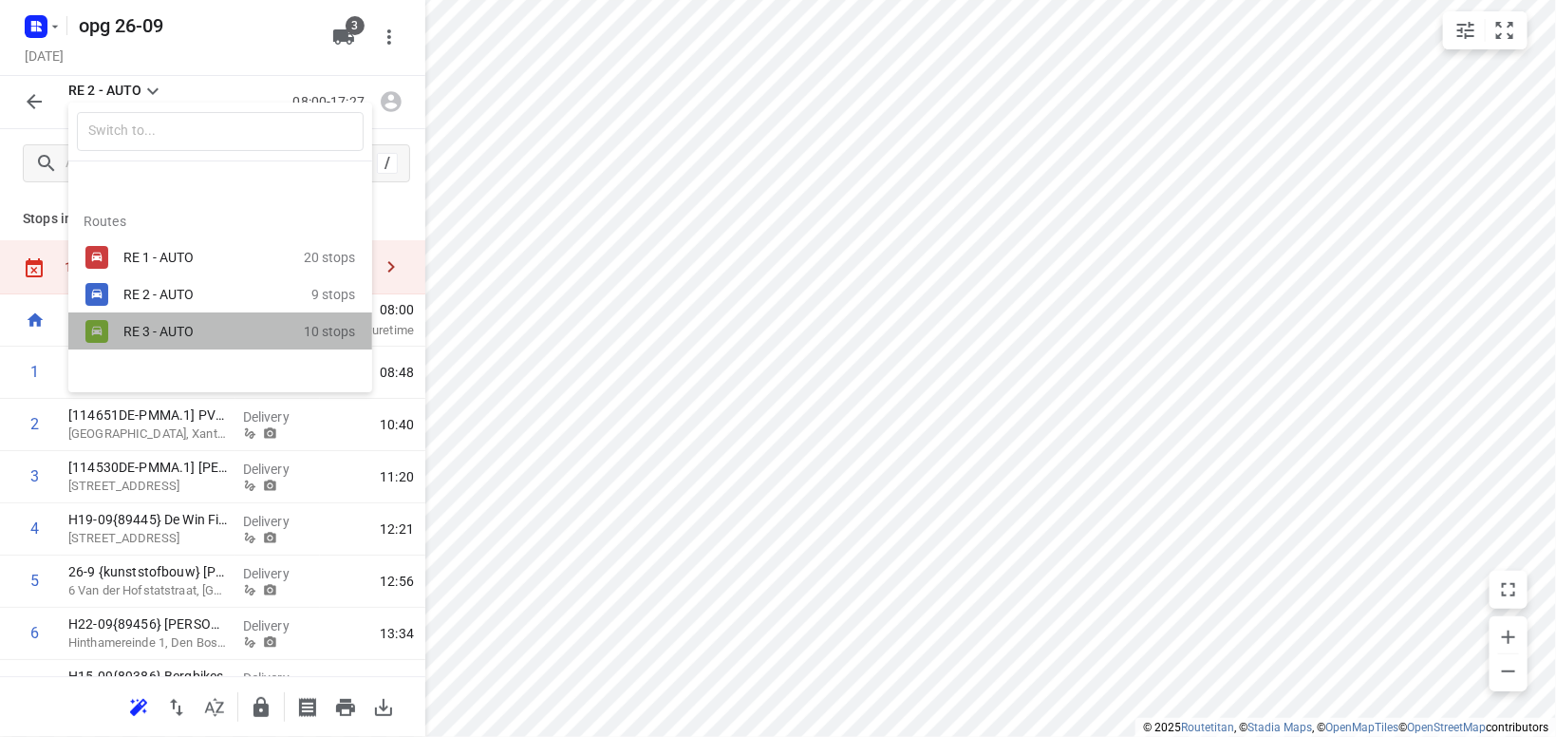
click at [155, 329] on div "RE 3 - AUTO" at bounding box center [203, 331] width 161 height 15
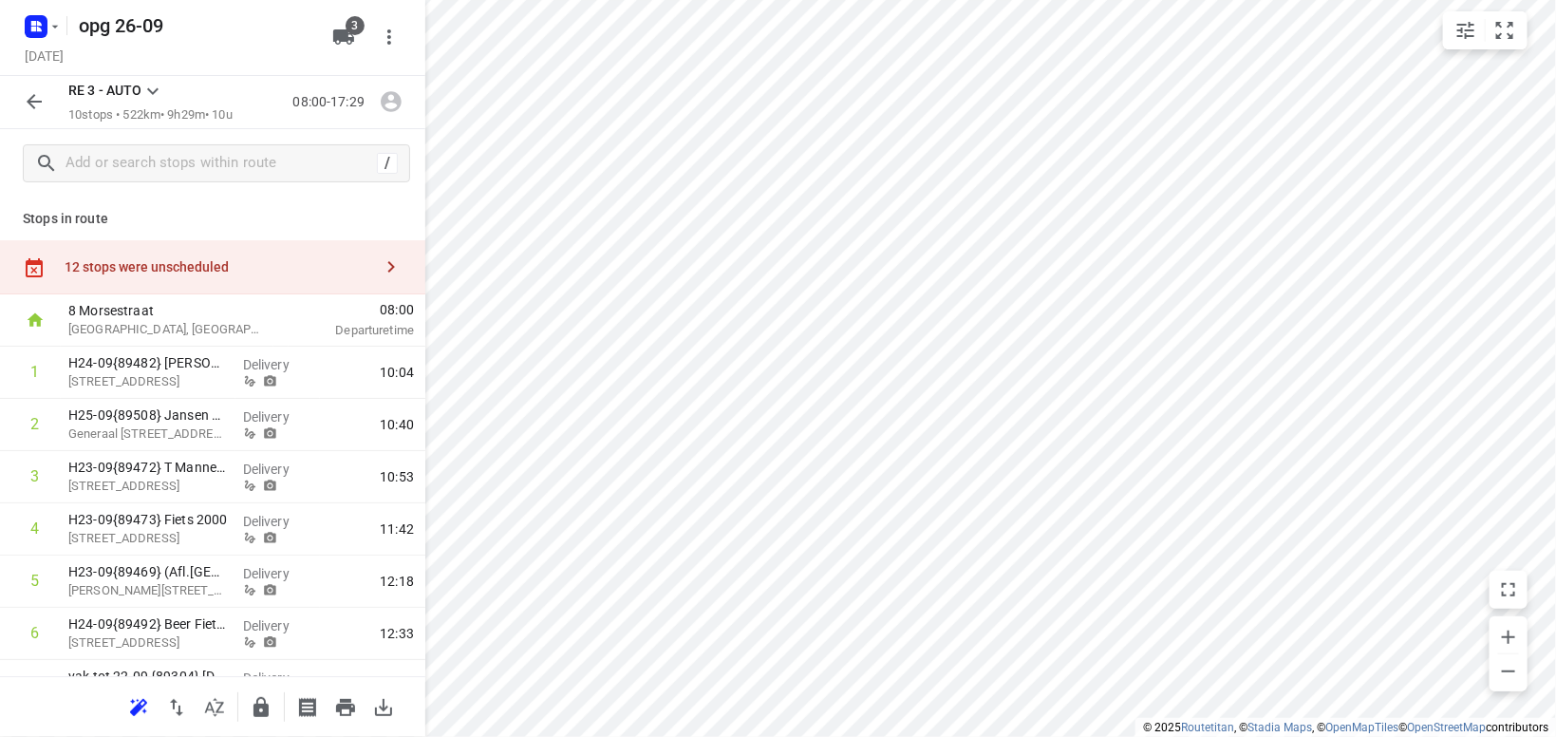
click at [153, 86] on icon at bounding box center [152, 91] width 23 height 23
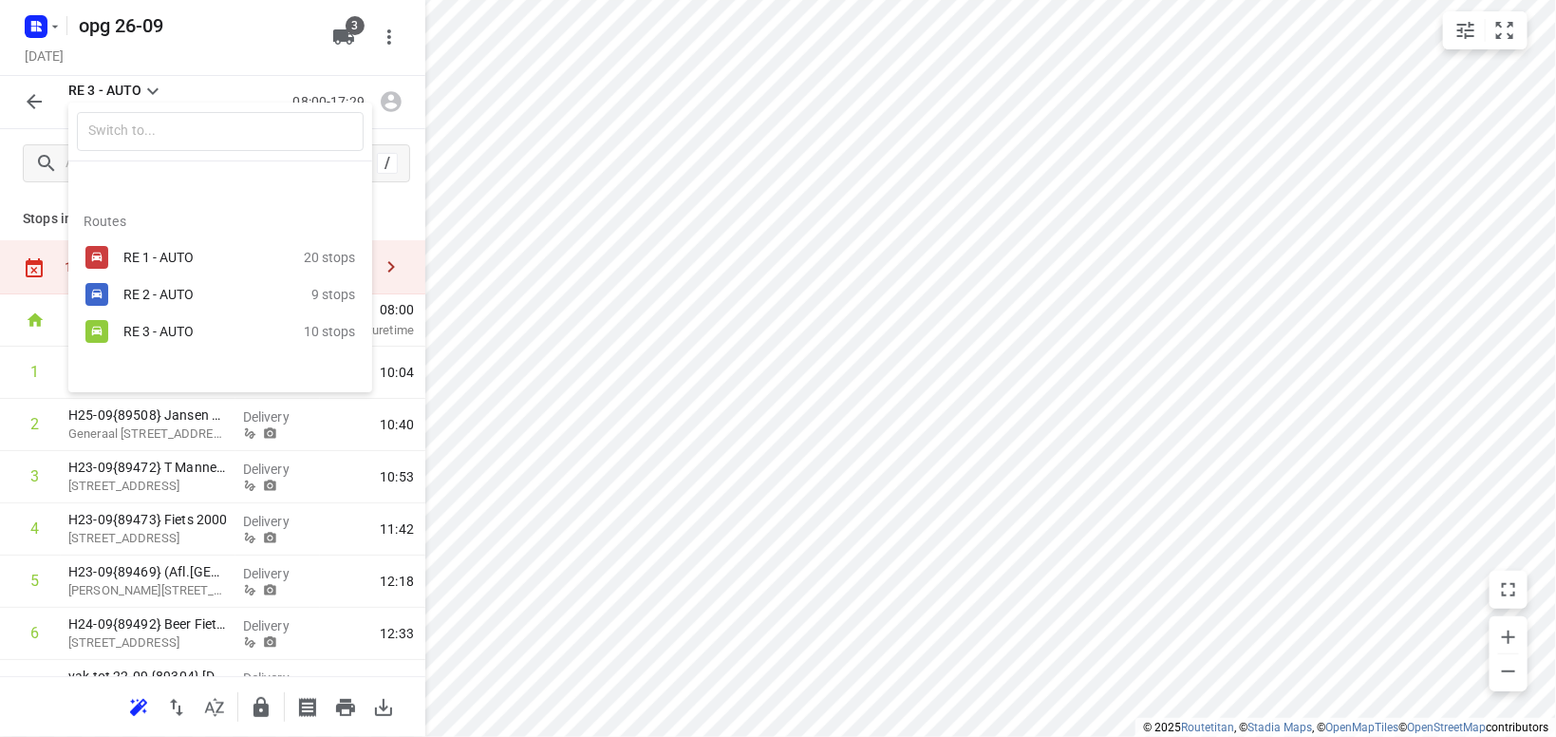
click at [170, 302] on div "RE 2 - AUTO" at bounding box center [203, 294] width 161 height 15
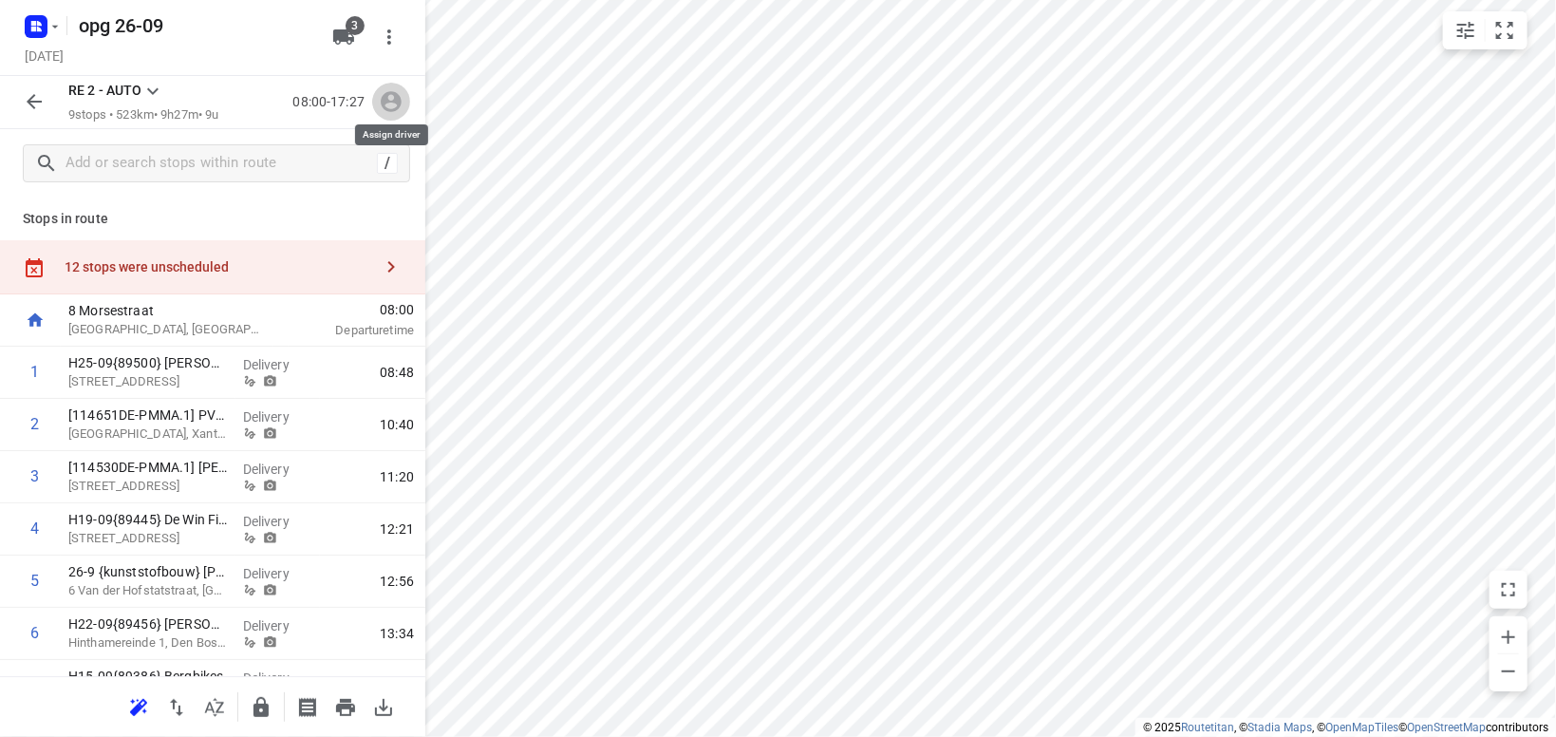
click at [389, 108] on icon "button" at bounding box center [391, 101] width 25 height 25
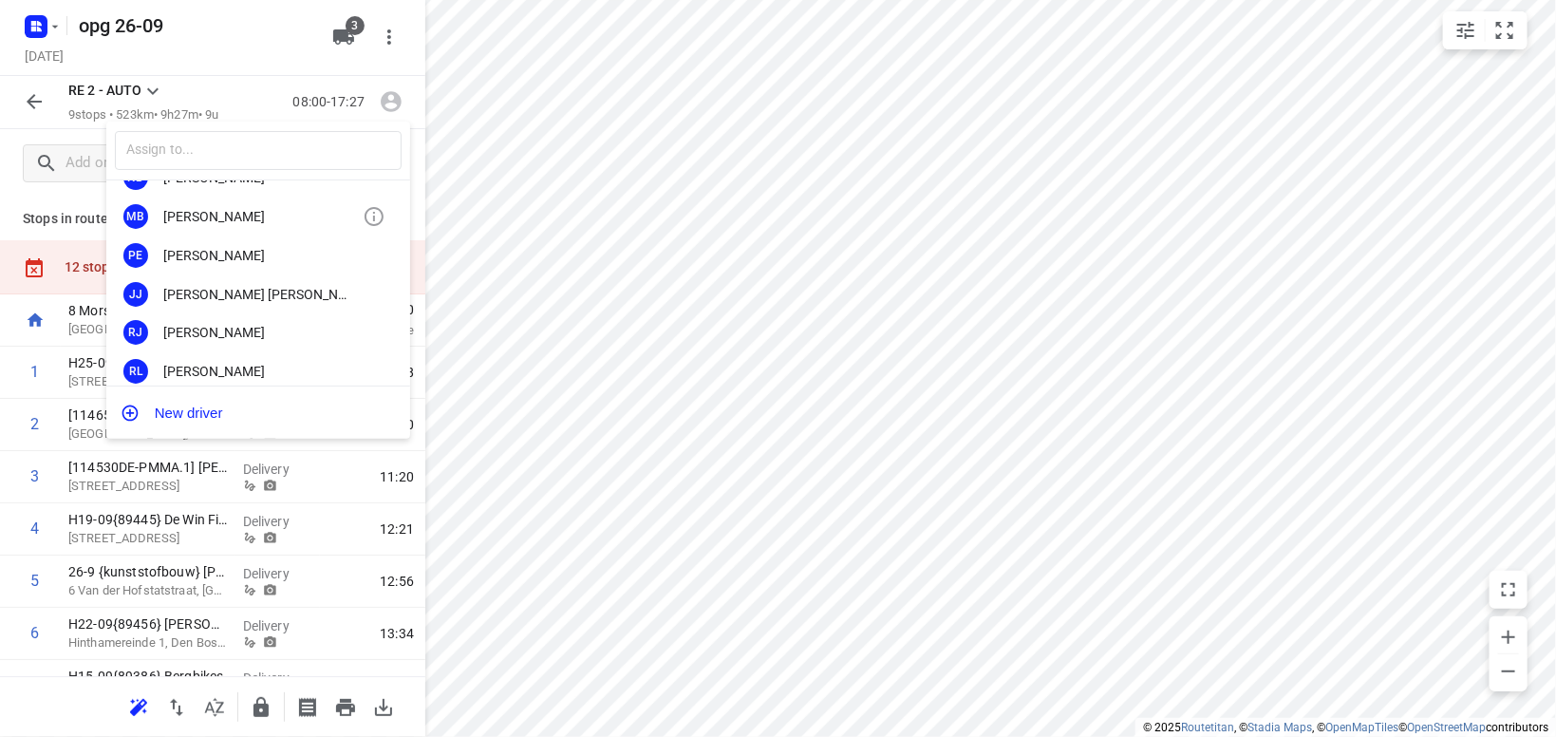
scroll to position [110, 0]
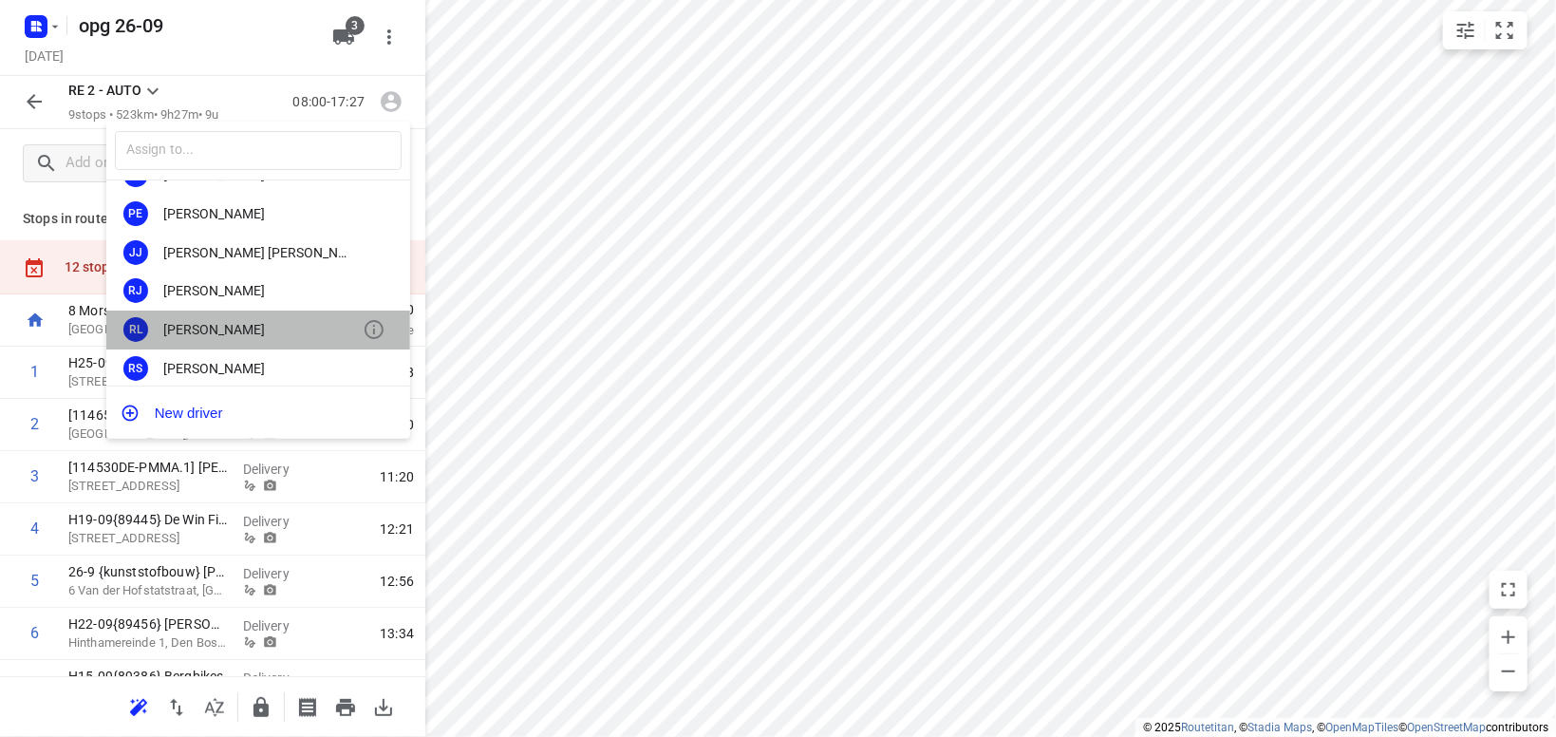
click at [233, 329] on div "Remco Lemke" at bounding box center [262, 329] width 199 height 15
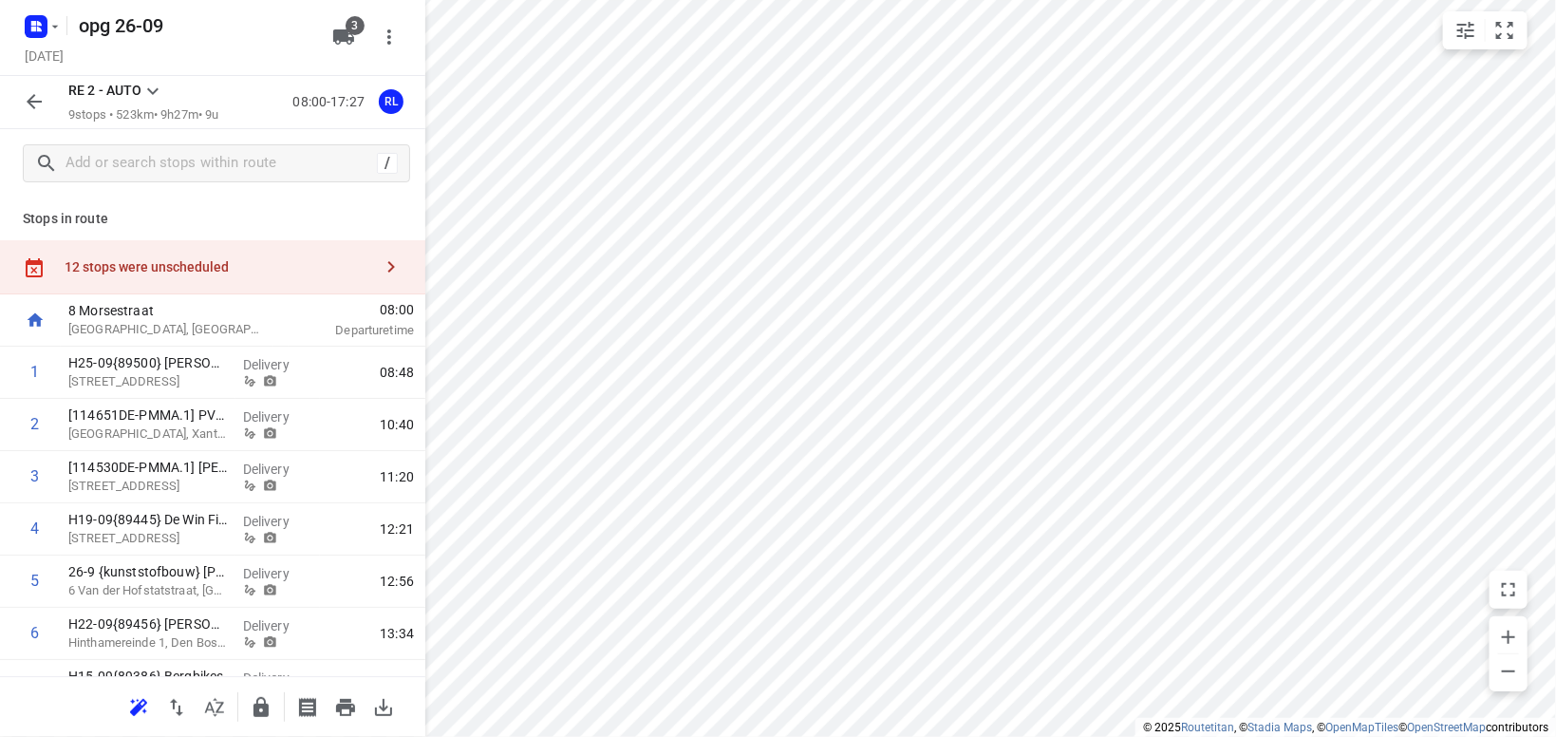
click at [149, 90] on icon at bounding box center [152, 91] width 11 height 7
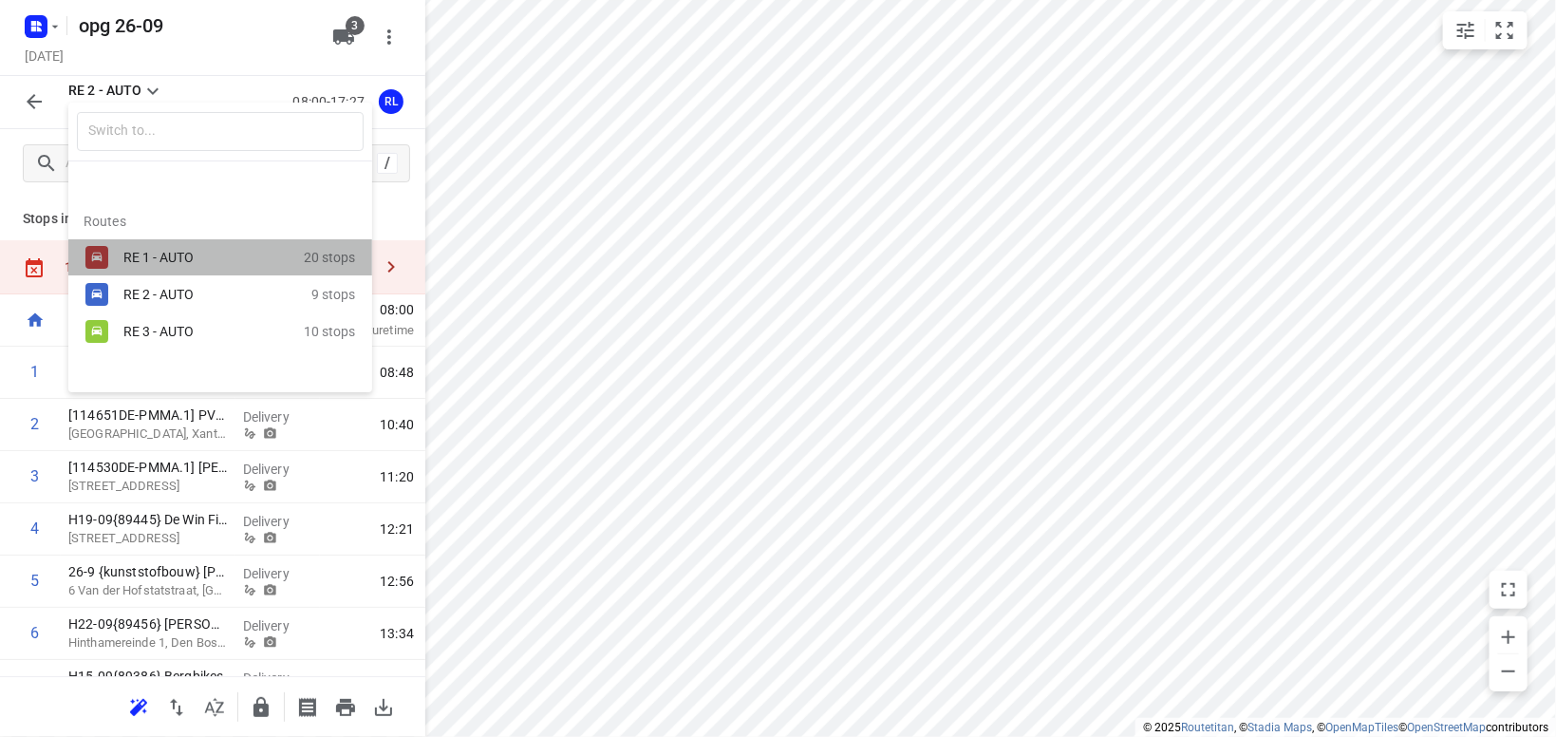
click at [158, 250] on div "RE 1 - AUTO" at bounding box center [203, 257] width 161 height 15
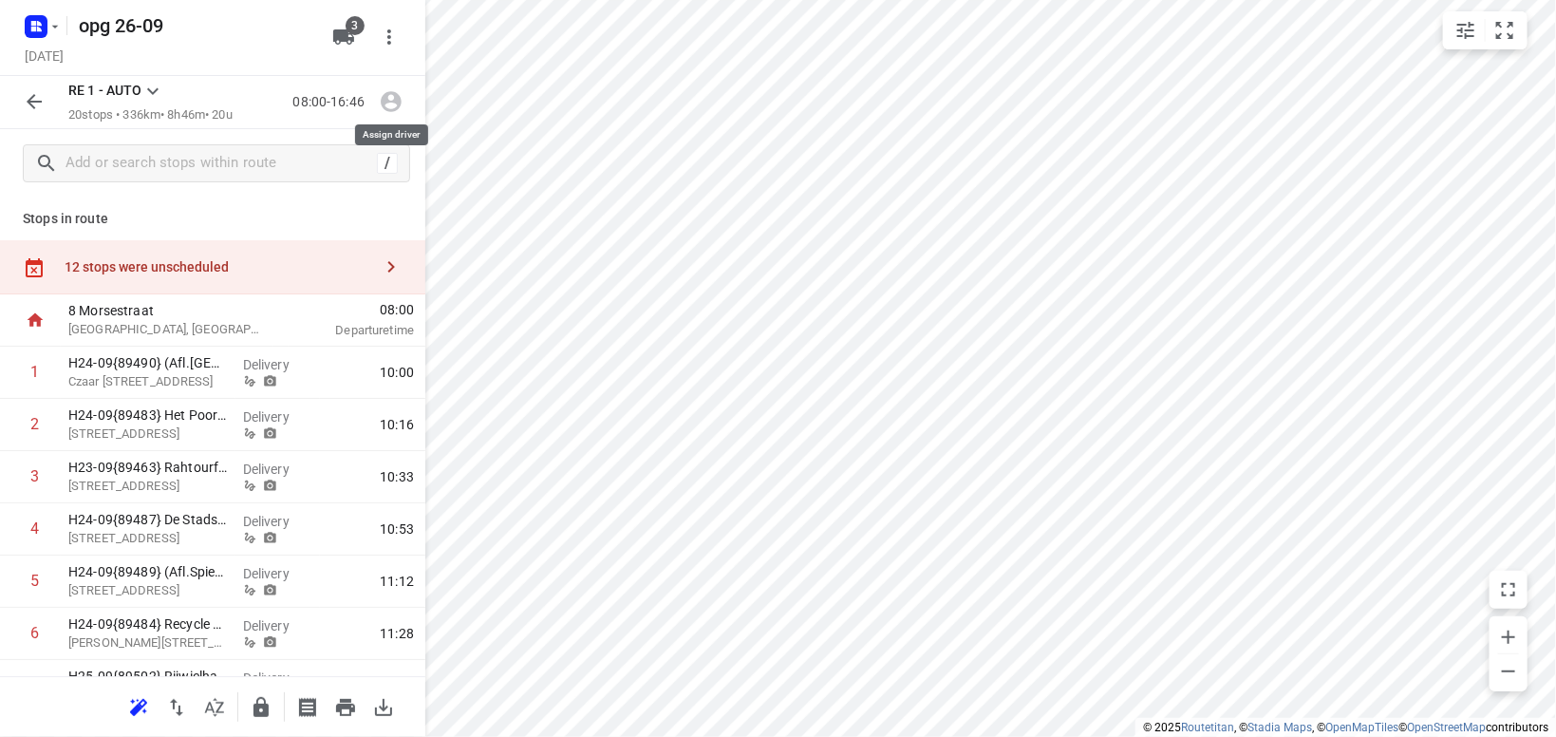
click at [392, 102] on icon "button" at bounding box center [391, 102] width 21 height 21
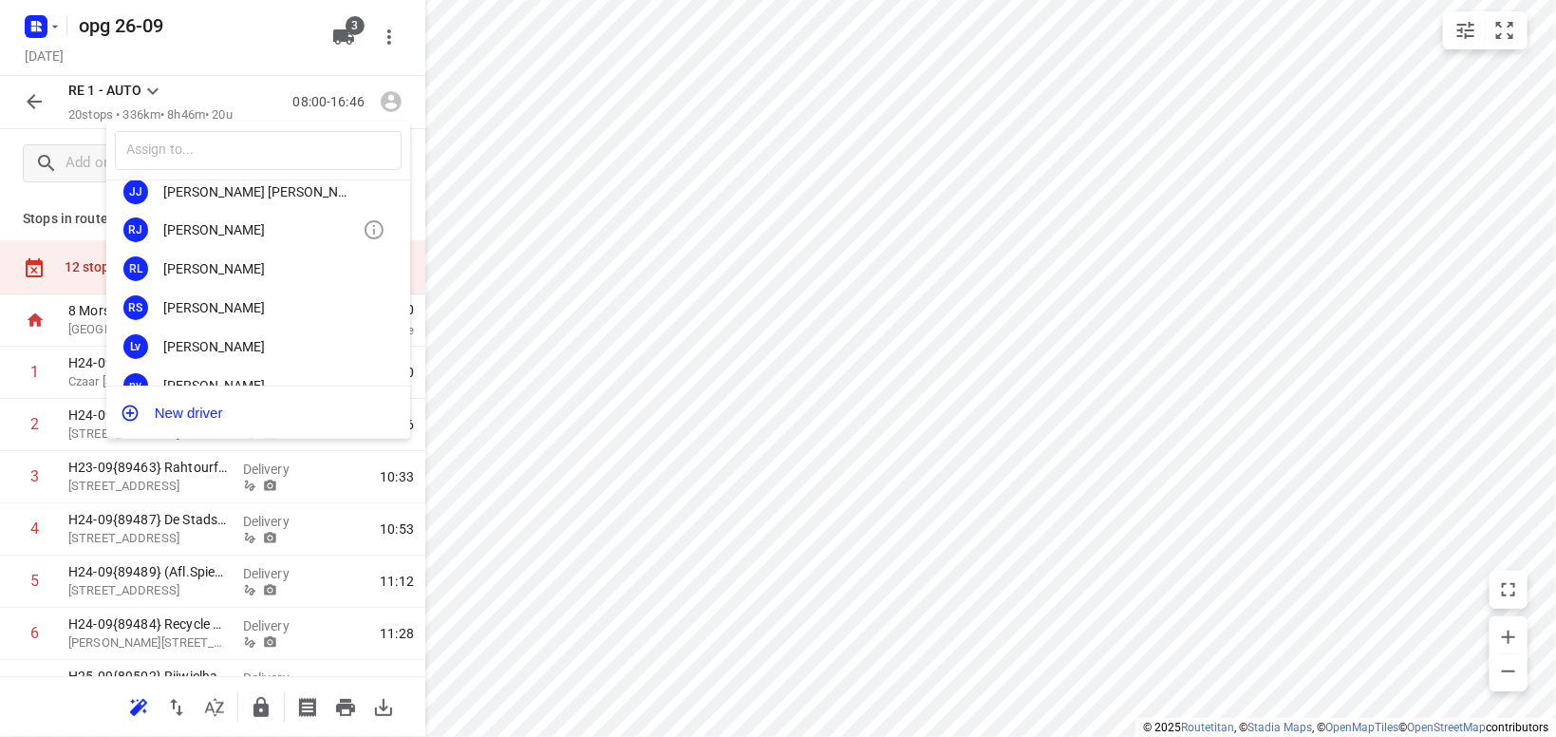
scroll to position [221, 0]
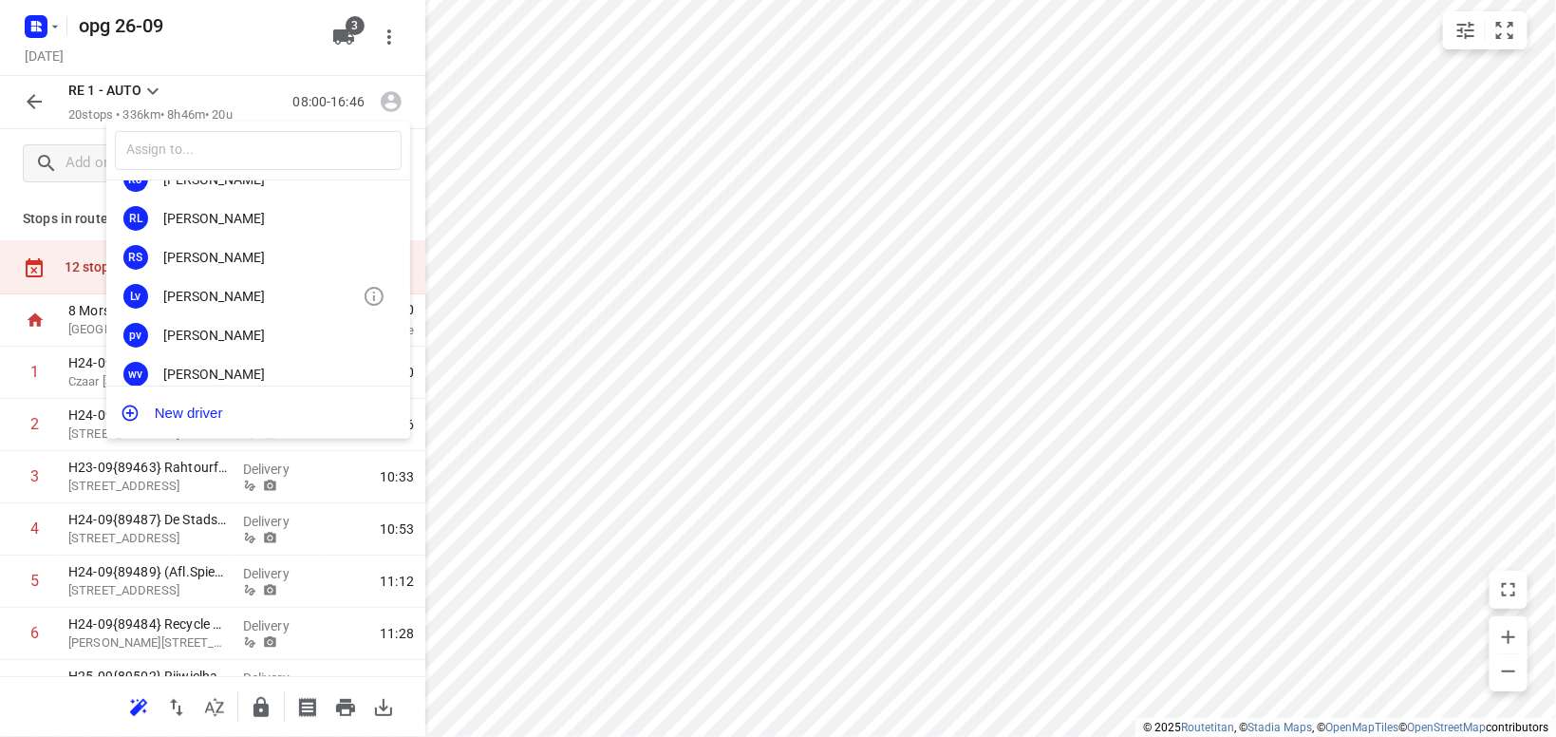
click at [287, 291] on div "Luca van Dalen" at bounding box center [262, 296] width 199 height 15
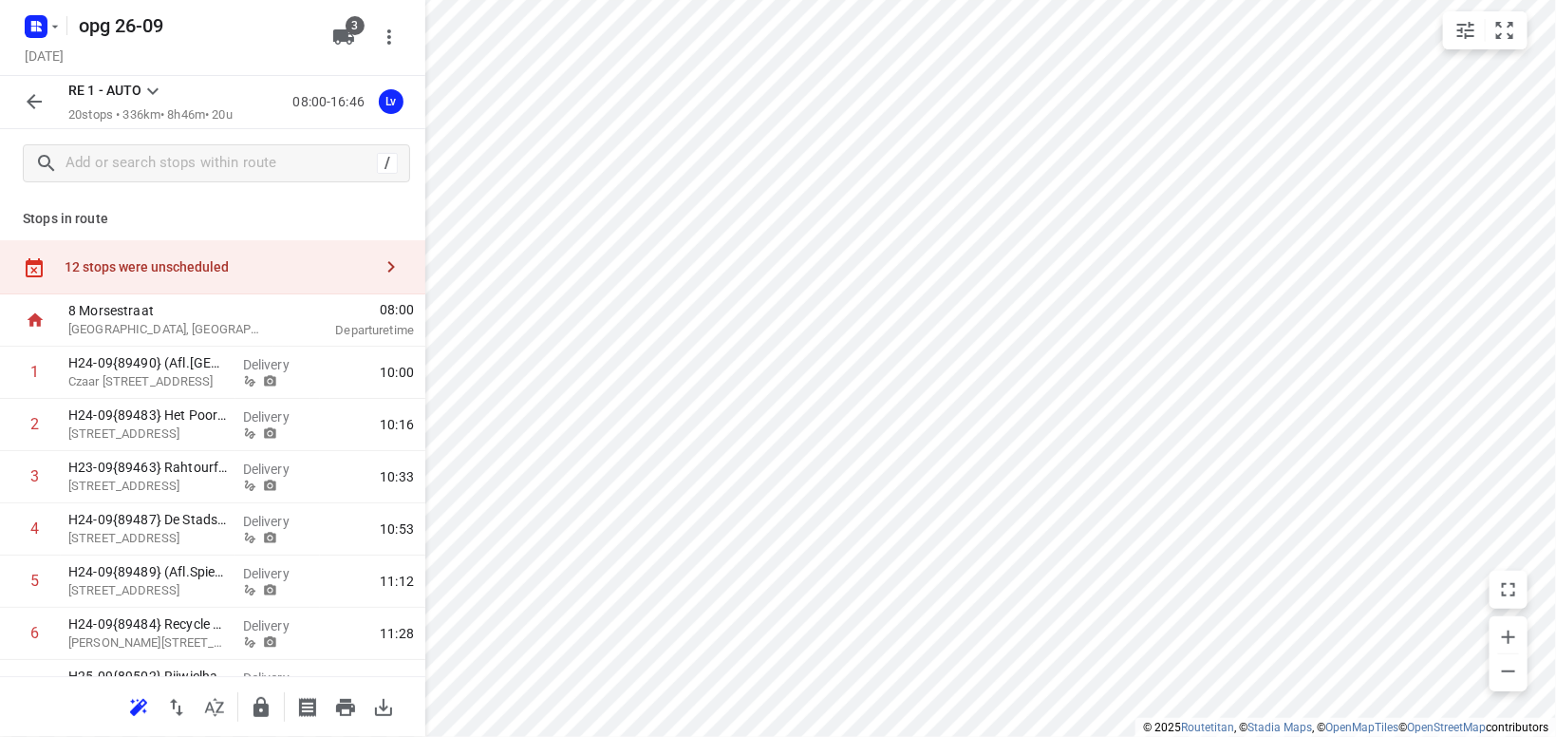
click at [157, 91] on icon at bounding box center [152, 91] width 23 height 23
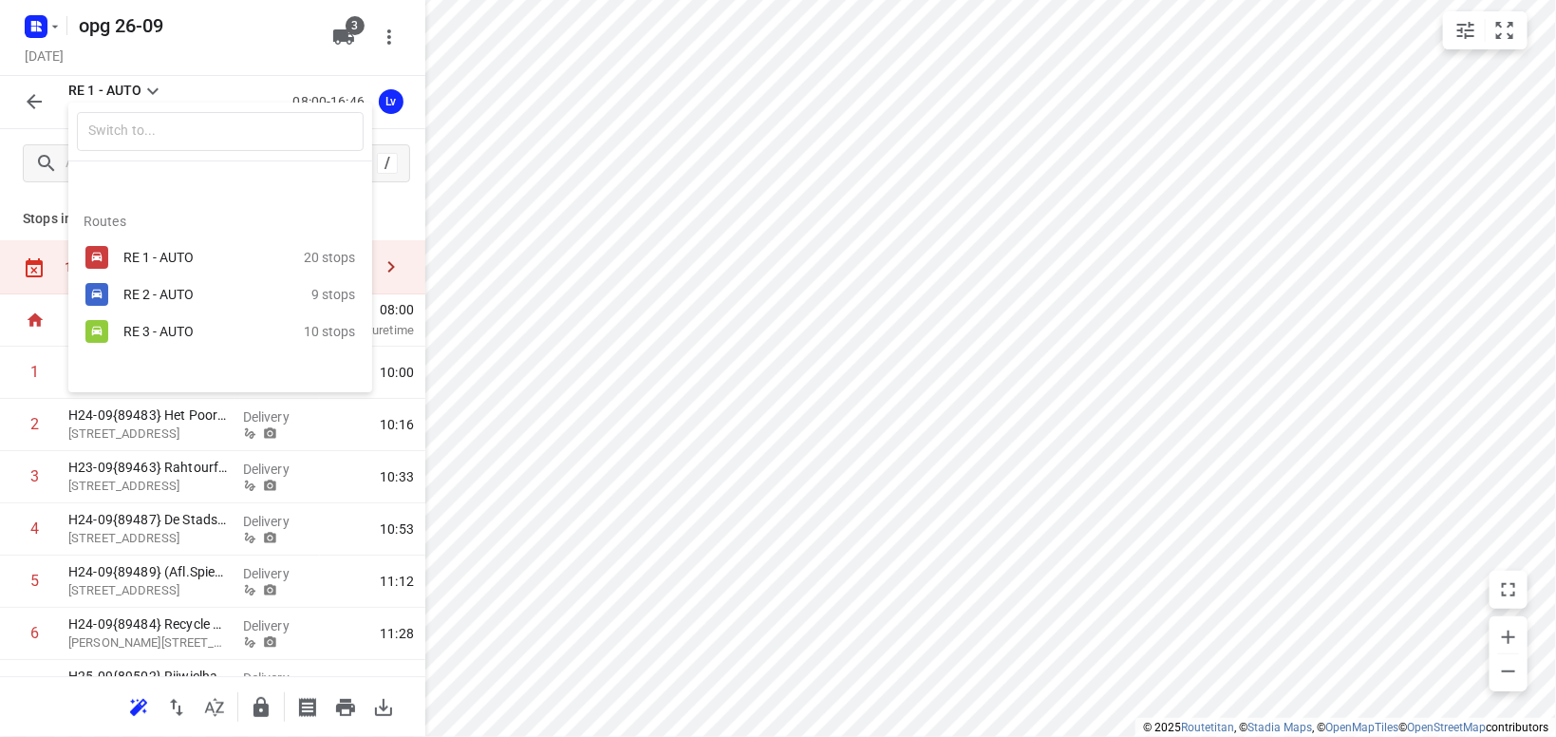
click at [137, 329] on div "RE 3 - AUTO" at bounding box center [203, 331] width 161 height 15
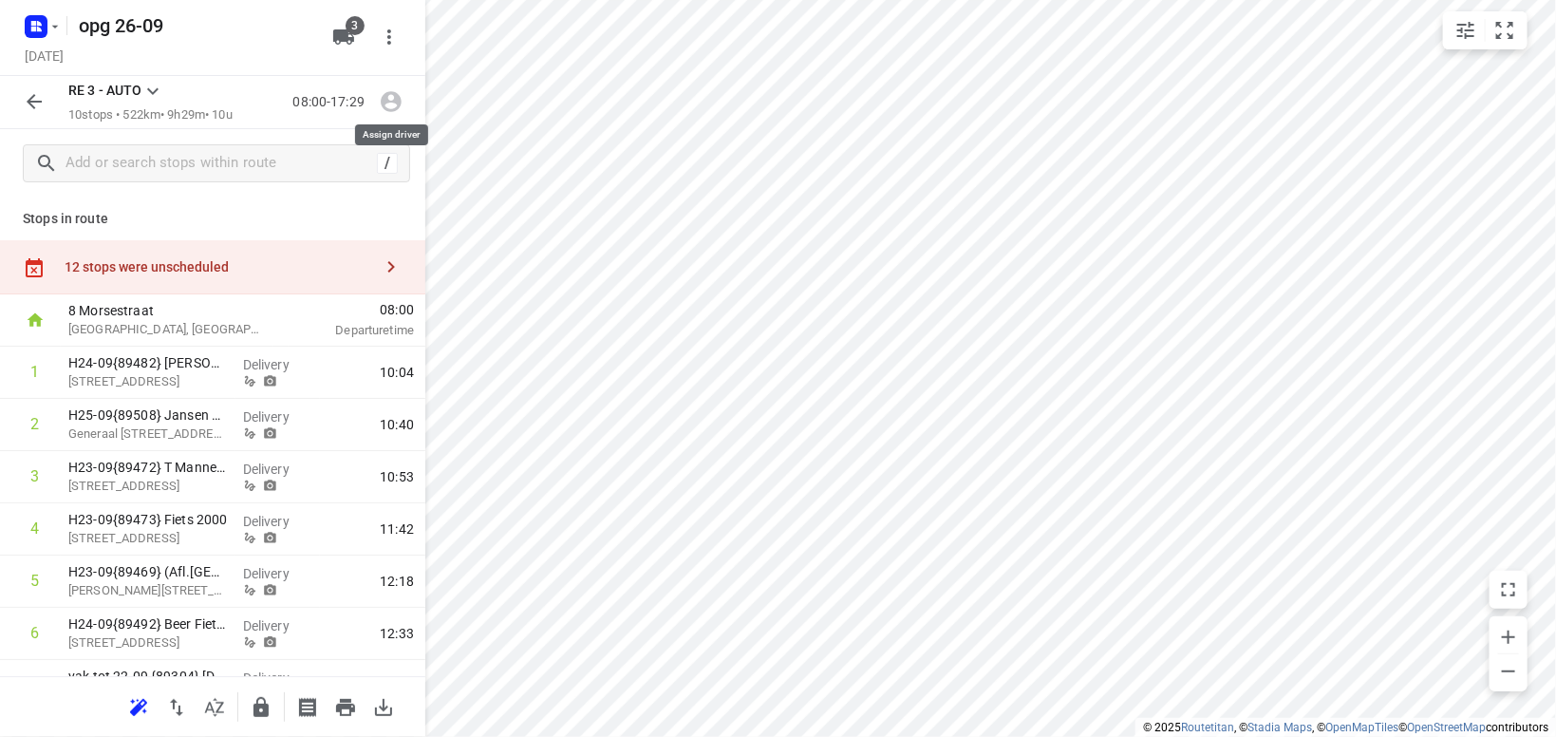
click at [390, 97] on icon "button" at bounding box center [391, 101] width 25 height 25
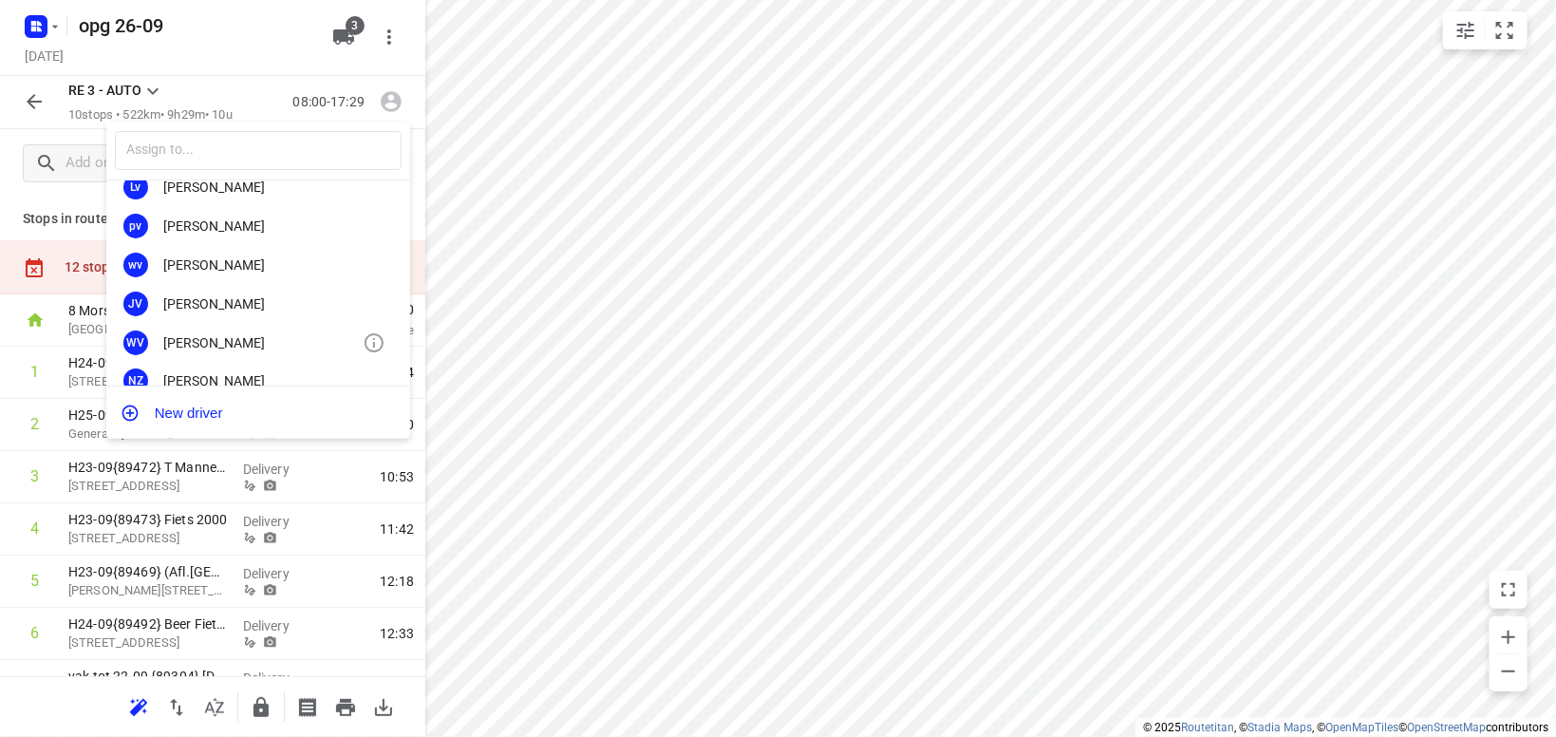
scroll to position [352, 0]
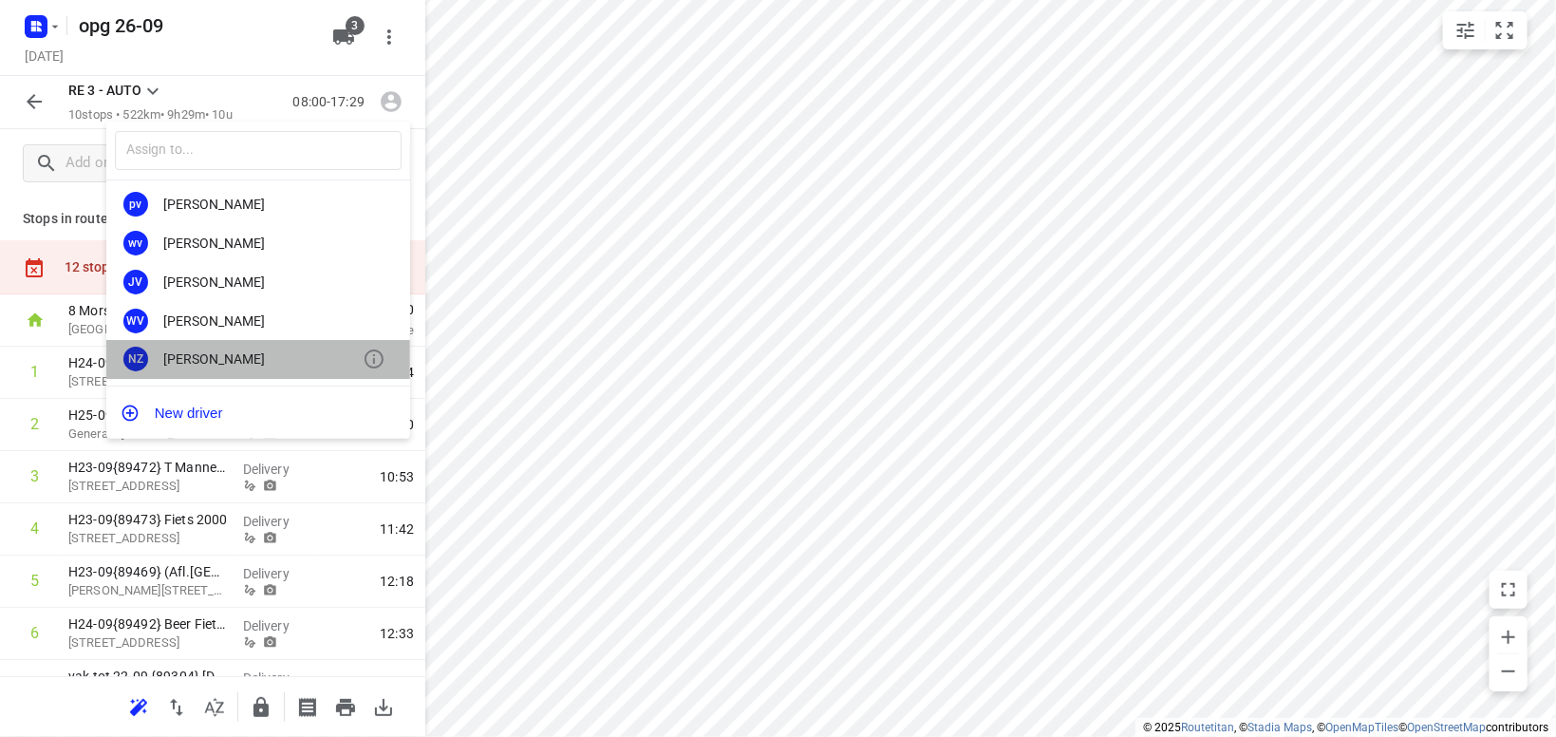
click at [223, 357] on div "Nicky Zwiers" at bounding box center [262, 358] width 199 height 15
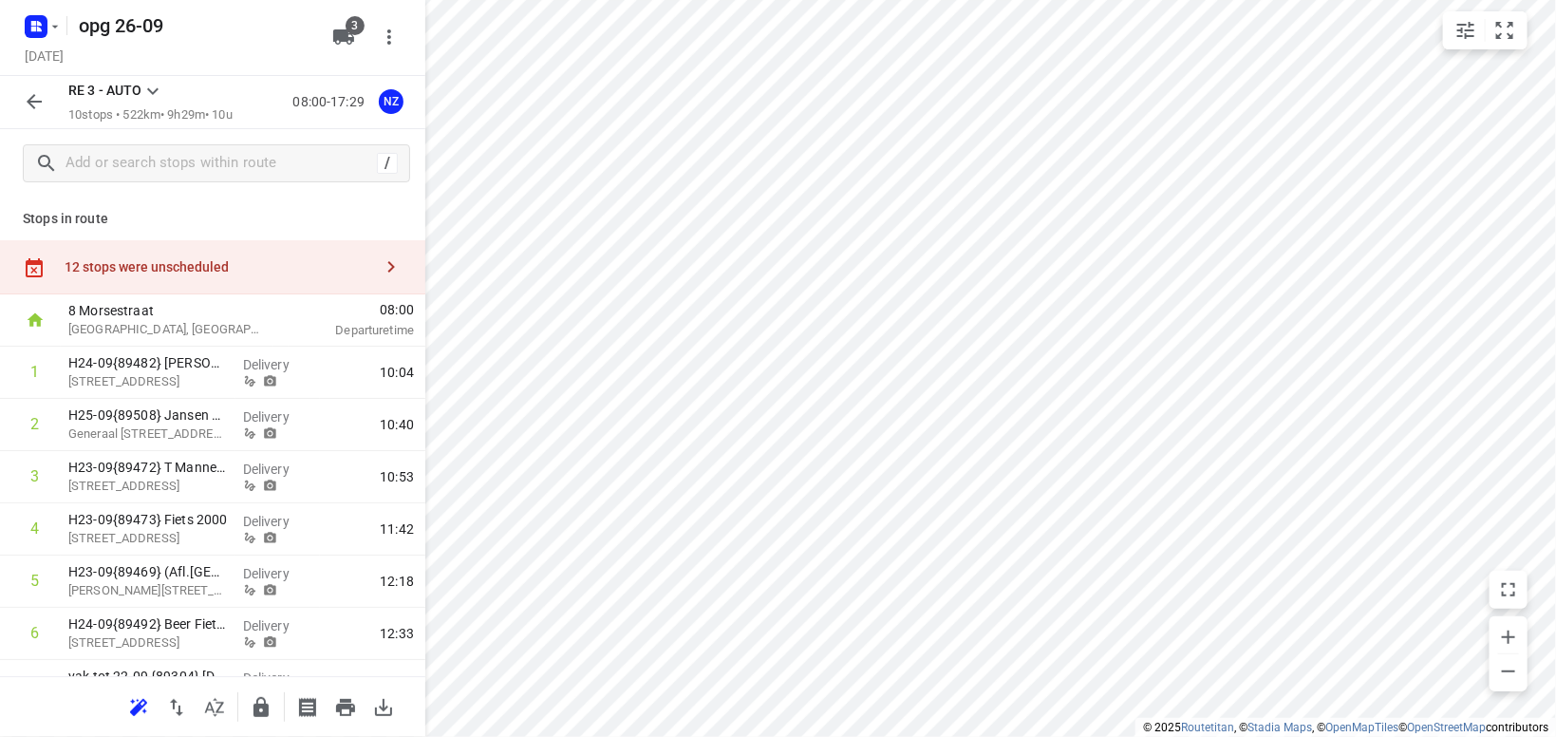
click at [154, 91] on icon at bounding box center [152, 91] width 23 height 23
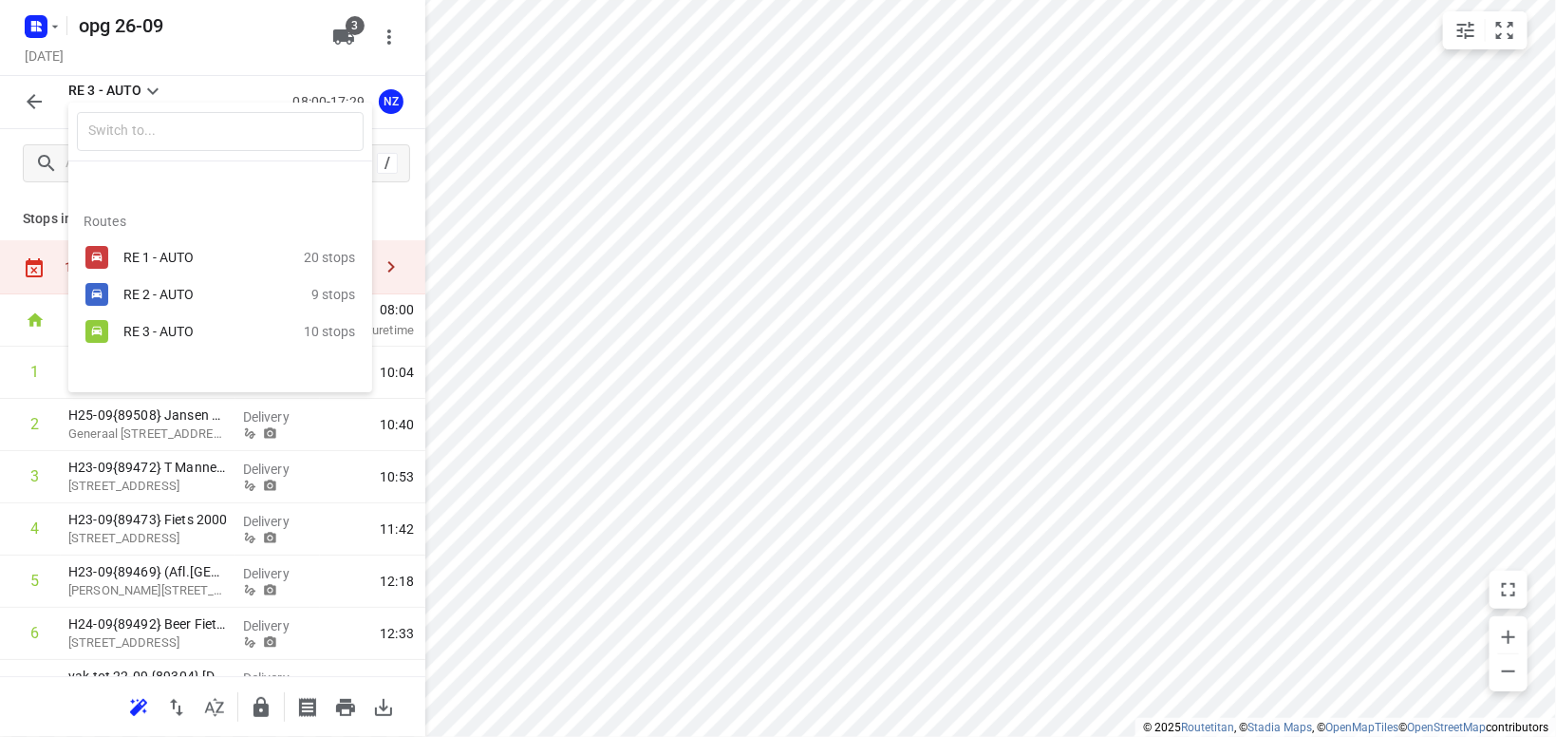
click at [578, 194] on div at bounding box center [778, 368] width 1556 height 737
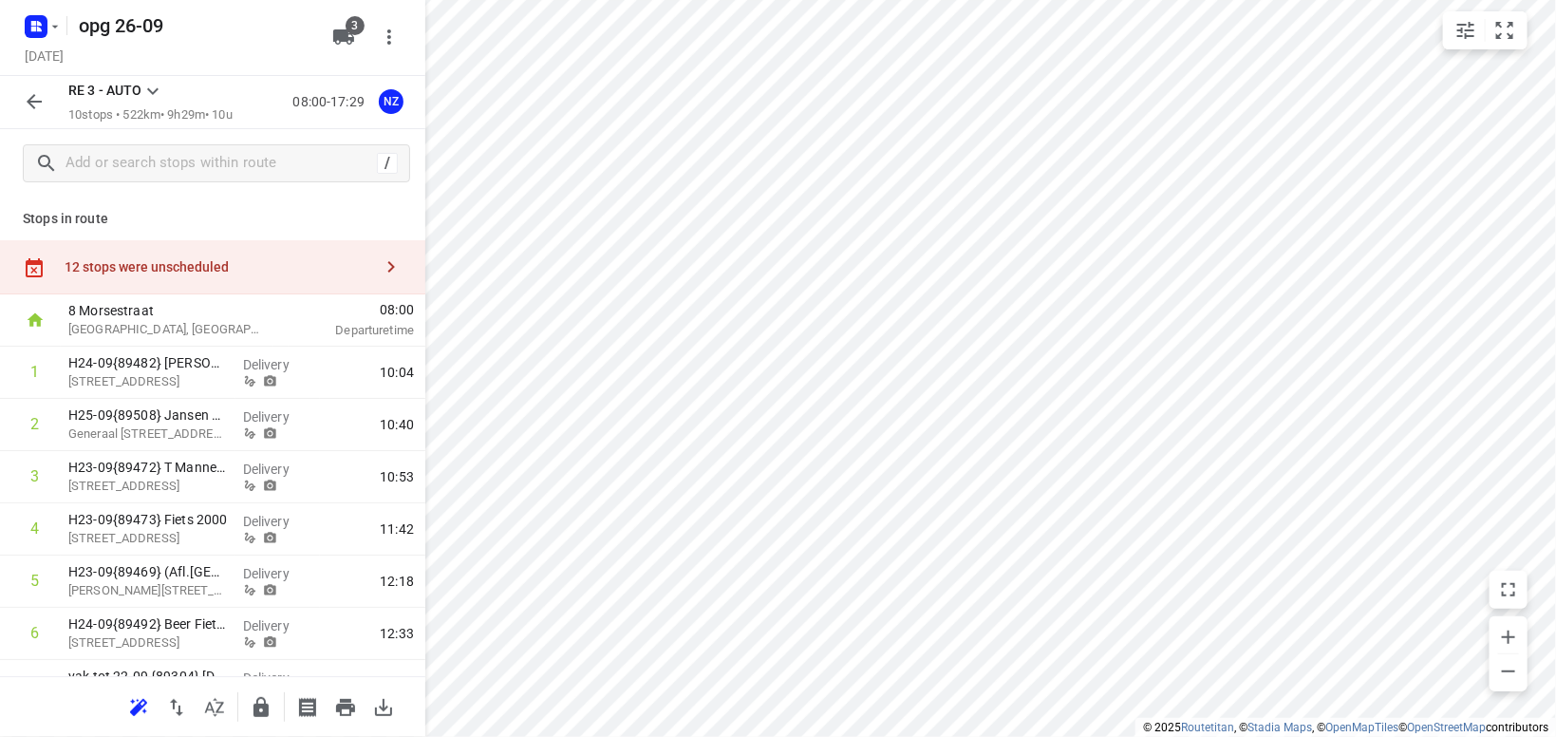
click at [152, 85] on icon at bounding box center [152, 91] width 23 height 23
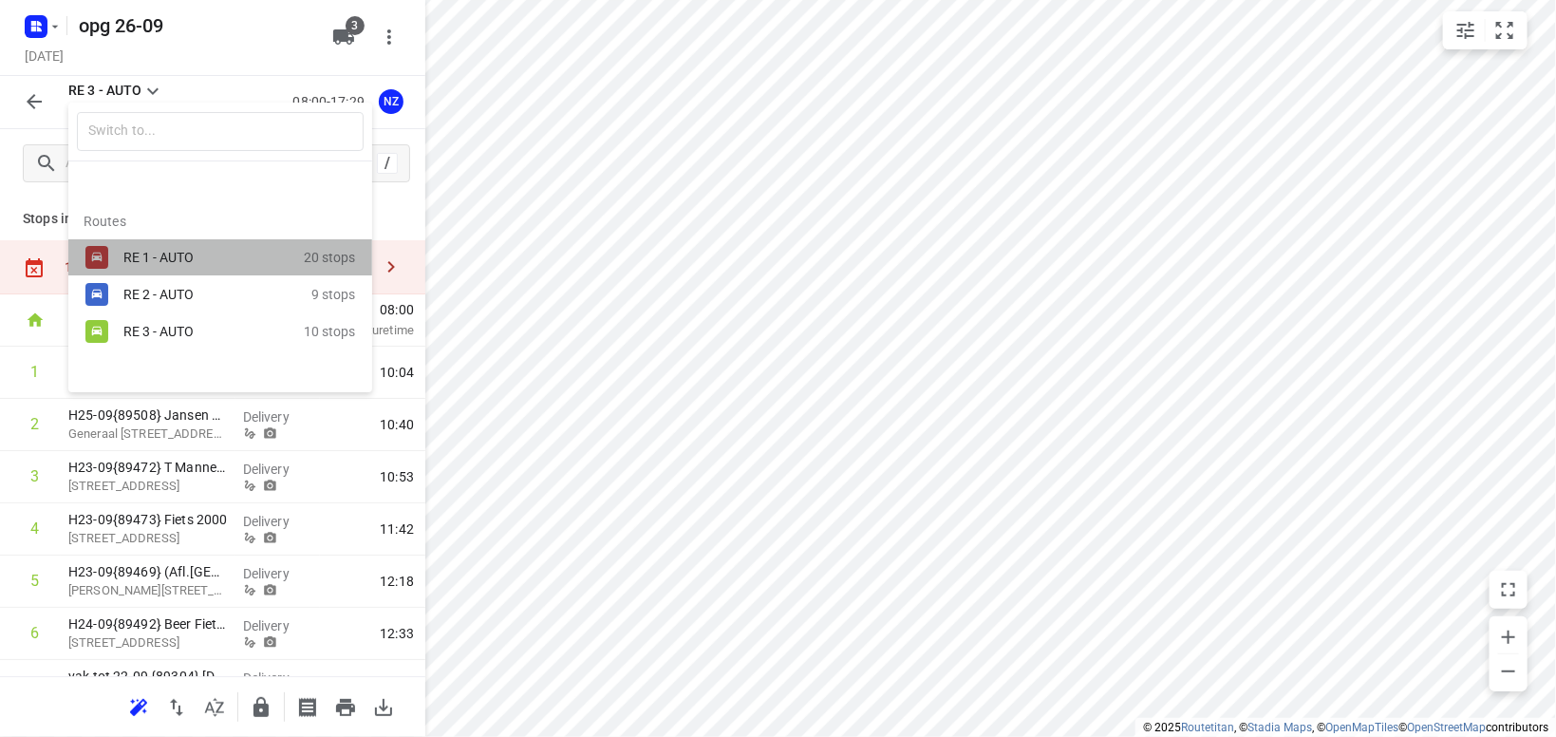
click at [179, 252] on div "RE 1 - AUTO" at bounding box center [203, 257] width 161 height 15
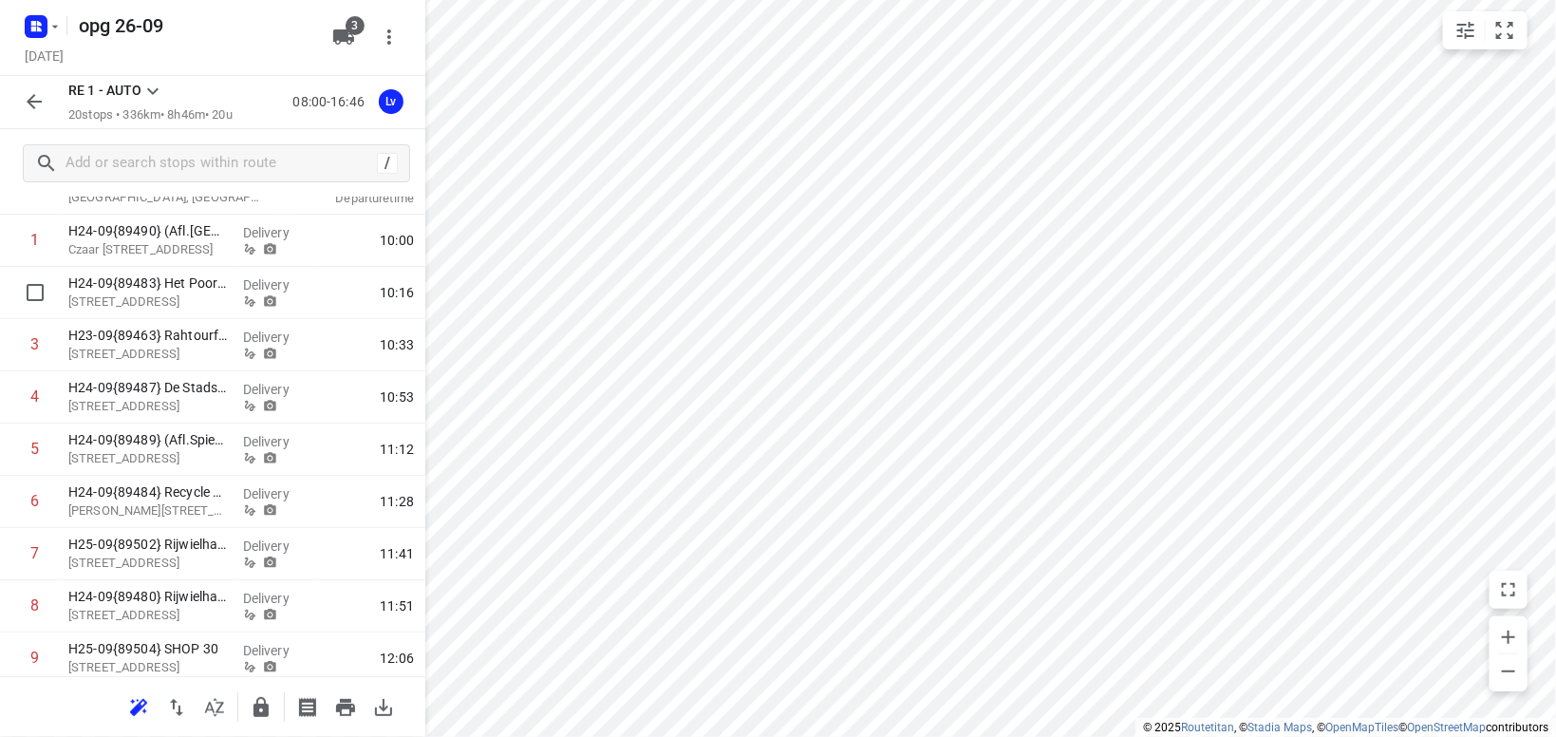
scroll to position [664, 0]
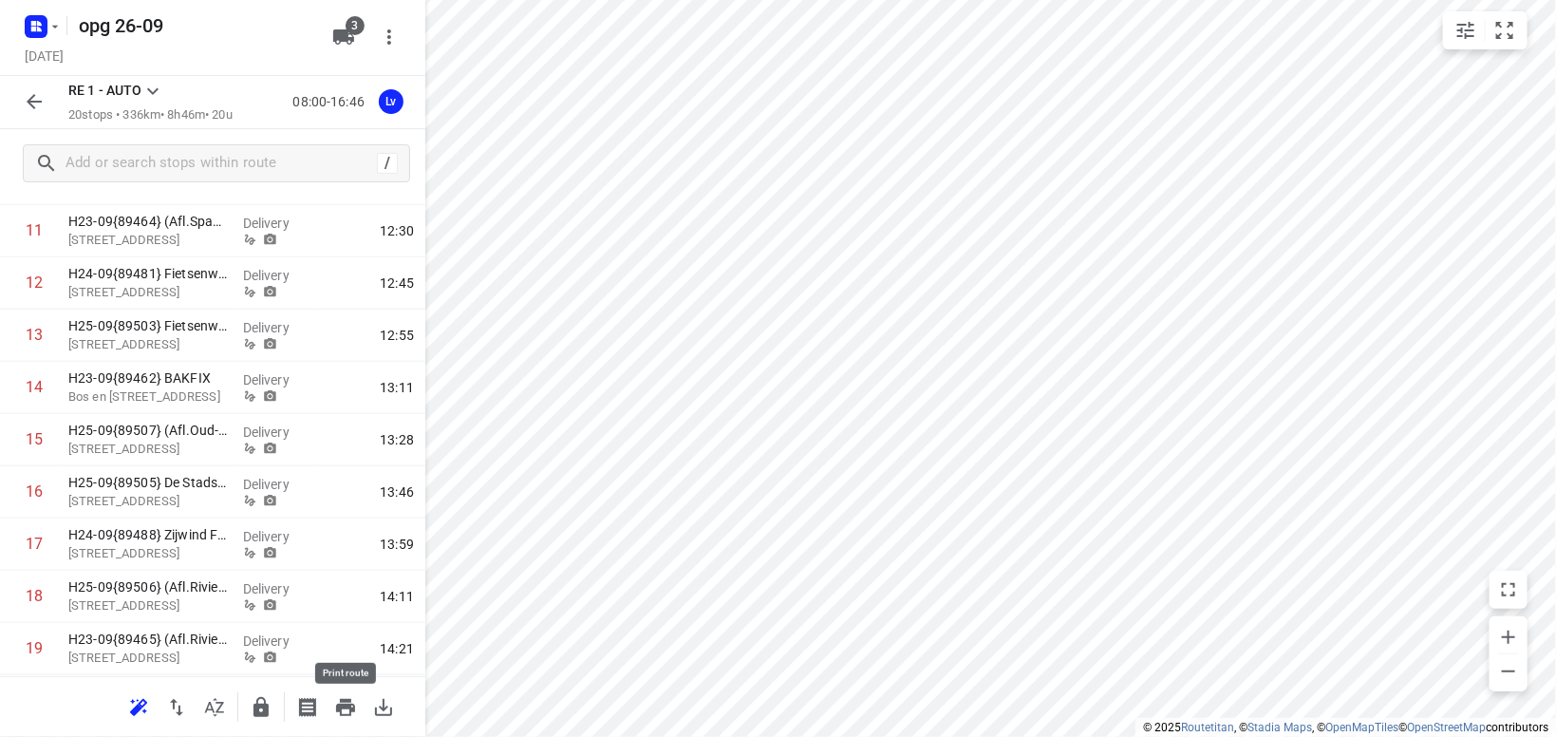
click at [342, 708] on icon "button" at bounding box center [345, 707] width 19 height 17
click at [152, 88] on icon at bounding box center [152, 91] width 23 height 23
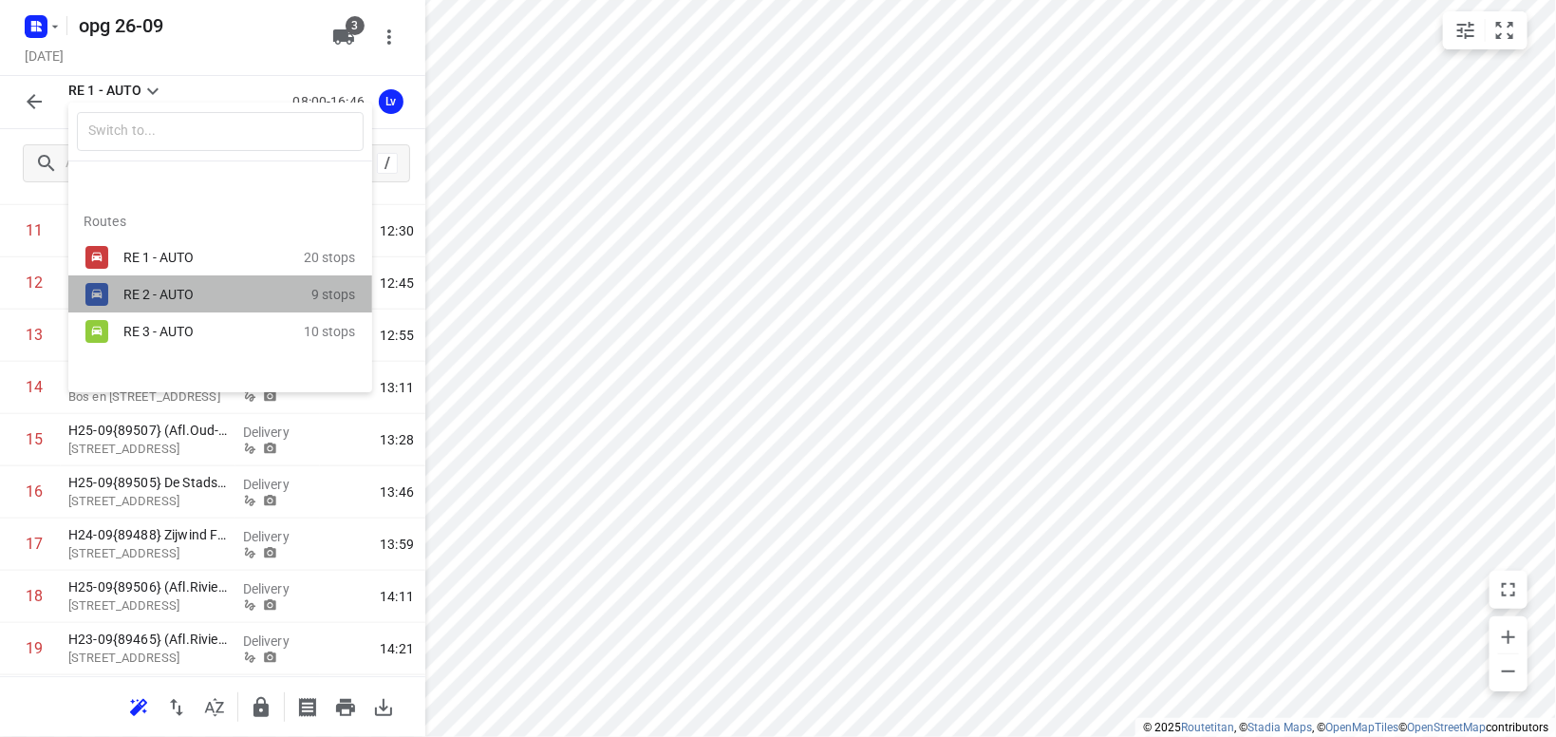
click at [147, 286] on div "RE 2 - AUTO" at bounding box center [217, 294] width 188 height 23
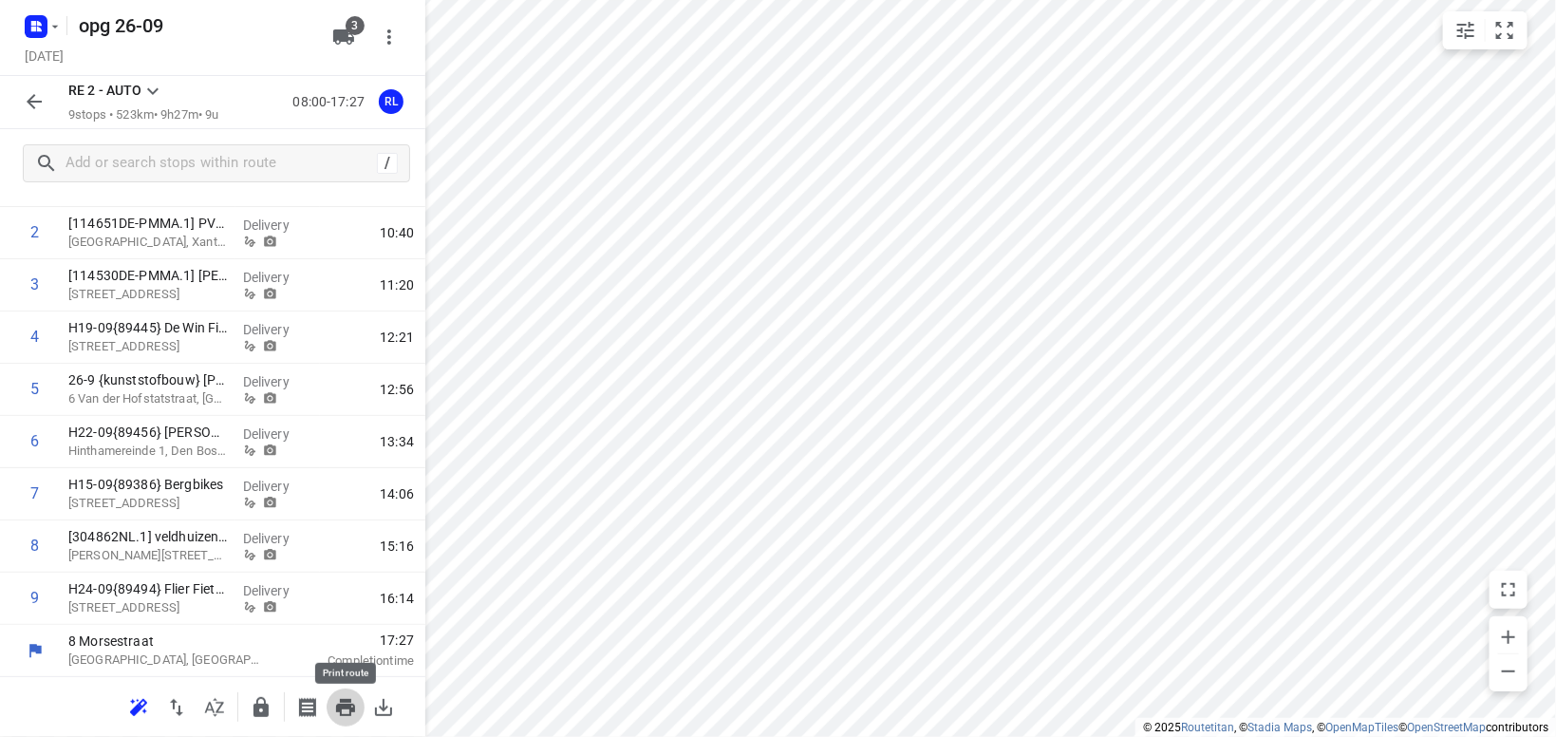
click at [344, 701] on icon "button" at bounding box center [345, 707] width 19 height 17
click at [156, 87] on icon at bounding box center [152, 91] width 23 height 23
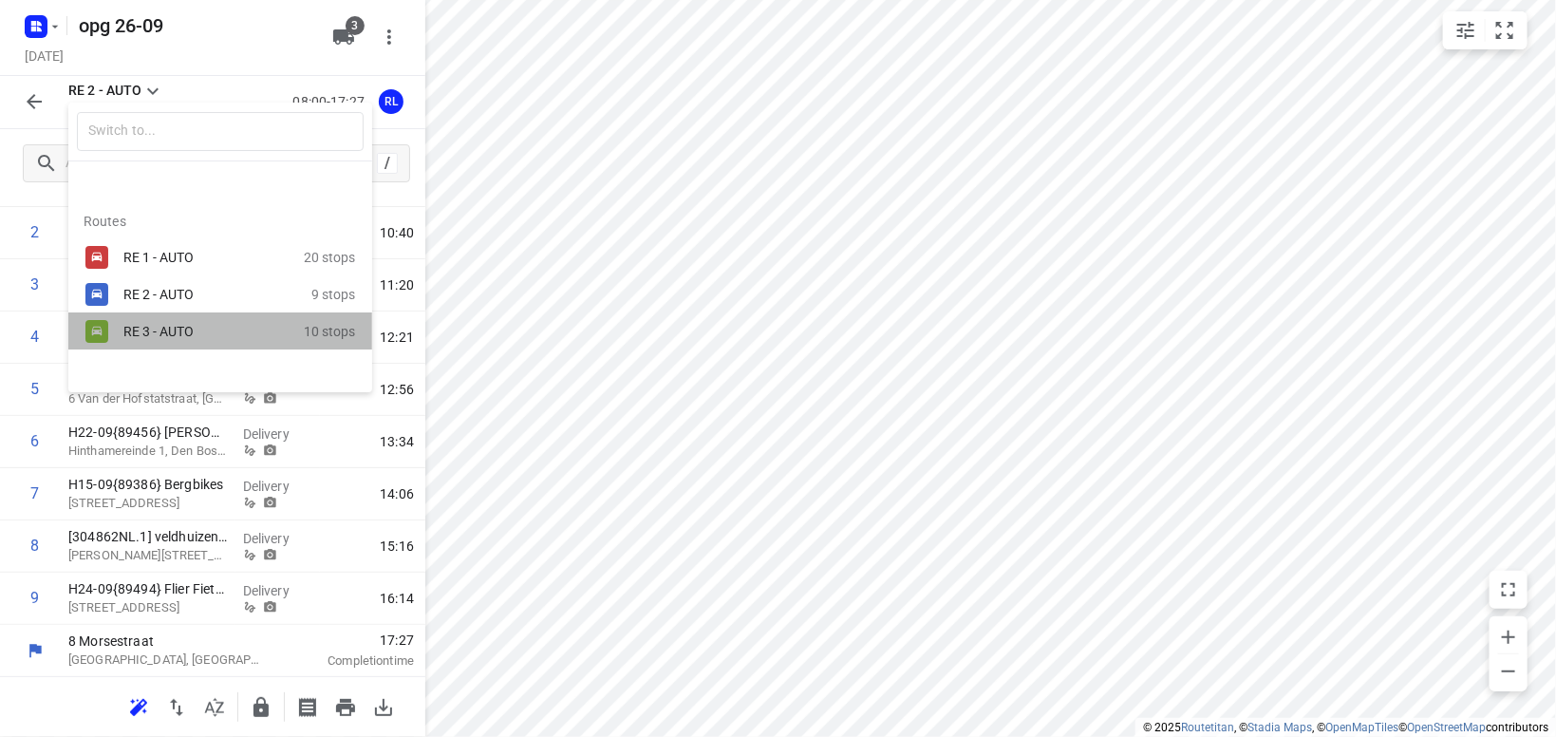
click at [143, 328] on div "RE 3 - AUTO" at bounding box center [203, 331] width 161 height 15
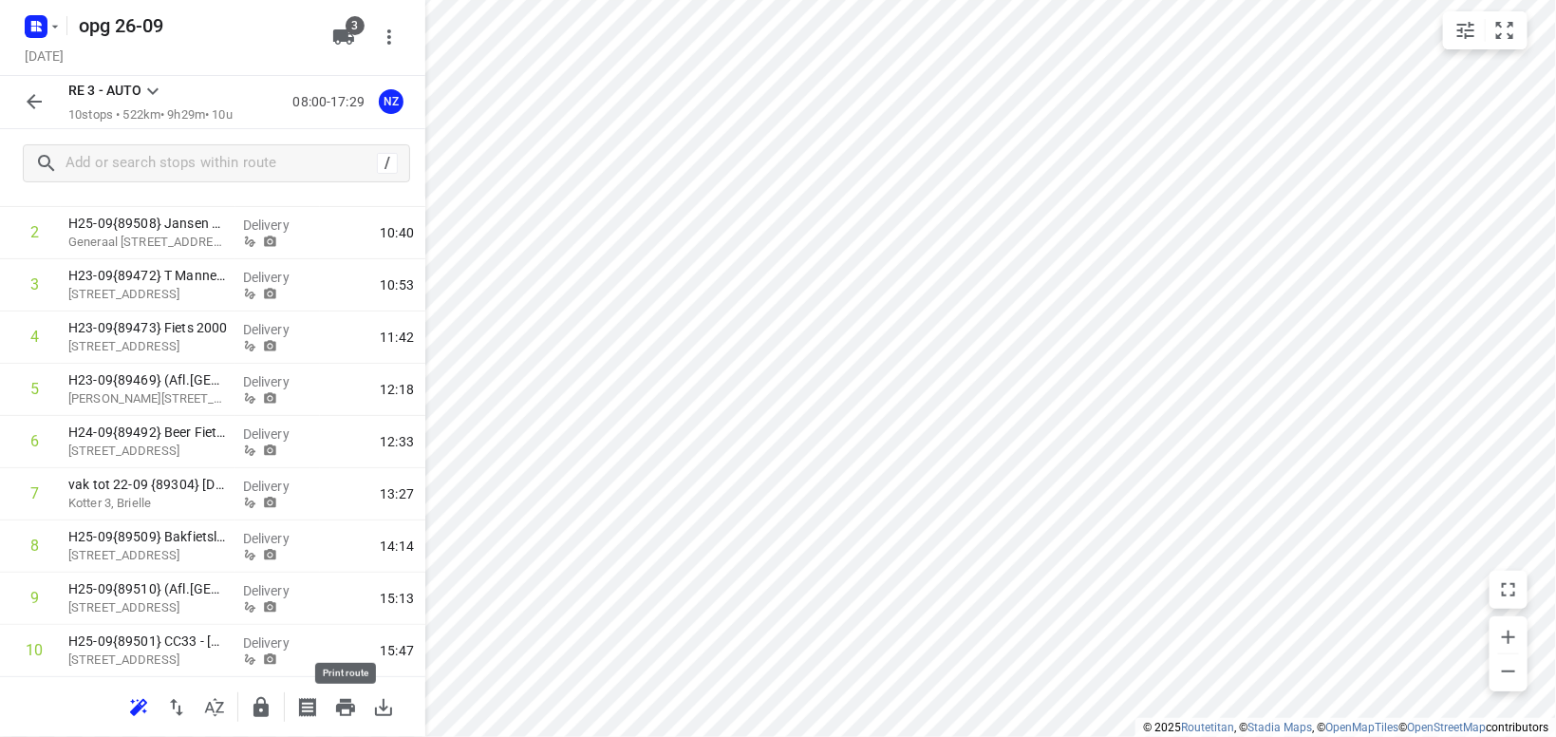
click at [349, 715] on icon "button" at bounding box center [345, 707] width 19 height 17
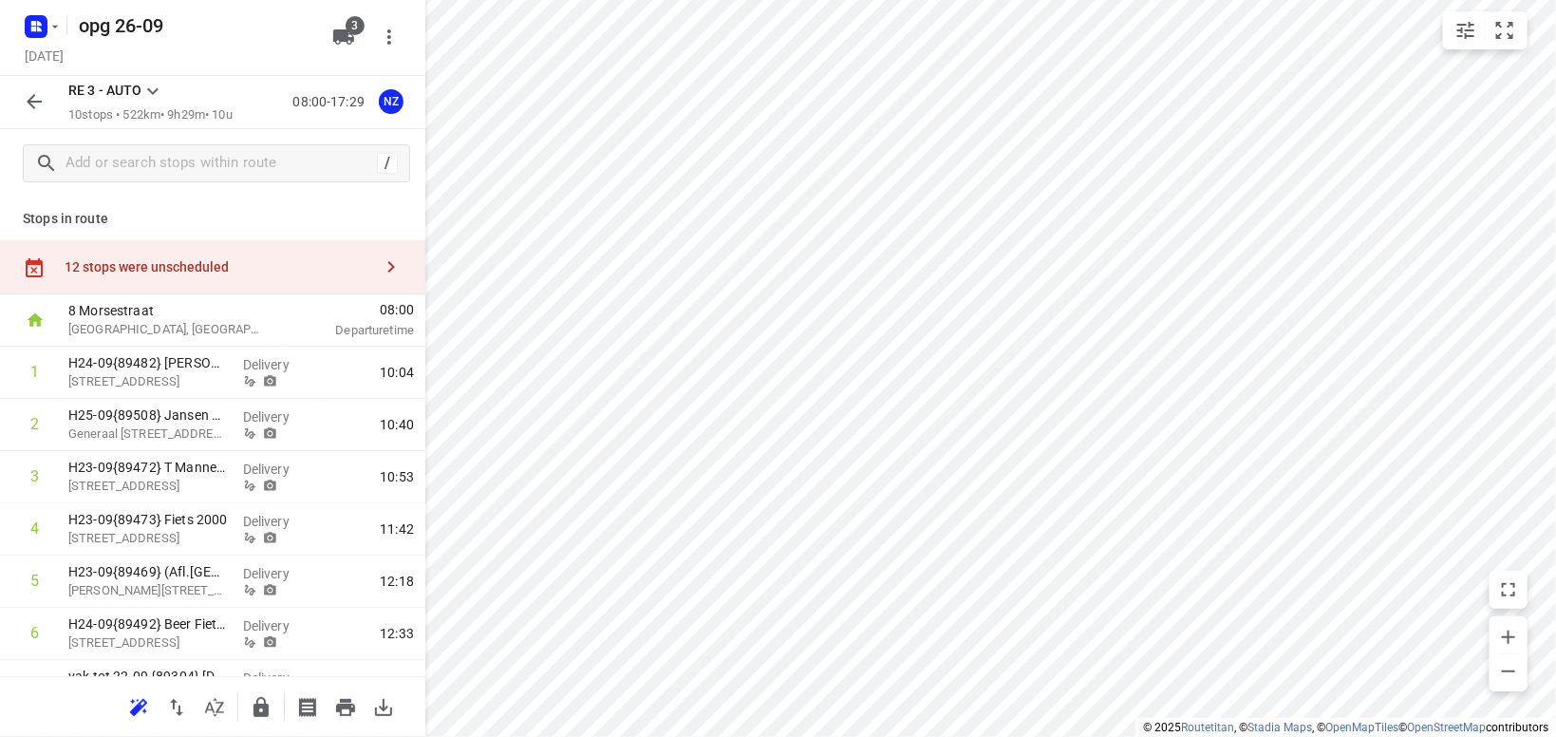
click at [155, 89] on icon at bounding box center [152, 91] width 23 height 23
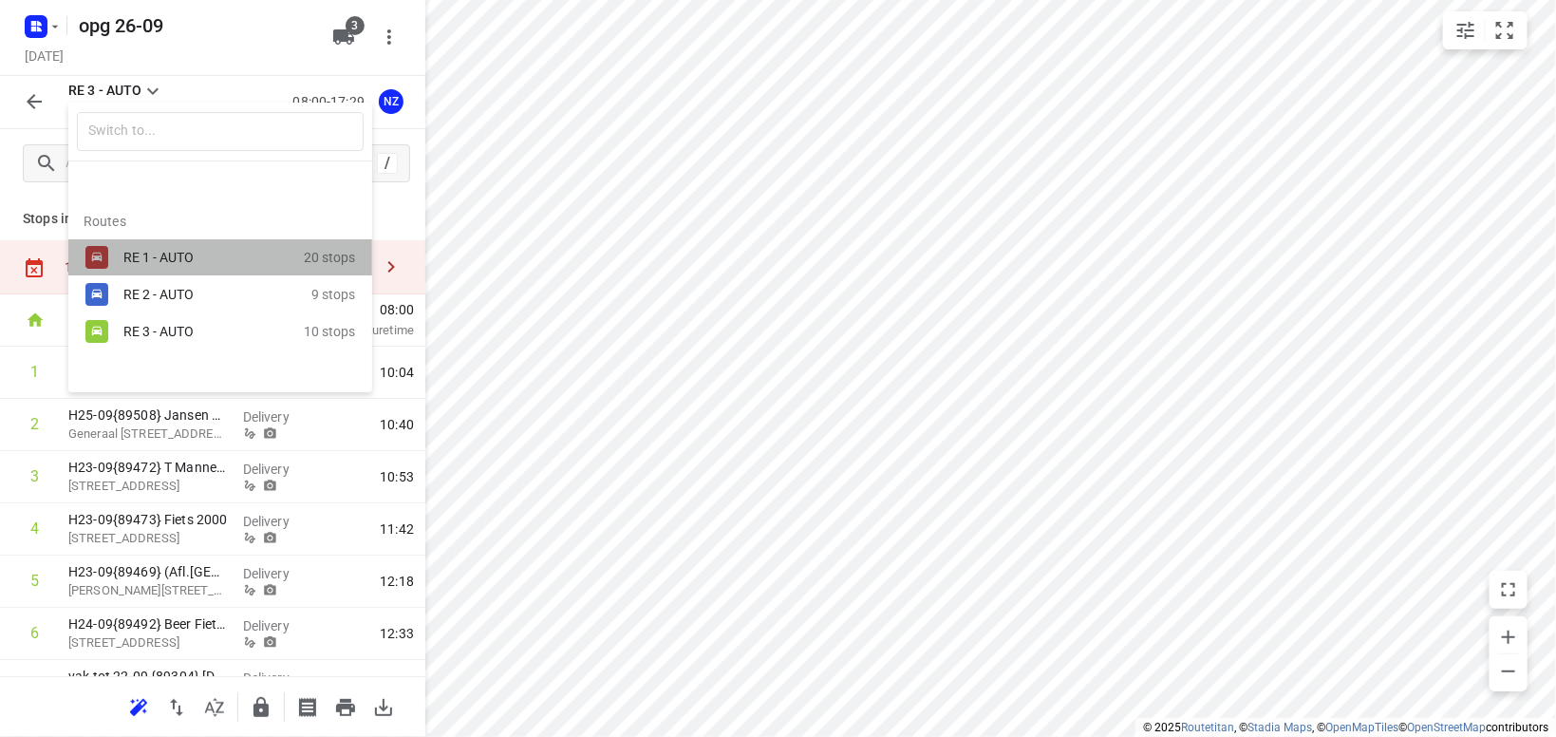
click at [179, 264] on div "RE 1 - AUTO" at bounding box center [203, 257] width 161 height 15
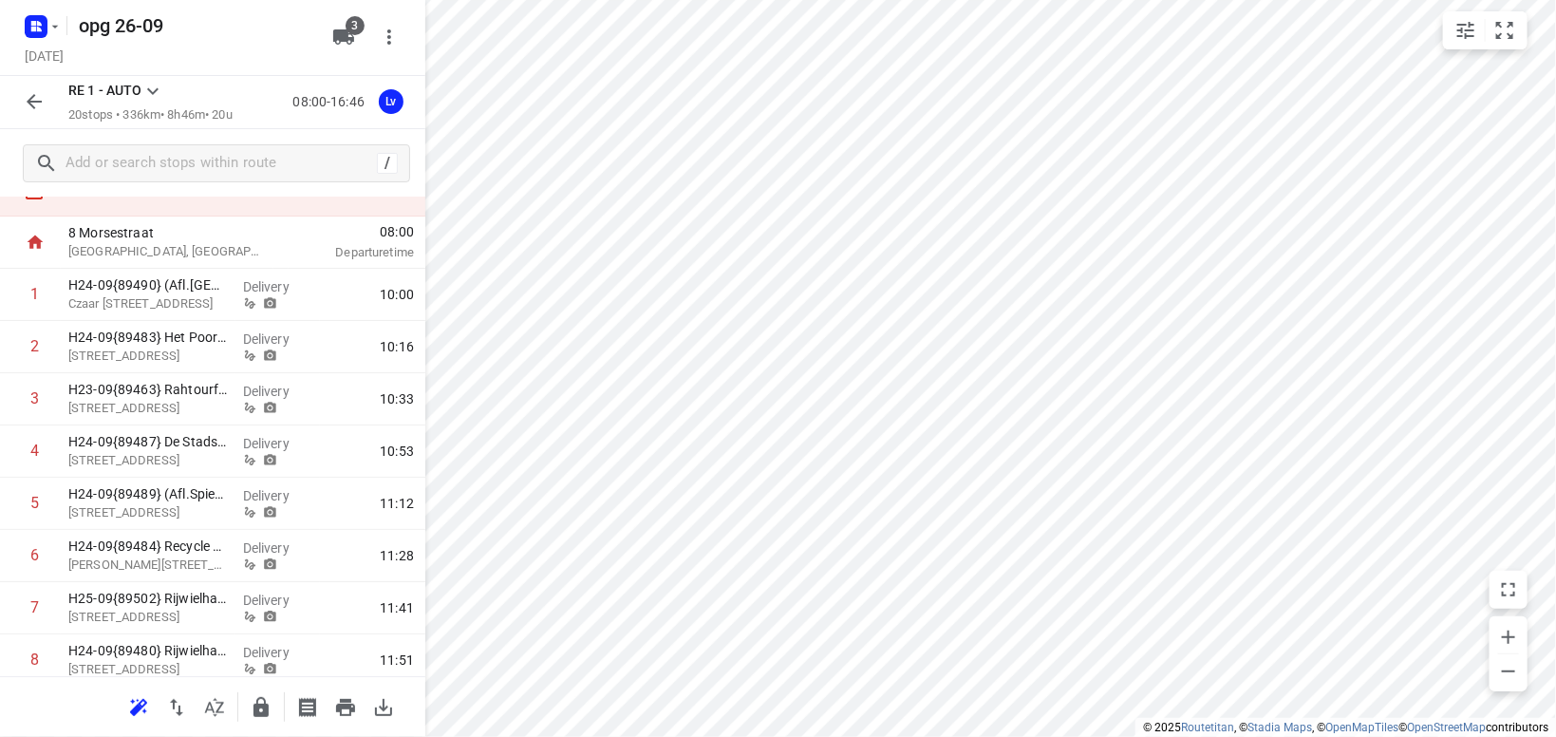
scroll to position [110, 0]
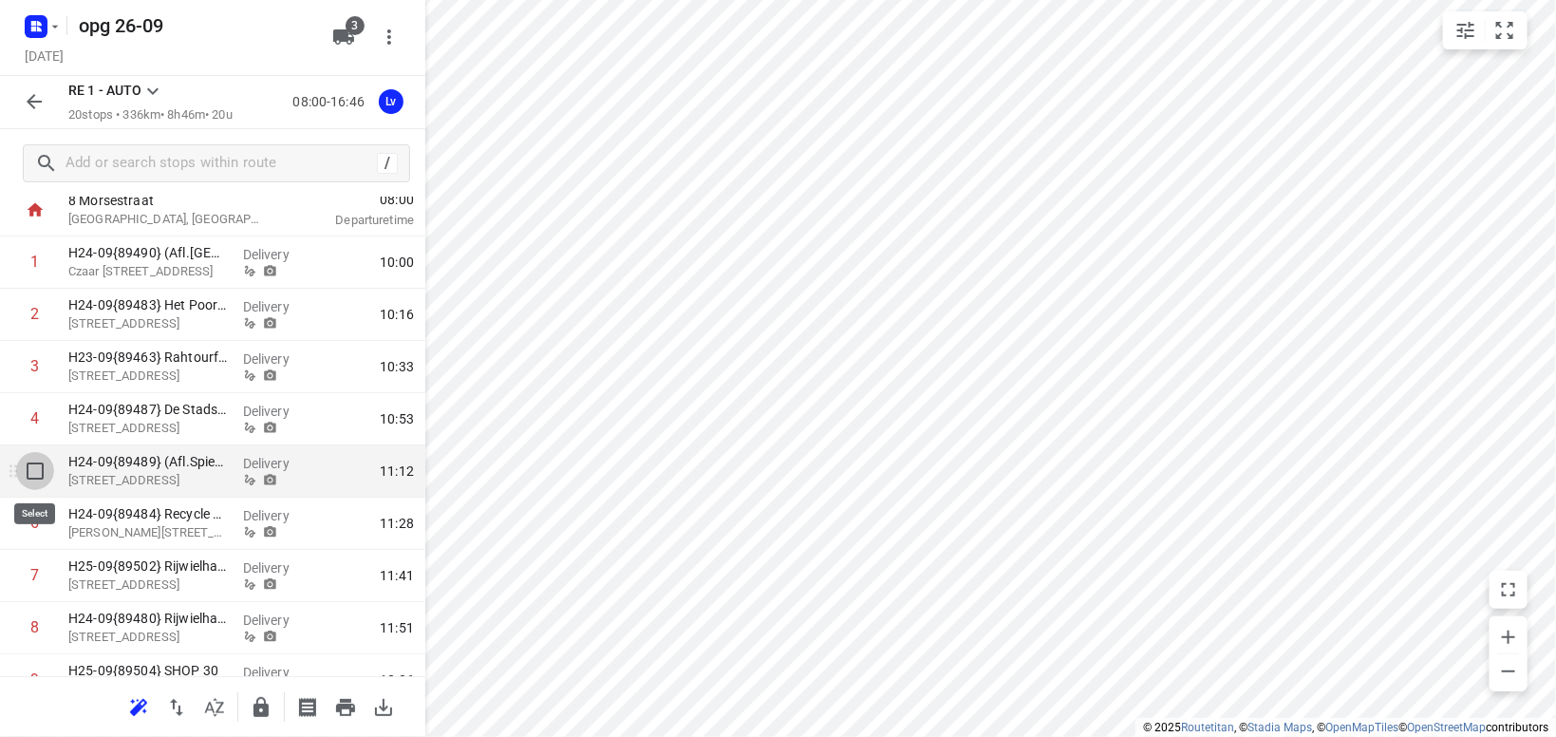
click at [32, 466] on input "checkbox" at bounding box center [35, 471] width 38 height 38
checkbox input "true"
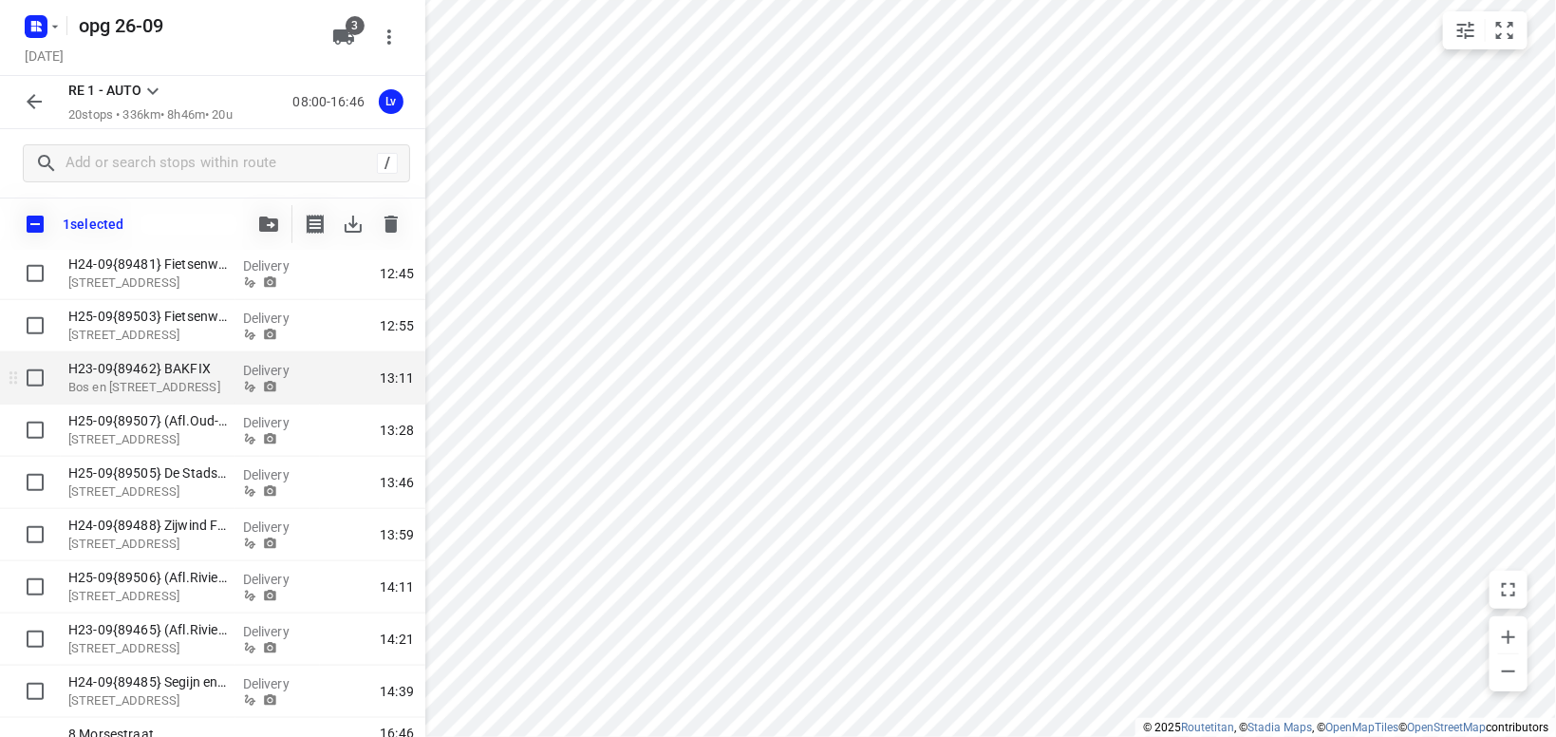
scroll to position [759, 0]
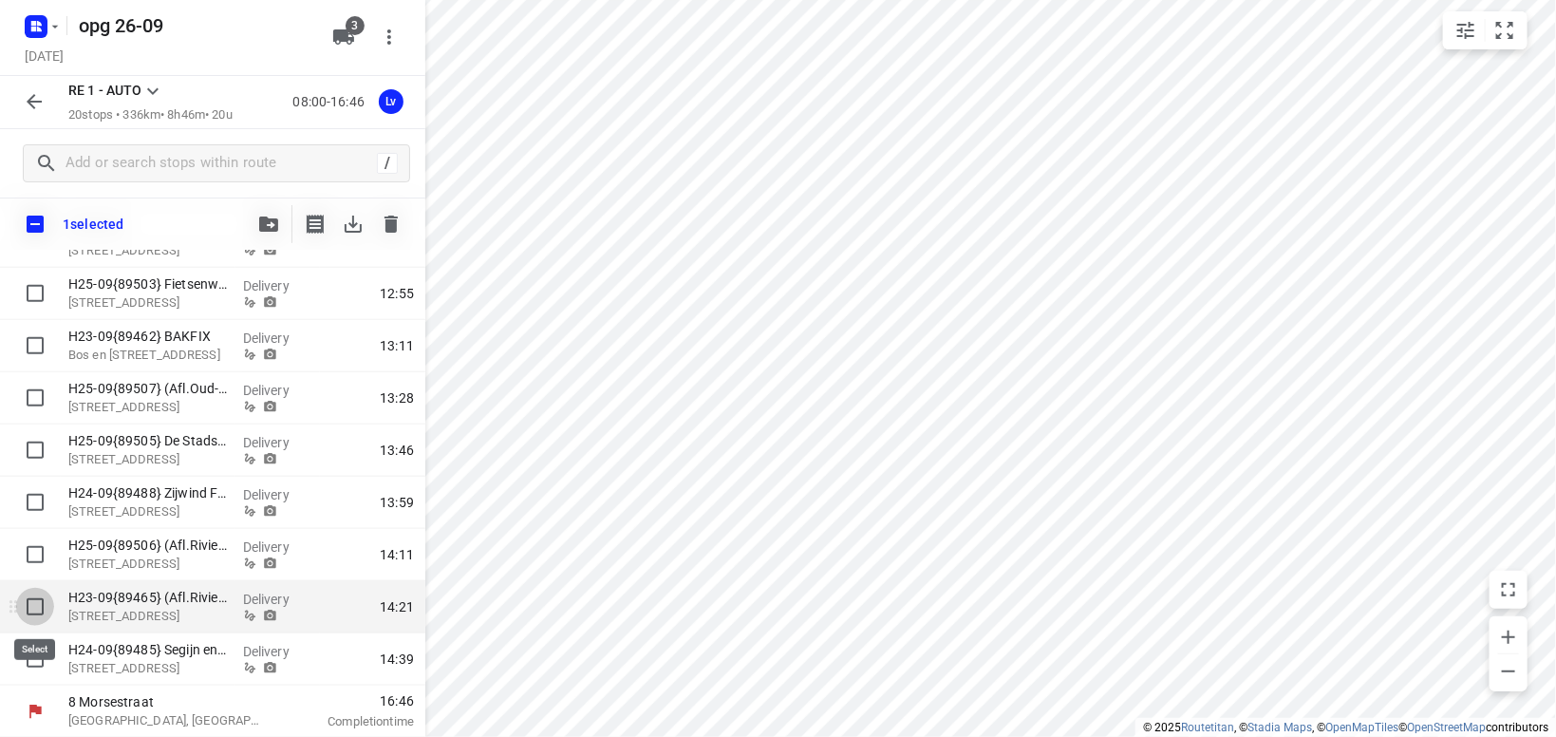
click at [35, 609] on input "checkbox" at bounding box center [35, 607] width 38 height 38
checkbox input "true"
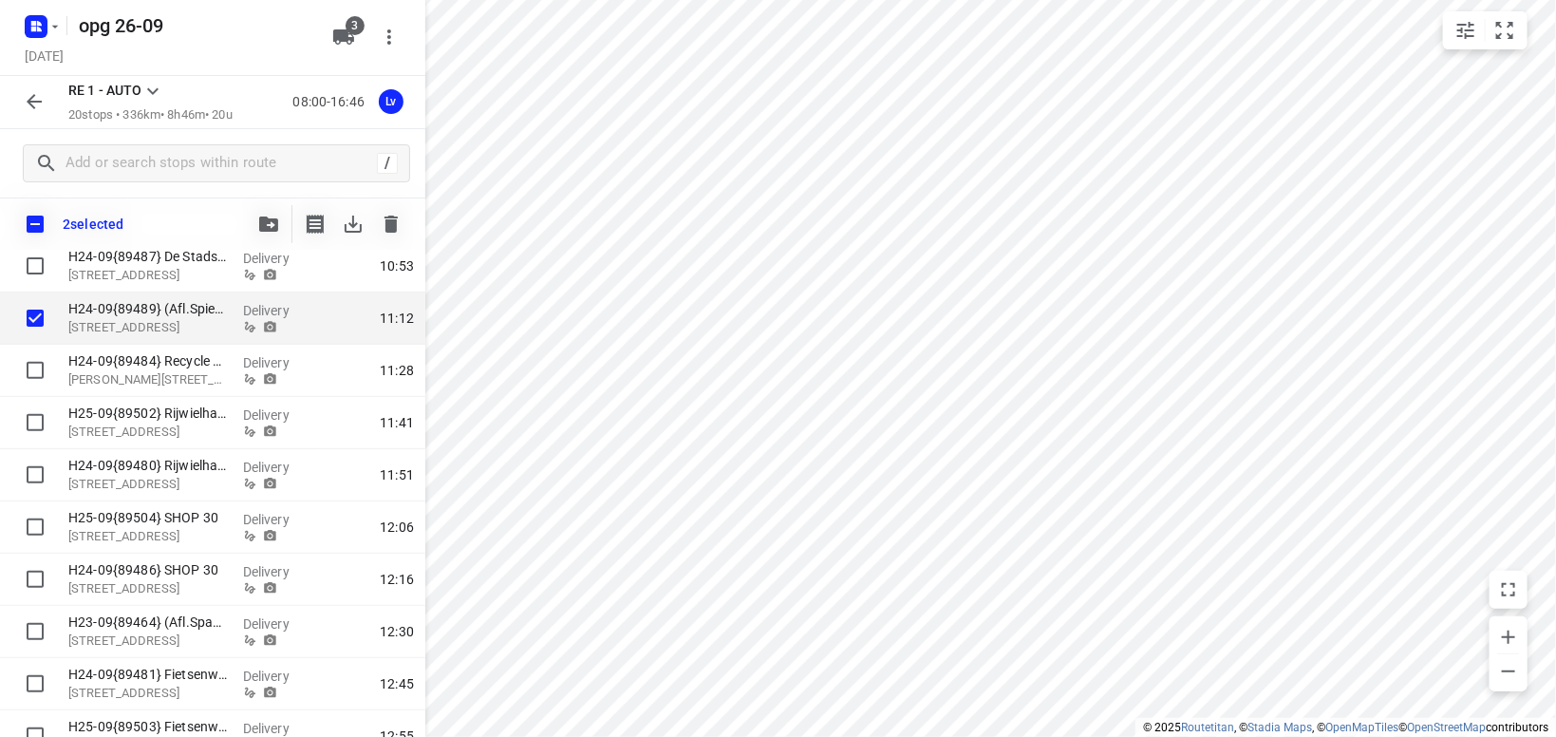
scroll to position [205, 0]
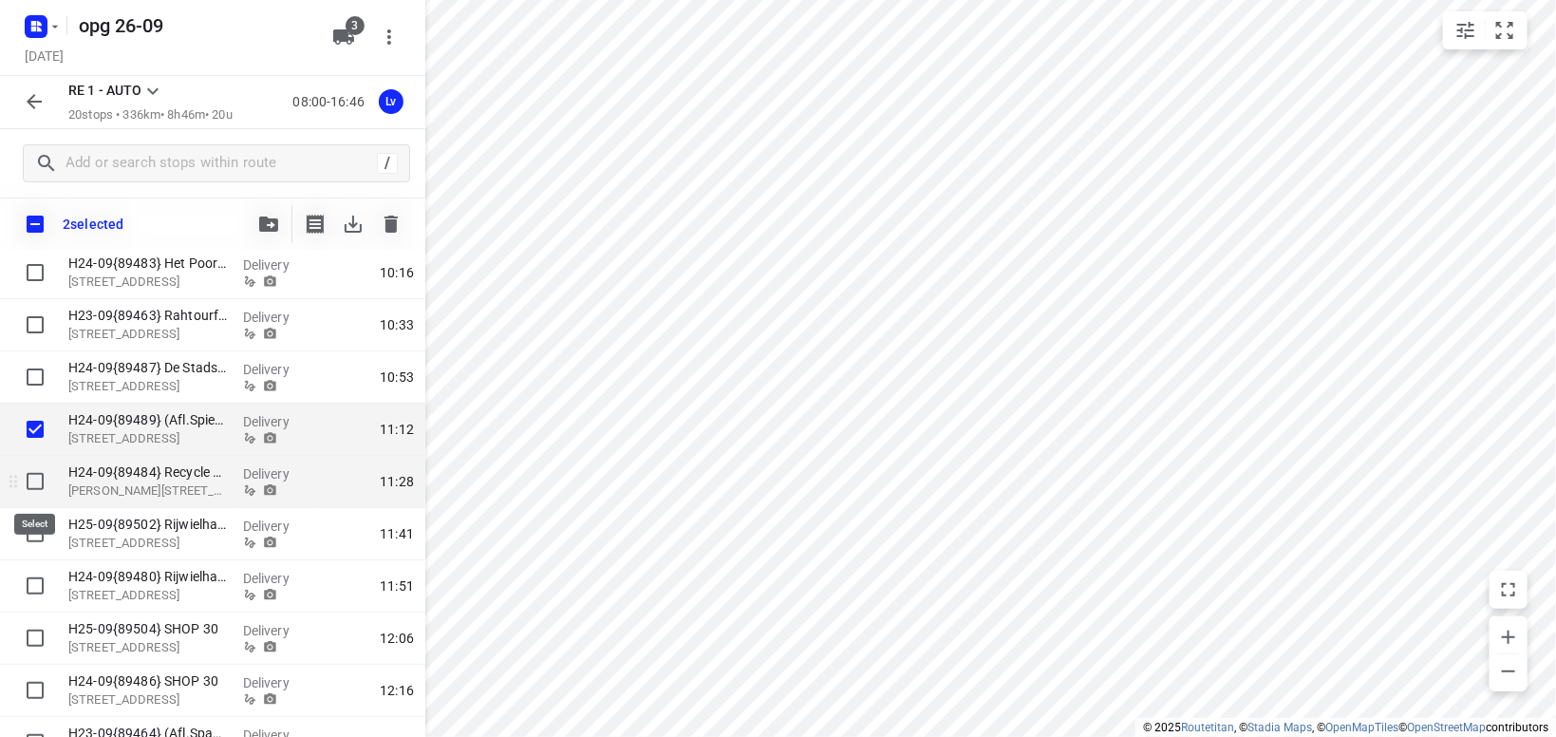
click at [39, 480] on input "checkbox" at bounding box center [35, 481] width 38 height 38
checkbox input "true"
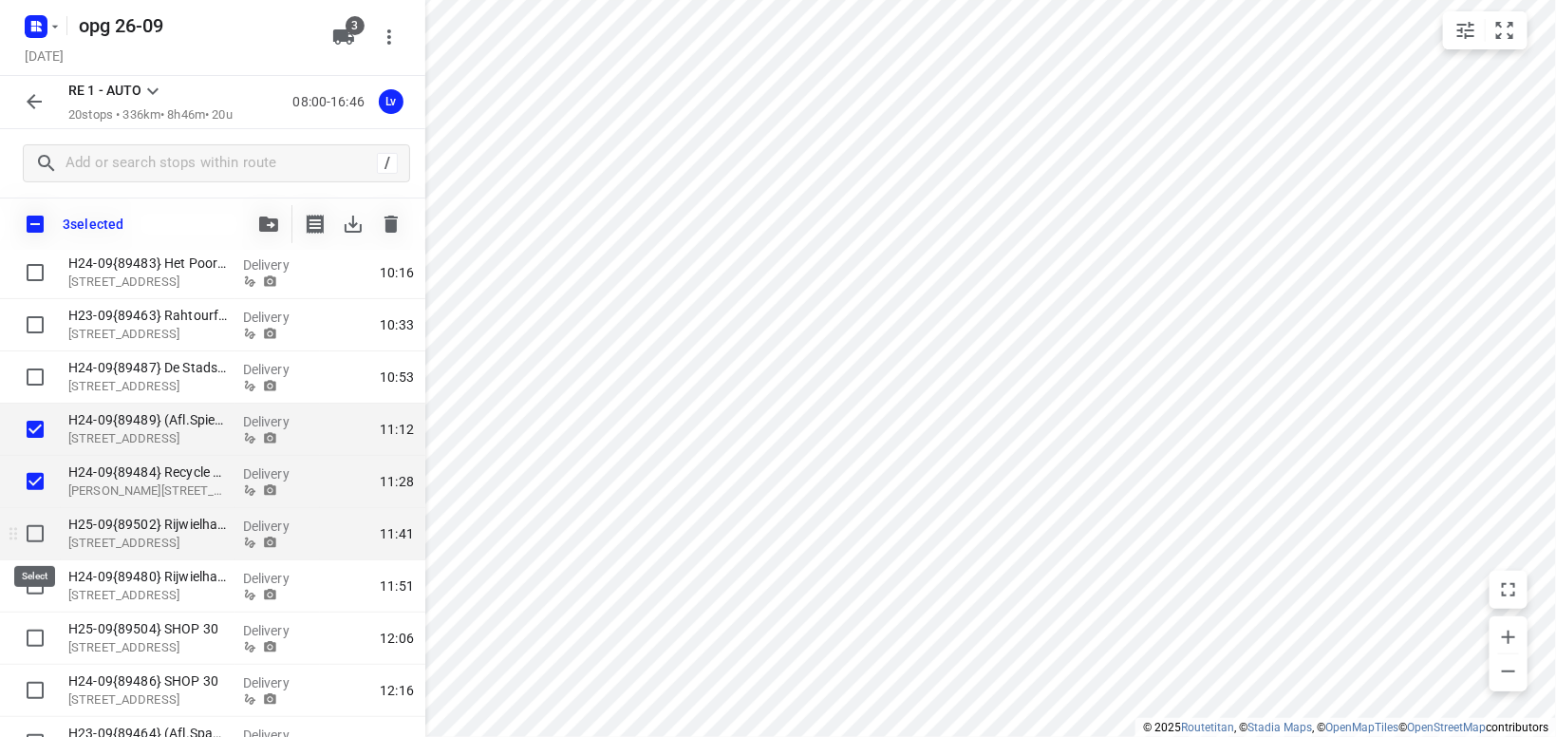
click at [46, 540] on input "checkbox" at bounding box center [35, 534] width 38 height 38
checkbox input "true"
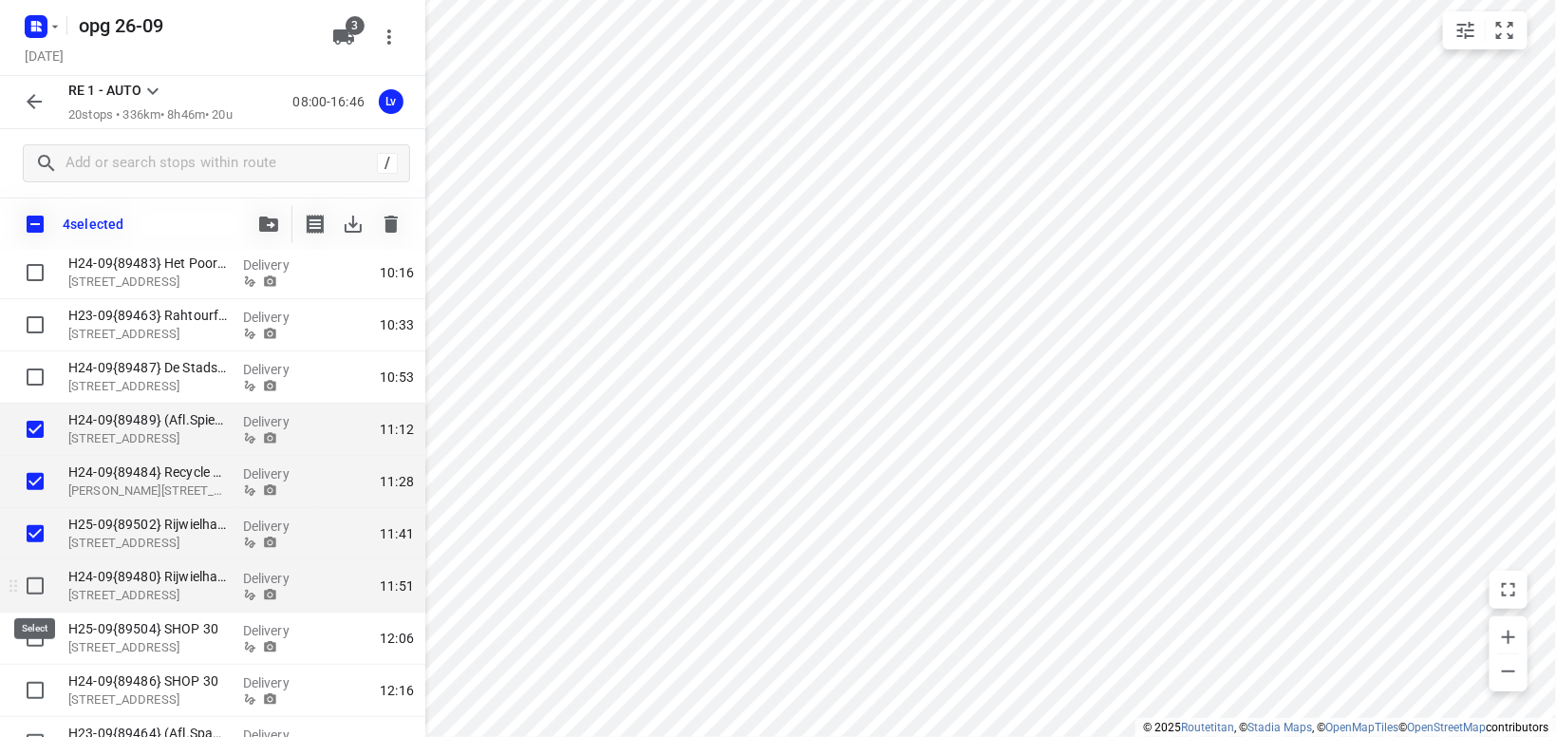
click at [37, 583] on input "checkbox" at bounding box center [35, 586] width 38 height 38
checkbox input "true"
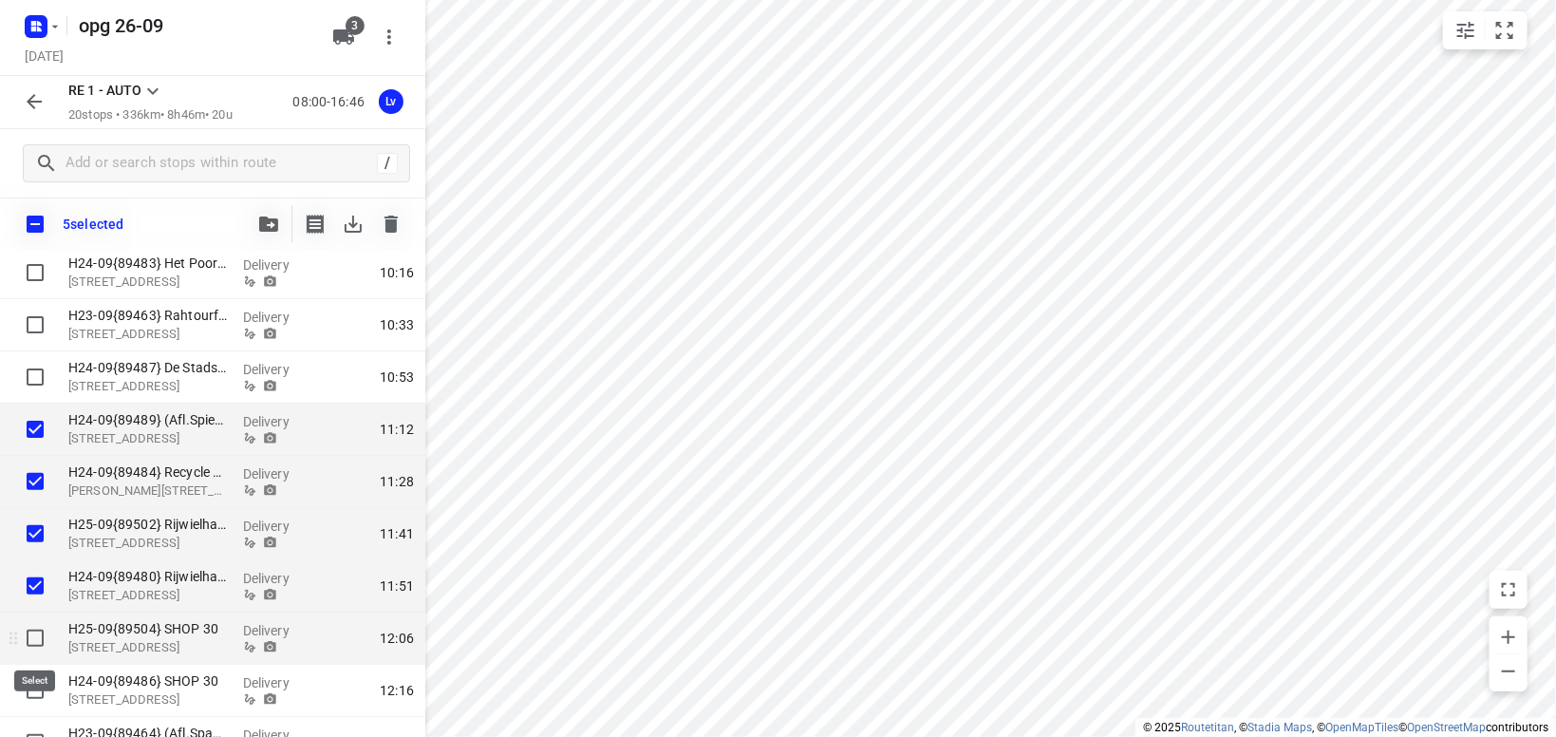
click at [30, 638] on input "checkbox" at bounding box center [35, 638] width 38 height 38
checkbox input "true"
click at [35, 689] on input "checkbox" at bounding box center [35, 690] width 38 height 38
checkbox input "true"
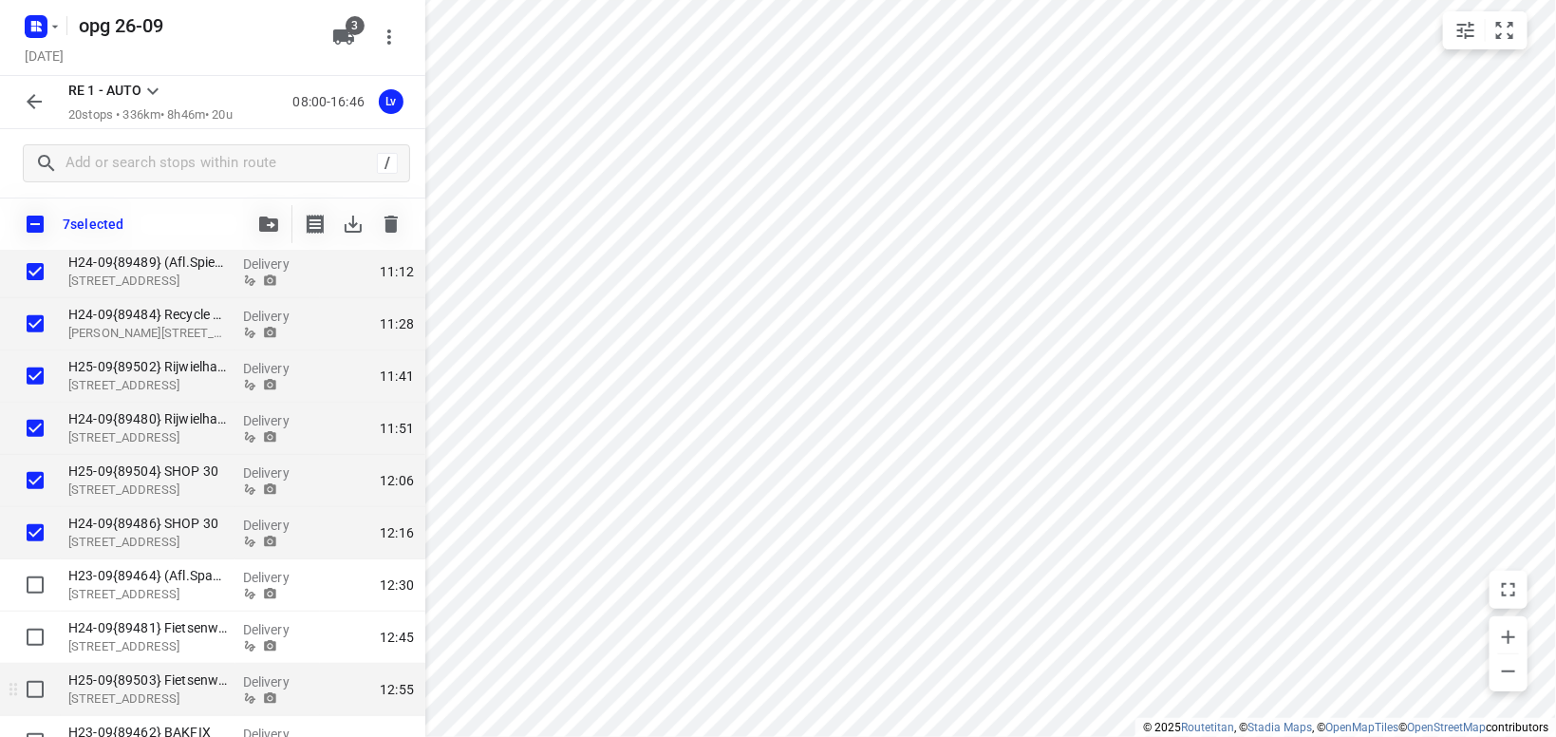
scroll to position [426, 0]
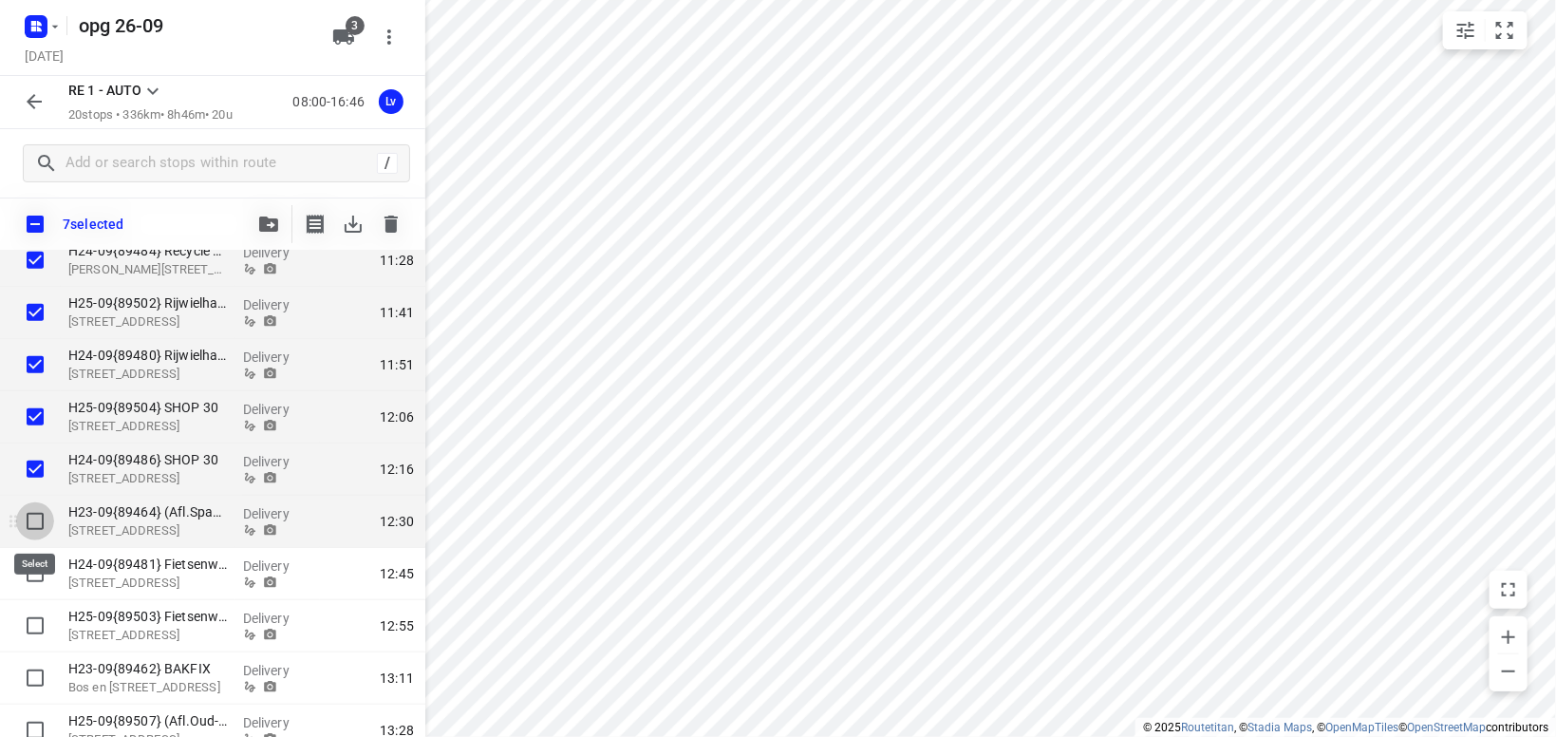
click at [35, 523] on input "checkbox" at bounding box center [35, 521] width 38 height 38
checkbox input "true"
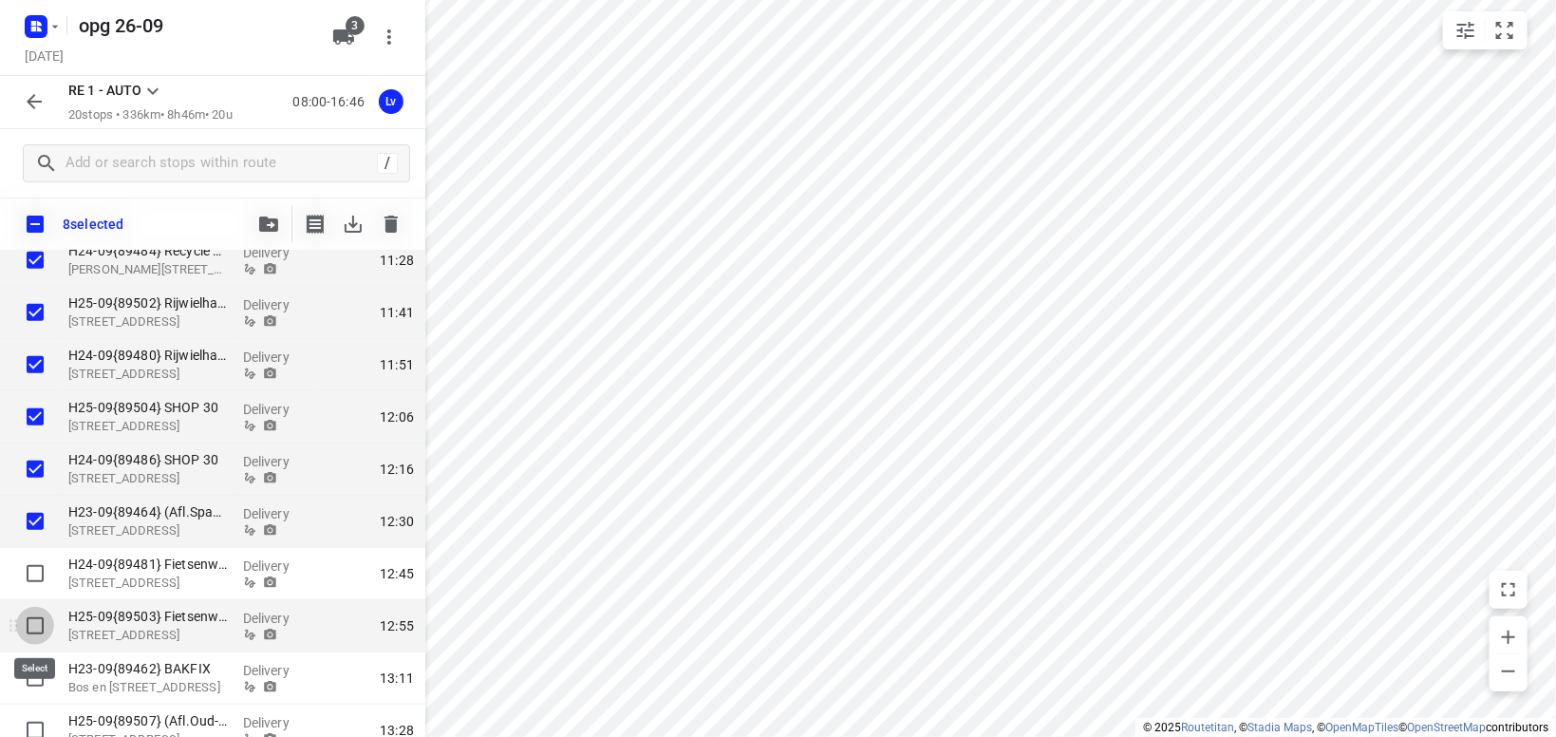
click at [36, 626] on input "checkbox" at bounding box center [35, 626] width 38 height 38
checkbox input "true"
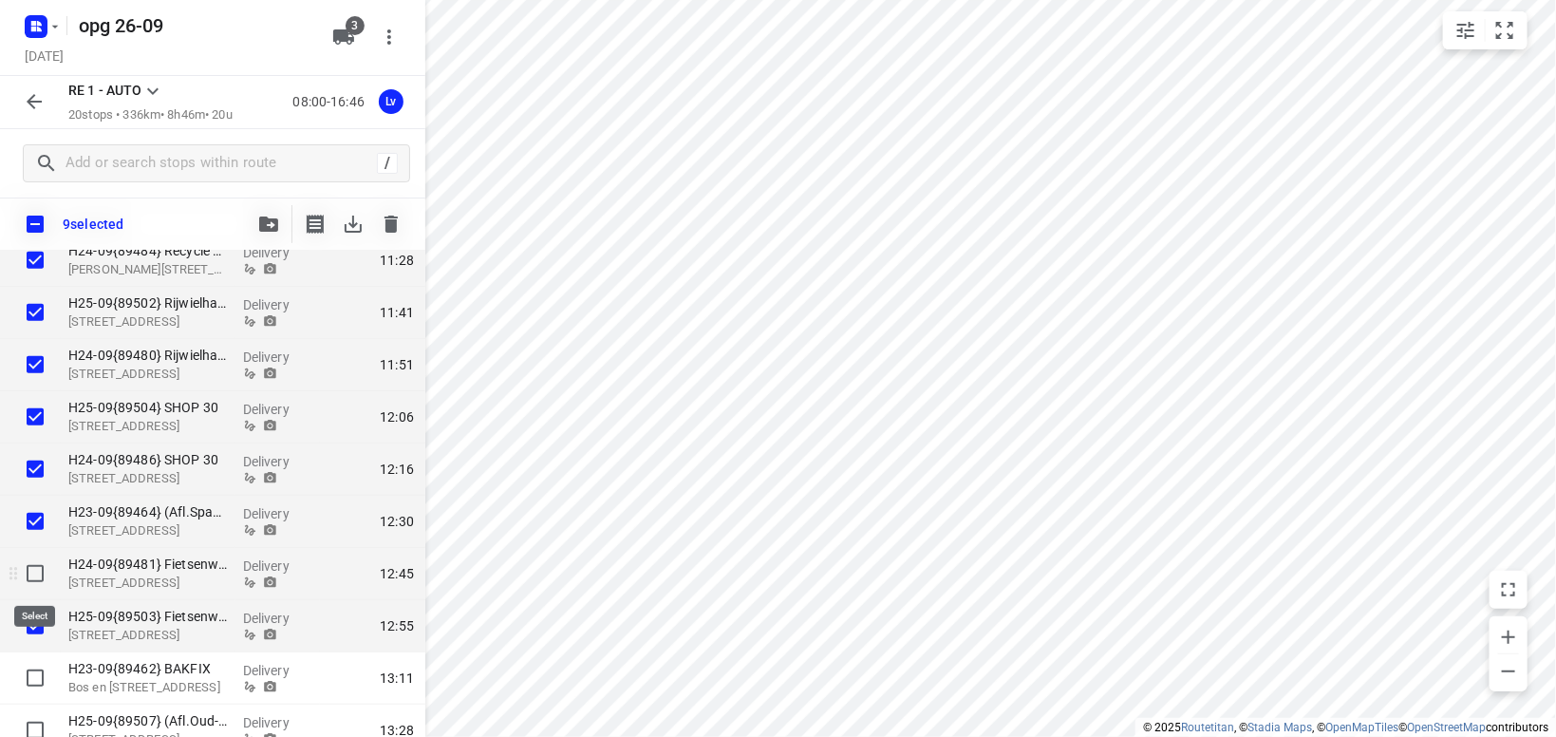
click at [39, 567] on input "checkbox" at bounding box center [35, 574] width 38 height 38
checkbox input "true"
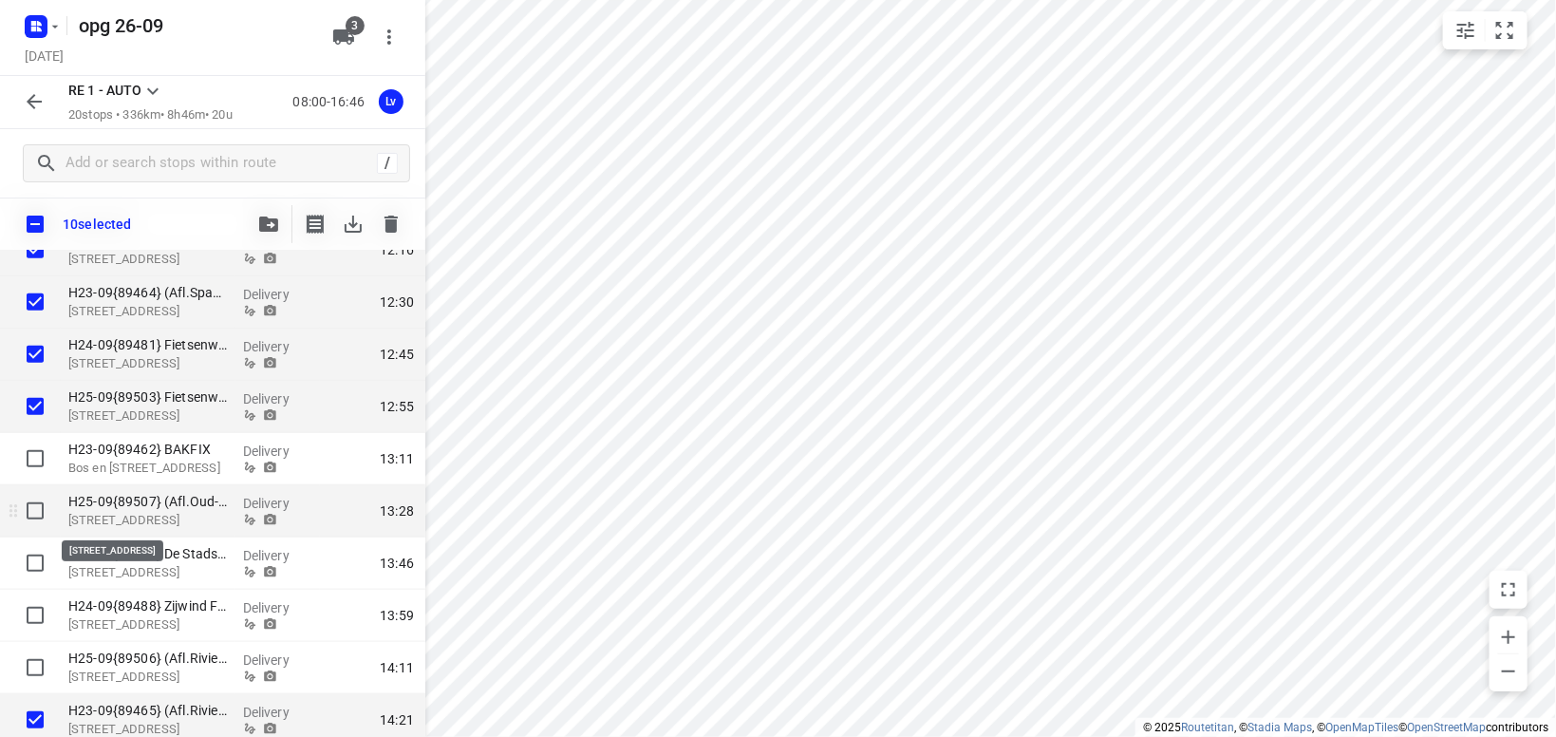
scroll to position [648, 0]
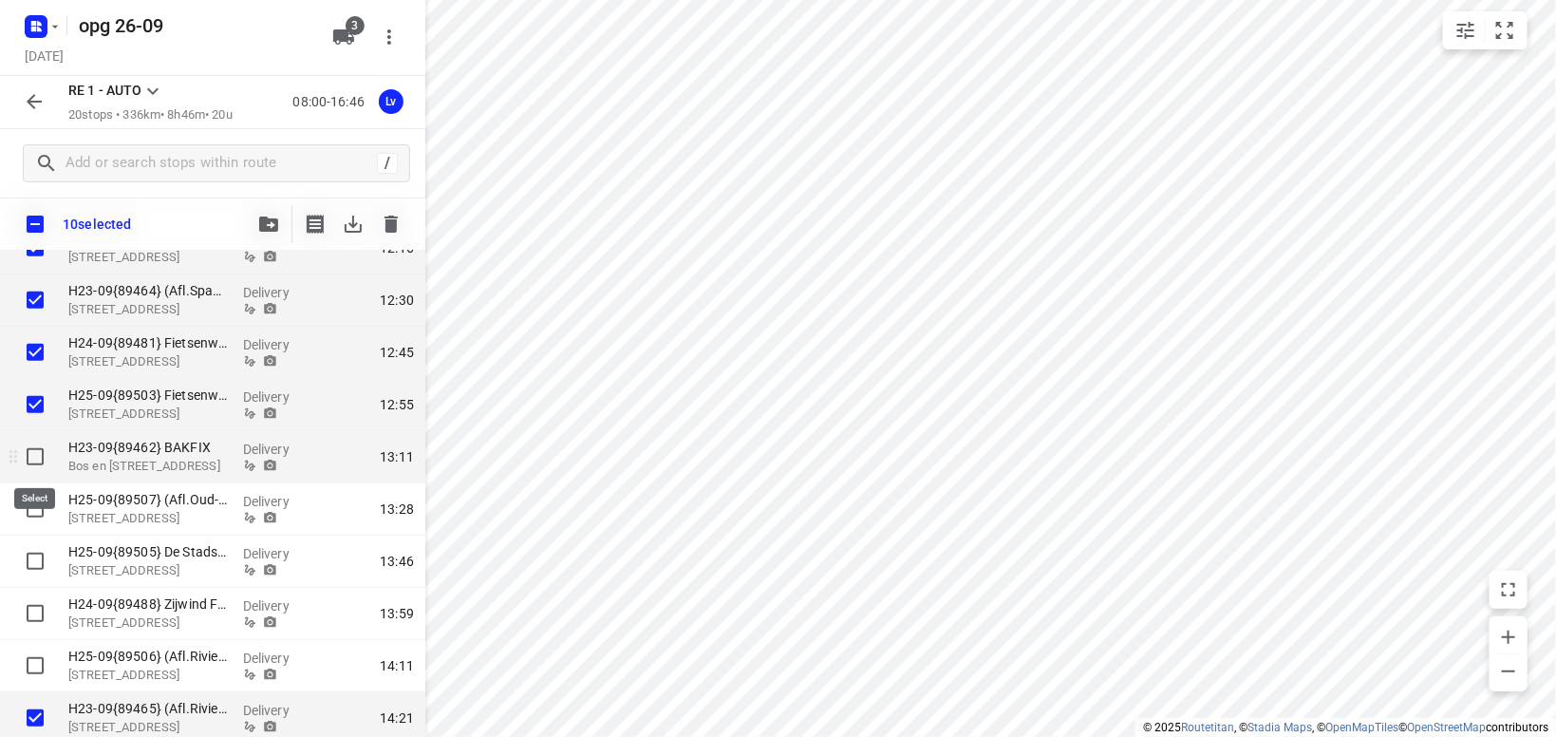
click at [36, 449] on input "checkbox" at bounding box center [35, 457] width 38 height 38
checkbox input "true"
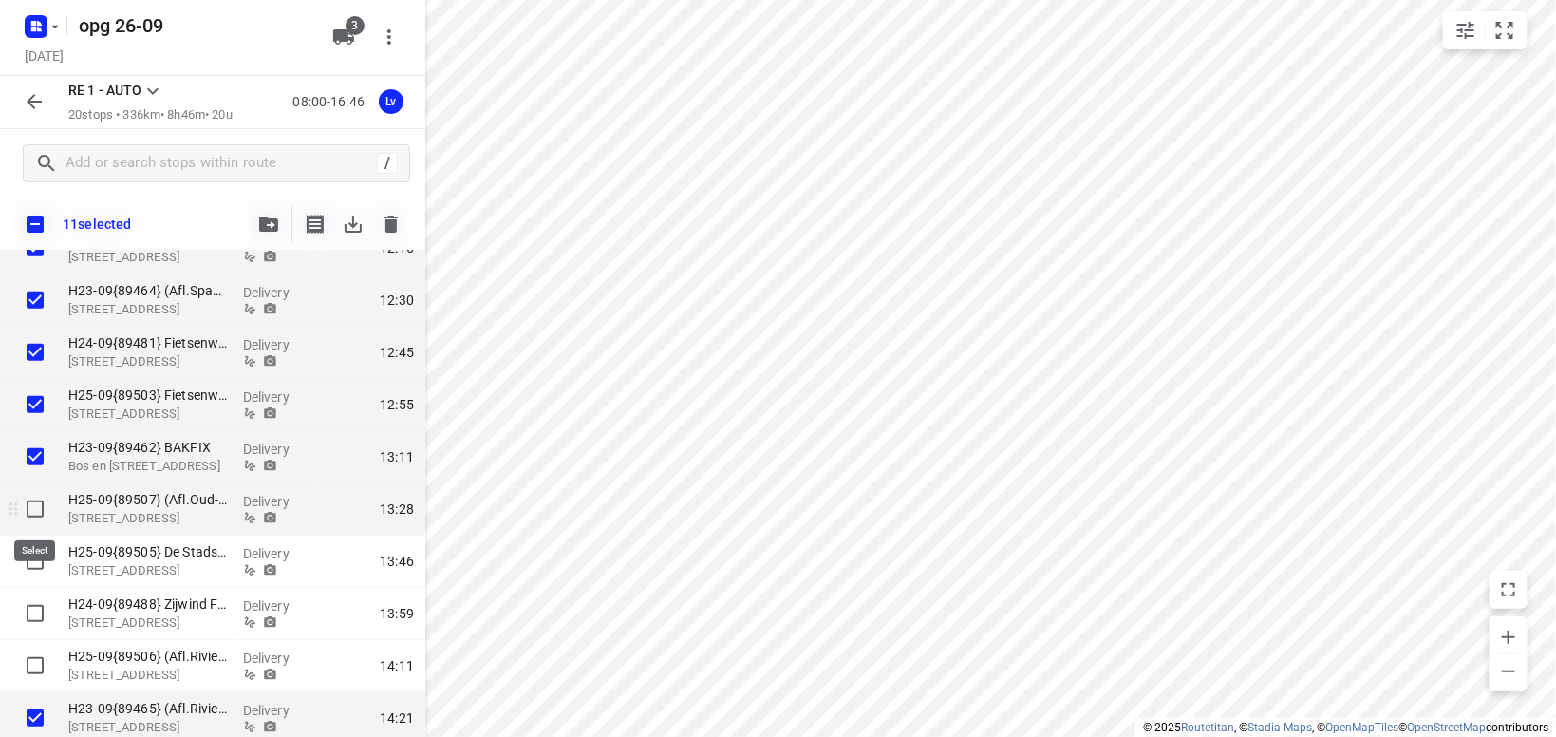
click at [27, 507] on input "checkbox" at bounding box center [35, 509] width 38 height 38
checkbox input "true"
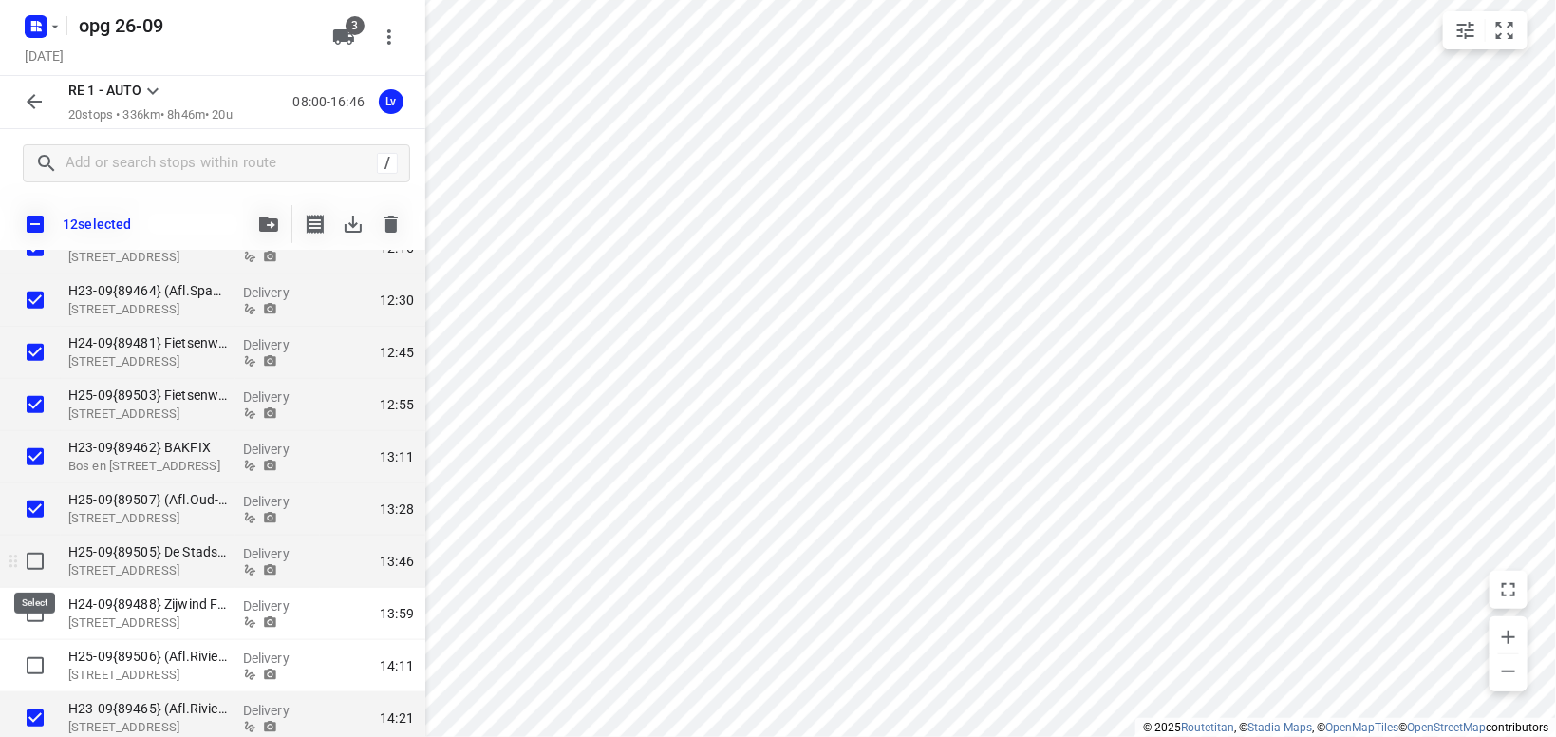
click at [38, 557] on input "checkbox" at bounding box center [35, 561] width 38 height 38
checkbox input "true"
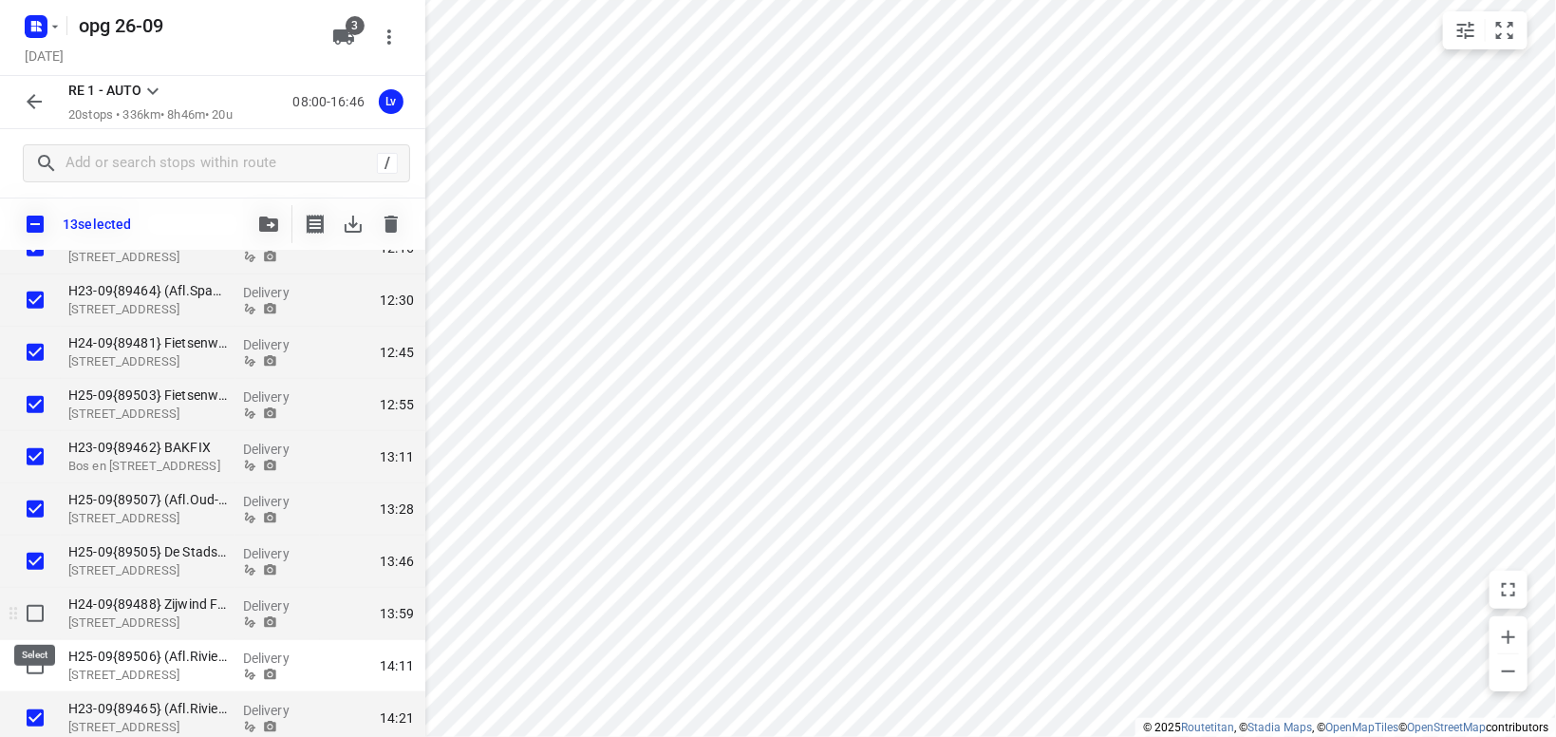
click at [32, 618] on input "checkbox" at bounding box center [35, 613] width 38 height 38
checkbox input "true"
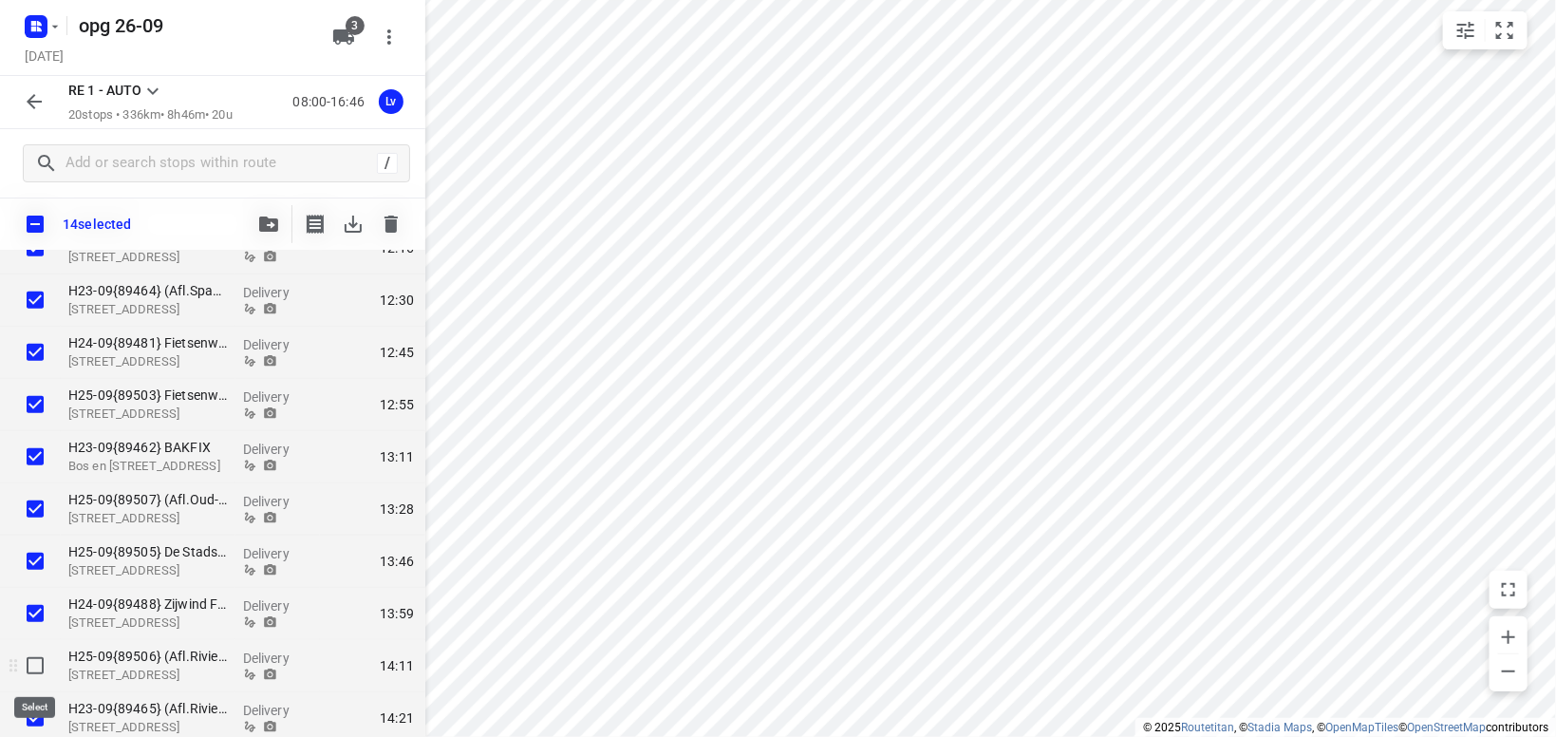
click at [35, 659] on input "checkbox" at bounding box center [35, 666] width 38 height 38
checkbox input "true"
click at [260, 219] on icon "button" at bounding box center [268, 223] width 19 height 15
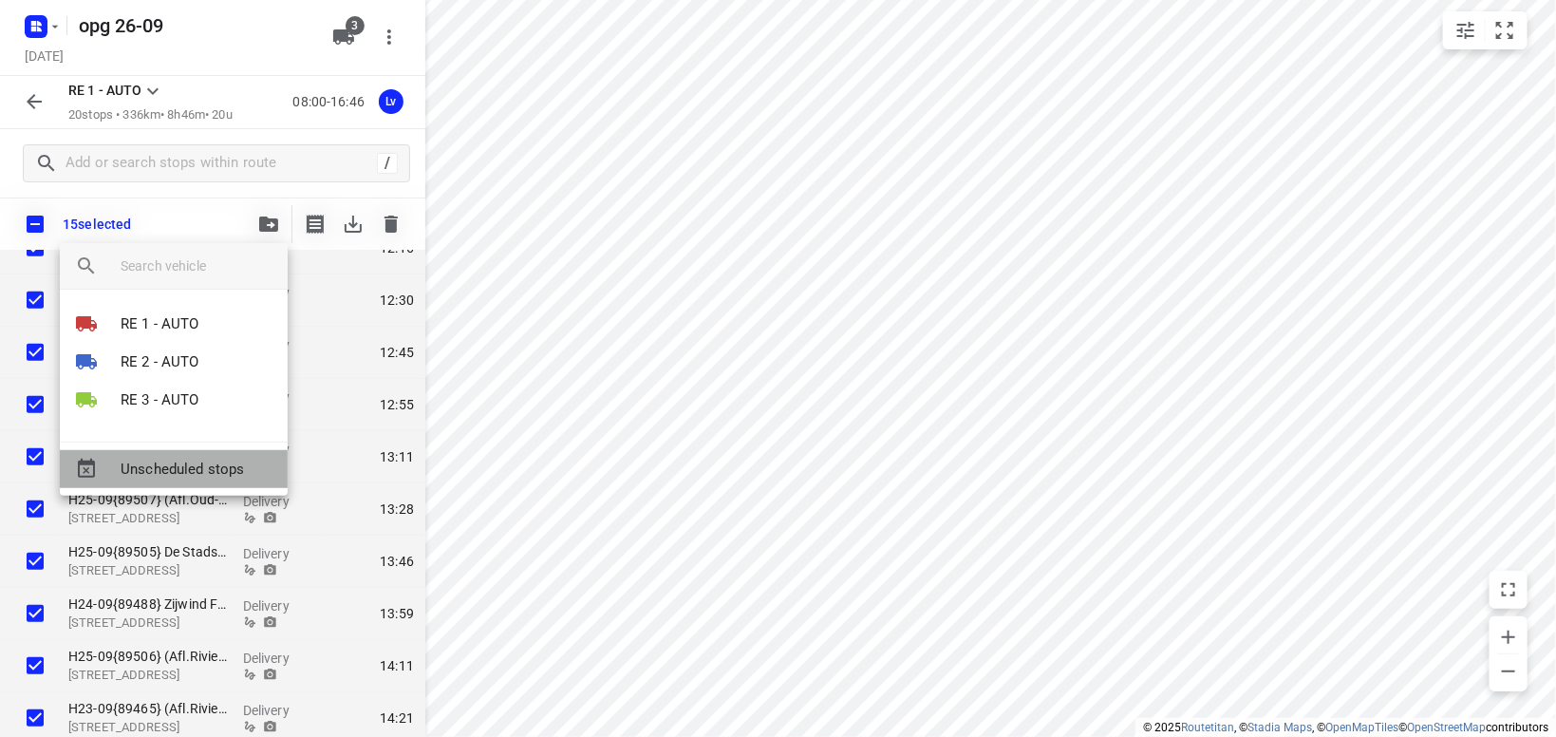
click at [191, 465] on span "Unscheduled stops" at bounding box center [197, 470] width 152 height 22
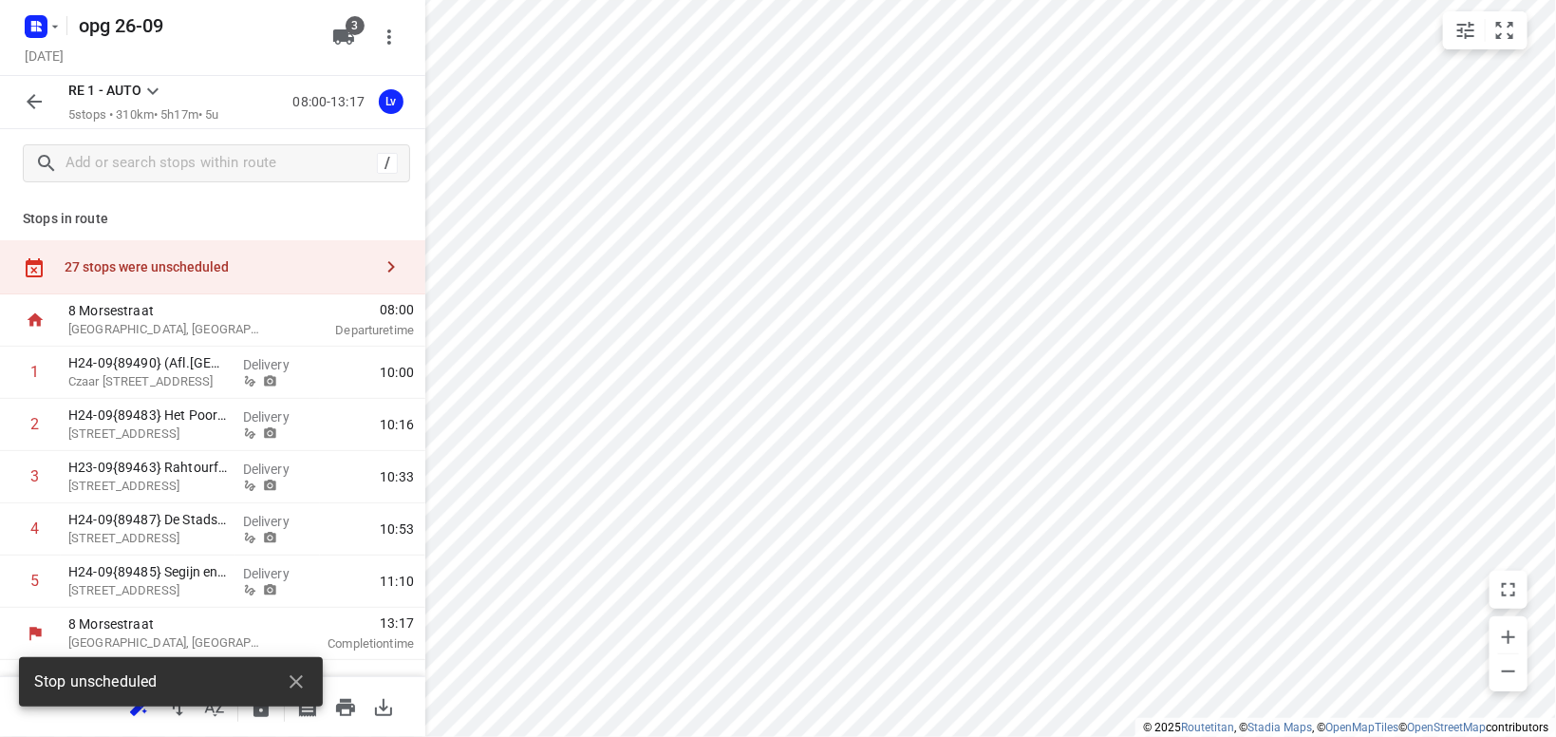
scroll to position [0, 0]
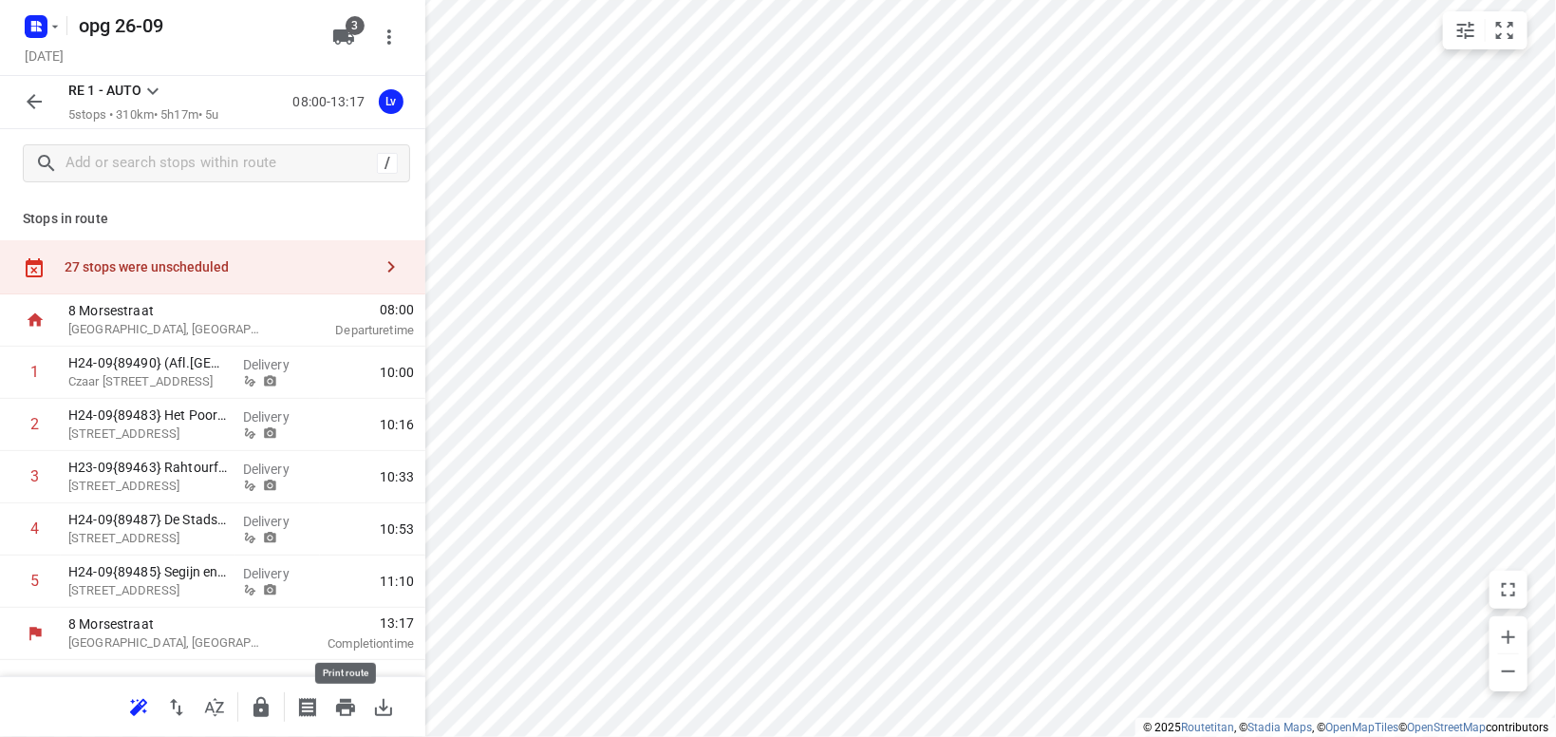
click at [346, 706] on icon "button" at bounding box center [345, 707] width 19 height 17
click at [47, 92] on button "button" at bounding box center [34, 102] width 38 height 38
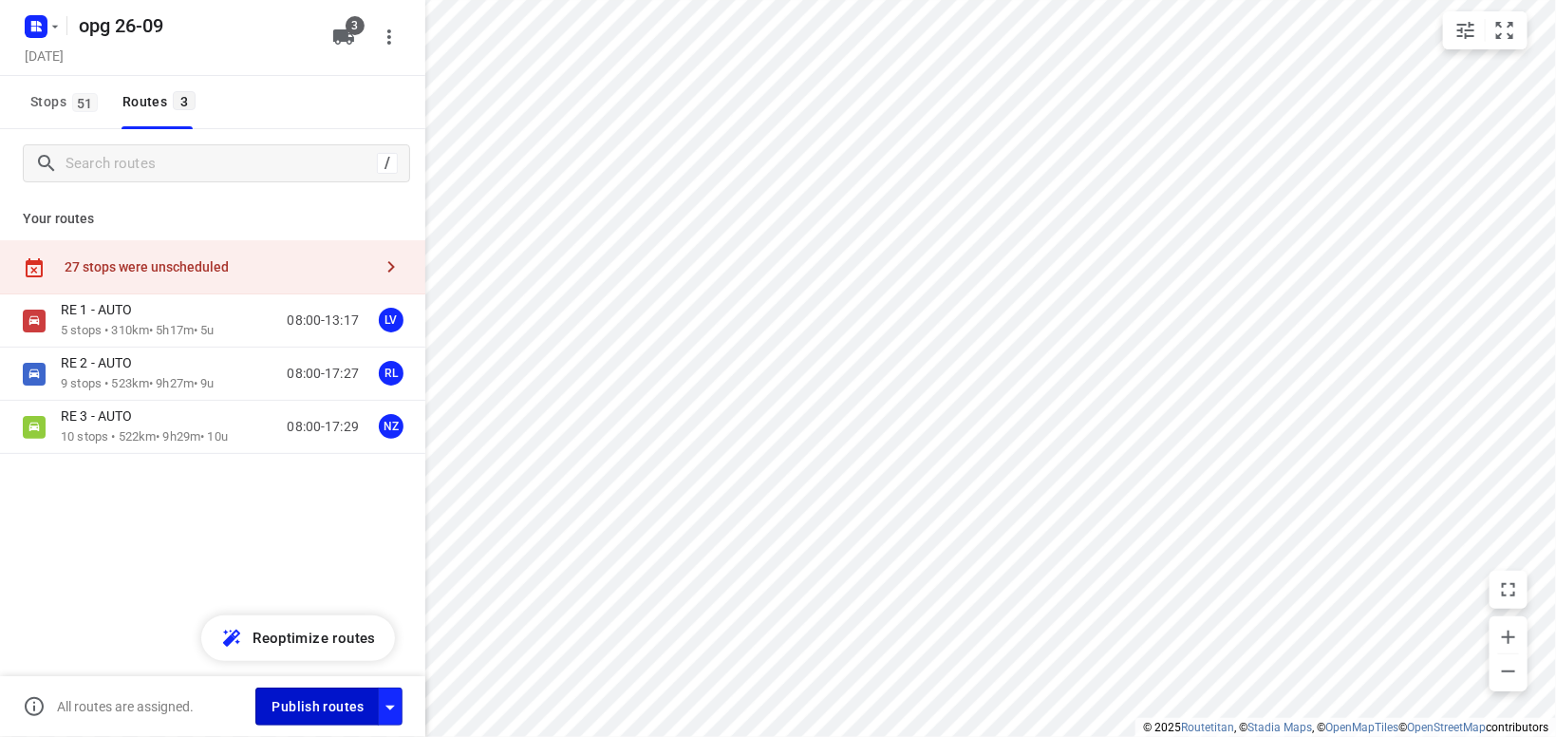
click at [310, 702] on span "Publish routes" at bounding box center [318, 707] width 93 height 24
